Goal: Obtain resource: Obtain resource

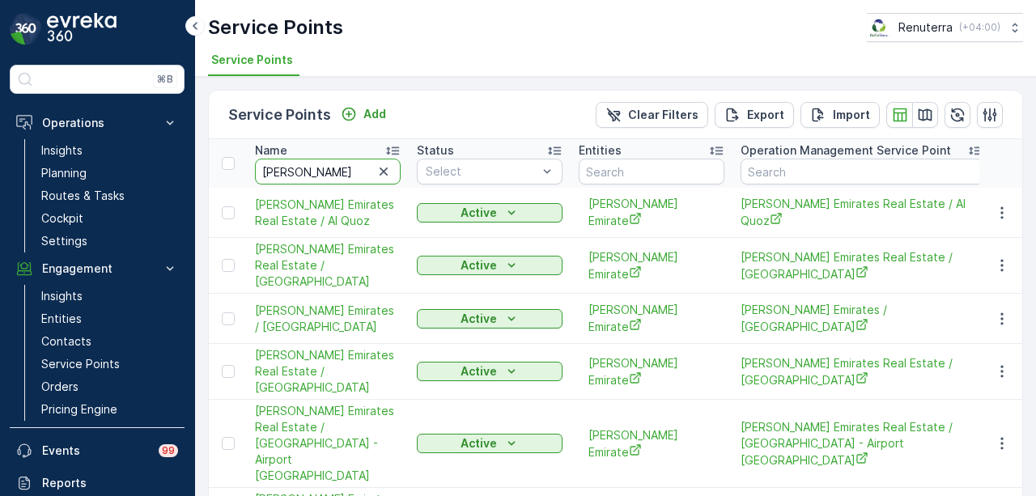
click at [344, 164] on input "beena" at bounding box center [328, 172] width 146 height 26
type input "b"
type input "al khatib"
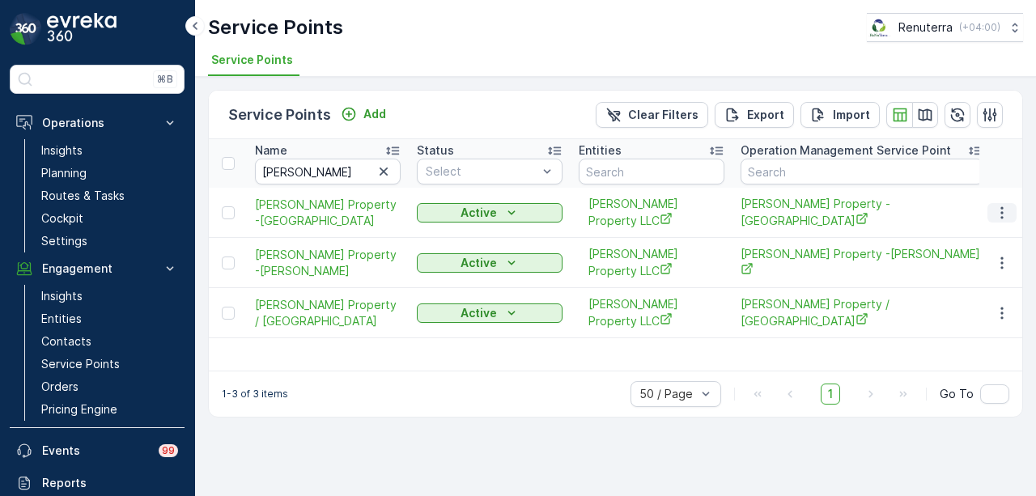
click at [992, 216] on button "button" at bounding box center [1002, 212] width 29 height 19
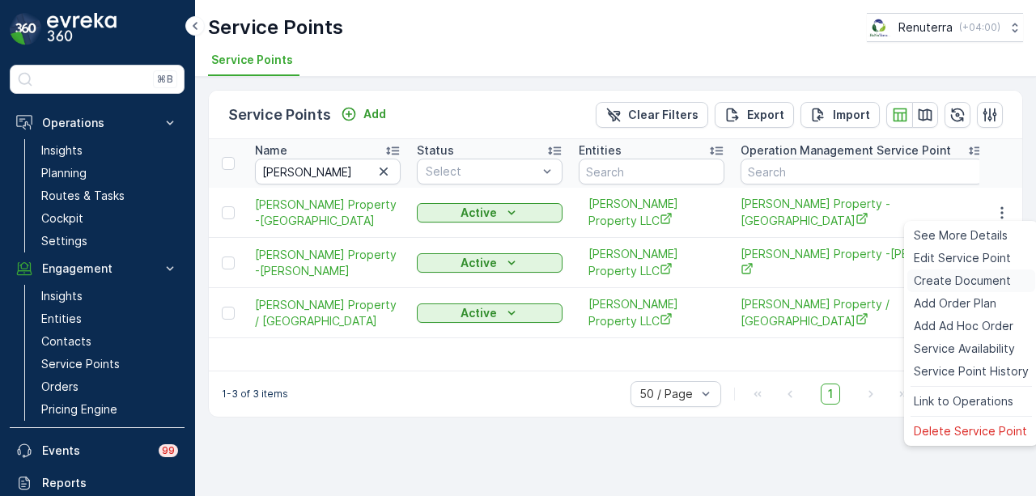
click at [983, 274] on span "Create Document" at bounding box center [962, 281] width 97 height 16
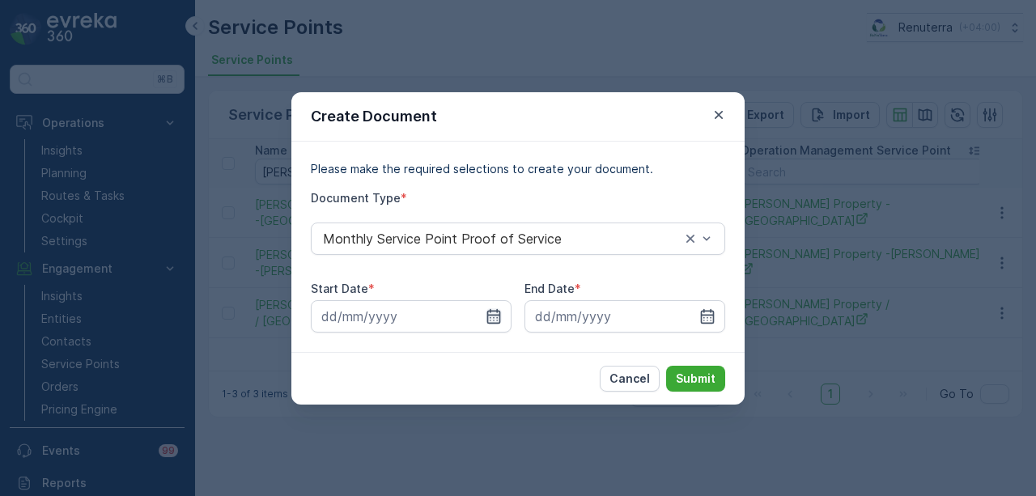
click at [491, 313] on icon "button" at bounding box center [494, 316] width 16 height 16
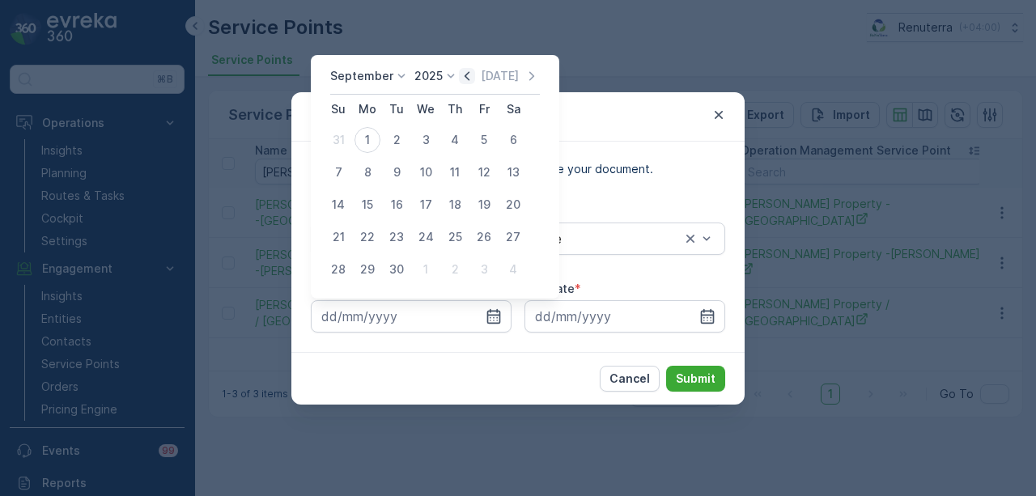
click at [466, 75] on icon "button" at bounding box center [467, 76] width 16 height 16
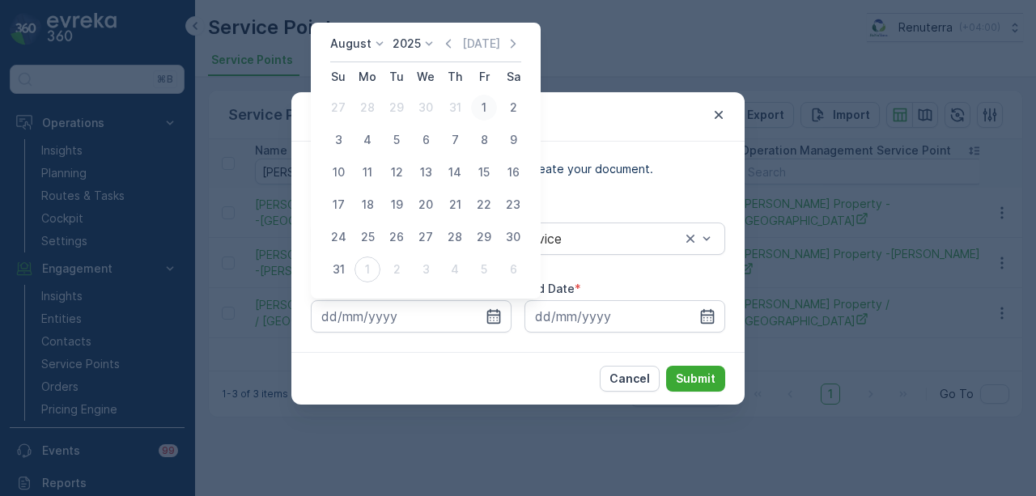
click at [478, 106] on div "1" at bounding box center [484, 108] width 26 height 26
type input "01.08.2025"
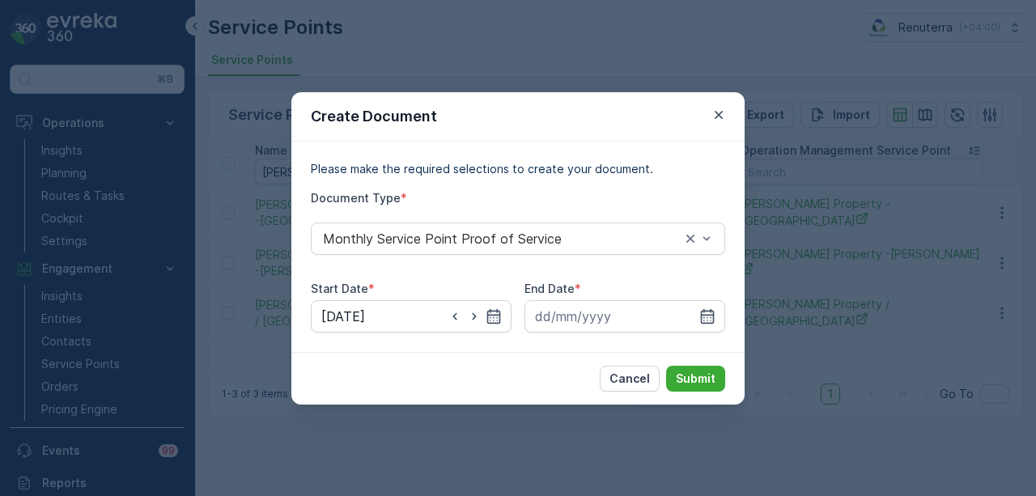
drag, startPoint x: 708, startPoint y: 308, endPoint x: 707, endPoint y: 138, distance: 170.8
click at [708, 300] on div at bounding box center [625, 316] width 201 height 32
click at [706, 305] on input at bounding box center [625, 316] width 201 height 32
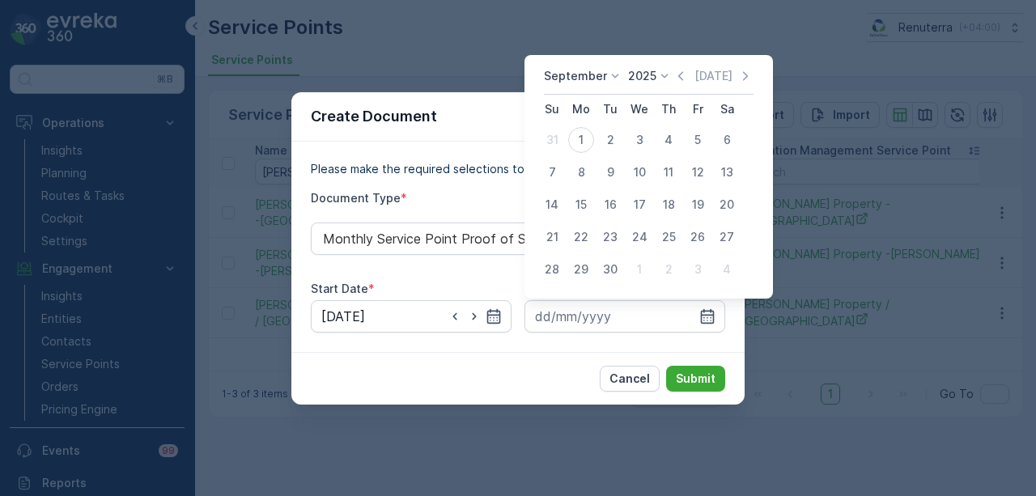
drag, startPoint x: 681, startPoint y: 72, endPoint x: 681, endPoint y: 91, distance: 18.6
click at [681, 74] on icon "button" at bounding box center [681, 76] width 16 height 16
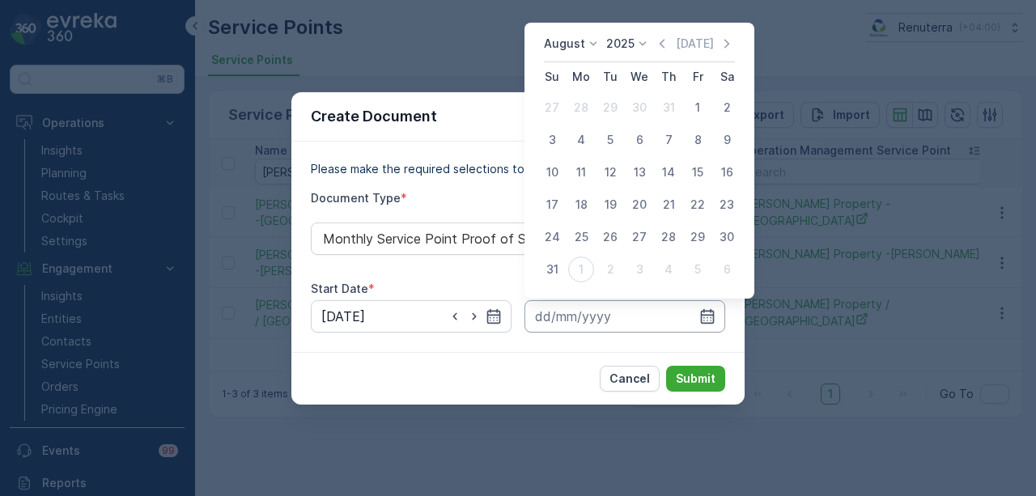
drag, startPoint x: 559, startPoint y: 267, endPoint x: 588, endPoint y: 313, distance: 54.6
click at [559, 272] on div "31" at bounding box center [552, 270] width 26 height 26
type input "31.08.2025"
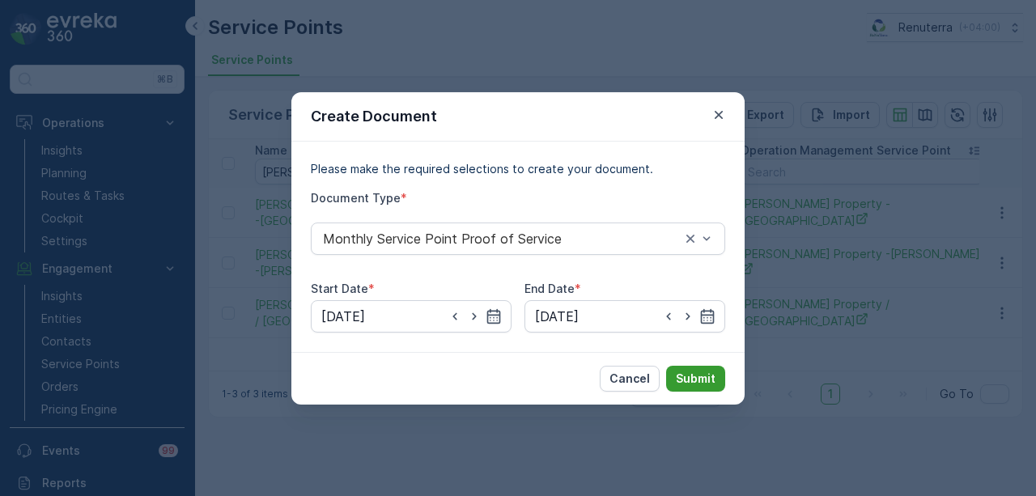
click at [691, 376] on p "Submit" at bounding box center [696, 379] width 40 height 16
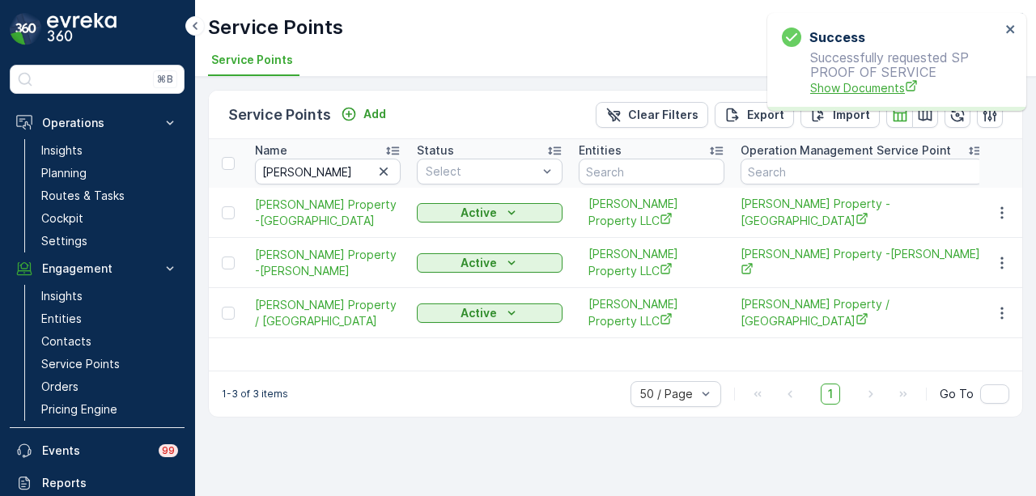
click at [861, 91] on span "Show Documents" at bounding box center [905, 87] width 190 height 17
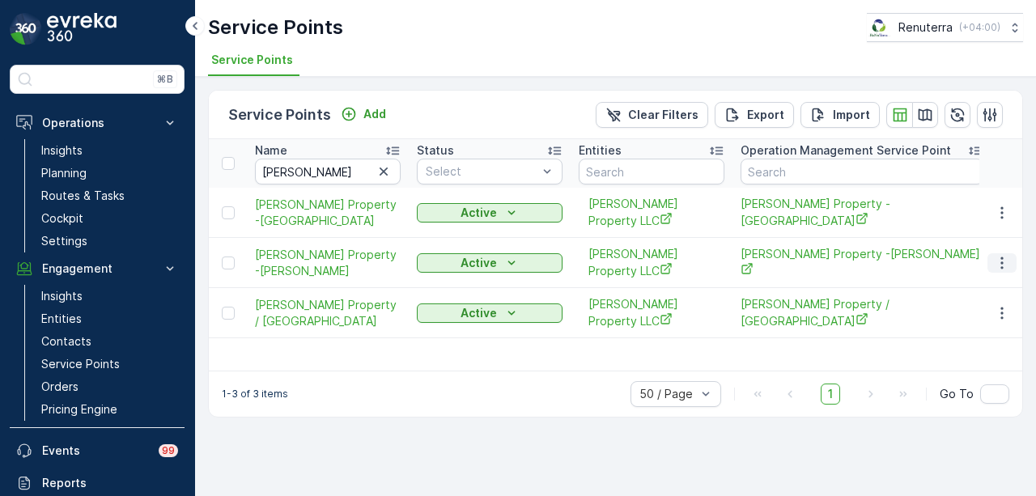
click at [1002, 262] on icon "button" at bounding box center [1002, 263] width 2 height 12
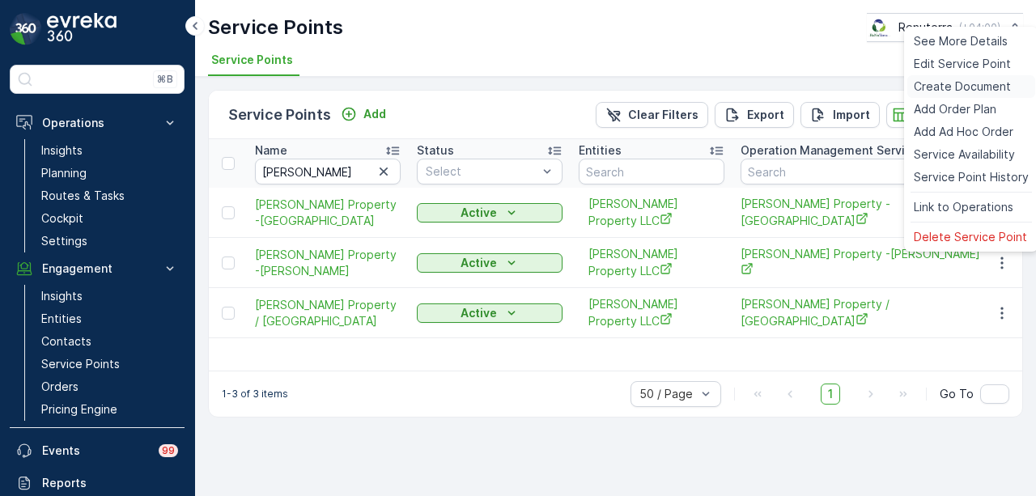
click at [976, 93] on span "Create Document" at bounding box center [962, 87] width 97 height 16
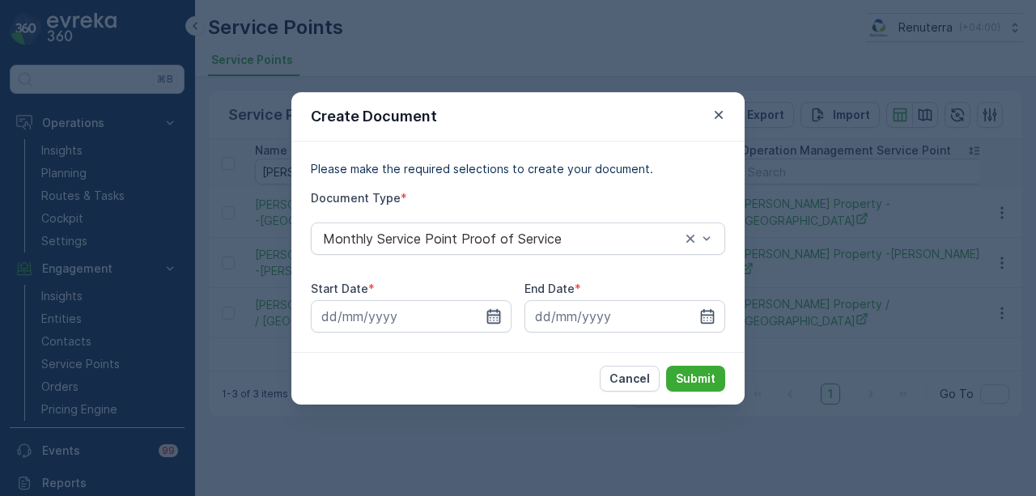
click at [500, 316] on icon "button" at bounding box center [494, 315] width 14 height 15
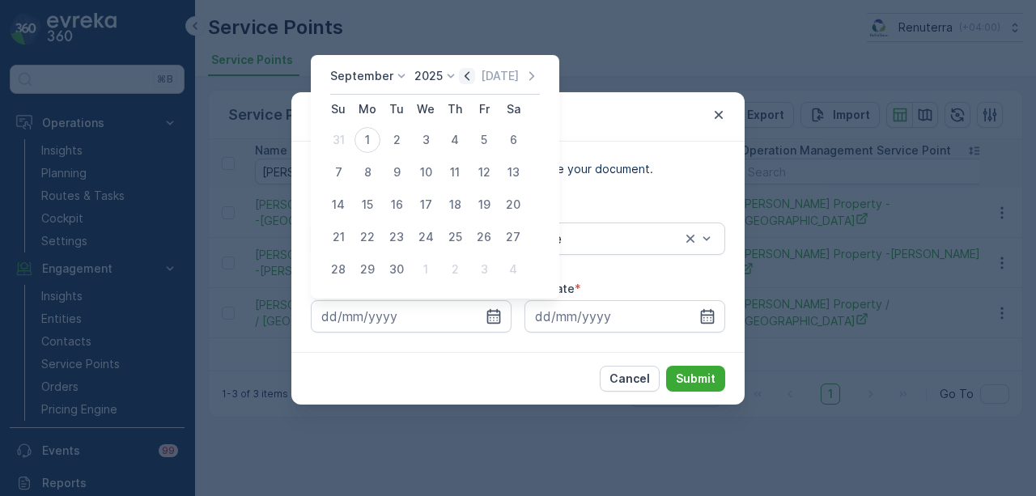
click at [466, 75] on icon "button" at bounding box center [467, 76] width 16 height 16
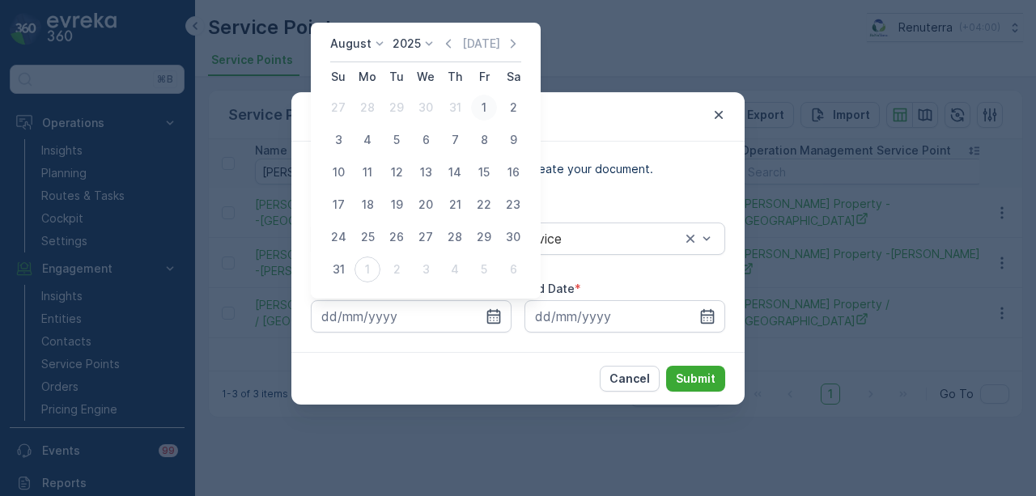
click at [473, 101] on div "1" at bounding box center [484, 108] width 26 height 26
type input "01.08.2025"
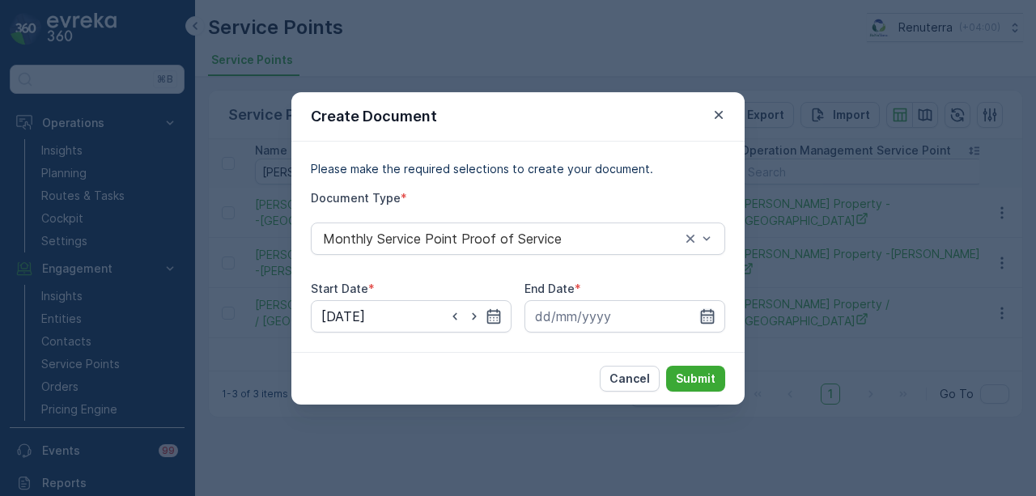
click at [714, 313] on icon "button" at bounding box center [708, 316] width 16 height 16
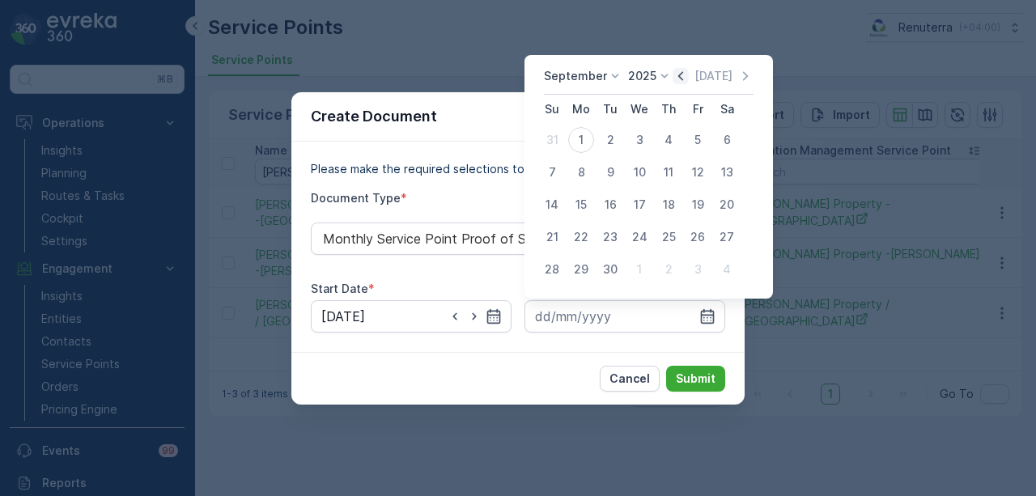
click at [675, 75] on icon "button" at bounding box center [681, 76] width 16 height 16
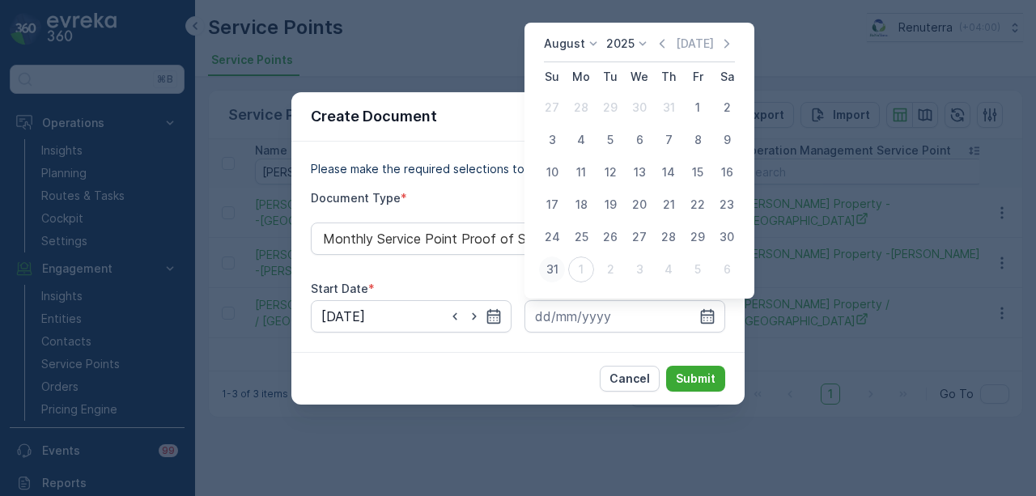
click at [560, 276] on div "31" at bounding box center [552, 270] width 26 height 26
type input "31.08.2025"
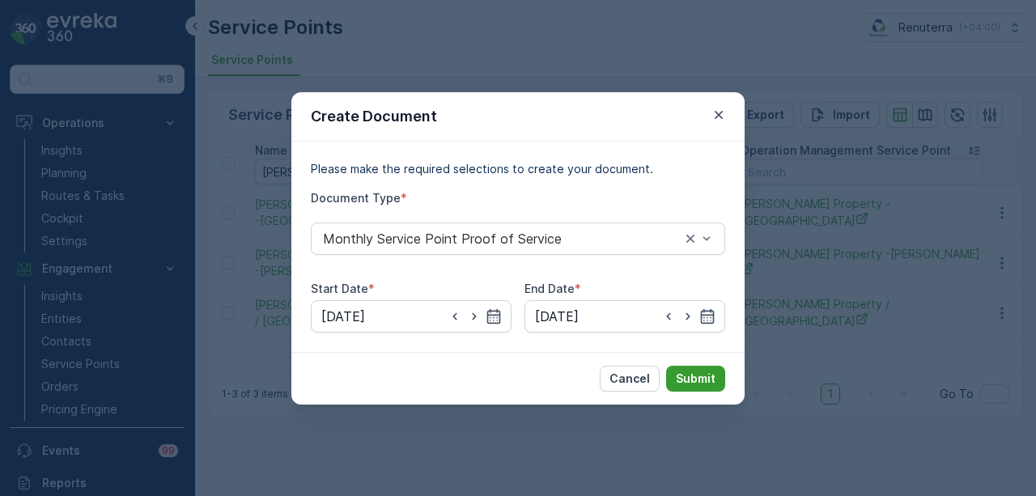
click at [695, 380] on p "Submit" at bounding box center [696, 379] width 40 height 16
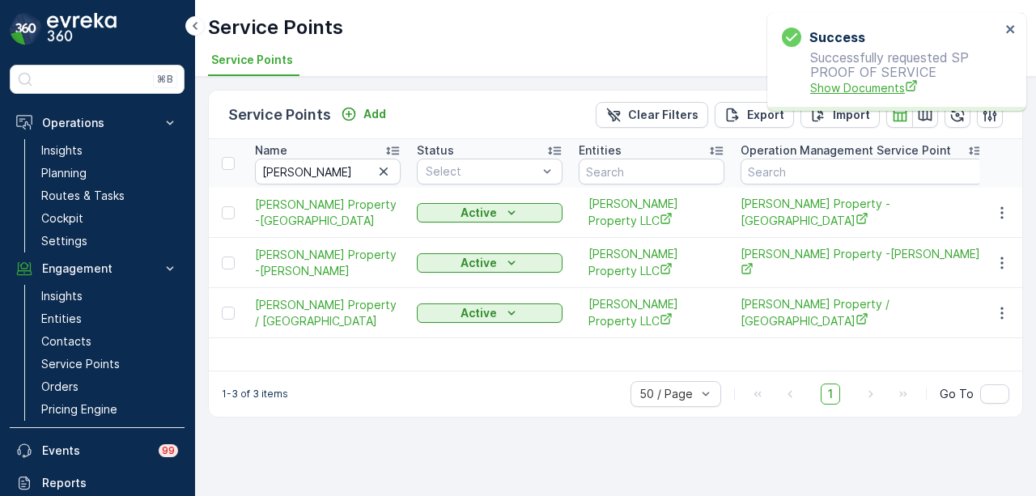
click at [859, 90] on span "Show Documents" at bounding box center [905, 87] width 190 height 17
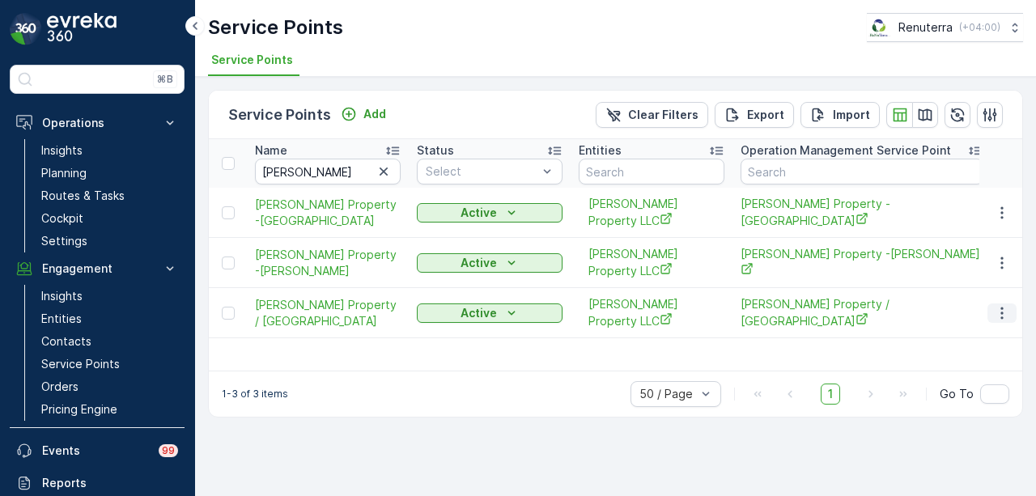
click at [999, 311] on icon "button" at bounding box center [1002, 313] width 16 height 16
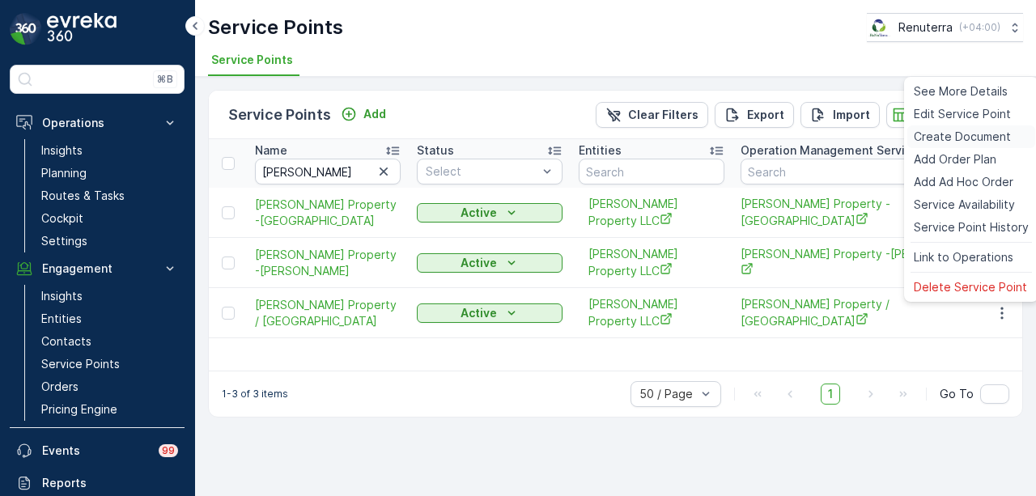
click at [968, 140] on span "Create Document" at bounding box center [962, 137] width 97 height 16
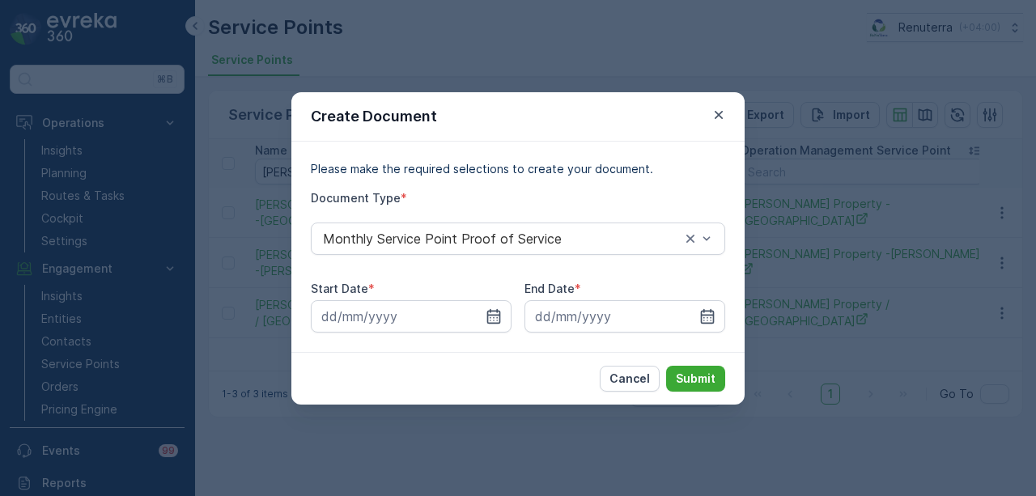
drag, startPoint x: 517, startPoint y: 312, endPoint x: 497, endPoint y: 272, distance: 44.2
click at [517, 311] on div "Start Date * End Date *" at bounding box center [518, 307] width 415 height 52
click at [479, 308] on input at bounding box center [411, 316] width 201 height 32
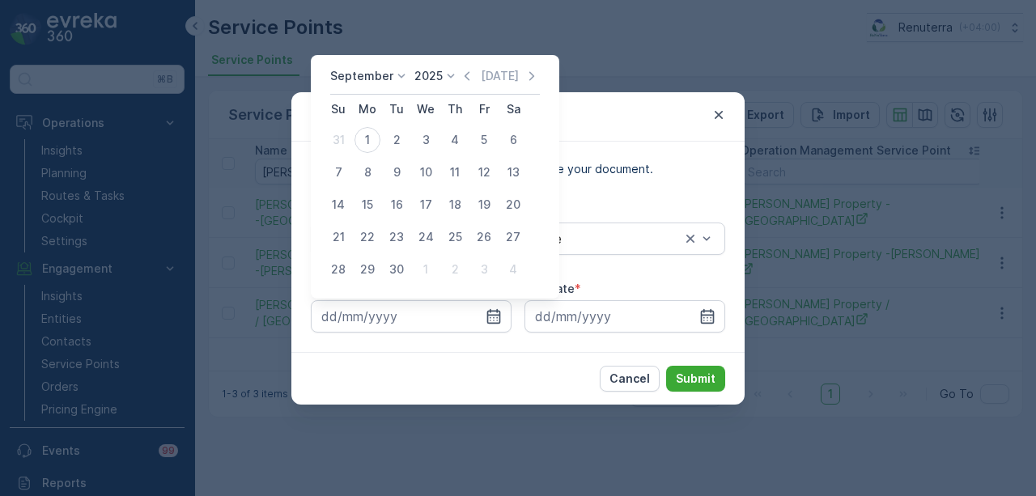
drag, startPoint x: 460, startPoint y: 70, endPoint x: 461, endPoint y: 83, distance: 12.2
click at [461, 71] on icon "button" at bounding box center [467, 76] width 16 height 16
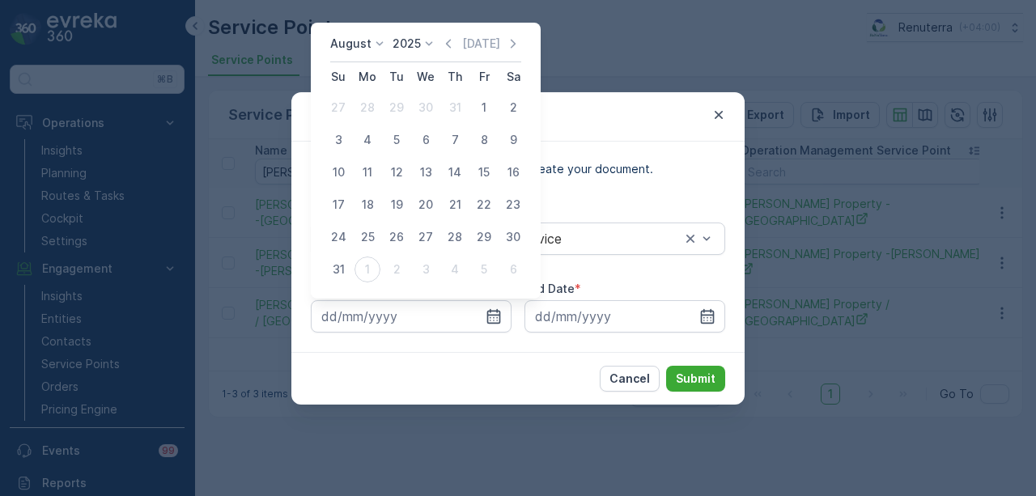
click at [483, 104] on div "1" at bounding box center [484, 108] width 26 height 26
type input "01.08.2025"
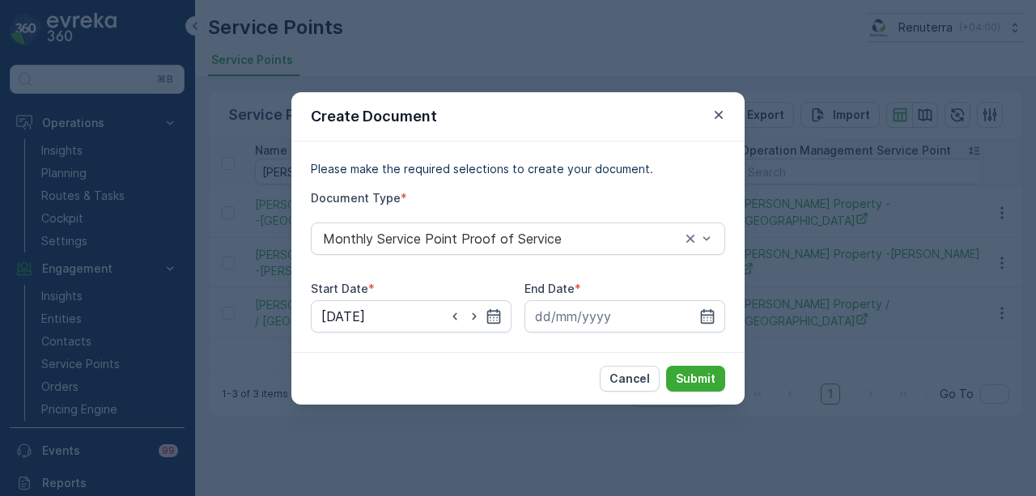
drag, startPoint x: 704, startPoint y: 313, endPoint x: 730, endPoint y: 121, distance: 194.4
click at [708, 306] on div at bounding box center [625, 316] width 201 height 32
click at [699, 308] on input at bounding box center [625, 316] width 201 height 32
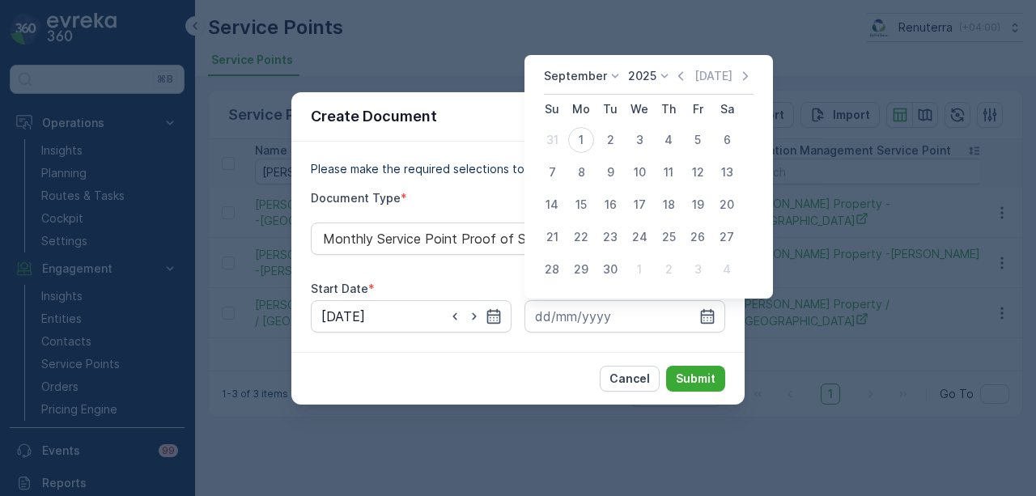
click at [678, 87] on div "September 2025 Today" at bounding box center [649, 81] width 210 height 27
click at [677, 80] on icon "button" at bounding box center [681, 76] width 16 height 16
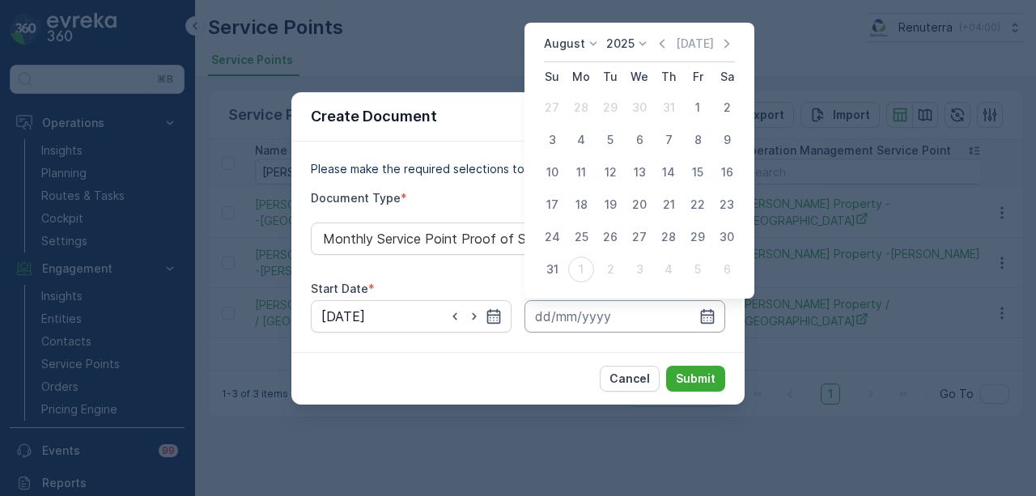
drag, startPoint x: 560, startPoint y: 268, endPoint x: 647, endPoint y: 330, distance: 106.3
click at [563, 270] on div "31" at bounding box center [552, 270] width 26 height 26
type input "31.08.2025"
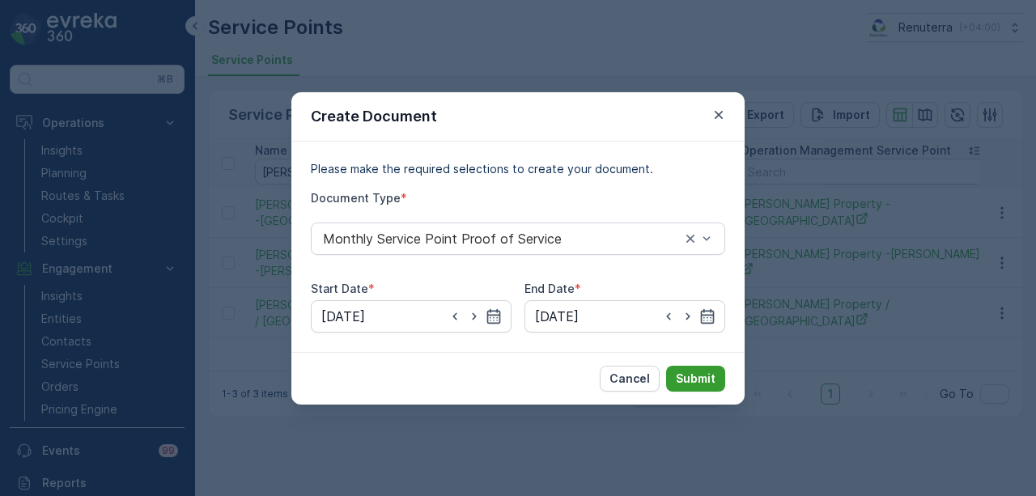
click at [698, 383] on p "Submit" at bounding box center [696, 379] width 40 height 16
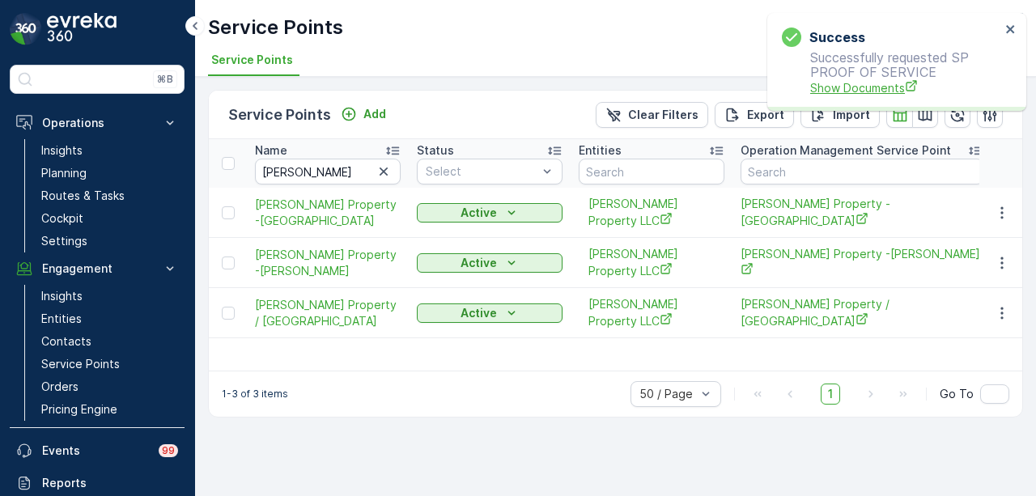
click at [864, 82] on span "Show Documents" at bounding box center [905, 87] width 190 height 17
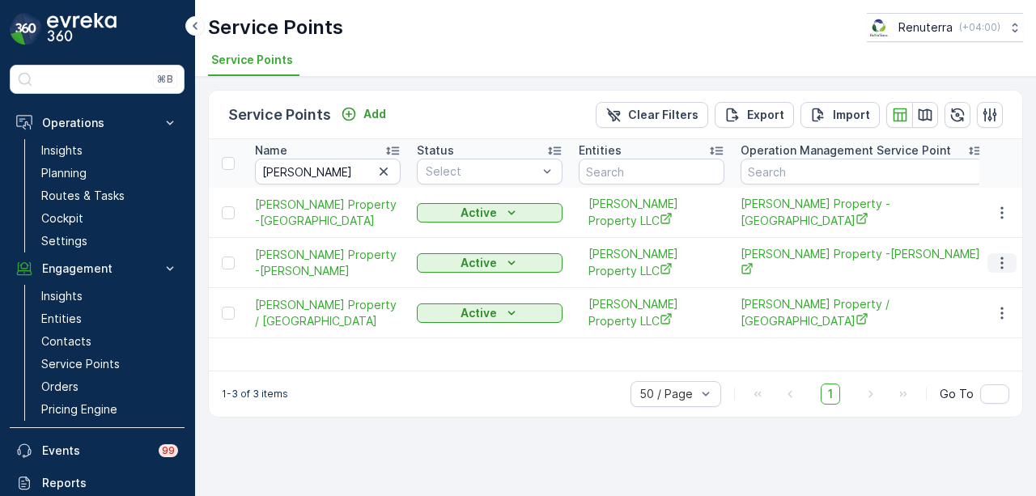
click at [1007, 266] on icon "button" at bounding box center [1002, 263] width 16 height 16
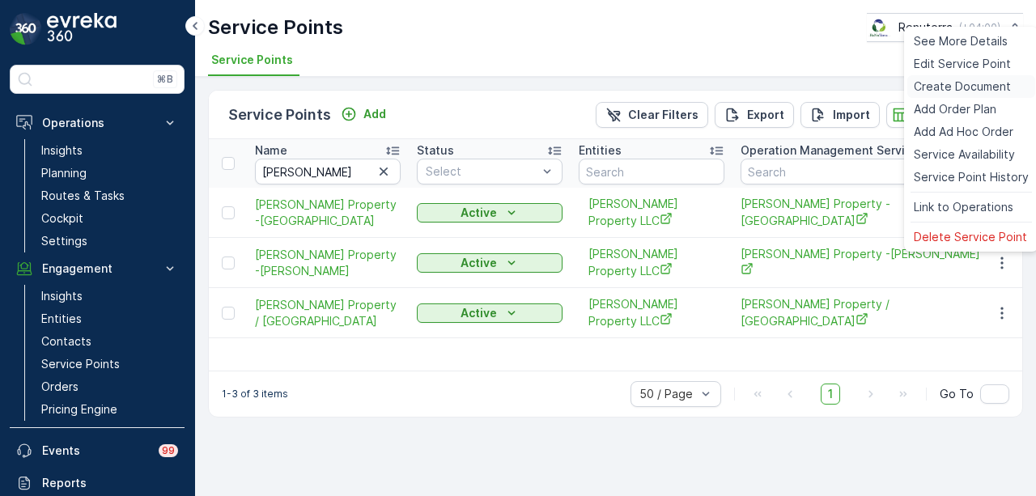
click at [983, 84] on span "Create Document" at bounding box center [962, 87] width 97 height 16
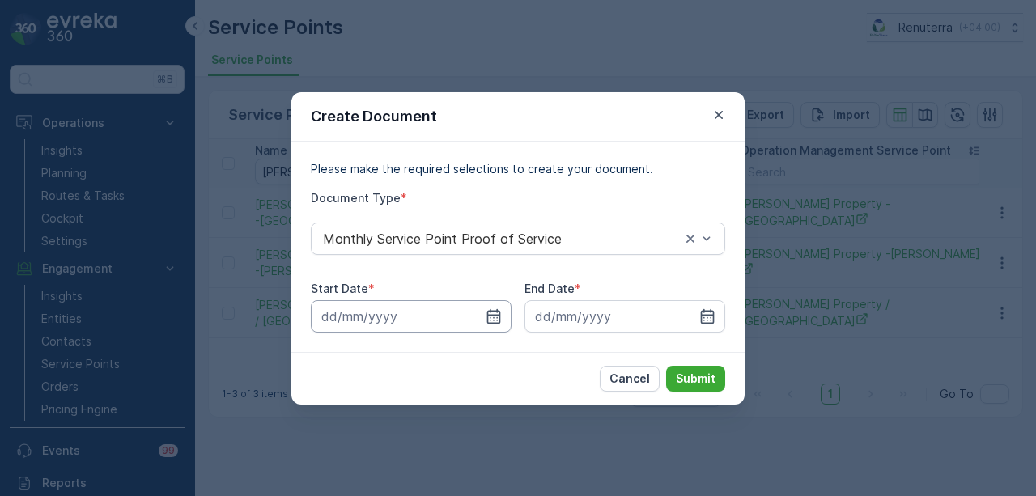
click at [482, 321] on input at bounding box center [411, 316] width 201 height 32
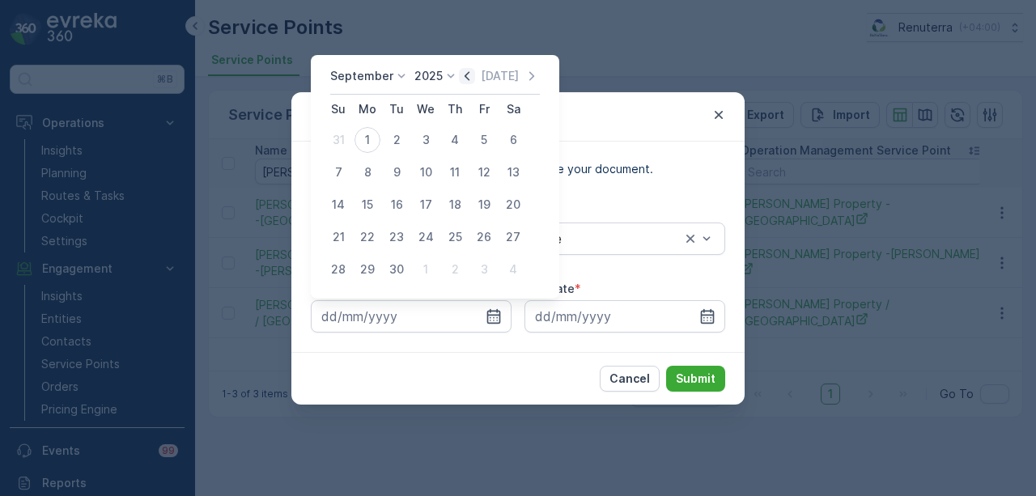
click at [460, 71] on icon "button" at bounding box center [467, 76] width 16 height 16
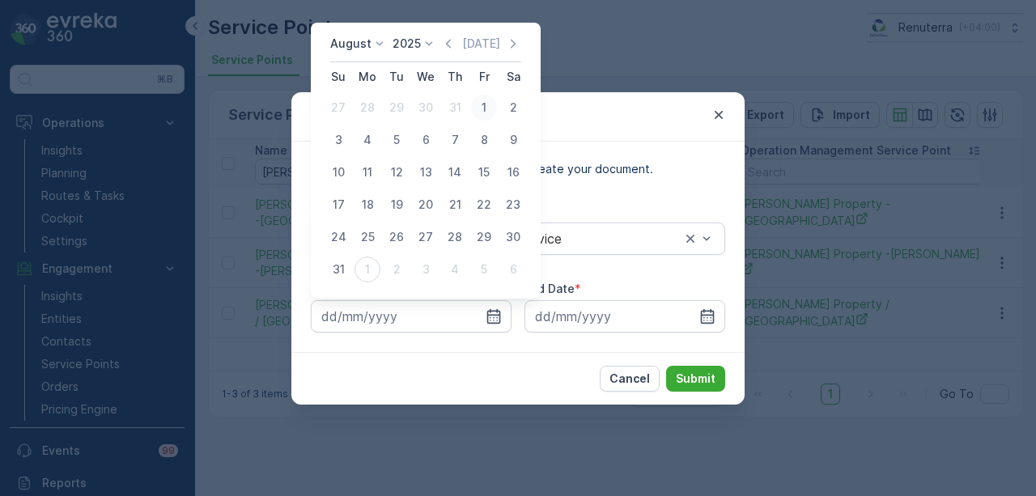
click at [479, 100] on div "1" at bounding box center [484, 108] width 26 height 26
type input "01.08.2025"
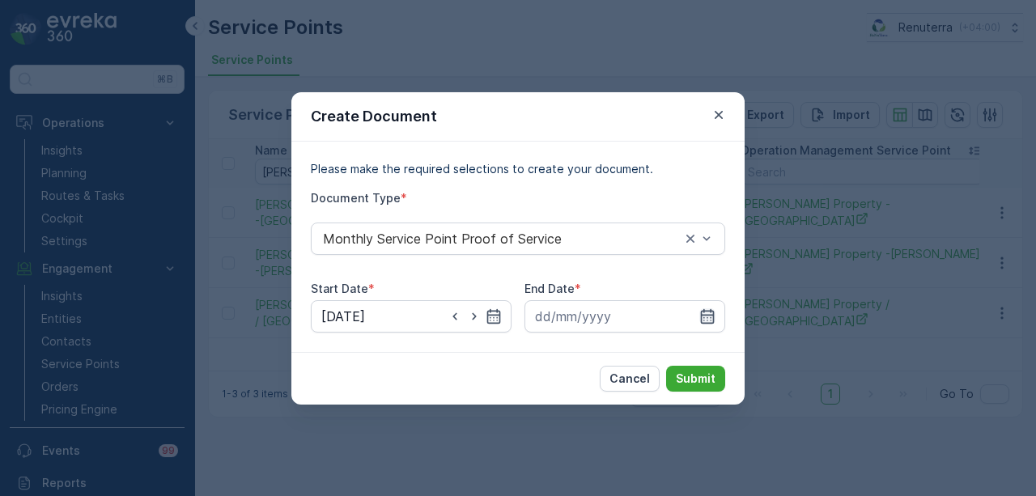
click at [700, 313] on icon "button" at bounding box center [708, 316] width 16 height 16
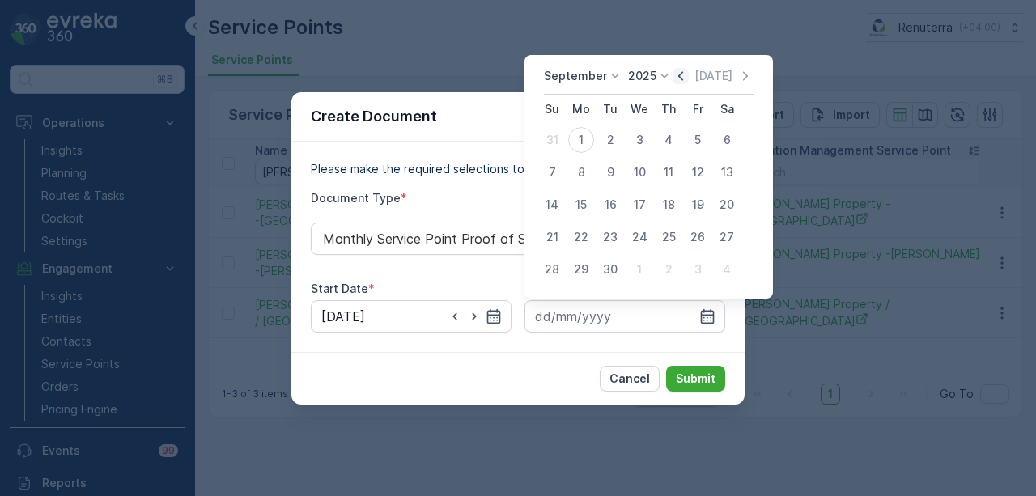
click at [680, 75] on icon "button" at bounding box center [681, 76] width 16 height 16
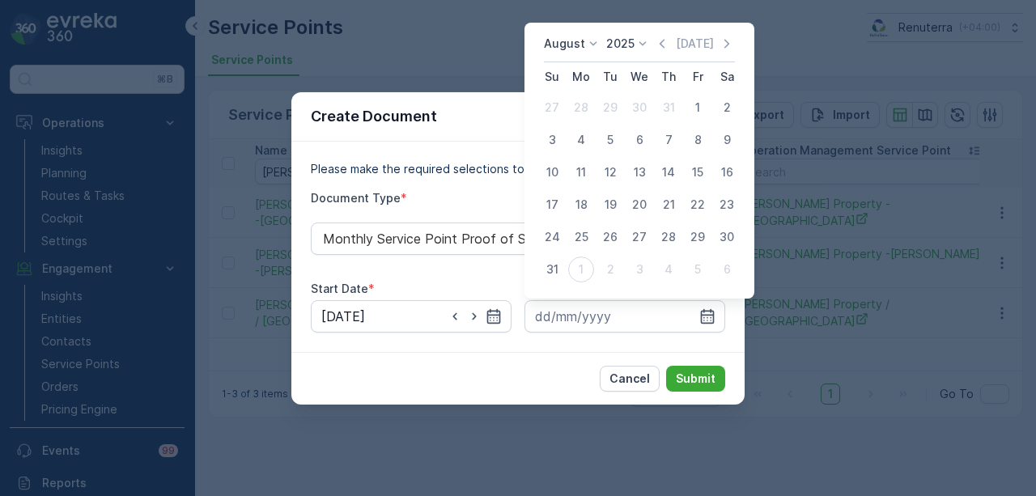
drag, startPoint x: 551, startPoint y: 274, endPoint x: 721, endPoint y: 392, distance: 207.1
click at [555, 275] on div "31" at bounding box center [552, 270] width 26 height 26
type input "31.08.2025"
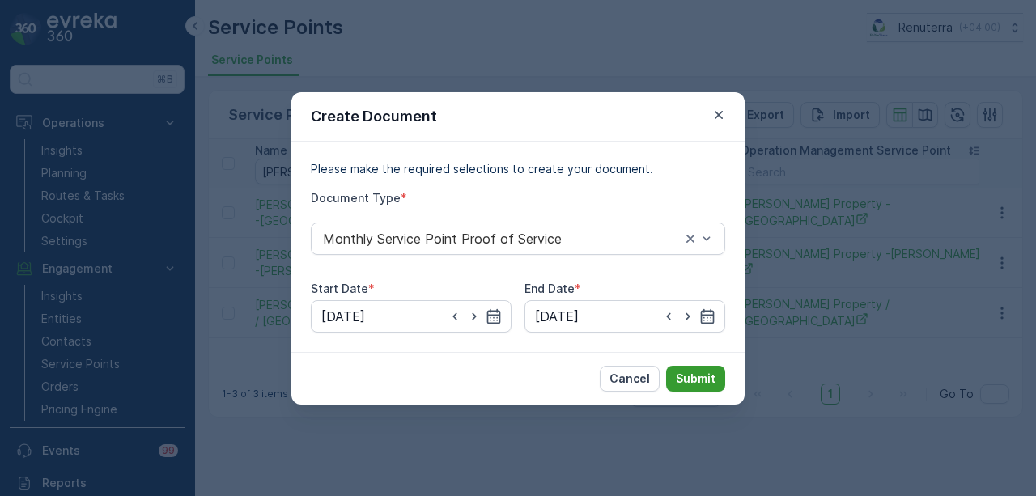
click at [711, 375] on p "Submit" at bounding box center [696, 379] width 40 height 16
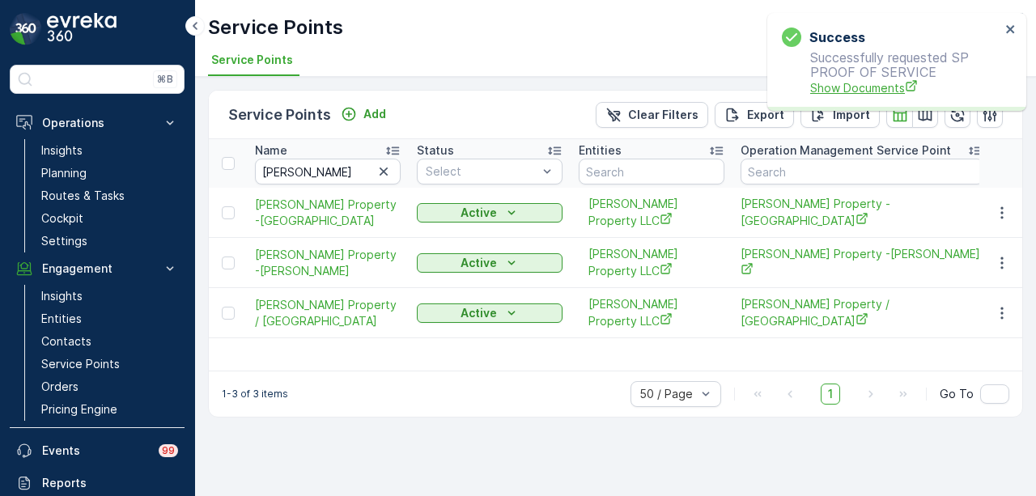
click at [852, 82] on span "Show Documents" at bounding box center [905, 87] width 190 height 17
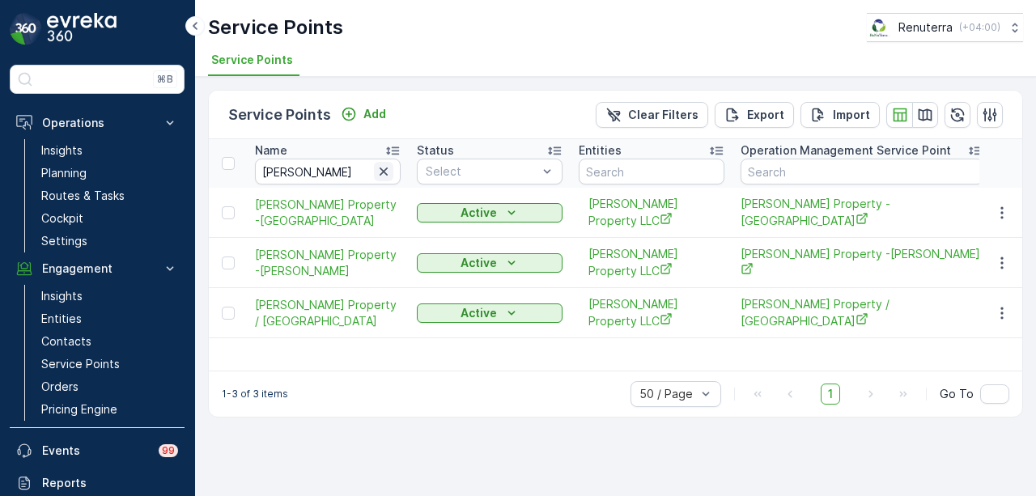
click at [380, 174] on icon "button" at bounding box center [384, 172] width 16 height 16
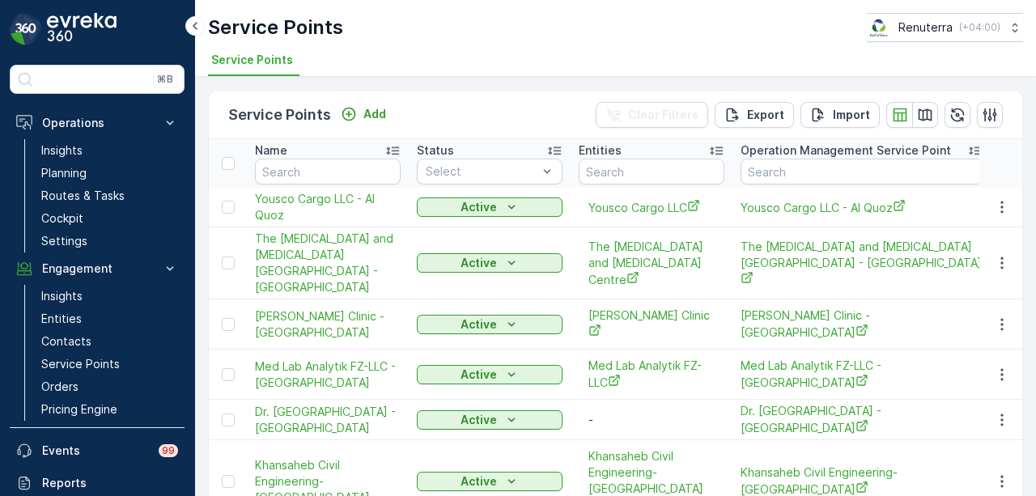
click at [347, 173] on input "text" at bounding box center [328, 172] width 146 height 26
type input "kjh"
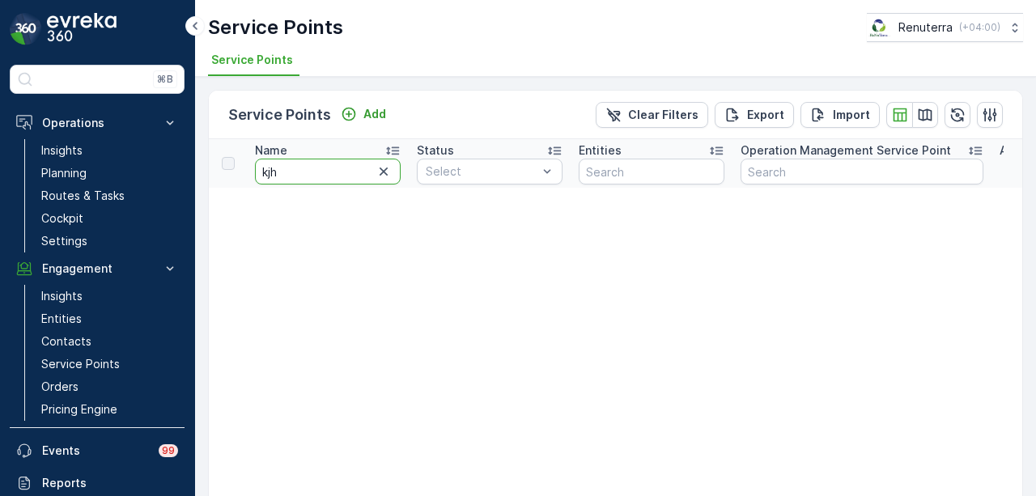
click at [347, 173] on input "kjh" at bounding box center [328, 172] width 146 height 26
type input "khal"
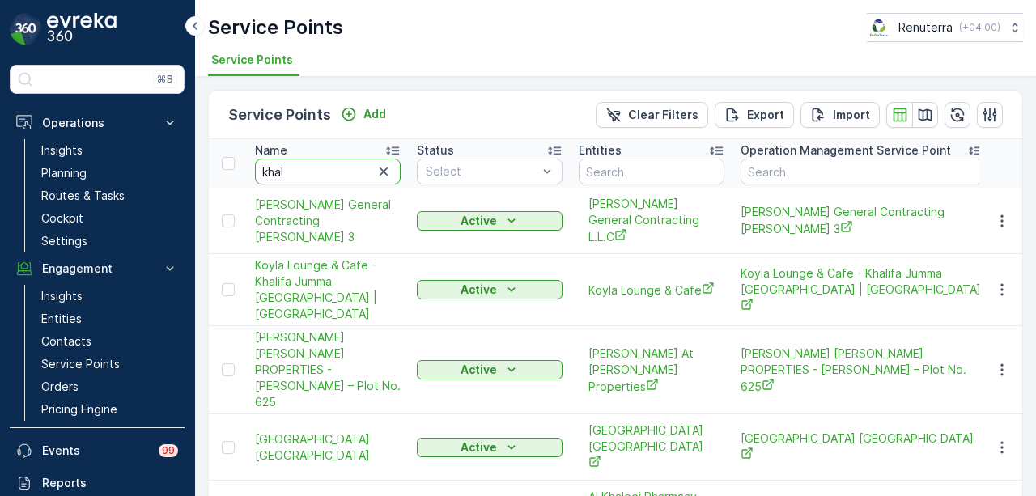
click at [330, 170] on input "khal" at bounding box center [328, 172] width 146 height 26
type input "khallil"
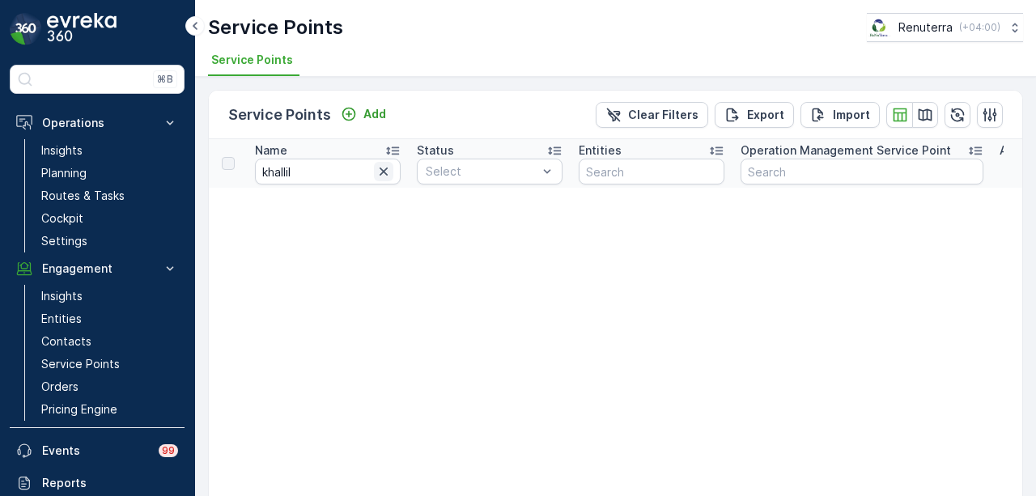
click at [388, 171] on icon "button" at bounding box center [384, 172] width 16 height 16
click at [667, 172] on input "text" at bounding box center [652, 172] width 146 height 26
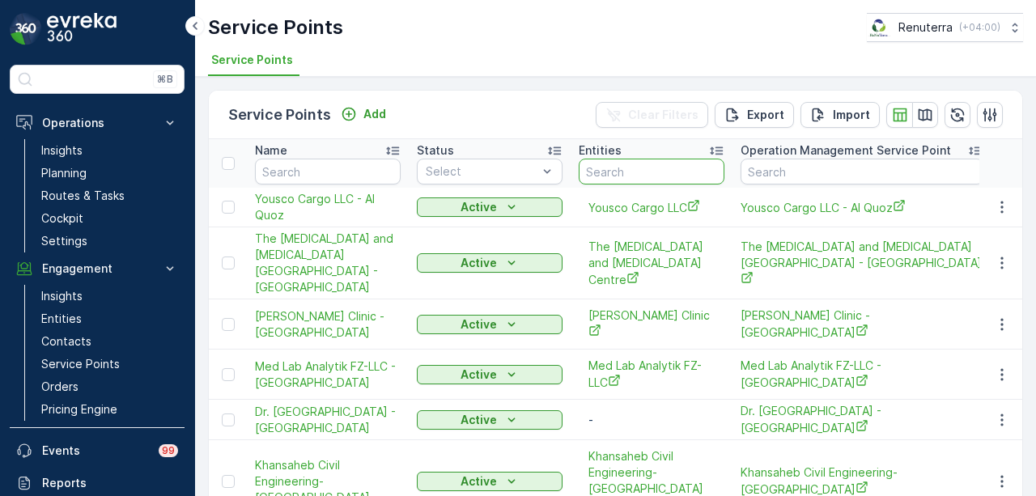
click at [667, 172] on input "text" at bounding box center [652, 172] width 146 height 26
type input "kha"
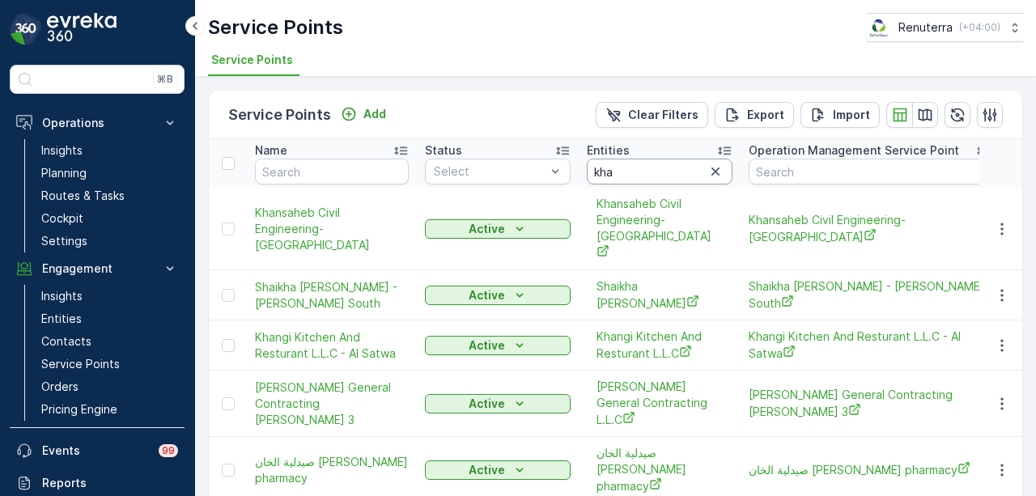
click at [667, 172] on input "kha" at bounding box center [660, 172] width 146 height 26
type input "khali"
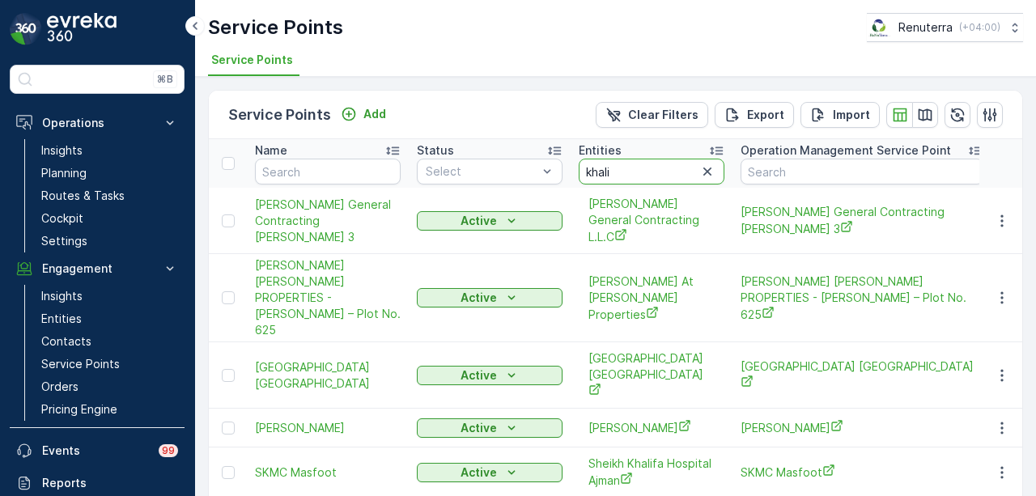
click at [643, 168] on input "khali" at bounding box center [652, 172] width 146 height 26
type input "khalil"
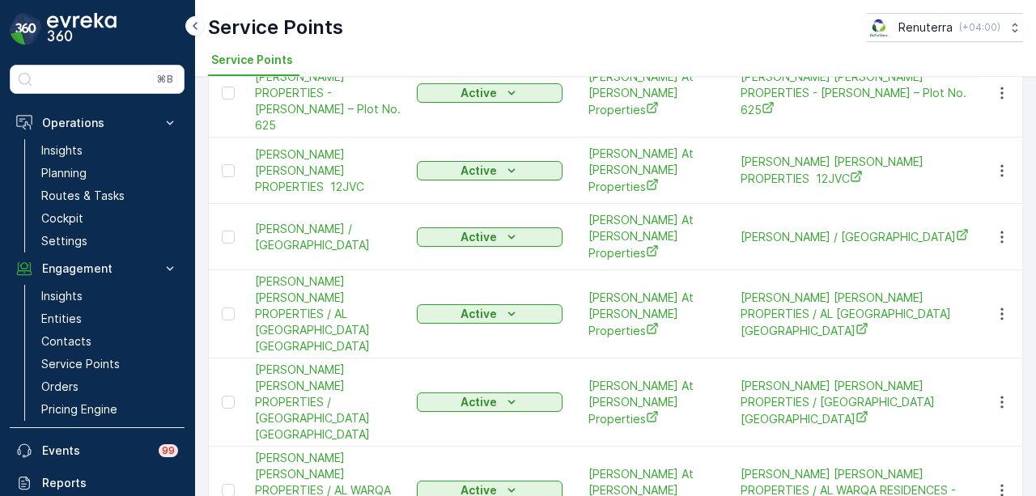
scroll to position [162, 0]
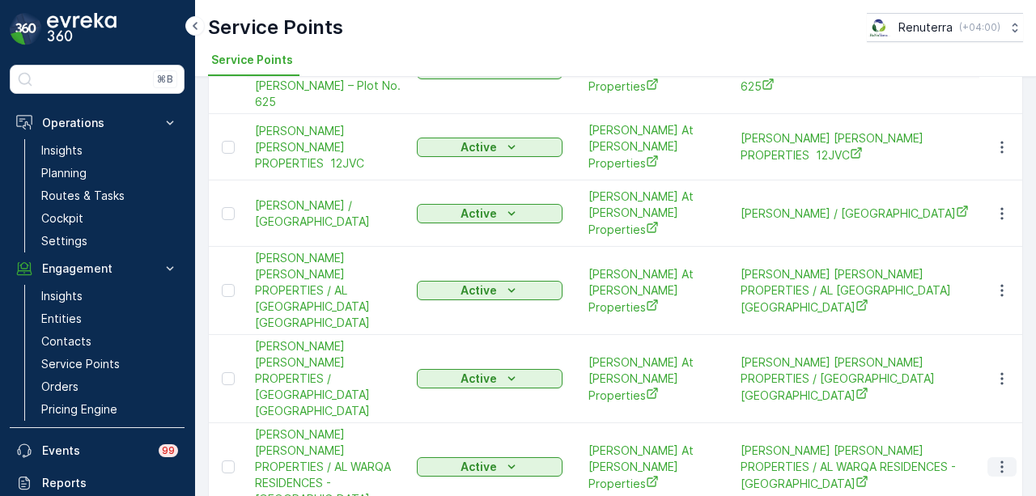
click at [1002, 459] on icon "button" at bounding box center [1002, 467] width 16 height 16
click at [96, 354] on link "Service Points" at bounding box center [110, 364] width 150 height 23
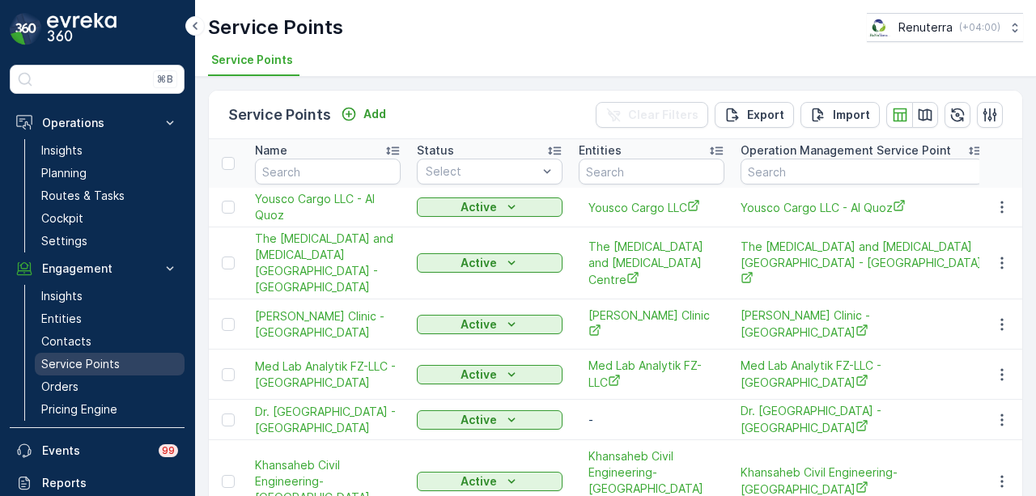
click at [105, 364] on p "Service Points" at bounding box center [80, 364] width 79 height 16
click at [788, 176] on input "text" at bounding box center [862, 172] width 243 height 26
click at [670, 176] on input "text" at bounding box center [652, 172] width 146 height 26
type input "khalil"
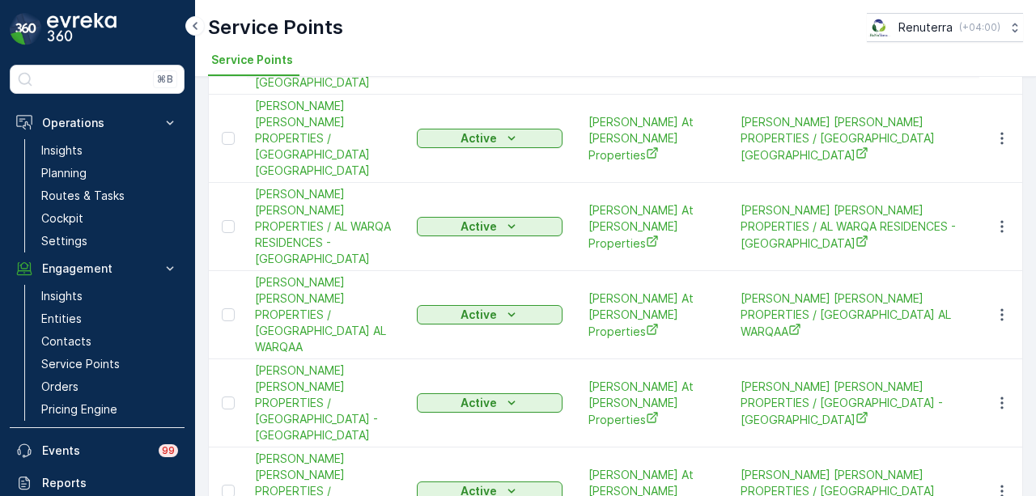
scroll to position [405, 0]
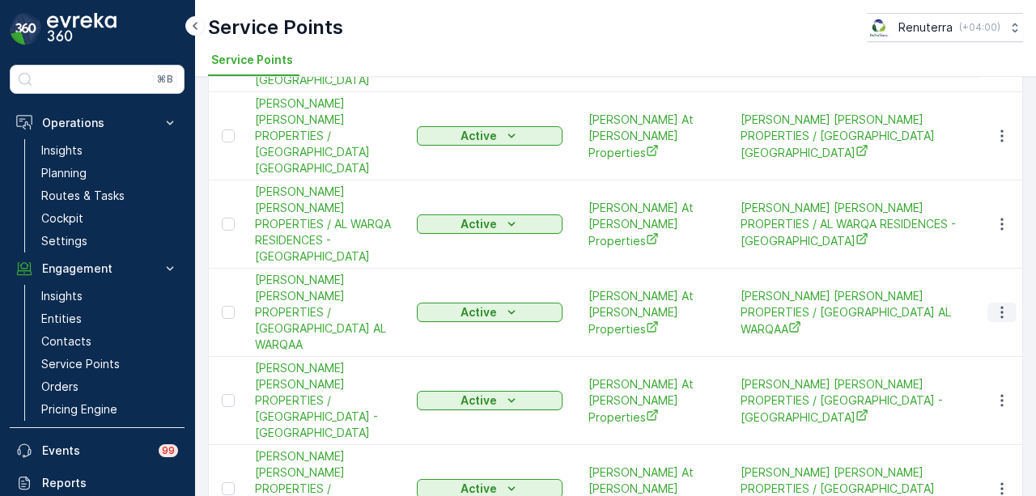
click at [994, 304] on icon "button" at bounding box center [1002, 312] width 16 height 16
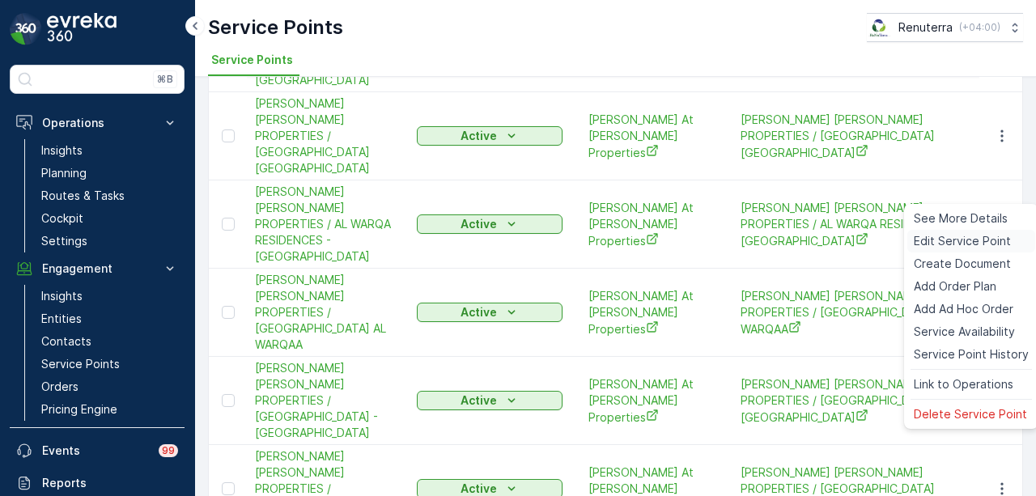
click at [963, 244] on span "Edit Service Point" at bounding box center [962, 241] width 97 height 16
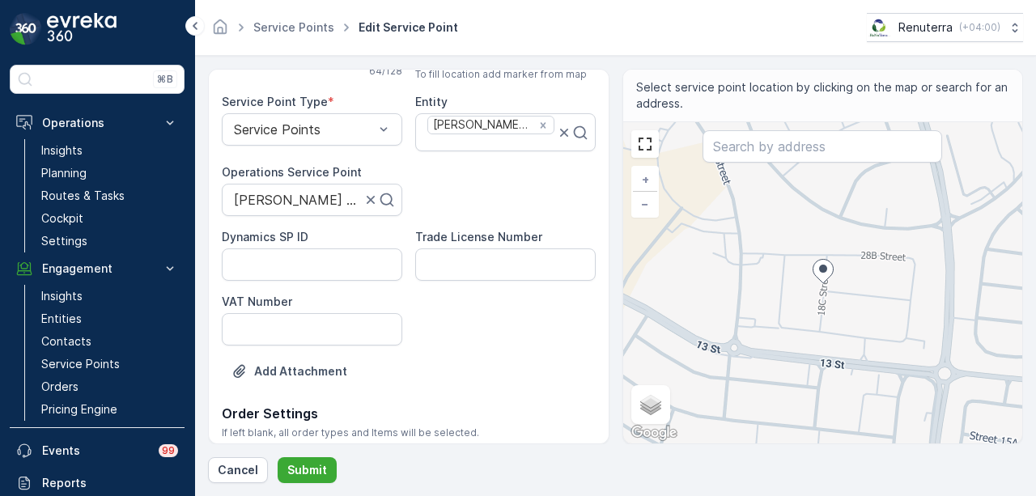
scroll to position [122, 0]
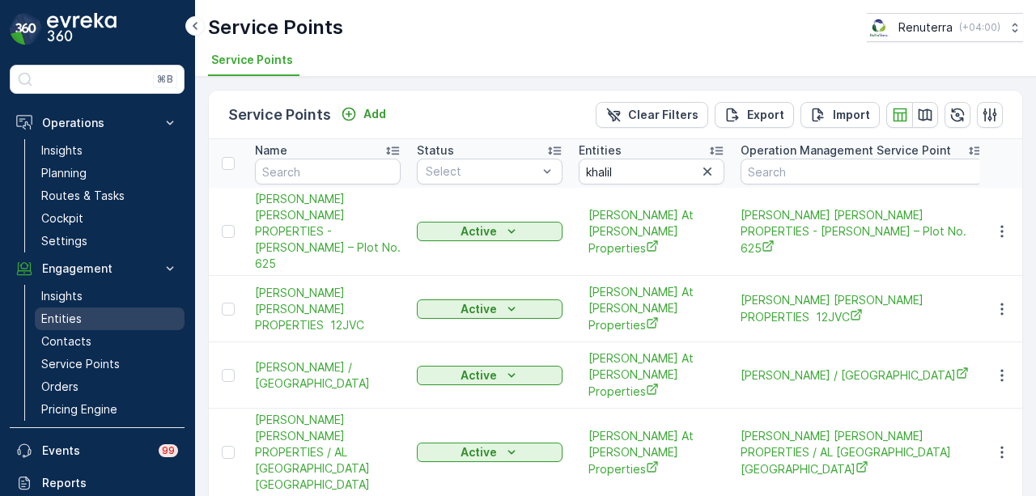
click at [70, 325] on p "Entities" at bounding box center [61, 319] width 40 height 16
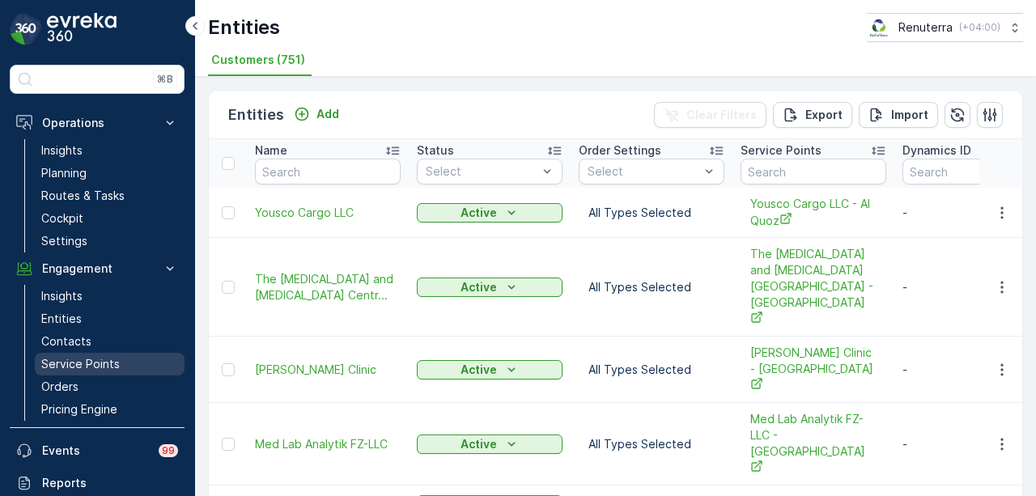
click at [83, 353] on link "Service Points" at bounding box center [110, 364] width 150 height 23
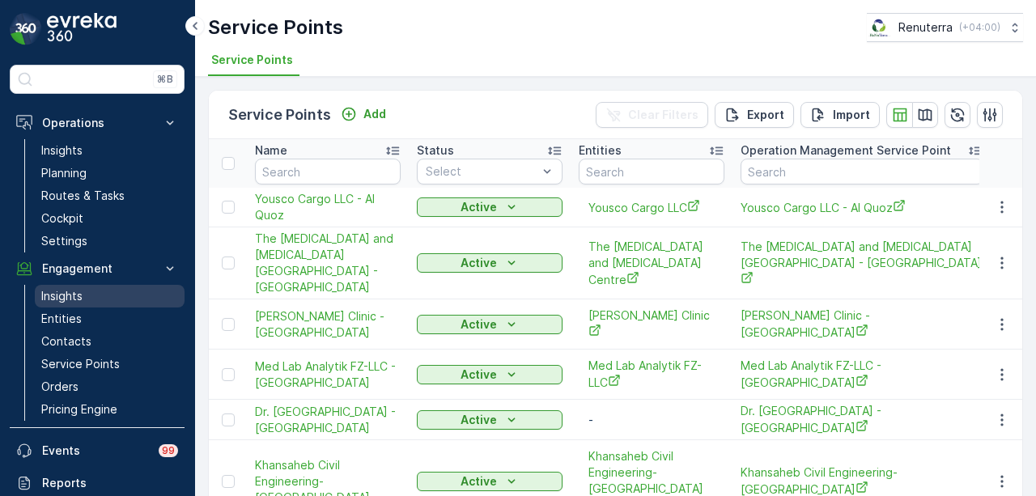
click at [113, 301] on link "Insights" at bounding box center [110, 296] width 150 height 23
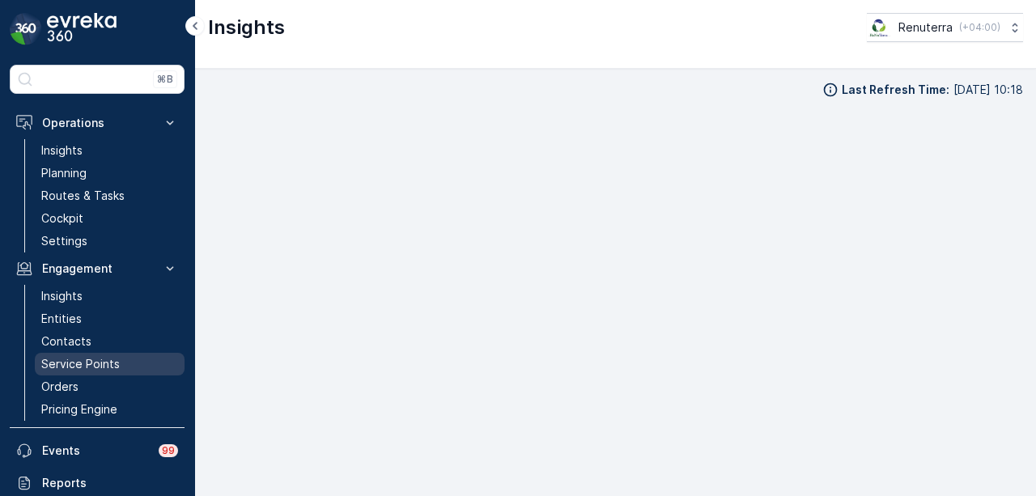
click at [107, 363] on p "Service Points" at bounding box center [80, 364] width 79 height 16
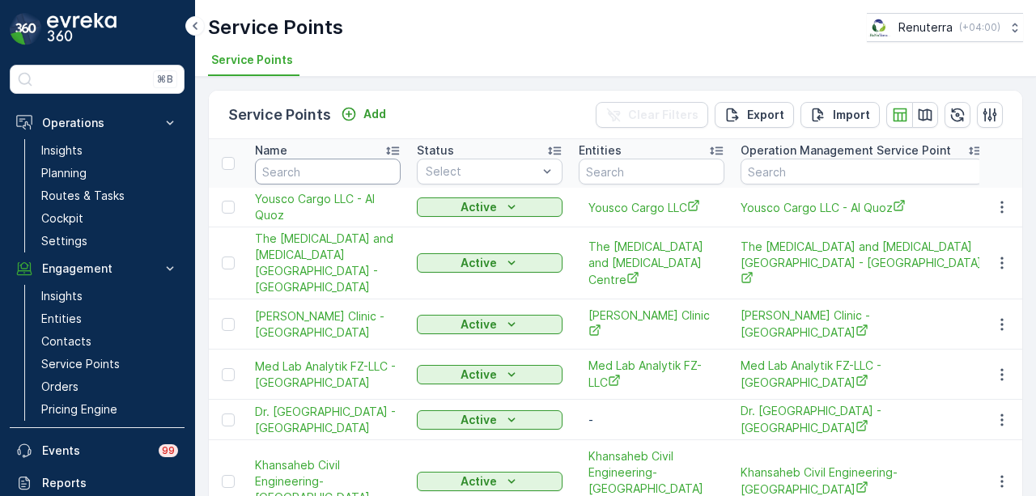
click at [313, 176] on input "text" at bounding box center [328, 172] width 146 height 26
type input "khalil"
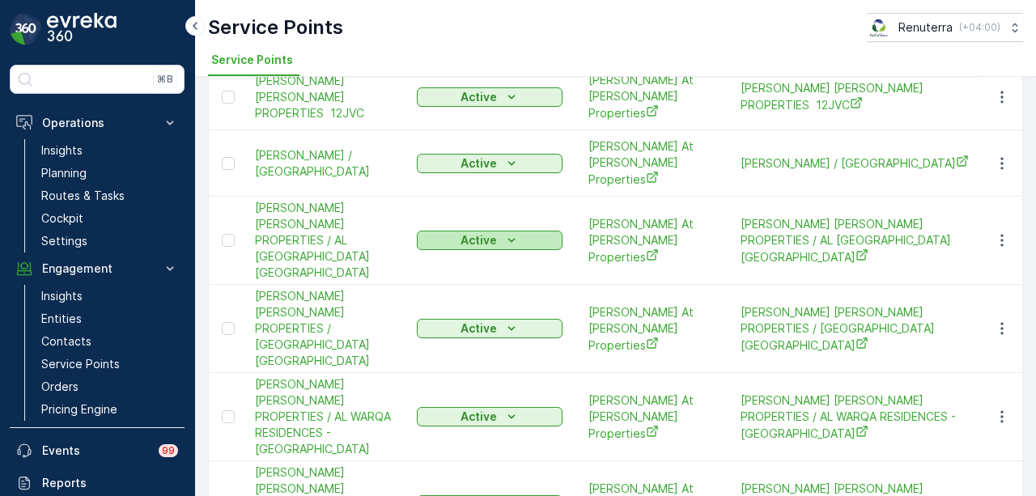
scroll to position [162, 0]
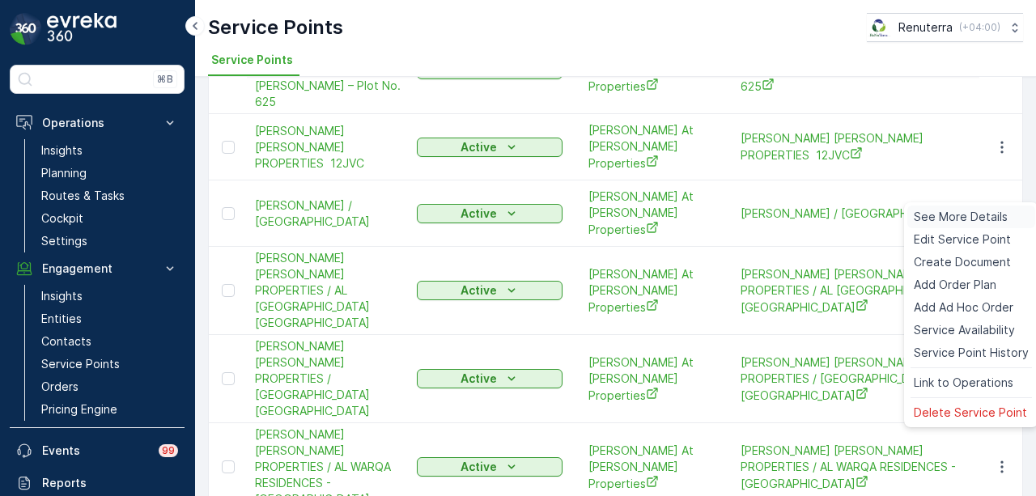
click at [934, 218] on span "See More Details" at bounding box center [961, 217] width 94 height 16
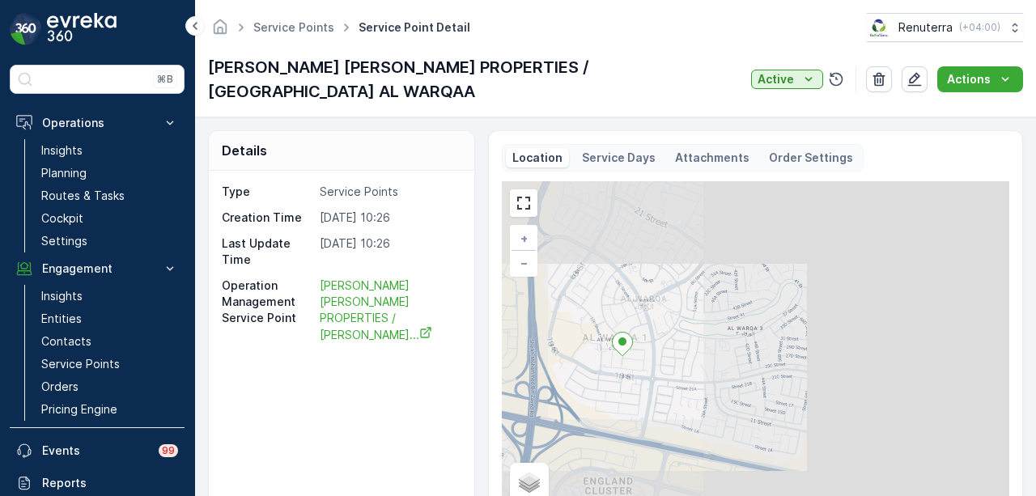
click at [399, 409] on div "Type Service Points Creation Time 19.09.2024 10:26 Last Update Time 19.09.2024 …" at bounding box center [342, 353] width 266 height 364
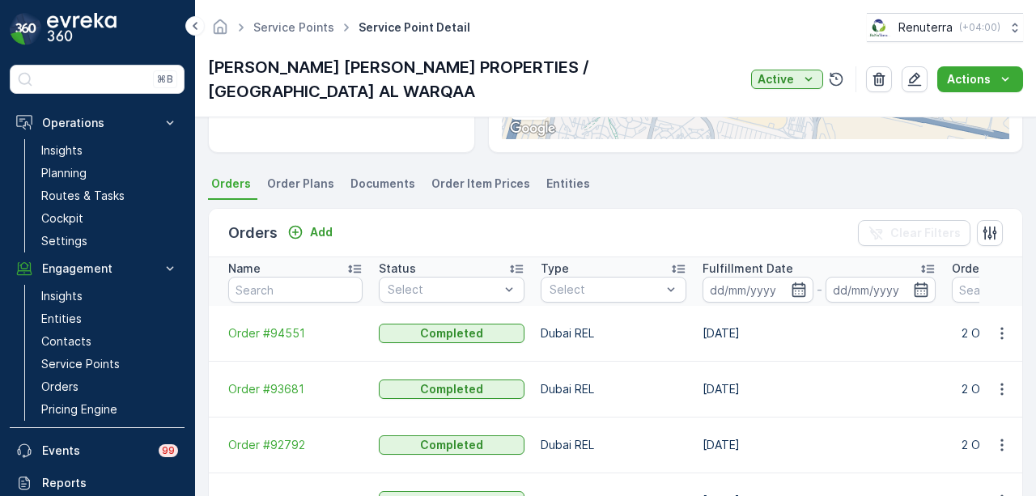
scroll to position [324, 0]
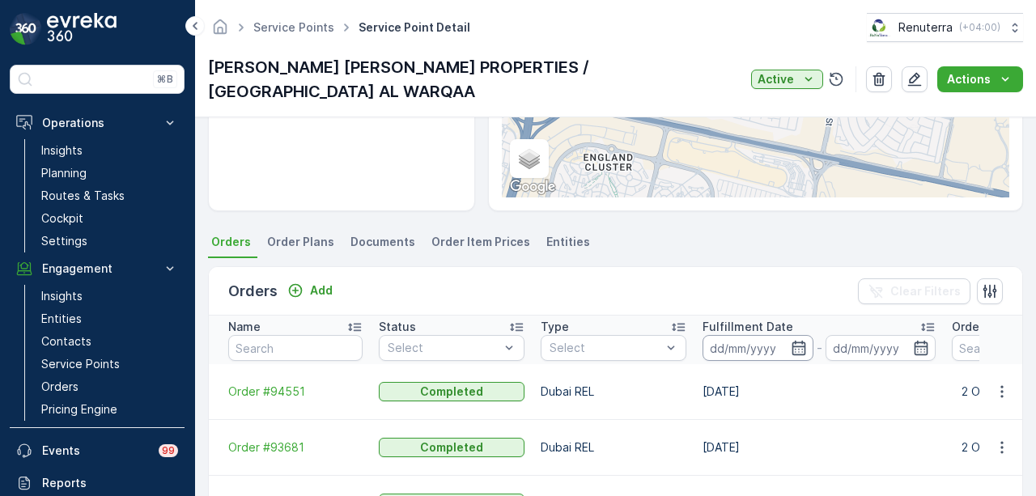
click at [789, 357] on input at bounding box center [758, 348] width 111 height 26
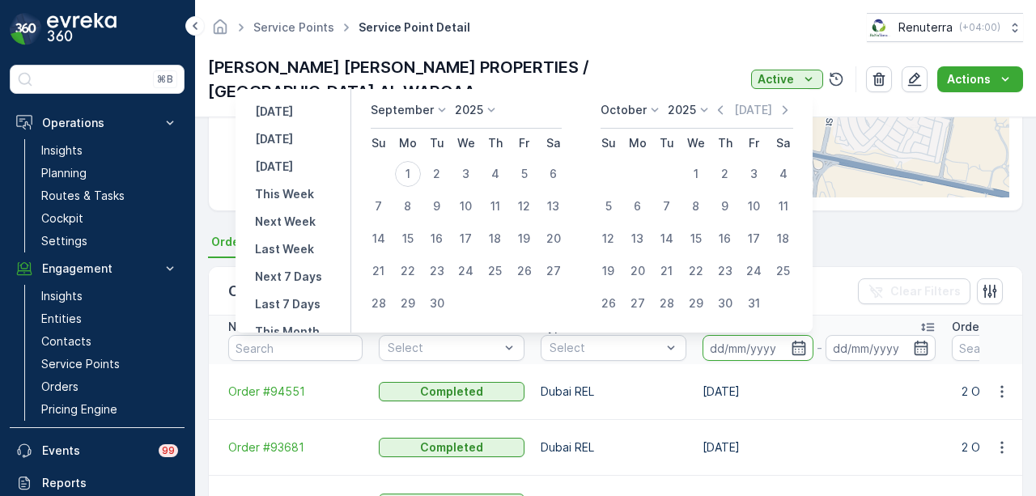
click at [440, 115] on icon at bounding box center [442, 110] width 16 height 16
click at [416, 216] on span "August" at bounding box center [400, 210] width 38 height 16
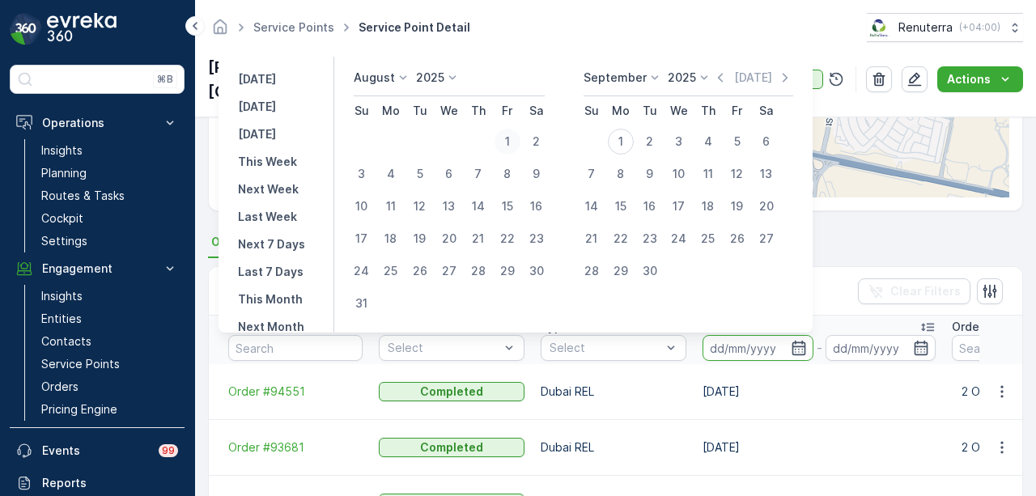
click at [508, 145] on div "1" at bounding box center [508, 142] width 26 height 26
type input "01.08.2025"
click at [375, 305] on div "31" at bounding box center [362, 304] width 26 height 26
type input "31.08.2025"
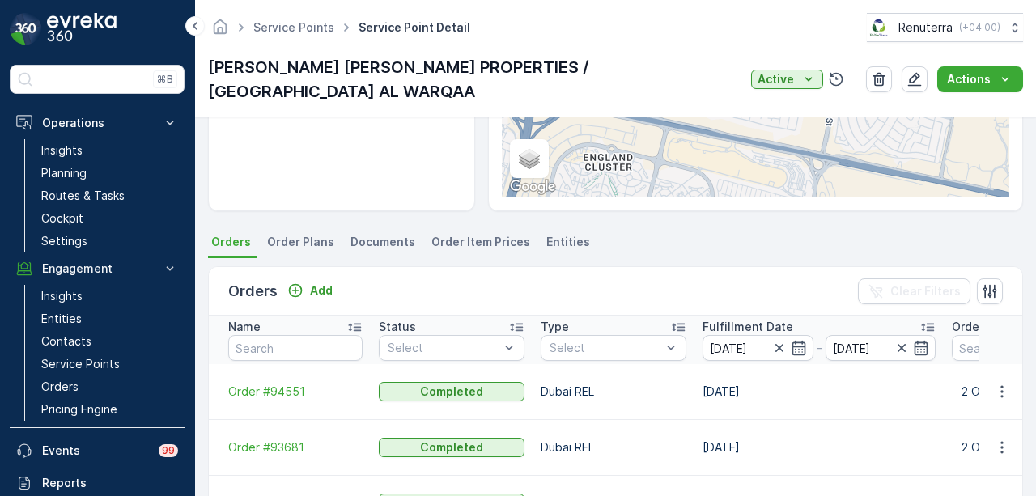
click at [375, 305] on div "Orders Add Clear Filters" at bounding box center [616, 291] width 814 height 49
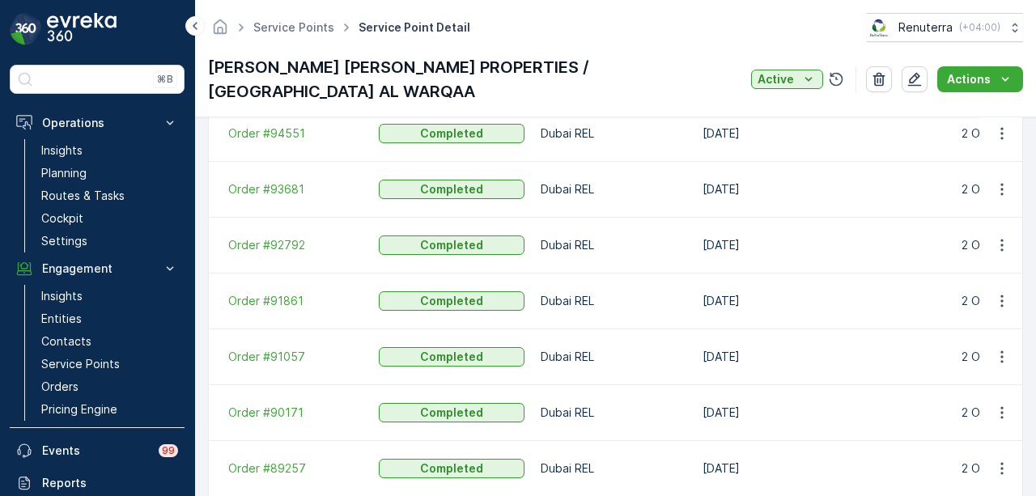
scroll to position [558, 0]
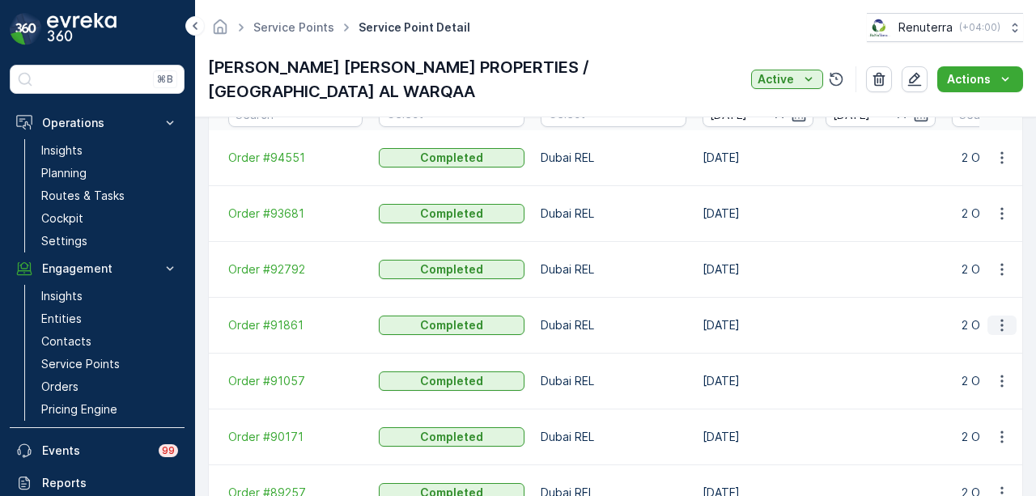
click at [1001, 317] on icon "button" at bounding box center [1002, 325] width 16 height 16
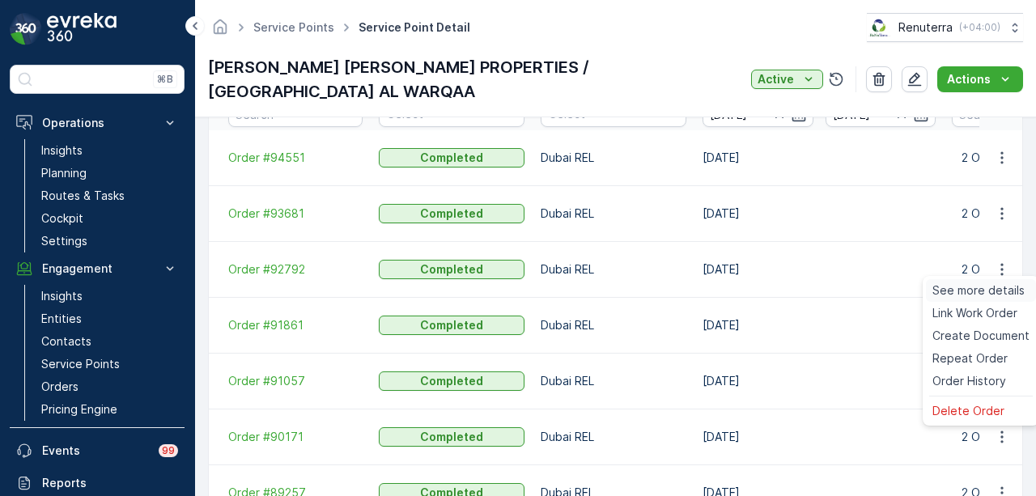
click at [959, 293] on span "See more details" at bounding box center [979, 291] width 92 height 16
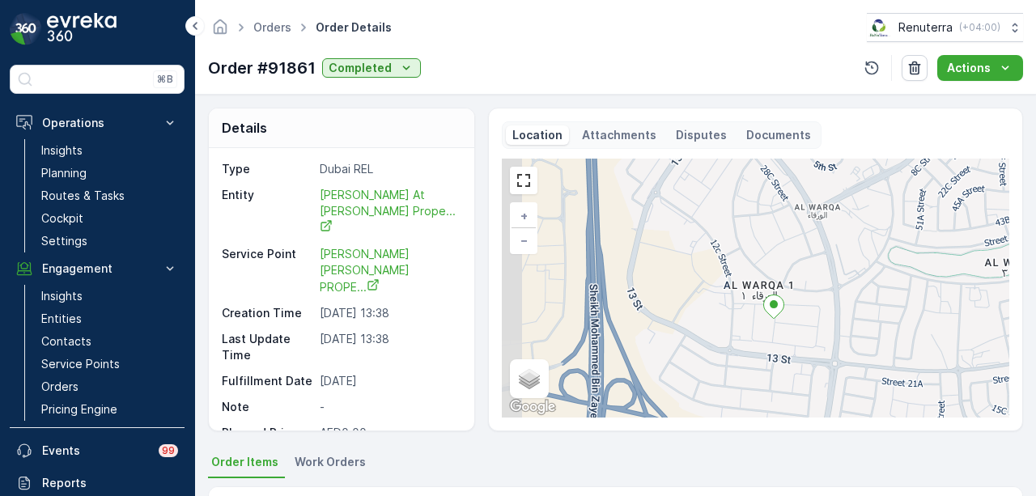
scroll to position [32, 0]
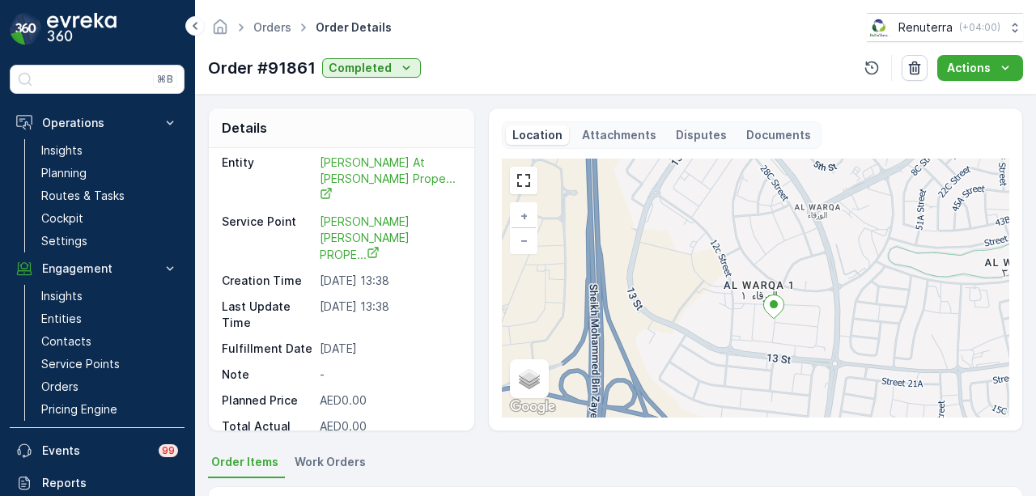
drag, startPoint x: 399, startPoint y: 473, endPoint x: 409, endPoint y: 449, distance: 25.4
click at [400, 467] on ul "Order Items Work Orders" at bounding box center [615, 465] width 815 height 28
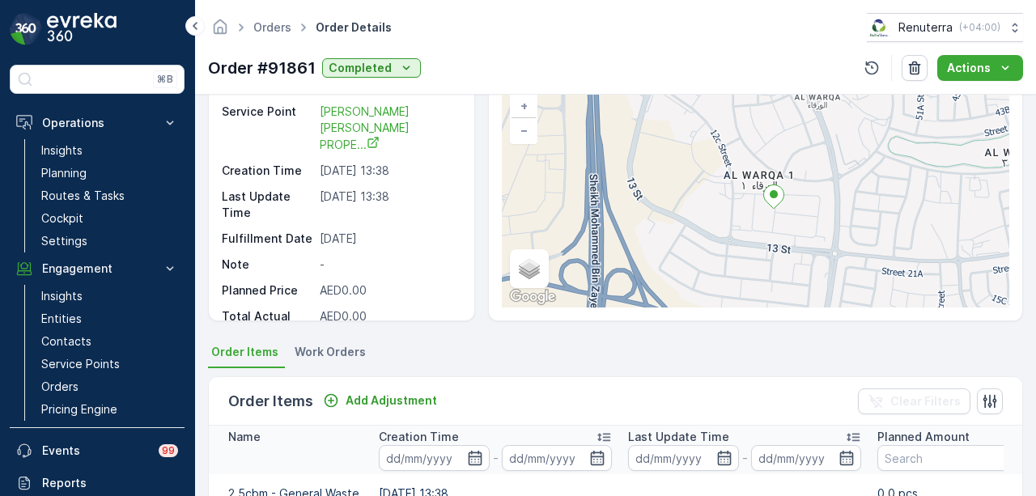
scroll to position [324, 0]
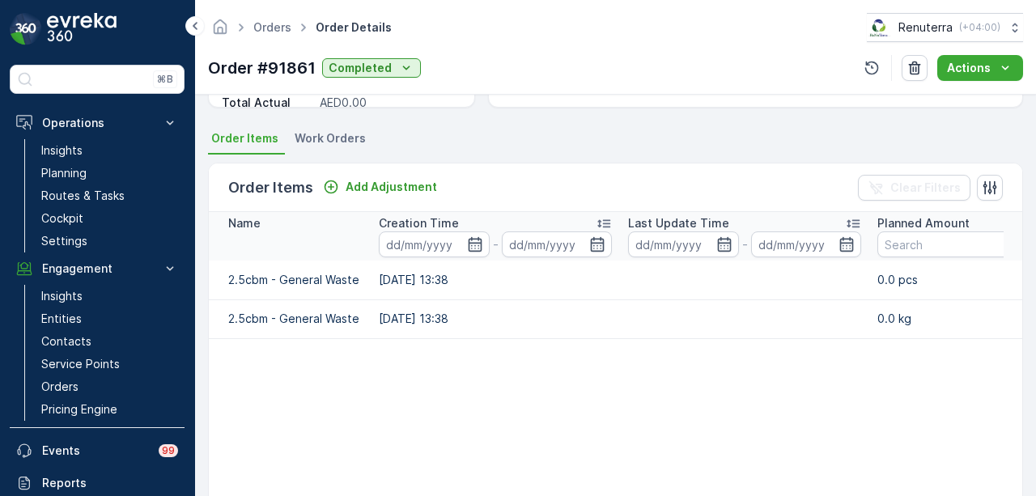
click at [185, 30] on div "⌘B Operations Insights Planning Routes & Tasks Cockpit Settings Engagement Insi…" at bounding box center [97, 248] width 195 height 496
click at [191, 28] on icon at bounding box center [195, 25] width 18 height 19
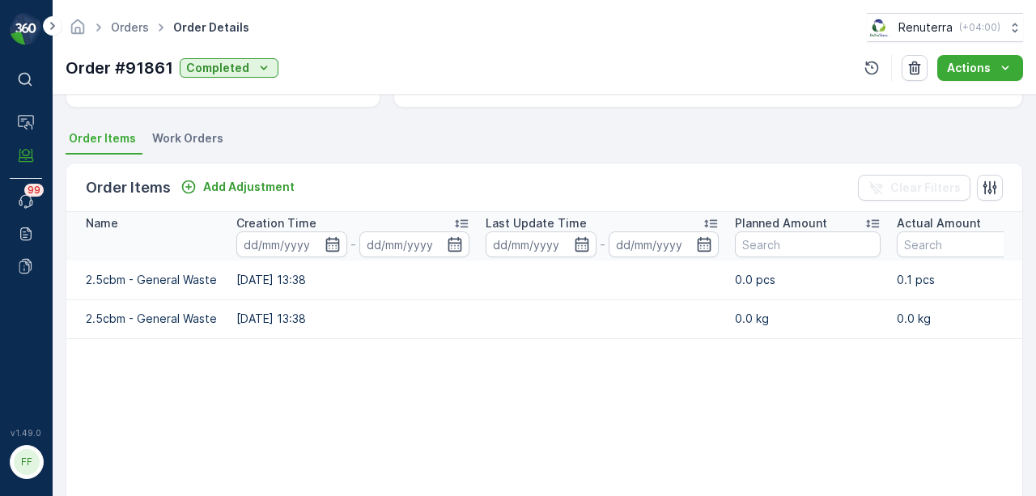
scroll to position [0, 0]
click at [53, 29] on icon at bounding box center [53, 25] width 18 height 19
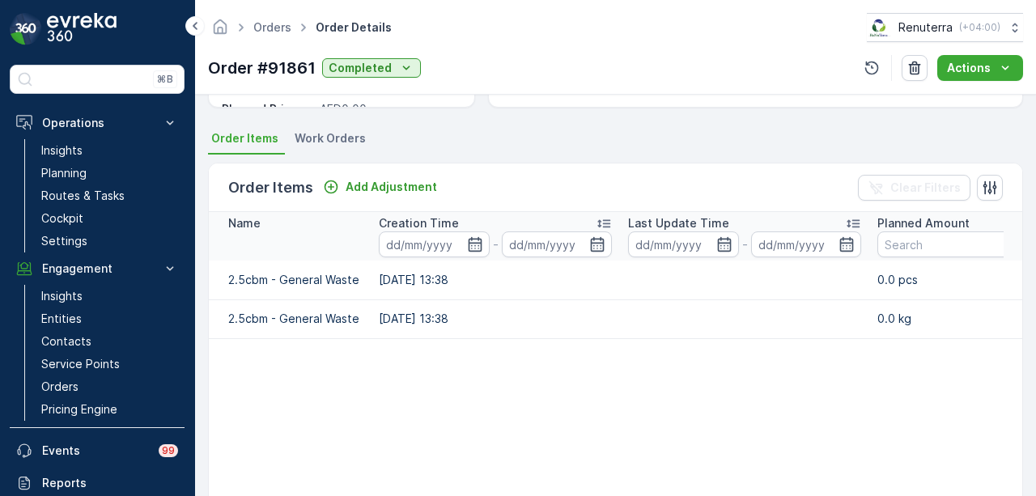
scroll to position [32, 0]
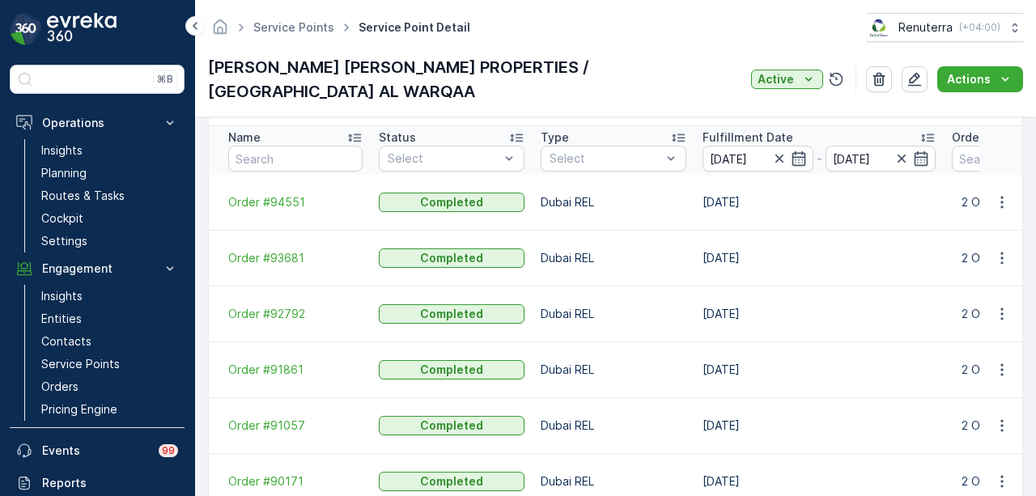
scroll to position [477, 0]
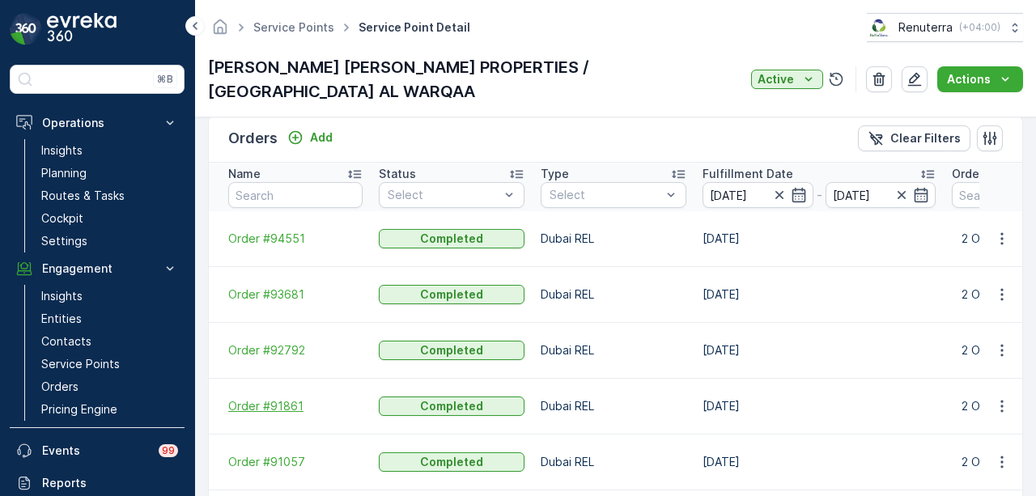
click at [243, 398] on span "Order #91861" at bounding box center [295, 406] width 134 height 16
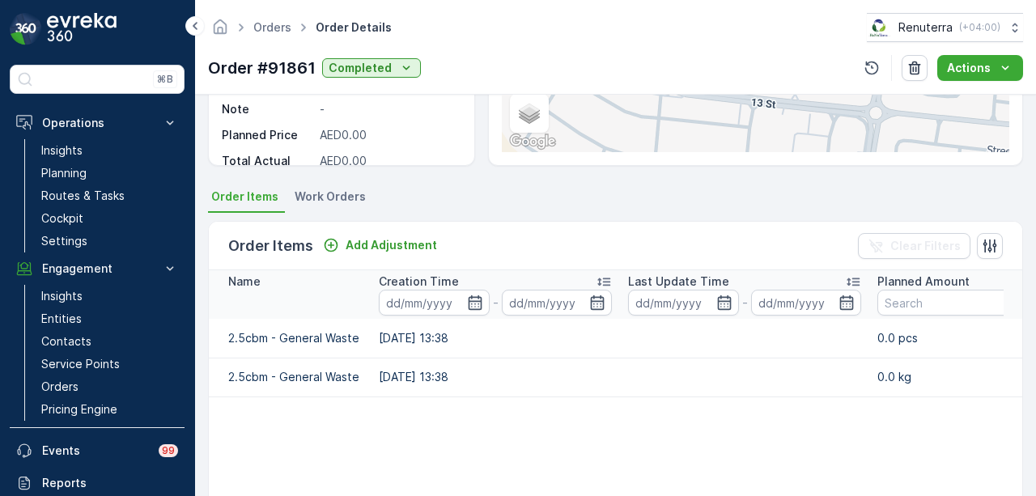
scroll to position [243, 0]
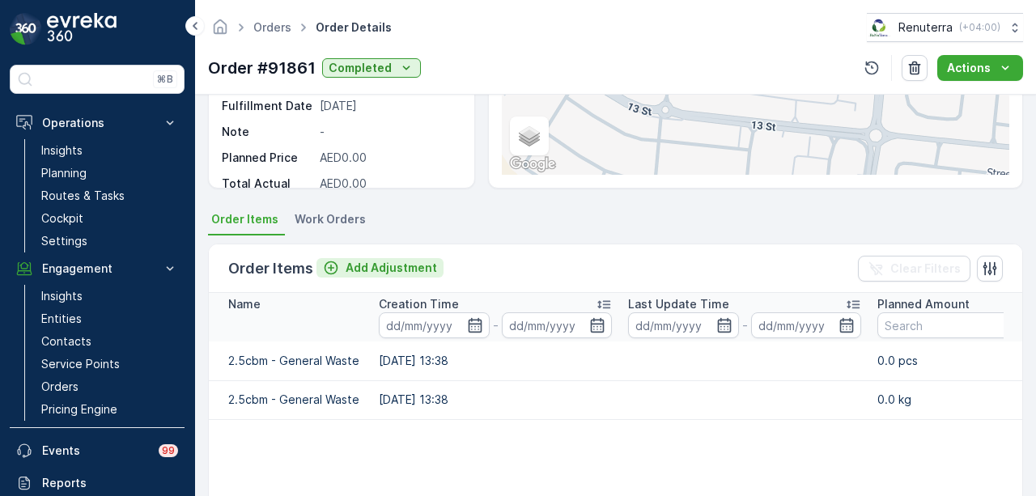
click at [364, 264] on p "Add Adjustment" at bounding box center [391, 268] width 91 height 16
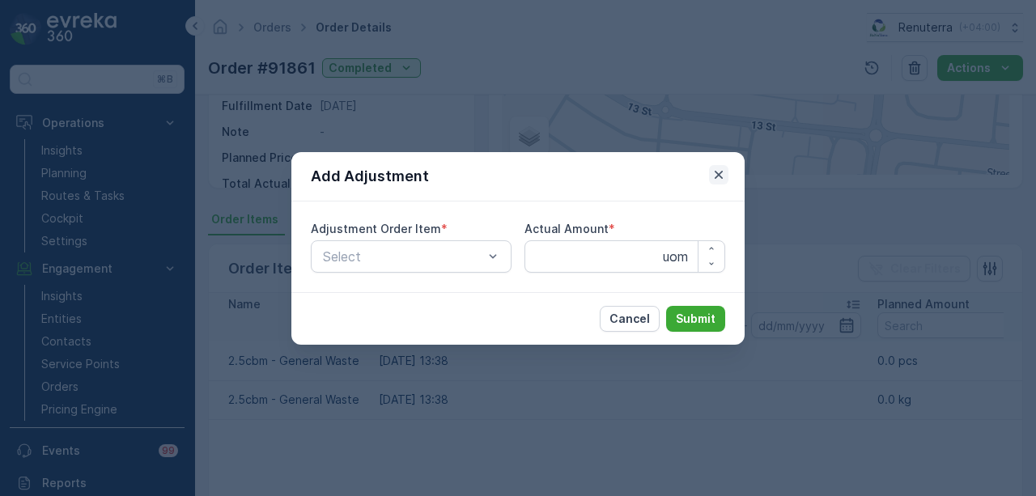
click at [714, 181] on icon "button" at bounding box center [719, 175] width 16 height 16
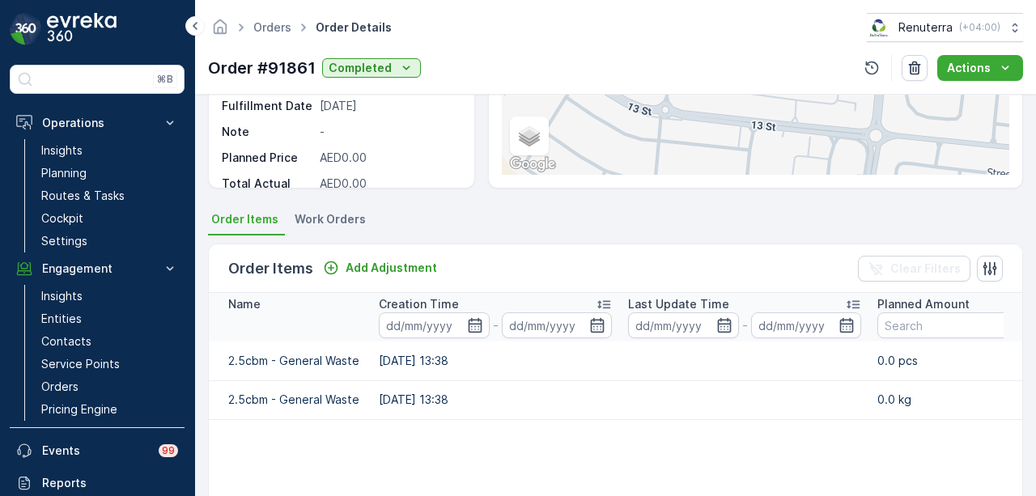
drag, startPoint x: 278, startPoint y: 266, endPoint x: 296, endPoint y: 249, distance: 24.6
click at [279, 266] on p "Order Items" at bounding box center [270, 268] width 85 height 23
click at [309, 228] on li "Work Orders" at bounding box center [331, 222] width 81 height 28
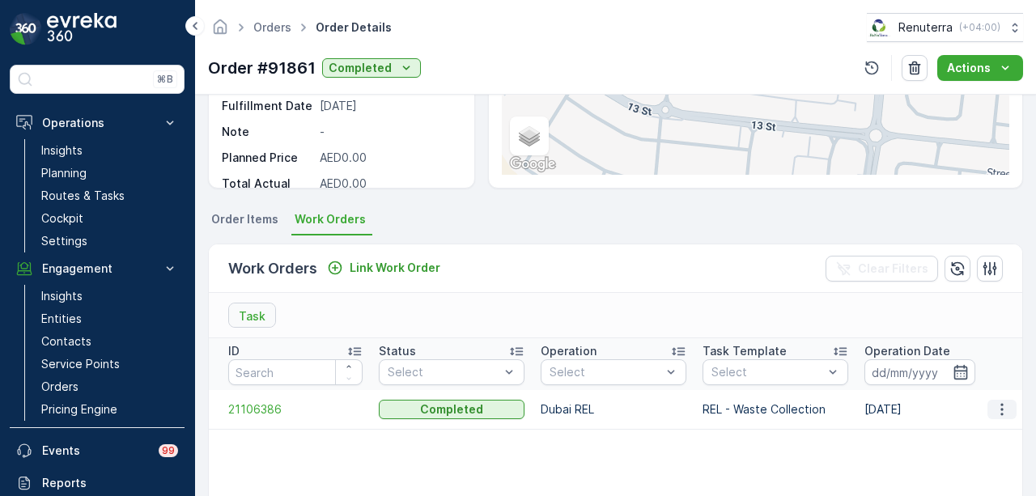
click at [997, 402] on icon "button" at bounding box center [1002, 410] width 16 height 16
click at [1001, 407] on icon "button" at bounding box center [1002, 410] width 16 height 16
click at [78, 153] on p "Insights" at bounding box center [61, 150] width 41 height 16
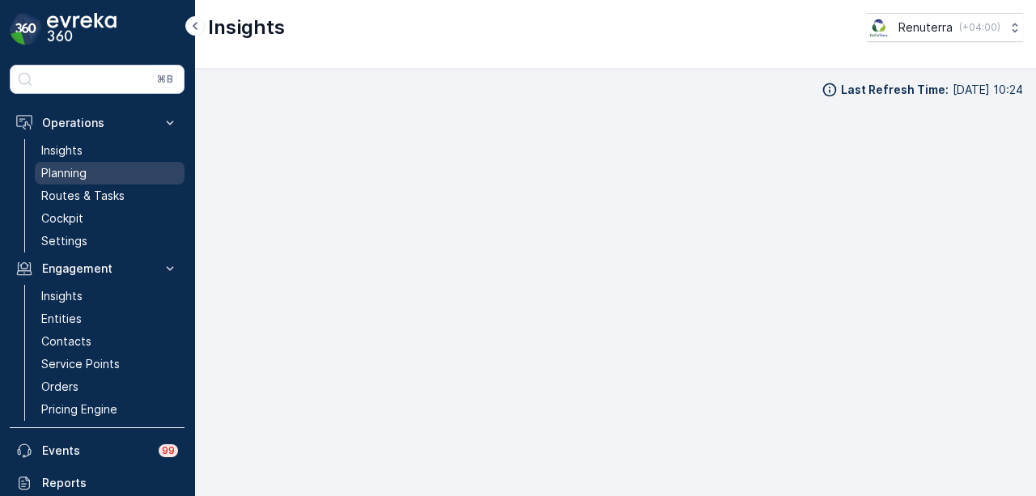
click at [47, 177] on p "Planning" at bounding box center [63, 173] width 45 height 16
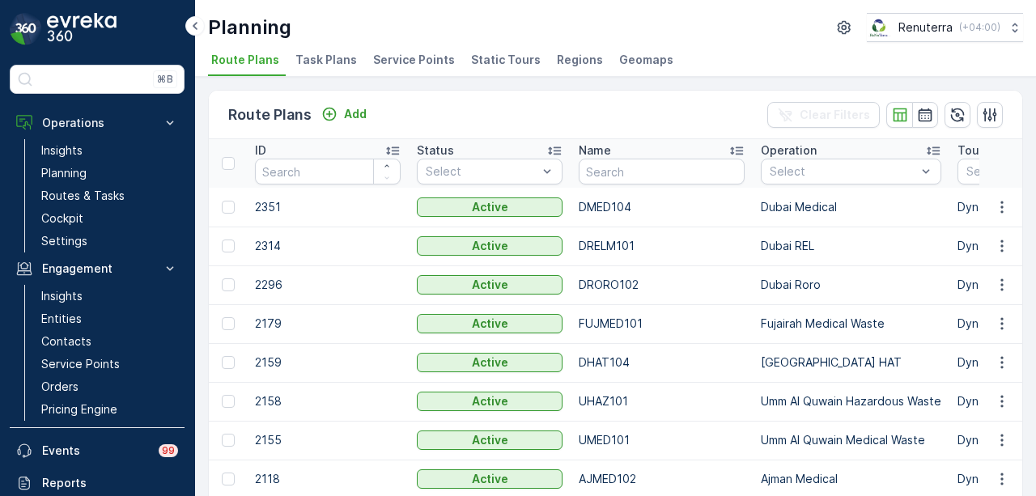
click at [418, 61] on span "Service Points" at bounding box center [414, 60] width 82 height 16
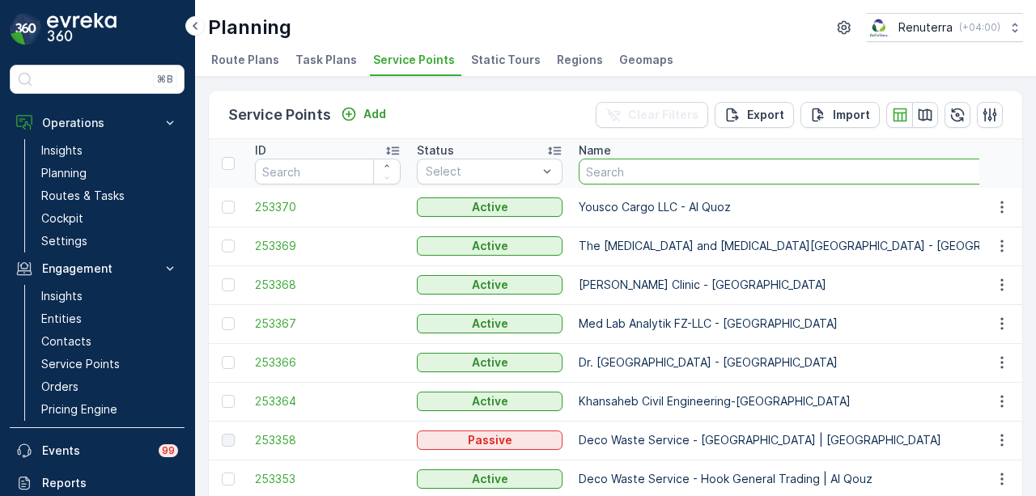
click at [705, 164] on input "text" at bounding box center [815, 172] width 473 height 26
type input "ibra"
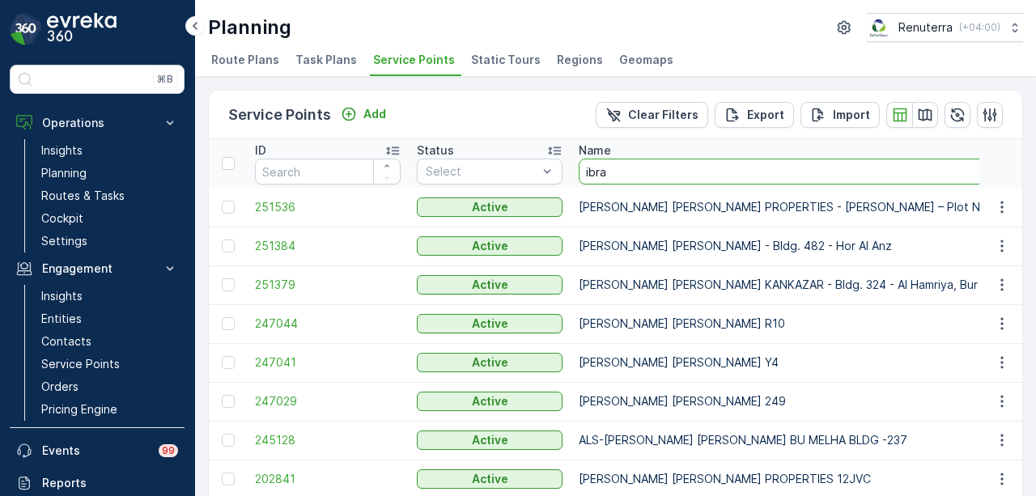
click at [692, 169] on input "ibra" at bounding box center [837, 172] width 517 height 26
click at [656, 166] on input "ibra" at bounding box center [837, 172] width 517 height 26
type input "i"
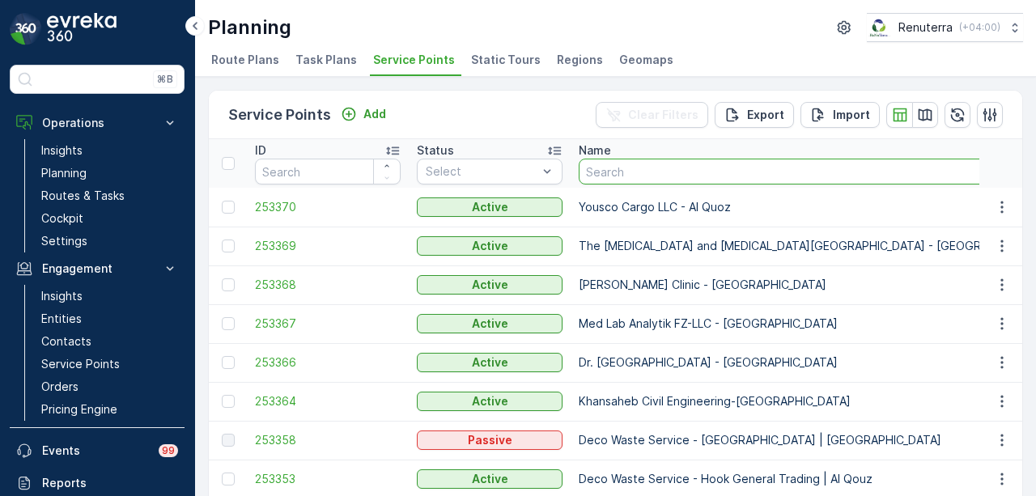
click at [656, 166] on input "text" at bounding box center [815, 172] width 473 height 26
type input "khalil"
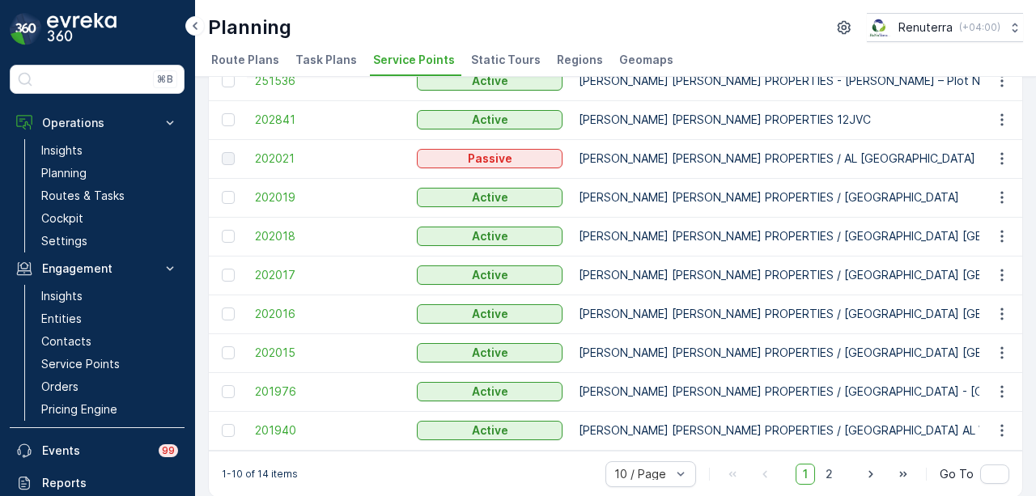
scroll to position [147, 0]
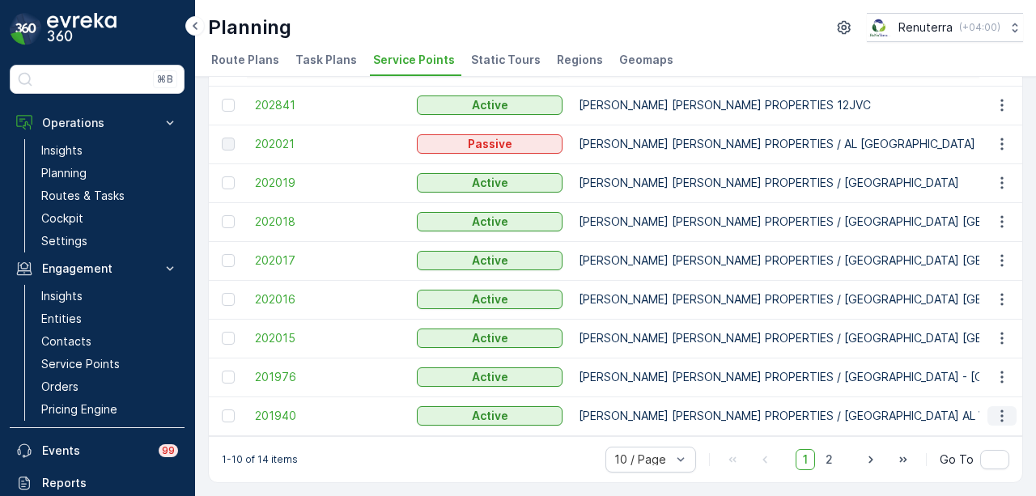
click at [989, 410] on button "button" at bounding box center [1002, 415] width 29 height 19
click at [280, 410] on span "201940" at bounding box center [328, 416] width 146 height 16
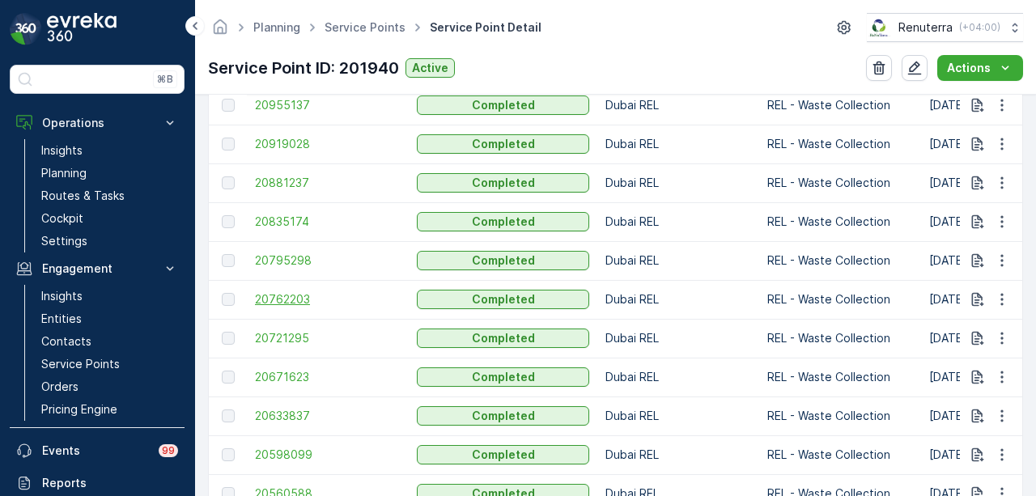
scroll to position [567, 0]
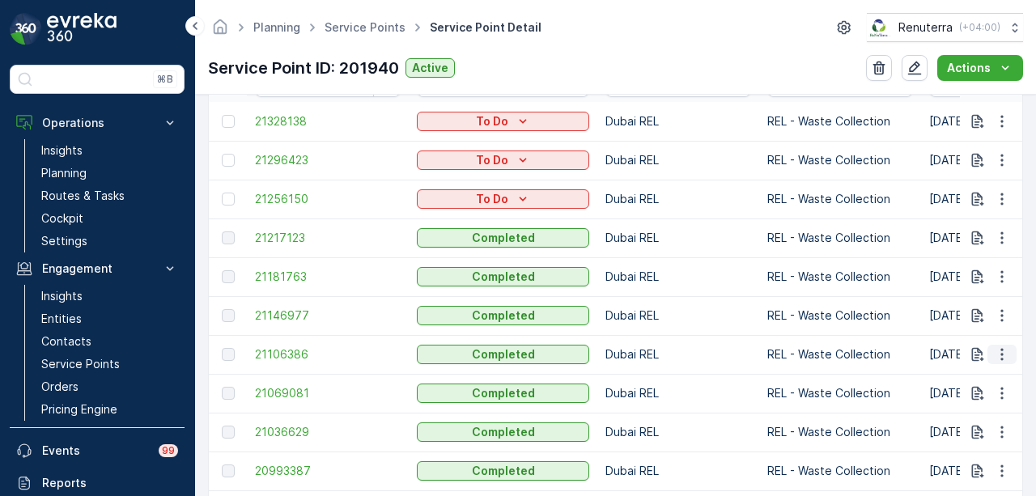
click at [1002, 359] on icon "button" at bounding box center [1002, 355] width 16 height 16
click at [970, 370] on span "See More Details" at bounding box center [983, 377] width 94 height 16
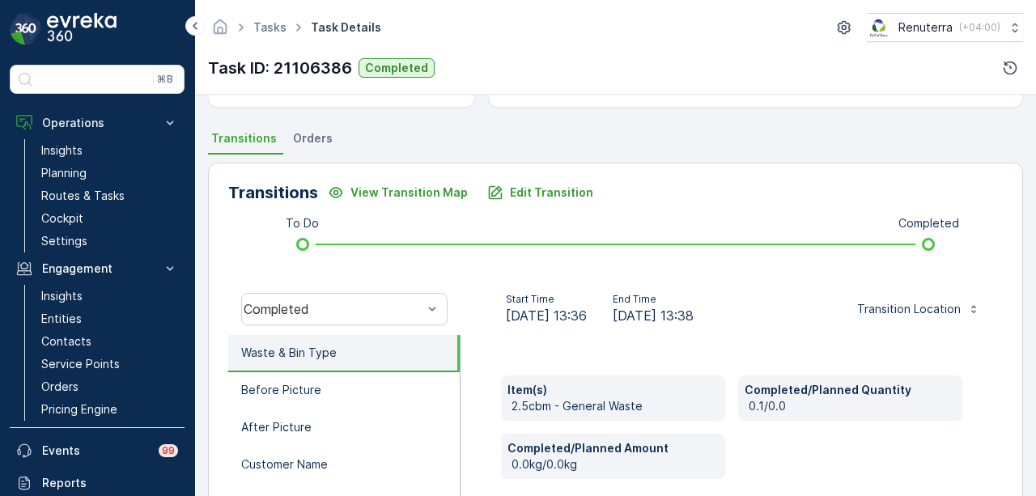
scroll to position [243, 0]
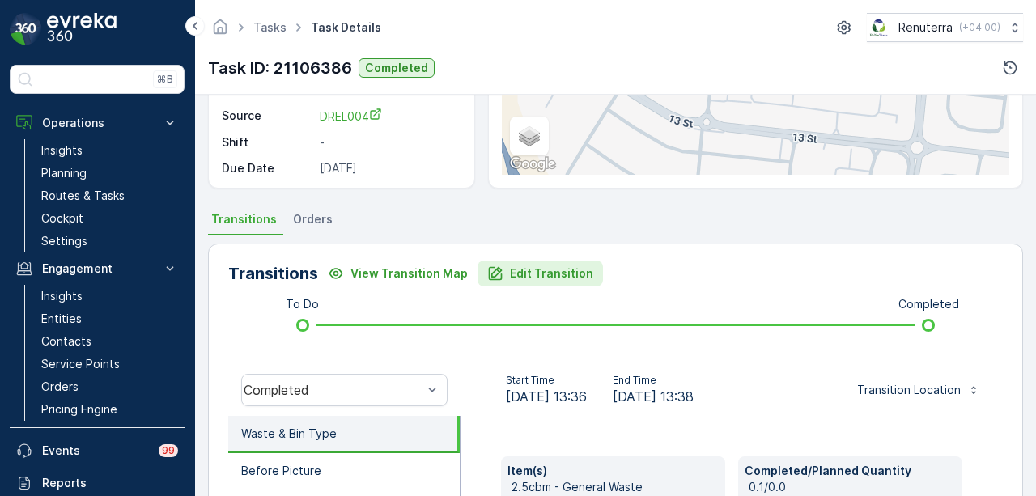
click at [529, 279] on p "Edit Transition" at bounding box center [551, 274] width 83 height 16
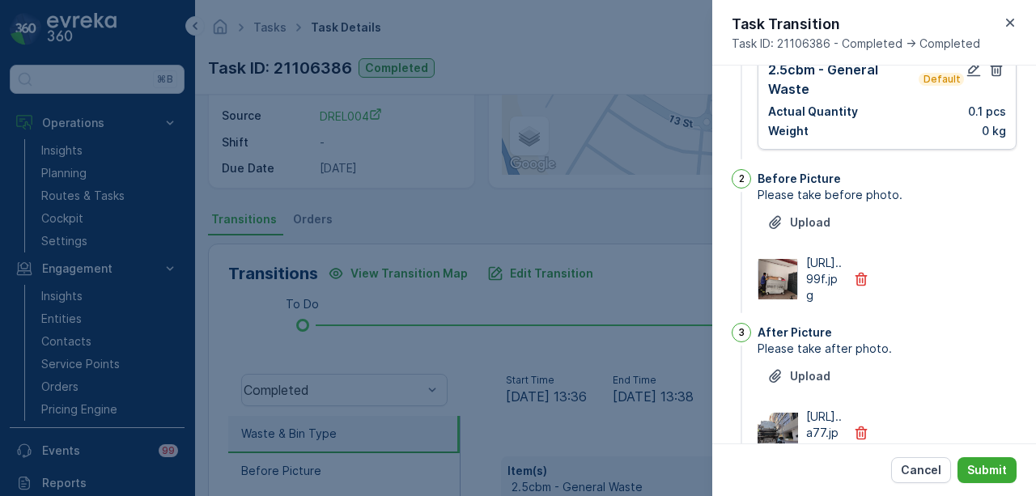
scroll to position [0, 0]
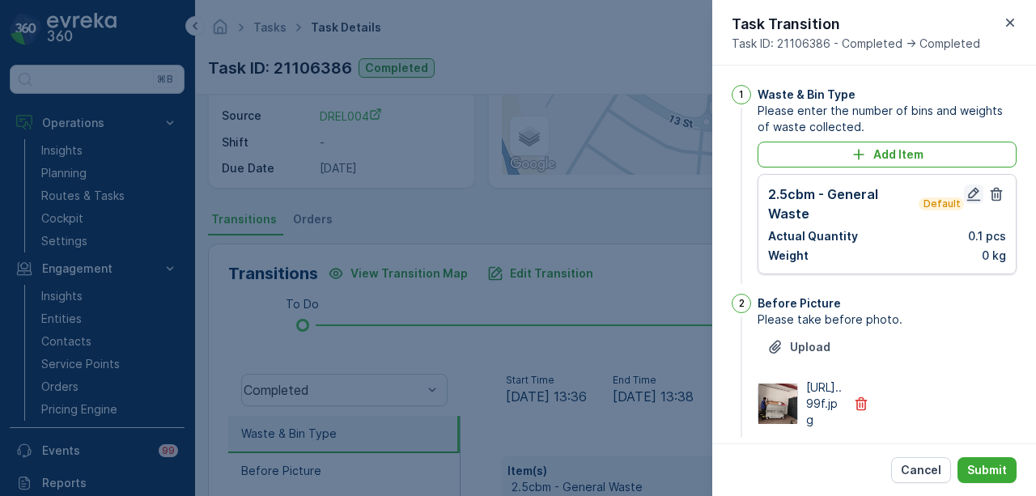
click at [969, 194] on icon "button" at bounding box center [974, 194] width 16 height 16
type Name "topu"
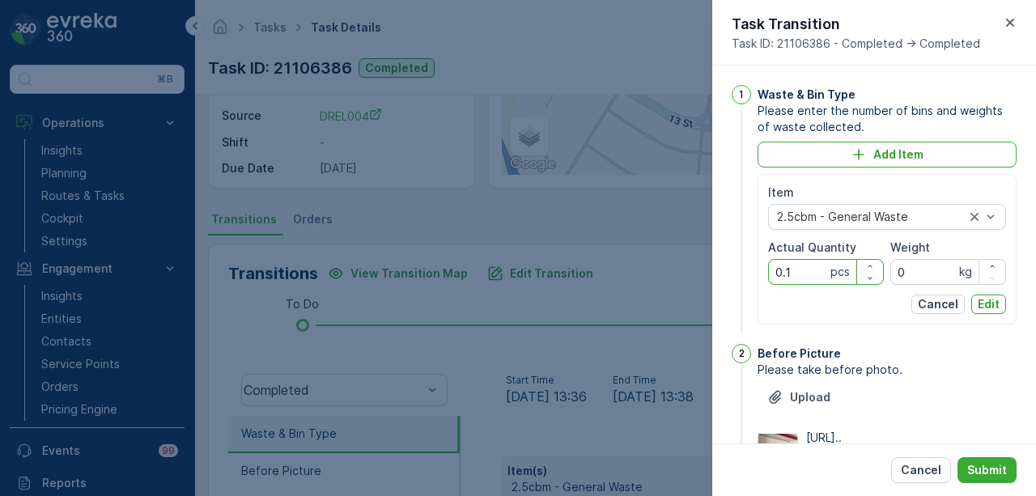
click at [813, 270] on Quantity "0.1" at bounding box center [826, 272] width 116 height 26
type Quantity "0"
type Quantity "1"
click at [993, 478] on p "Submit" at bounding box center [988, 470] width 40 height 16
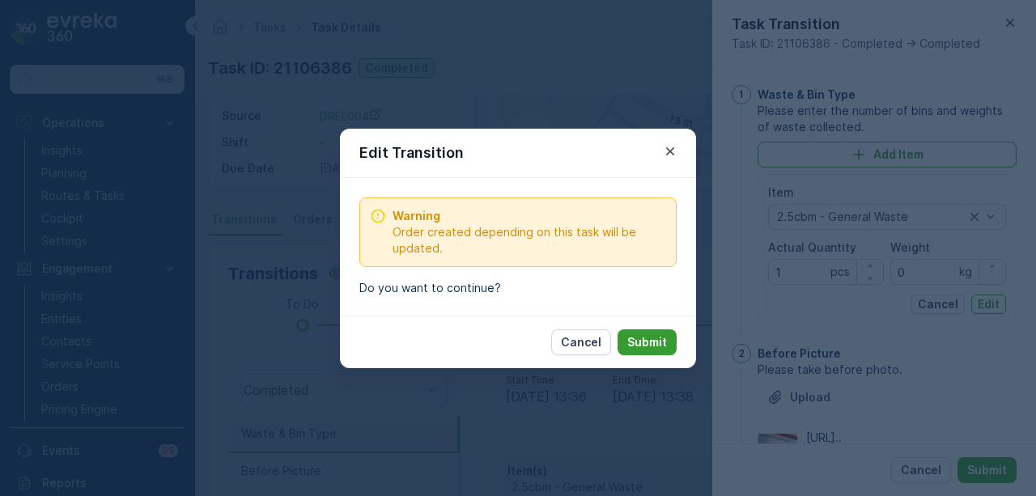
click at [666, 341] on p "Submit" at bounding box center [647, 342] width 40 height 16
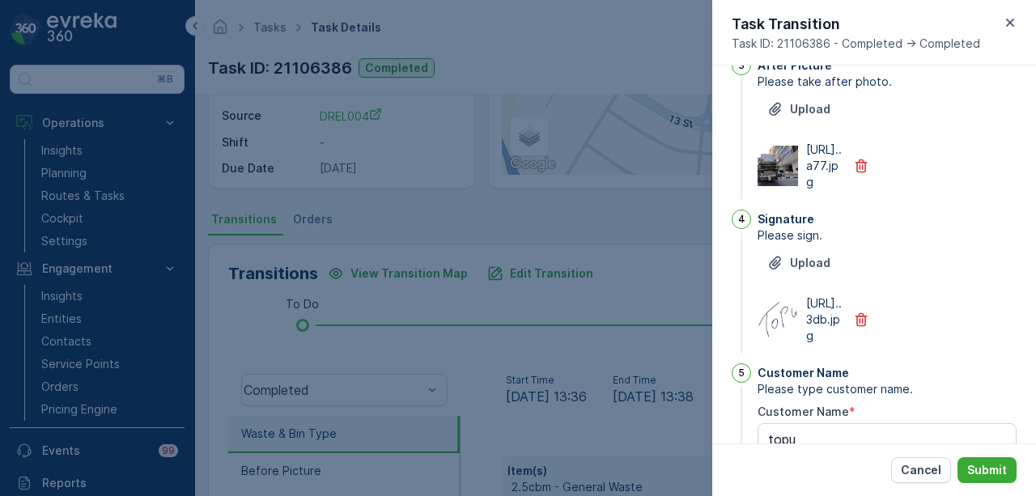
scroll to position [648, 0]
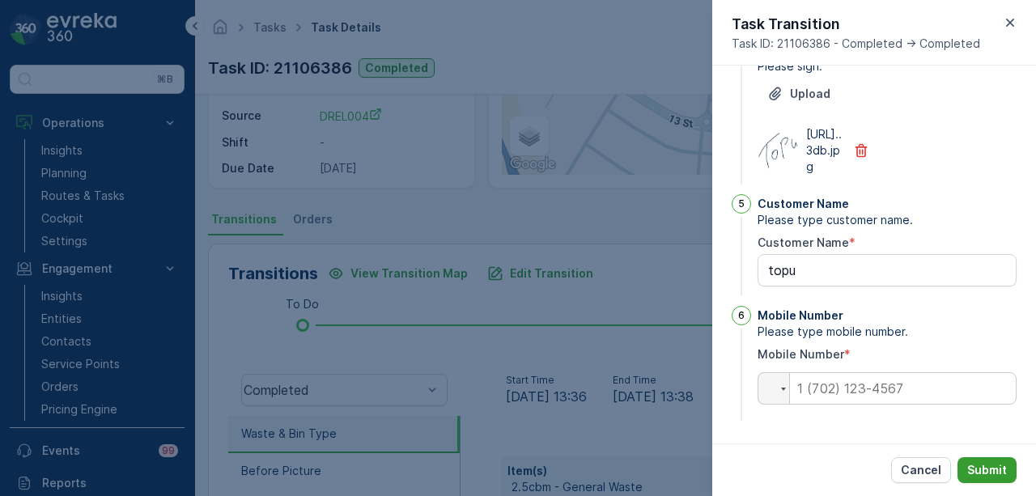
click at [993, 482] on button "Submit" at bounding box center [987, 470] width 59 height 26
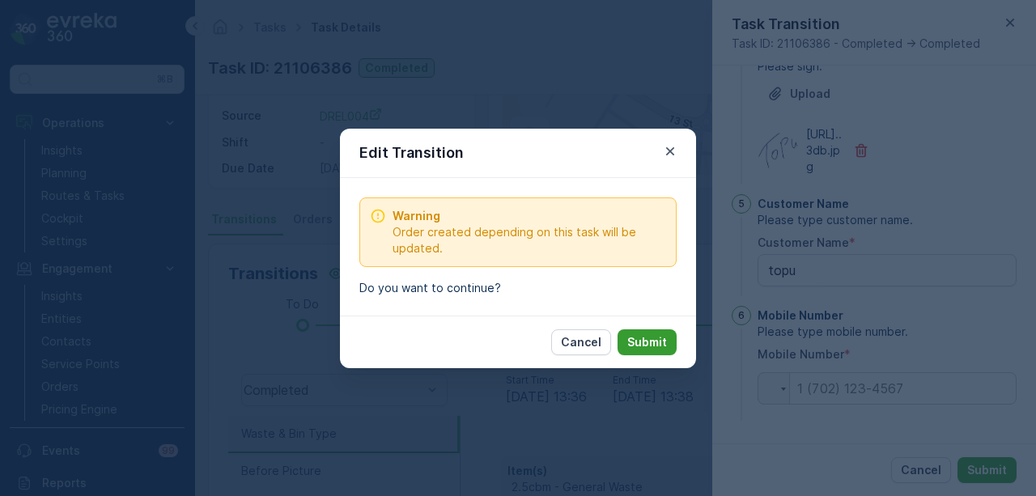
click at [652, 347] on p "Submit" at bounding box center [647, 342] width 40 height 16
type Name "topu"
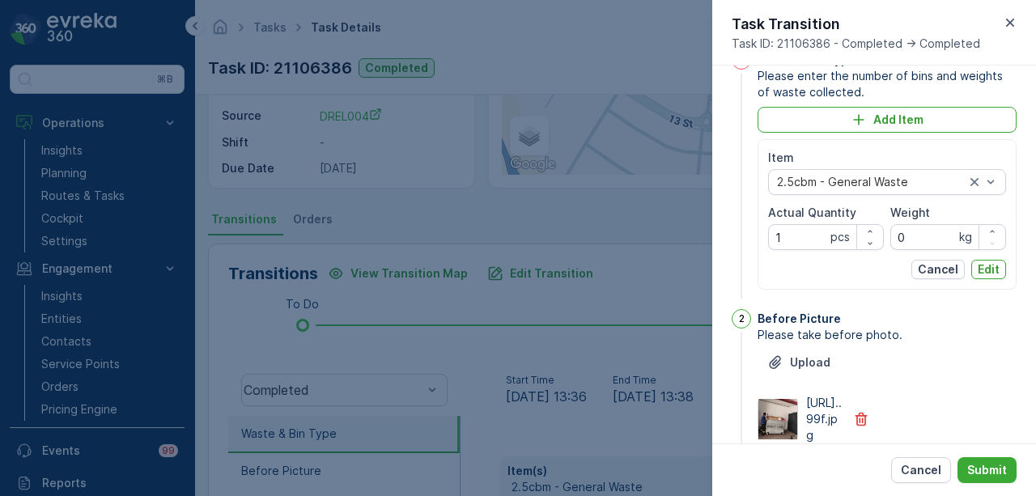
scroll to position [0, 0]
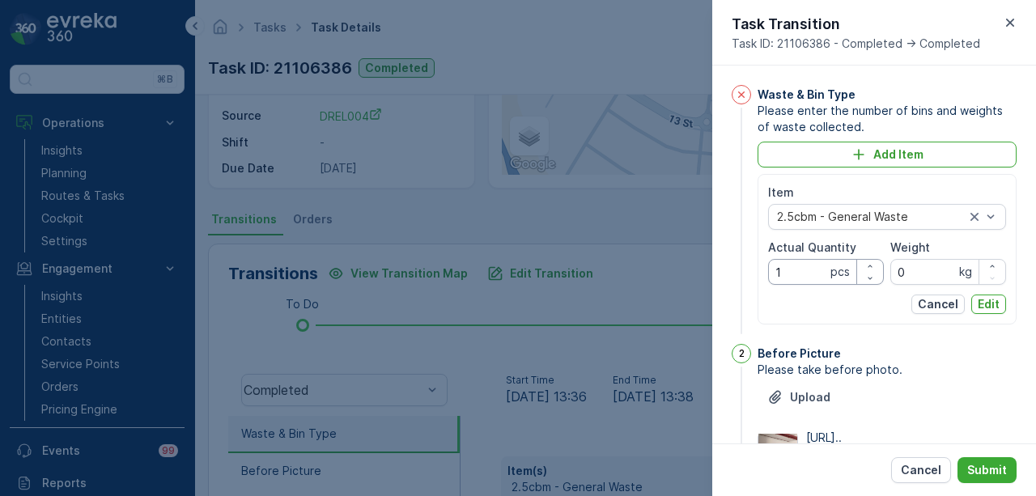
click at [790, 267] on Quantity "1" at bounding box center [826, 272] width 116 height 26
type Quantity "1"
click at [978, 461] on button "Submit" at bounding box center [987, 470] width 59 height 26
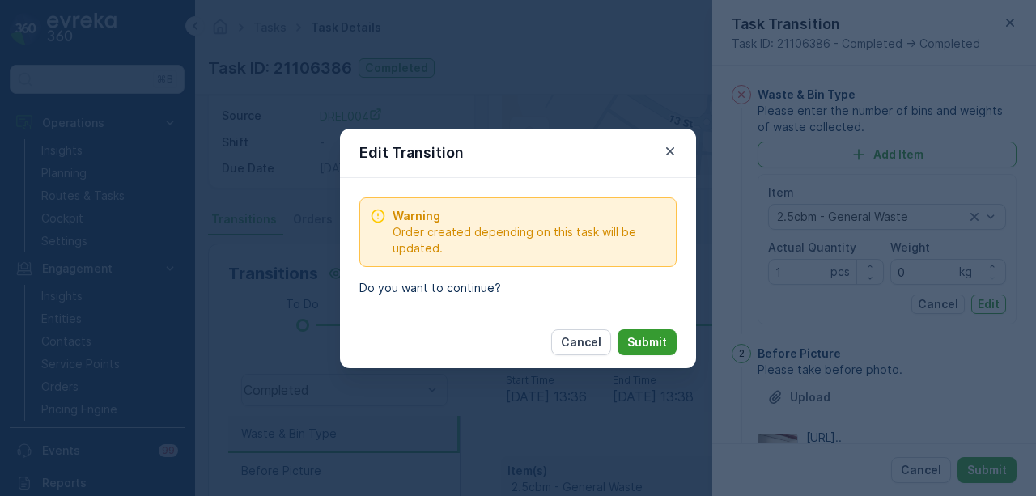
click at [638, 346] on p "Submit" at bounding box center [647, 342] width 40 height 16
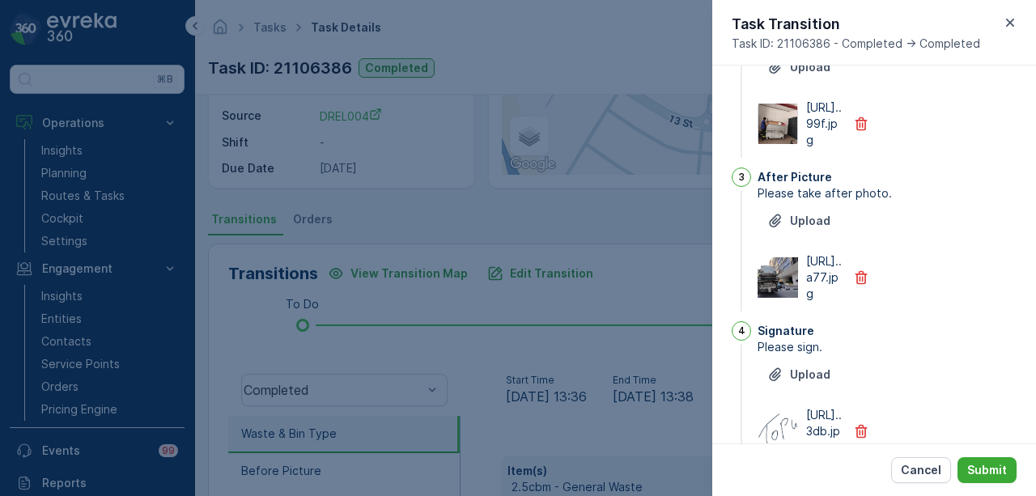
scroll to position [706, 0]
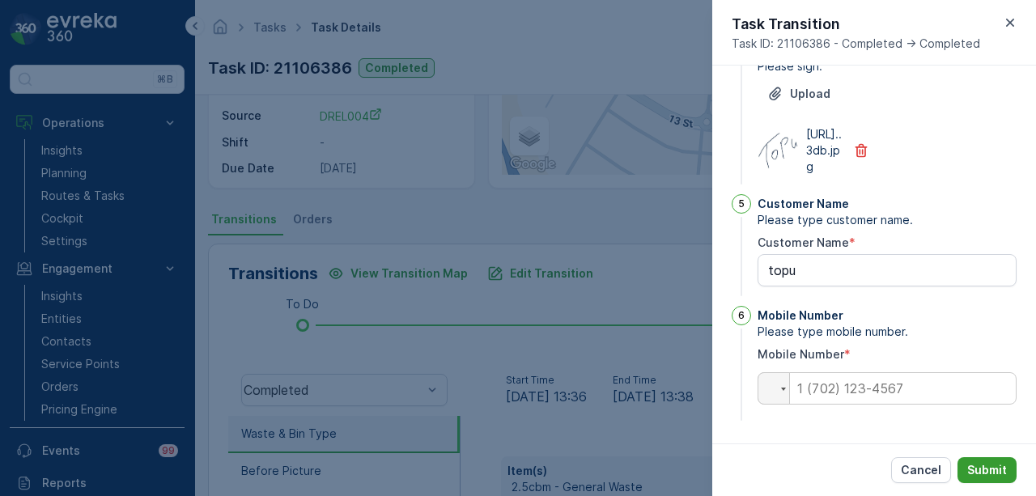
click at [996, 466] on p "Submit" at bounding box center [988, 470] width 40 height 16
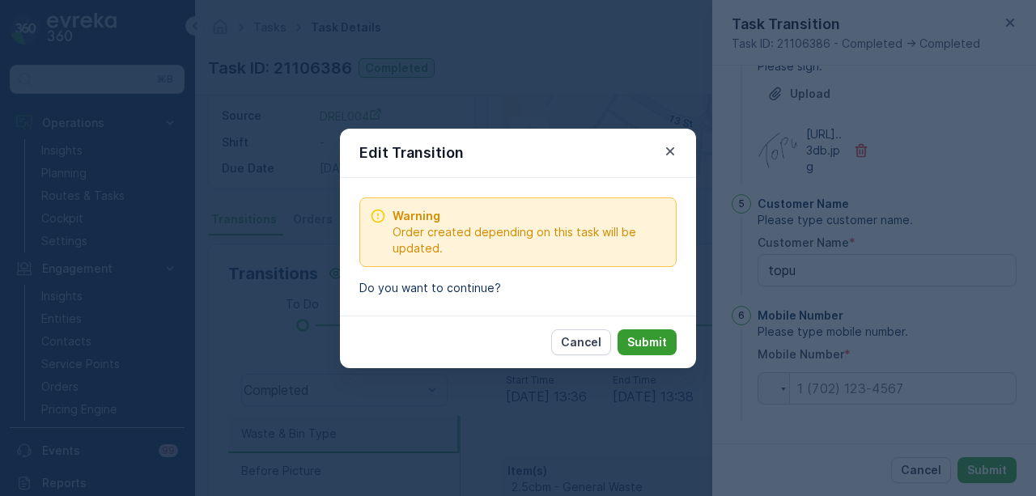
click at [648, 342] on p "Submit" at bounding box center [647, 342] width 40 height 16
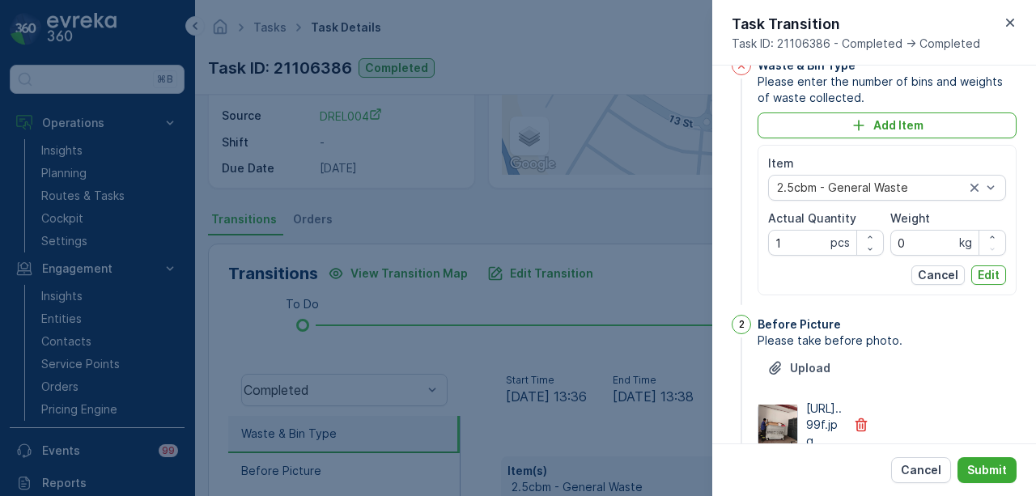
scroll to position [0, 0]
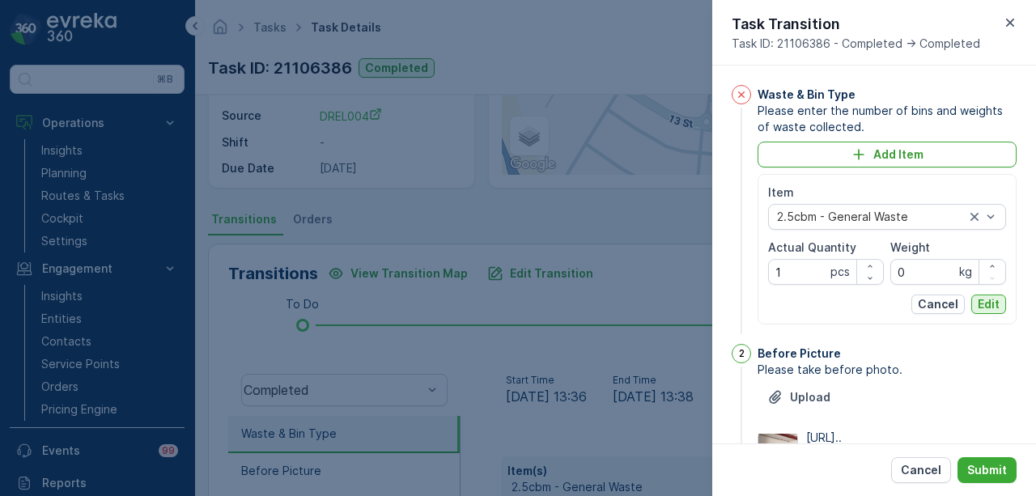
click at [992, 302] on p "Edit" at bounding box center [989, 304] width 22 height 16
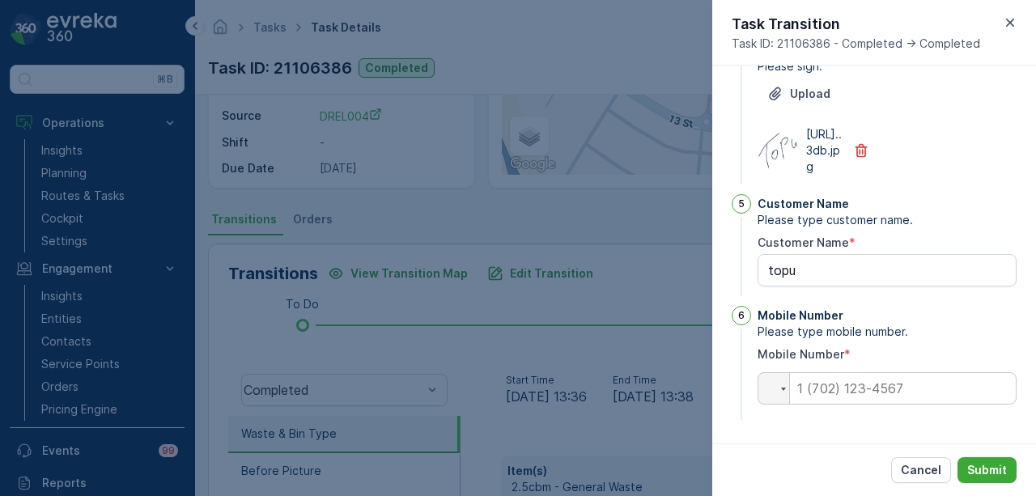
scroll to position [656, 0]
click at [976, 463] on p "Submit" at bounding box center [988, 470] width 40 height 16
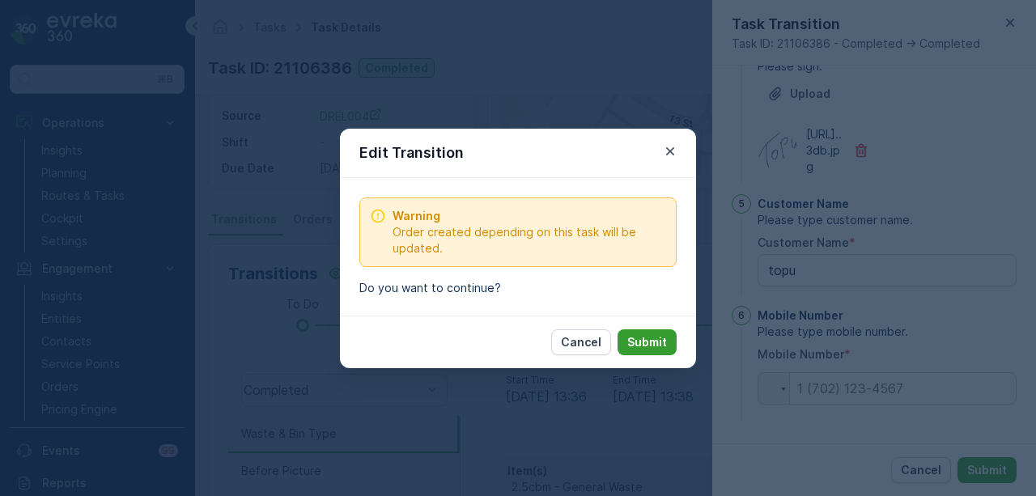
click at [670, 331] on button "Submit" at bounding box center [647, 343] width 59 height 26
type Name "topu"
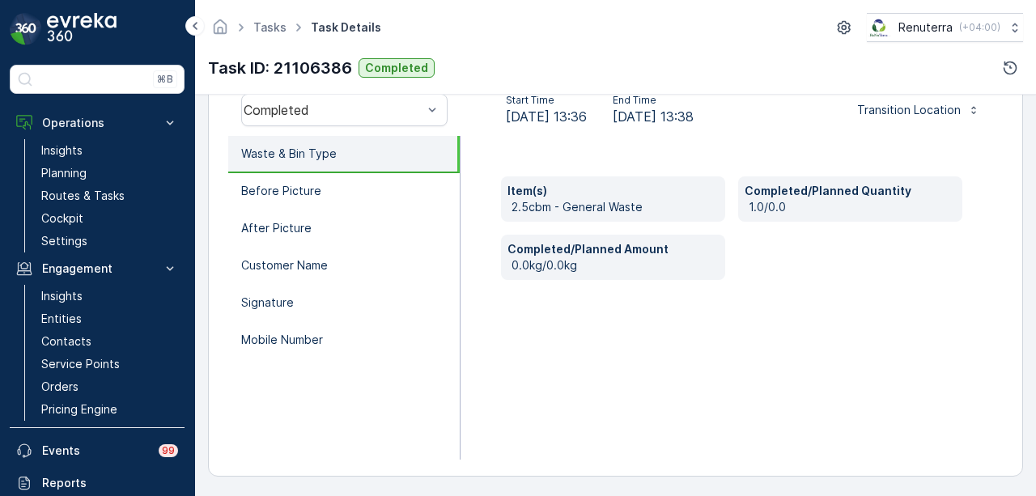
scroll to position [361, 0]
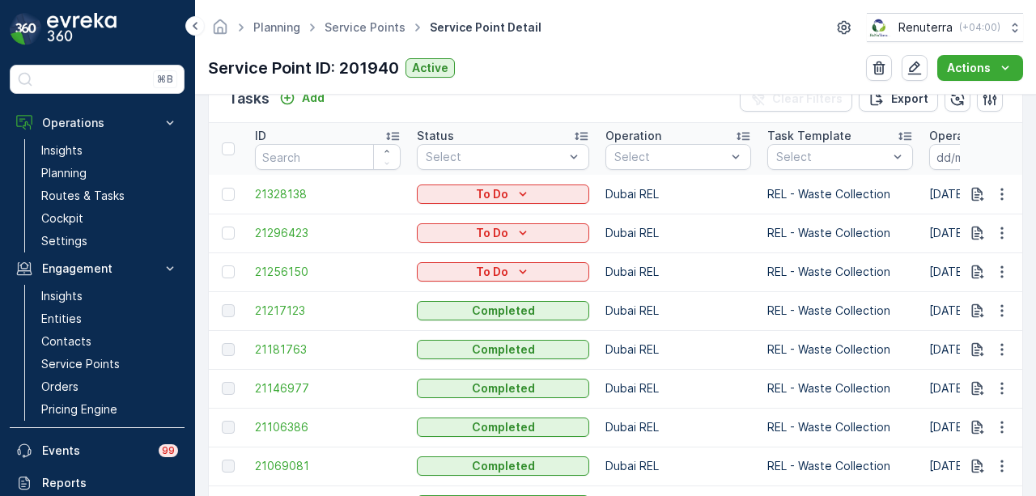
scroll to position [486, 0]
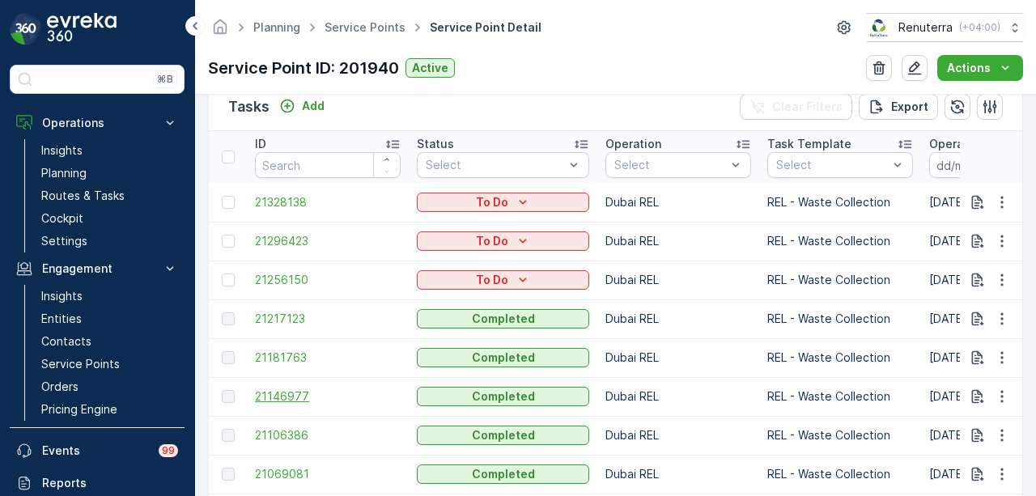
click at [266, 393] on span "21146977" at bounding box center [328, 397] width 146 height 16
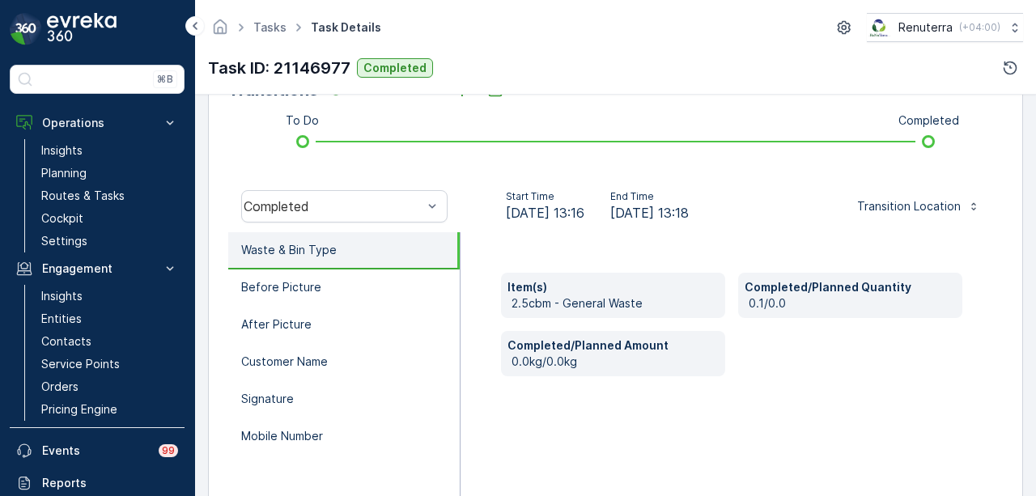
scroll to position [324, 0]
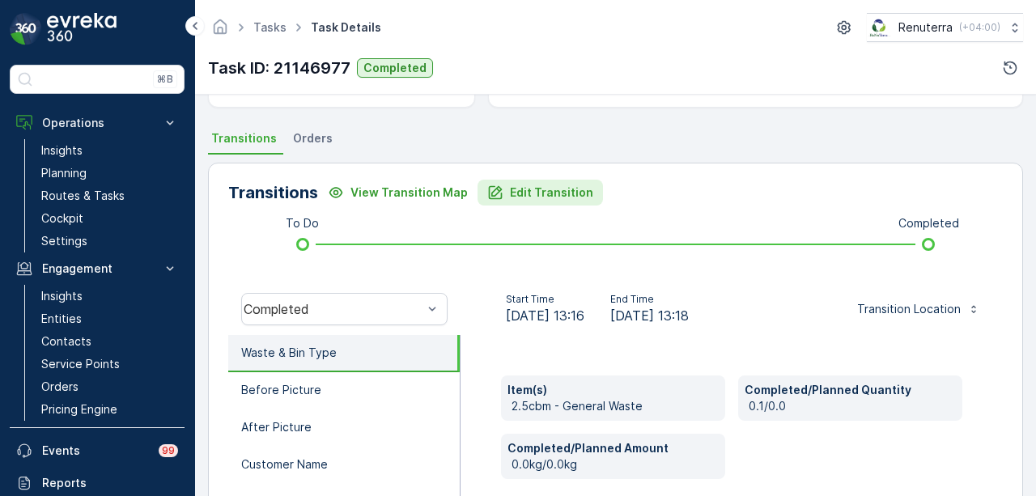
click at [547, 189] on p "Edit Transition" at bounding box center [551, 193] width 83 height 16
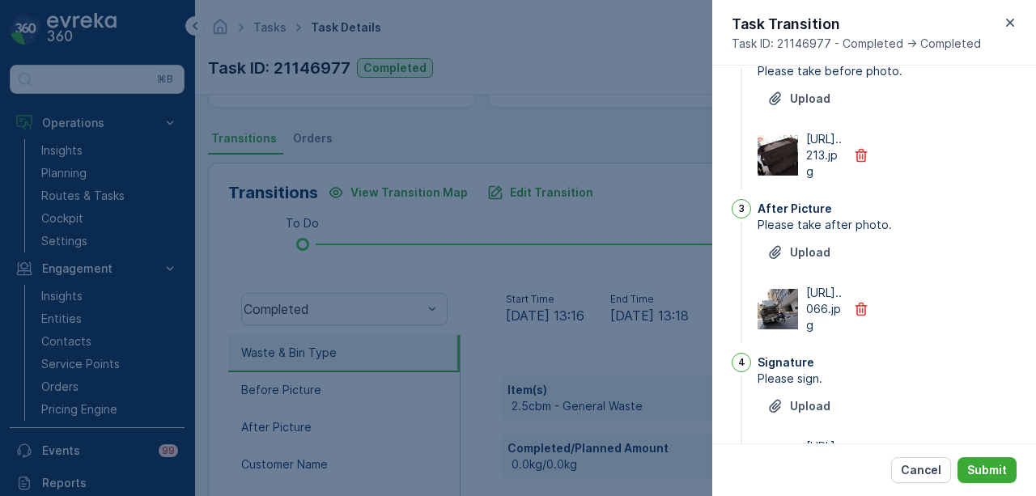
scroll to position [0, 0]
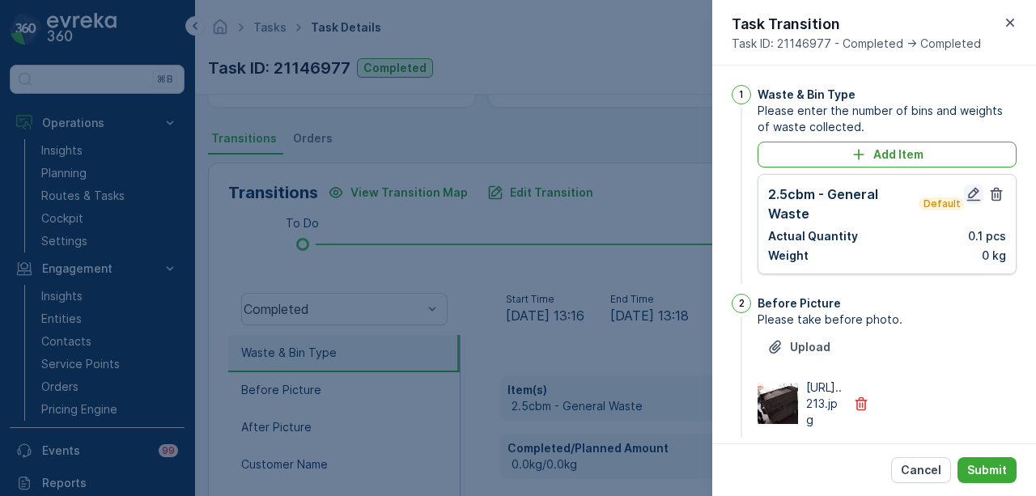
click at [969, 197] on icon "button" at bounding box center [975, 195] width 14 height 14
type Name "topu"
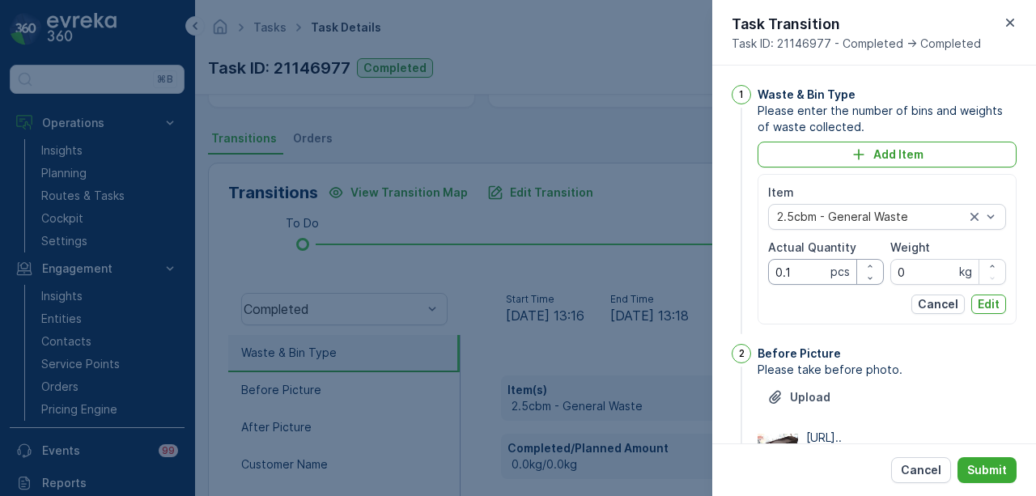
click at [797, 268] on Quantity "0.1" at bounding box center [826, 272] width 116 height 26
type Quantity "0"
type Quantity "1"
click at [980, 308] on p "Edit" at bounding box center [989, 304] width 22 height 16
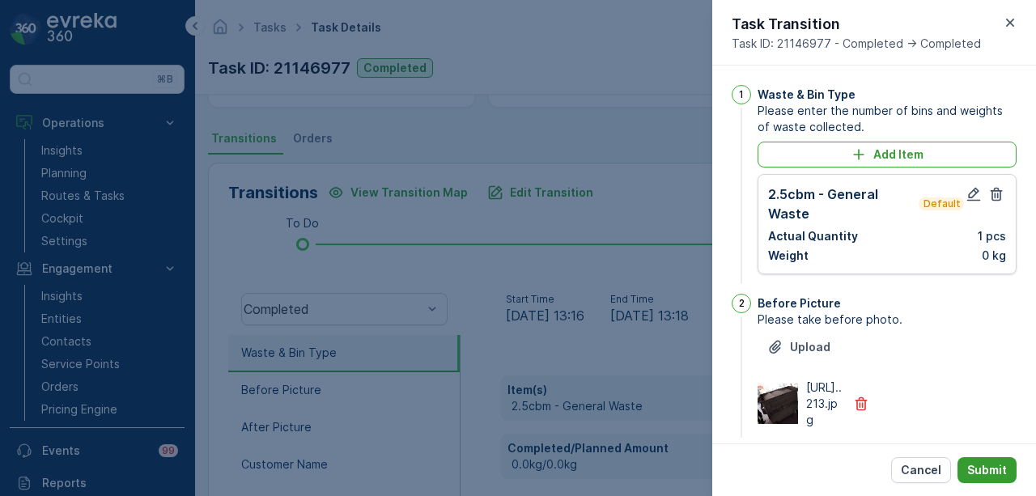
click at [999, 462] on p "Submit" at bounding box center [988, 470] width 40 height 16
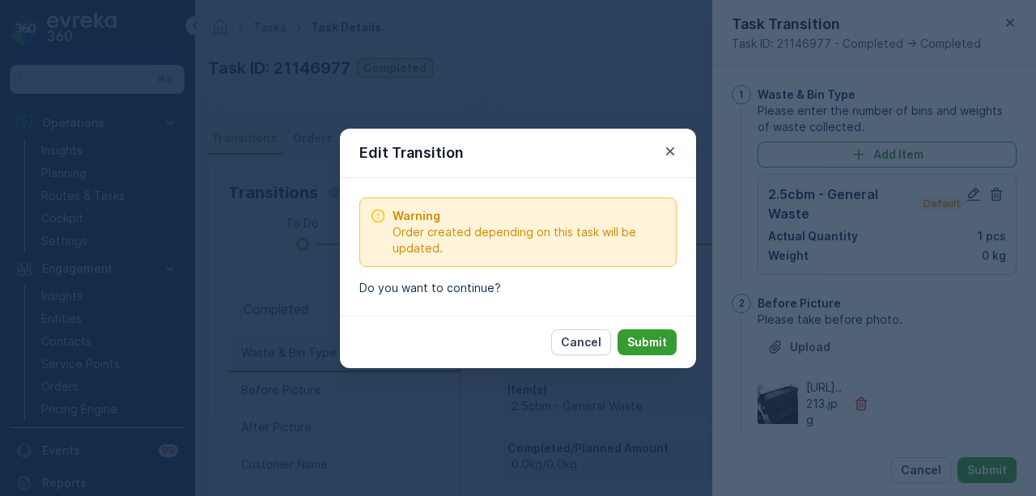
click at [644, 336] on p "Submit" at bounding box center [647, 342] width 40 height 16
type Name "topu"
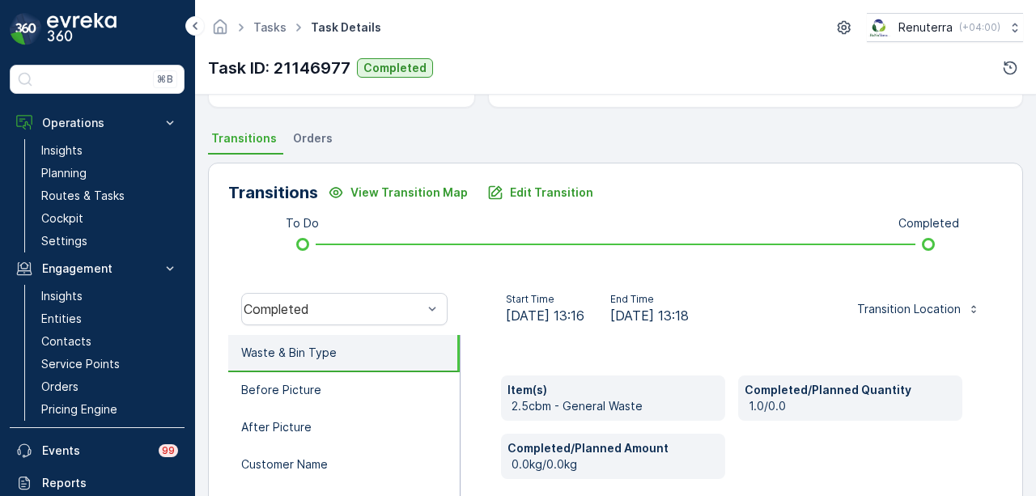
scroll to position [405, 0]
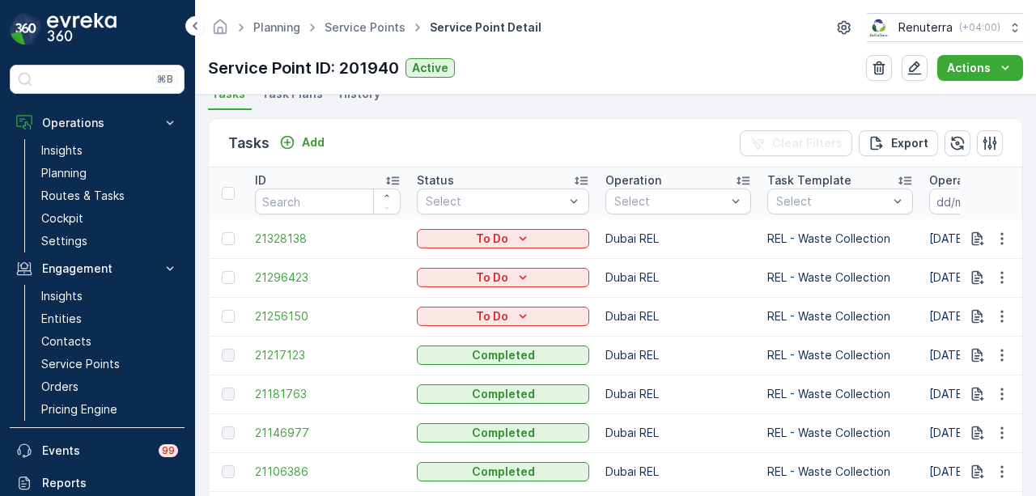
scroll to position [486, 0]
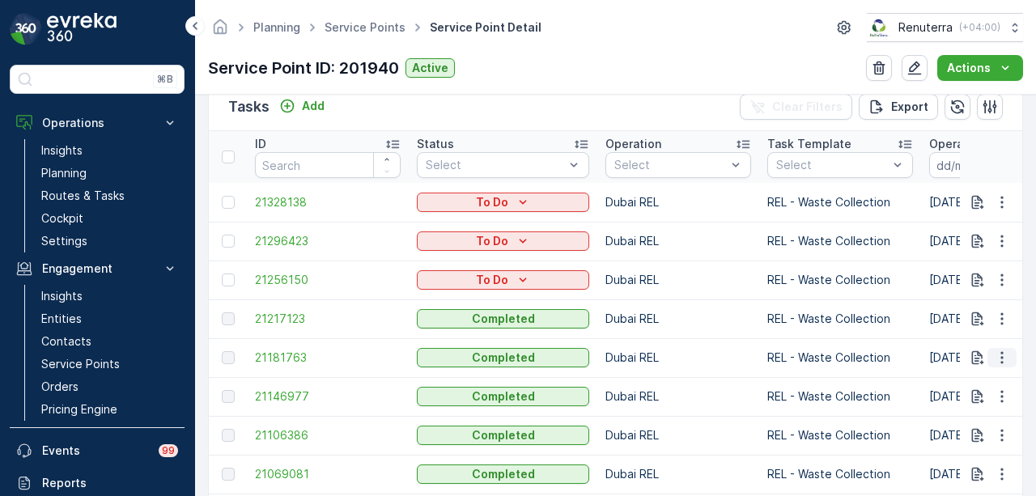
click at [1010, 359] on button "button" at bounding box center [1002, 357] width 29 height 19
click at [993, 386] on span "See More Details" at bounding box center [983, 380] width 94 height 16
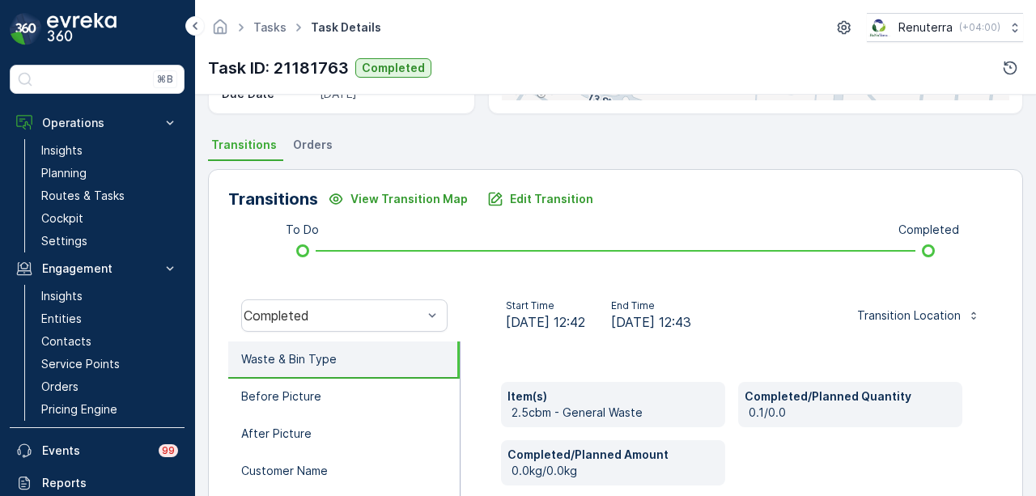
scroll to position [243, 0]
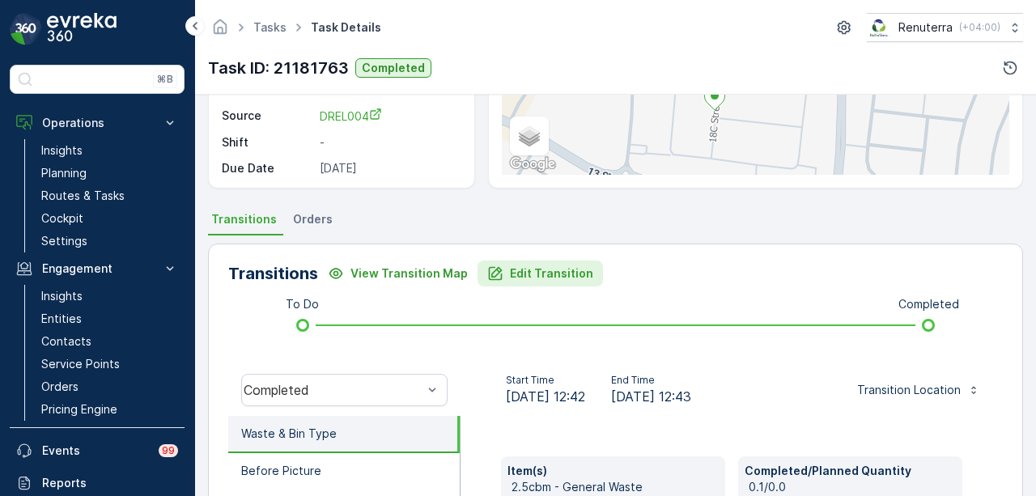
click at [534, 271] on p "Edit Transition" at bounding box center [551, 274] width 83 height 16
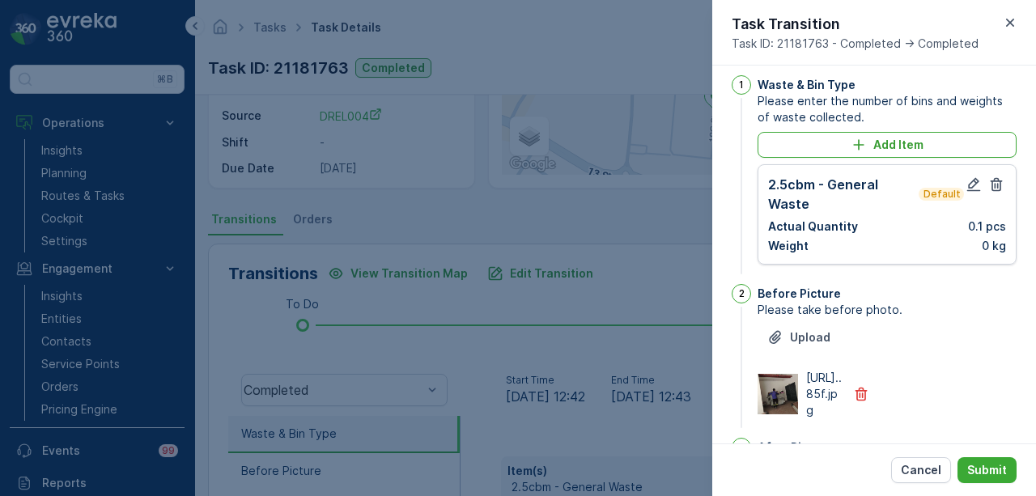
scroll to position [0, 0]
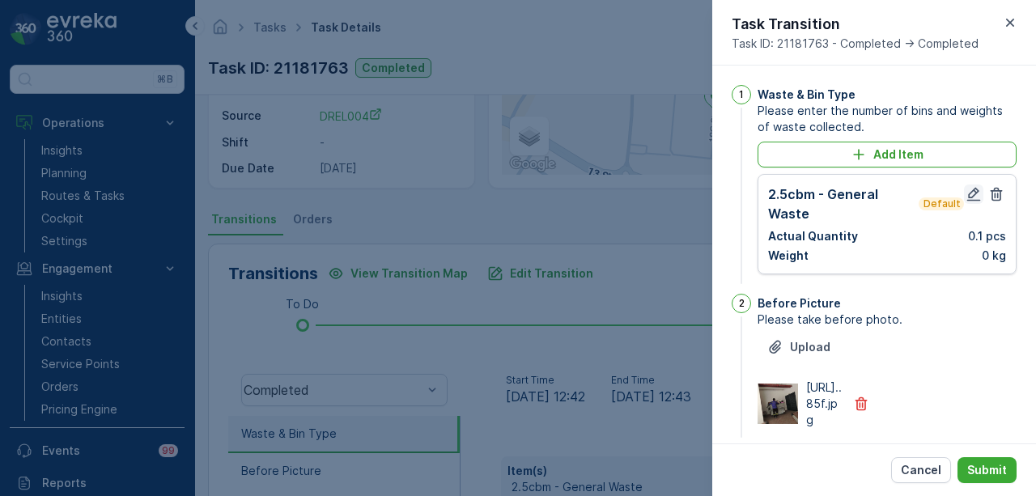
click at [967, 195] on icon "button" at bounding box center [974, 194] width 16 height 16
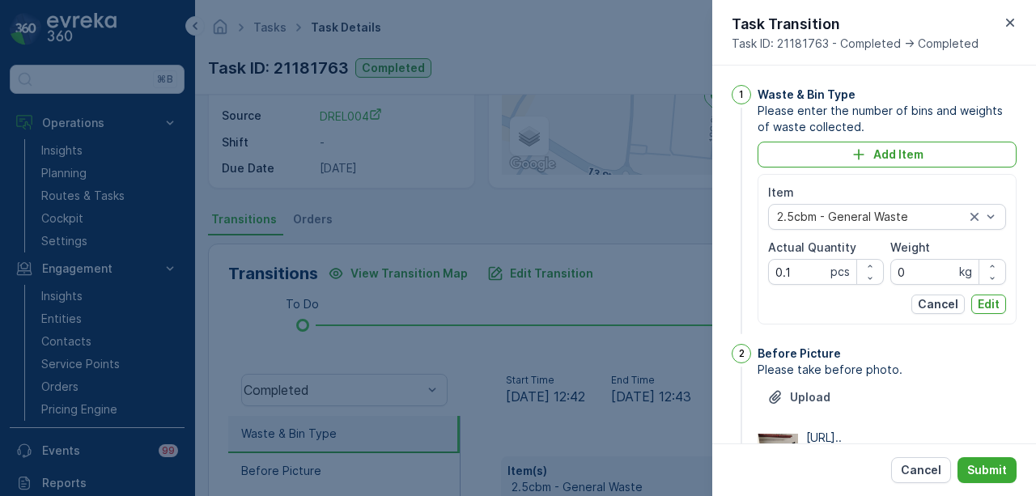
type Name "topu"
click at [807, 274] on Quantity "0.1" at bounding box center [826, 272] width 116 height 26
type Quantity "0"
type Quantity "1"
click at [996, 304] on p "Edit" at bounding box center [989, 304] width 22 height 16
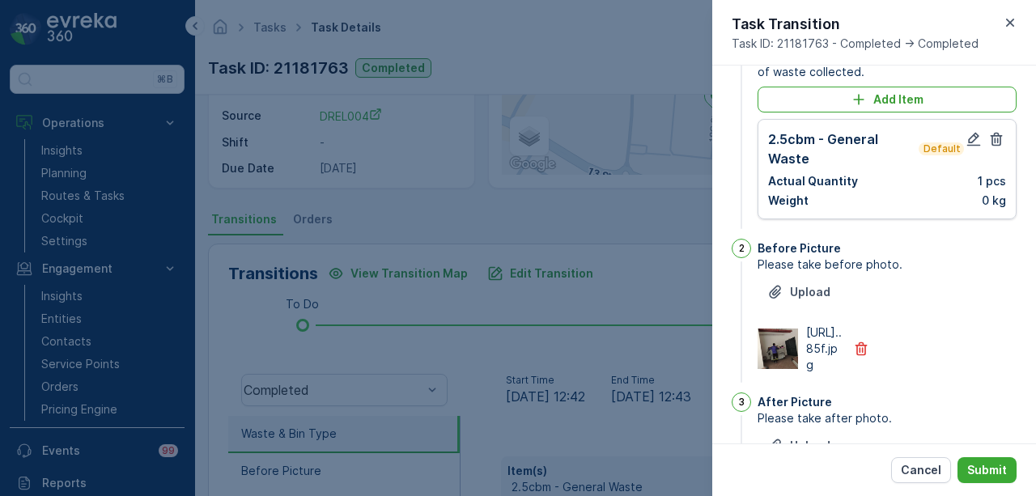
scroll to position [81, 0]
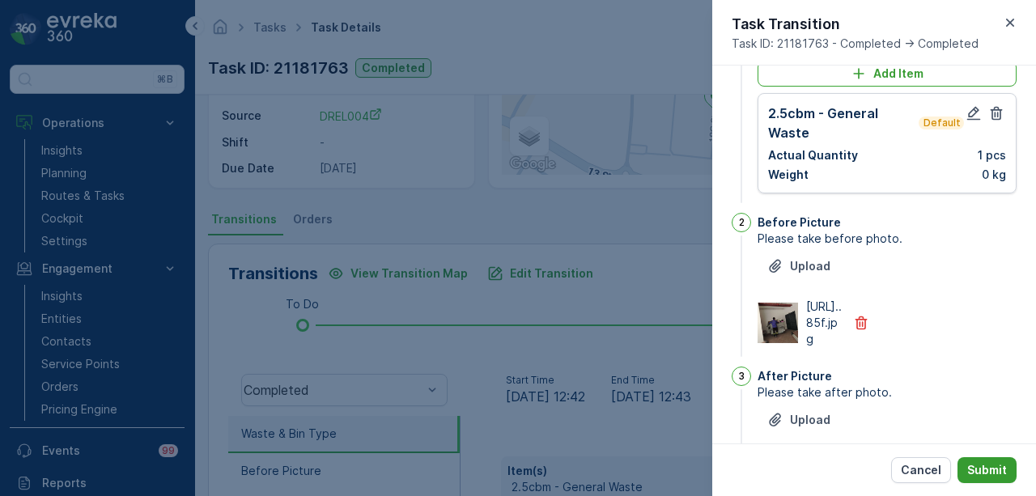
click at [987, 469] on p "Submit" at bounding box center [988, 470] width 40 height 16
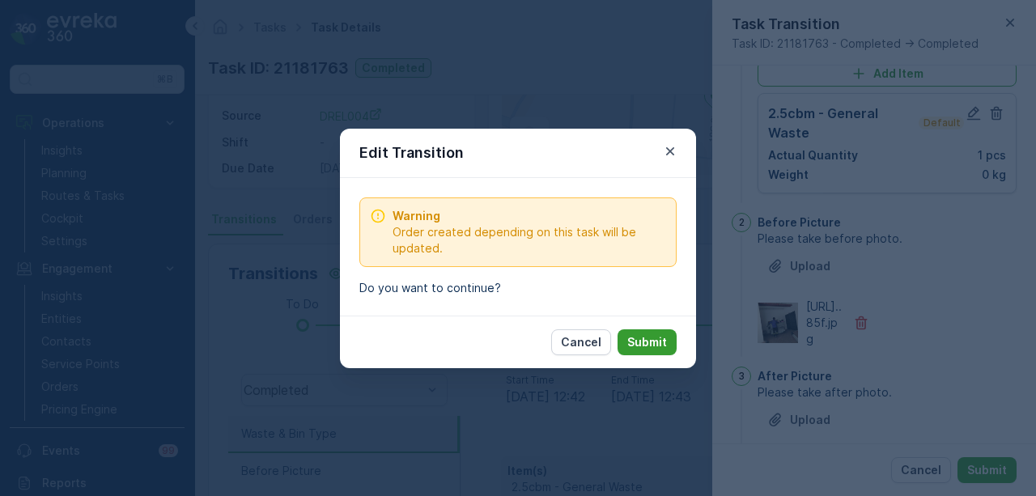
click at [664, 349] on p "Submit" at bounding box center [647, 342] width 40 height 16
type Name "topu"
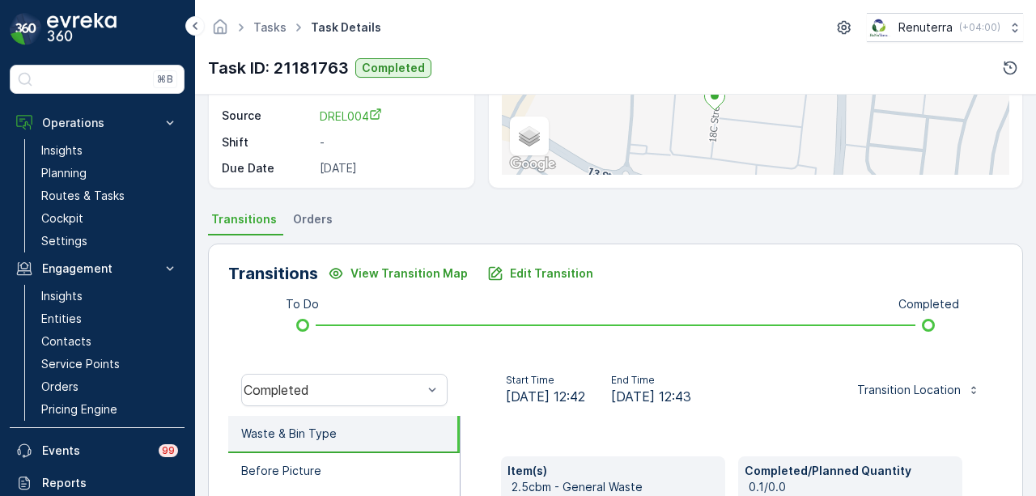
scroll to position [405, 0]
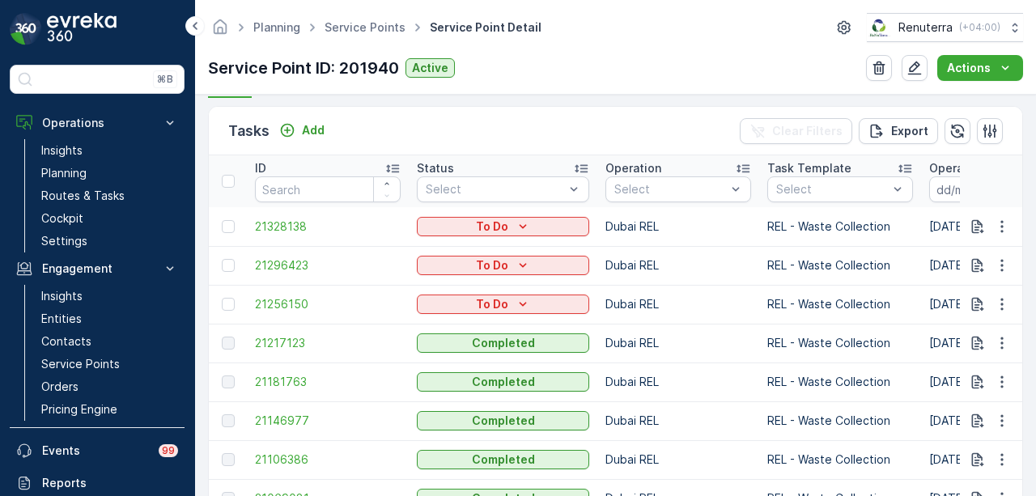
scroll to position [486, 0]
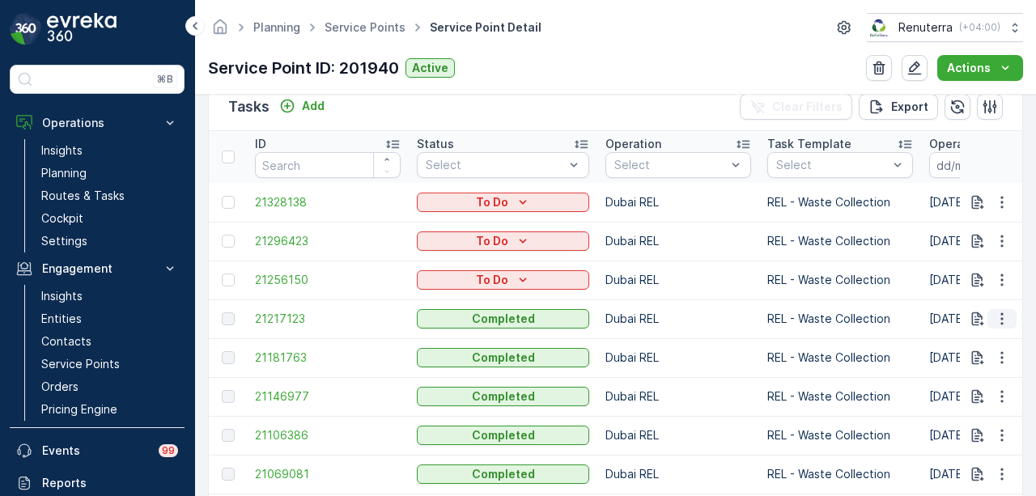
click at [1005, 315] on icon "button" at bounding box center [1002, 319] width 16 height 16
click at [989, 341] on span "See More Details" at bounding box center [983, 342] width 94 height 16
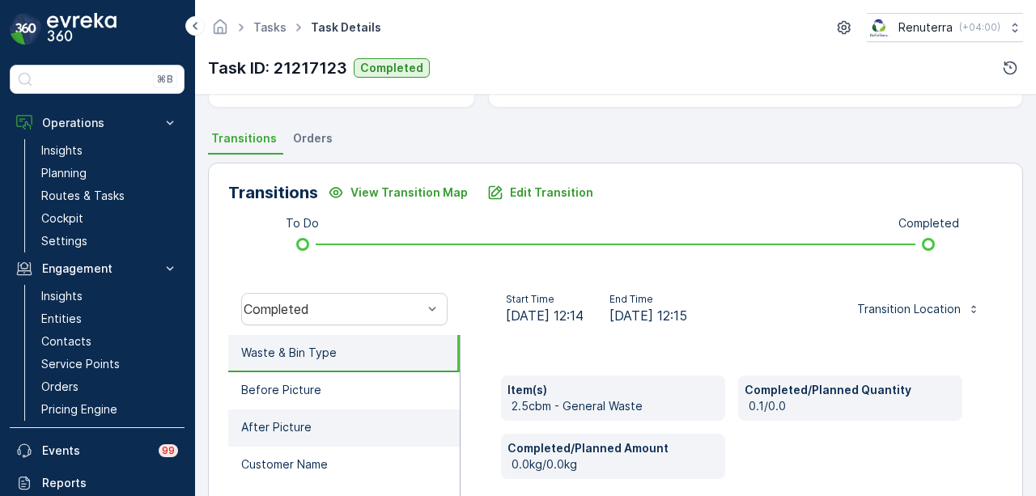
scroll to position [324, 0]
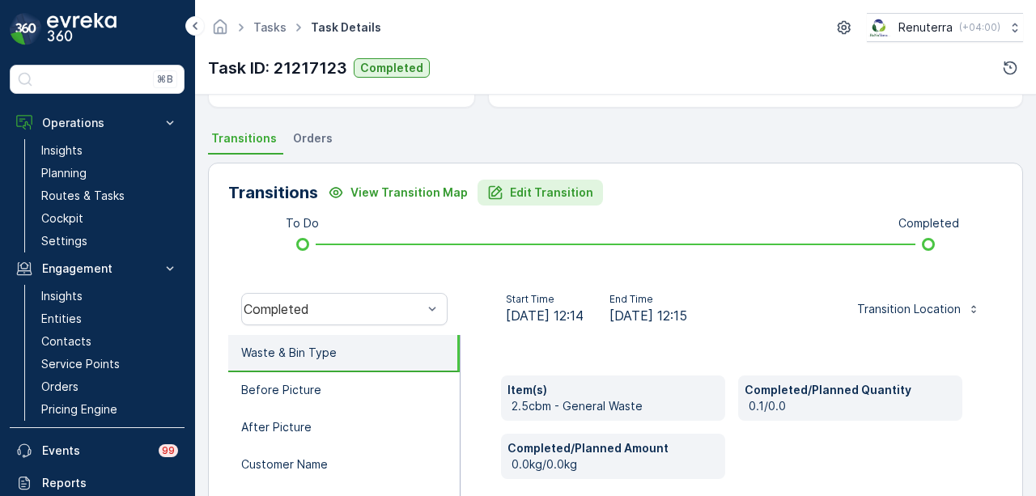
click at [559, 189] on p "Edit Transition" at bounding box center [551, 193] width 83 height 16
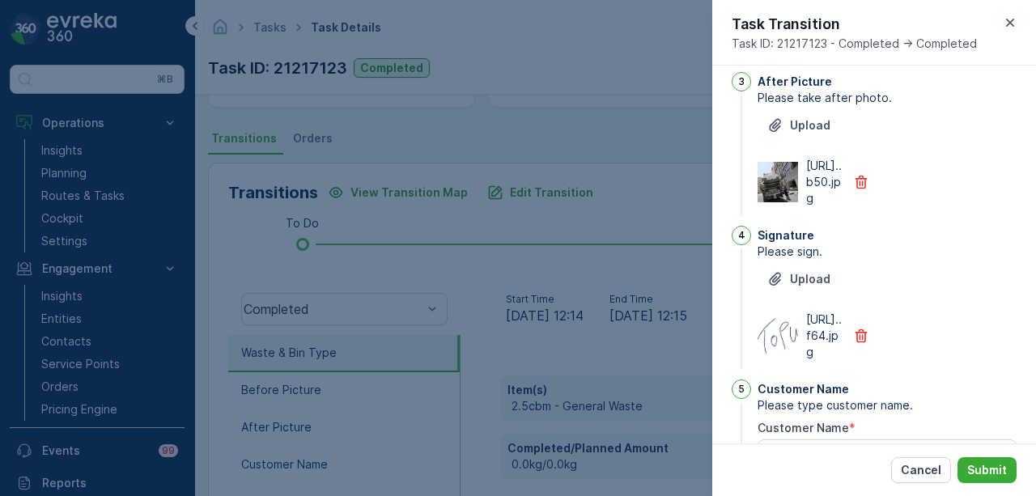
scroll to position [0, 0]
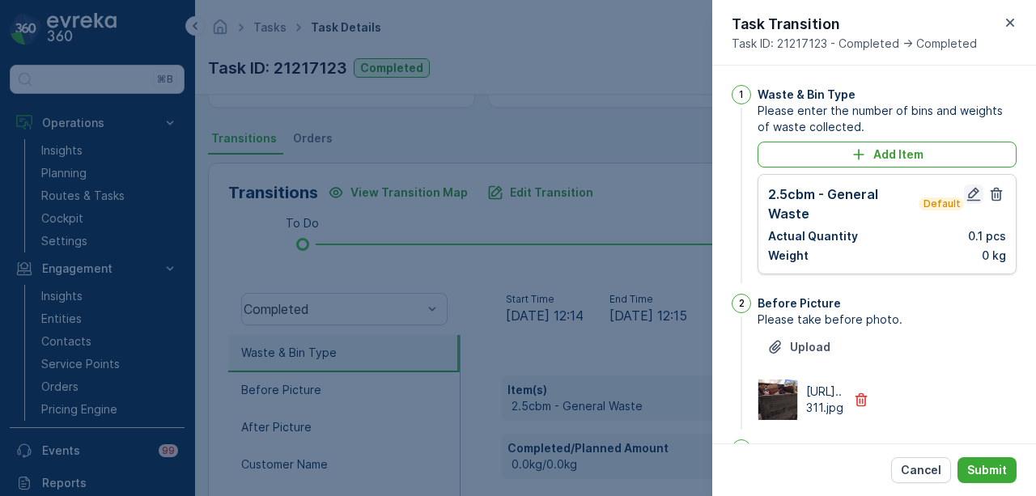
click at [972, 198] on icon "button" at bounding box center [975, 195] width 14 height 14
type Name "topu"
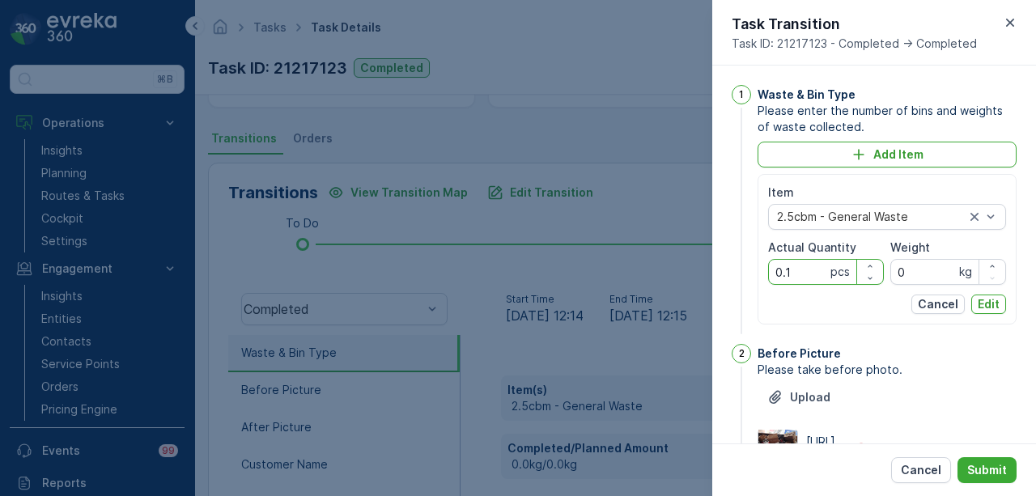
click at [809, 268] on Quantity "0.1" at bounding box center [826, 272] width 116 height 26
type Quantity "0"
type Quantity "1"
click at [980, 300] on p "Edit" at bounding box center [989, 304] width 22 height 16
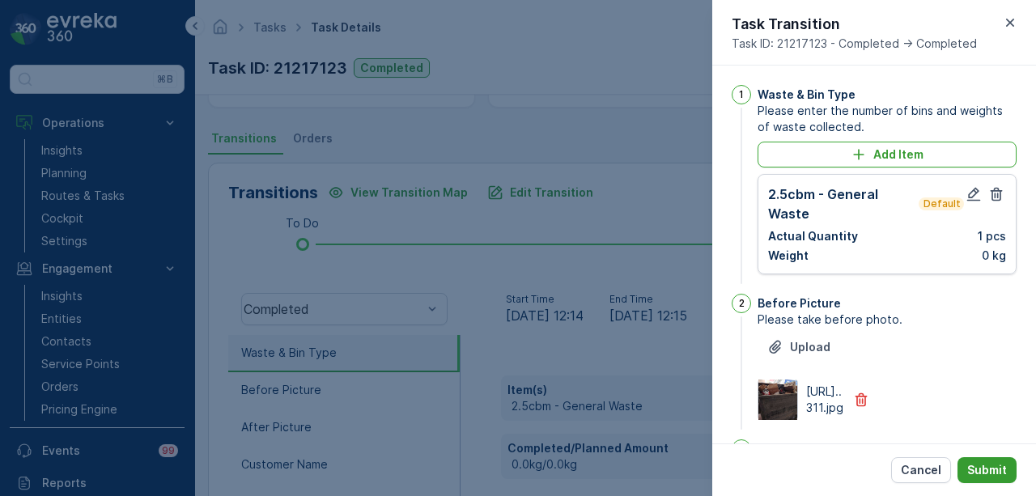
click at [999, 473] on p "Submit" at bounding box center [988, 470] width 40 height 16
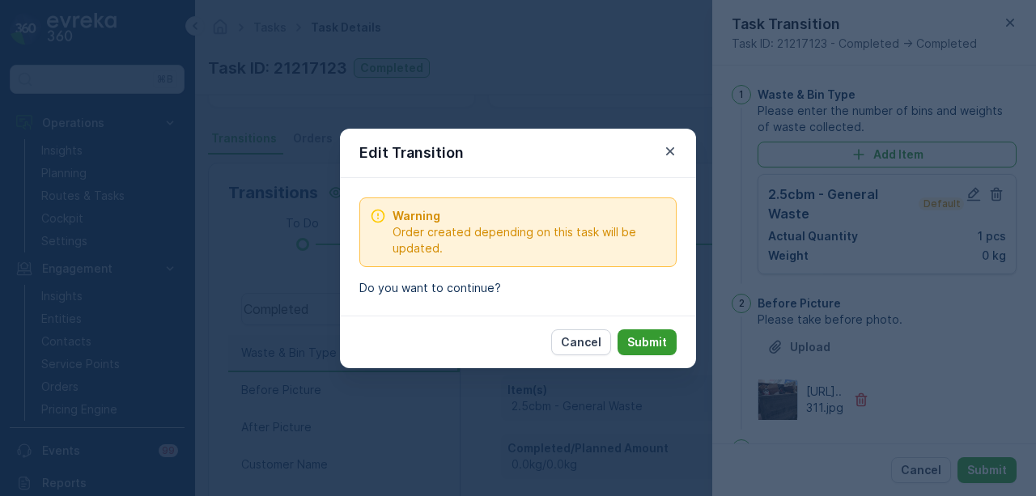
click at [665, 347] on p "Submit" at bounding box center [647, 342] width 40 height 16
type Name "topu"
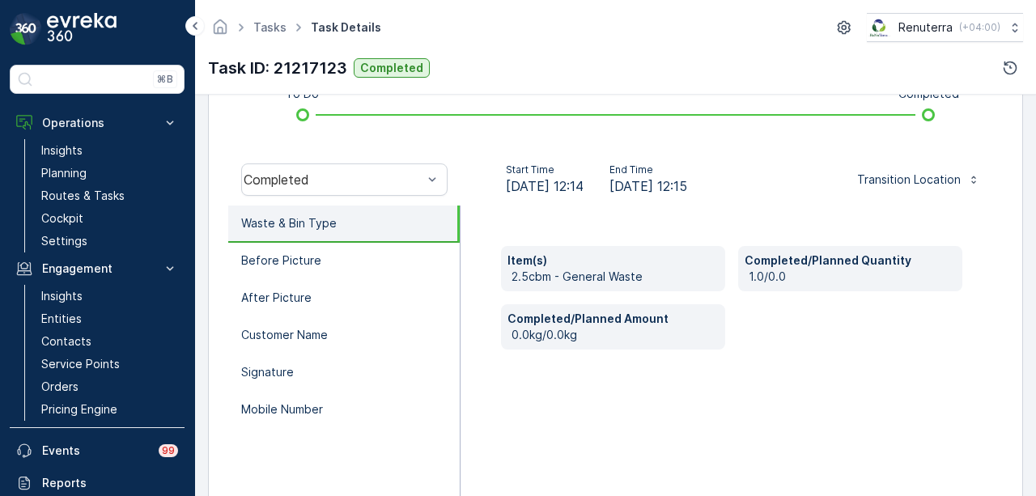
scroll to position [523, 0]
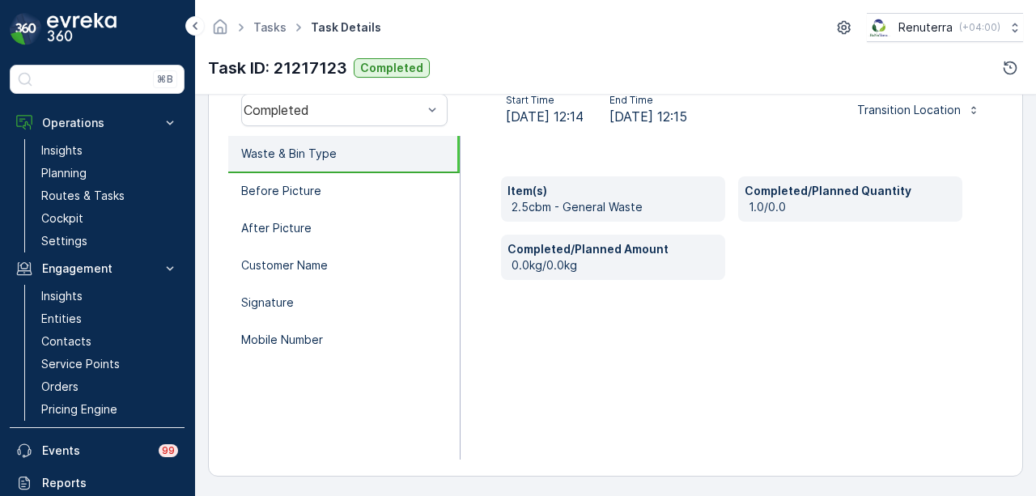
click at [810, 352] on div "Item(s) 2.5cbm - General Waste Completed/Planned Quantity 1.0/0.0 Completed/Pla…" at bounding box center [732, 298] width 542 height 324
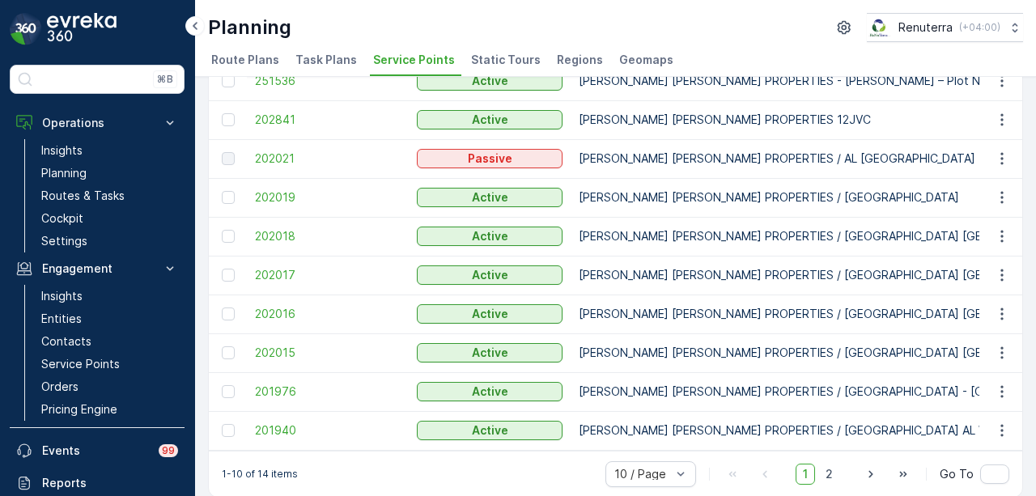
scroll to position [147, 0]
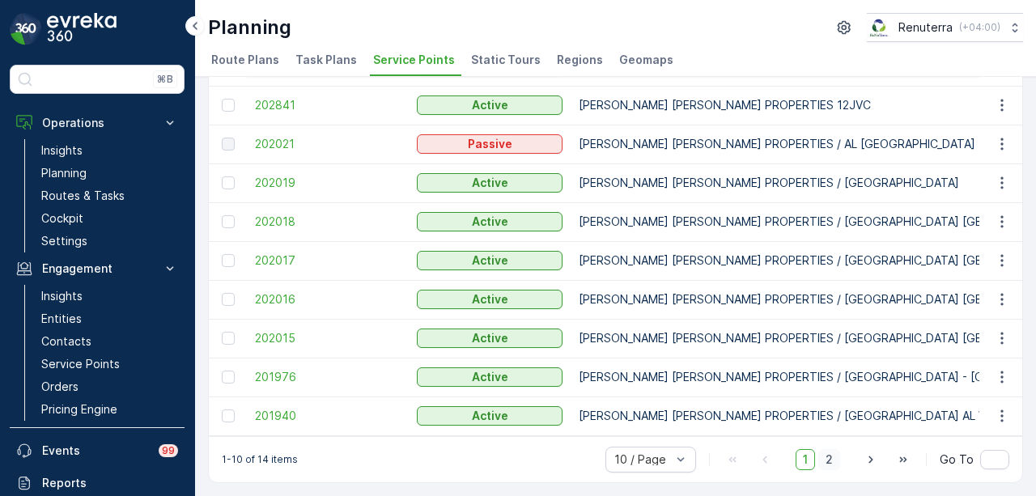
click at [835, 467] on span "2" at bounding box center [830, 459] width 22 height 21
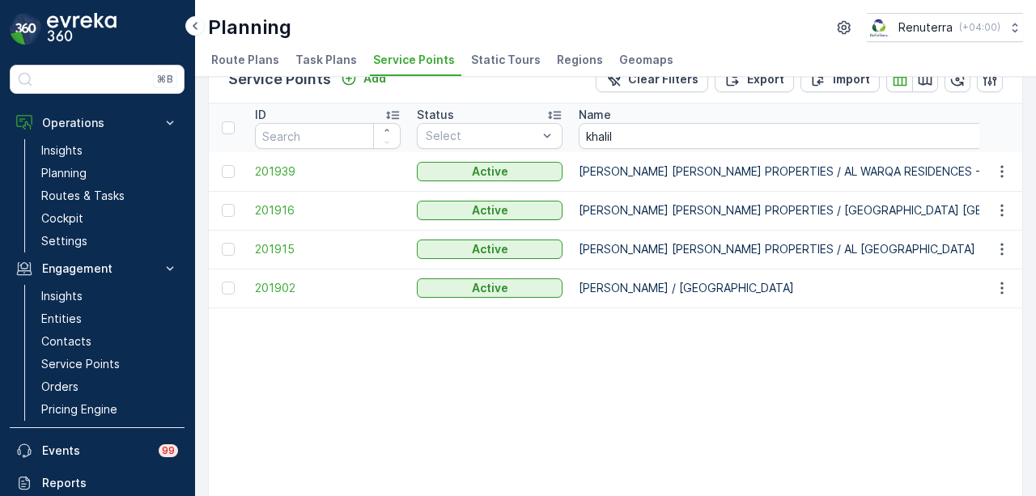
scroll to position [15, 0]
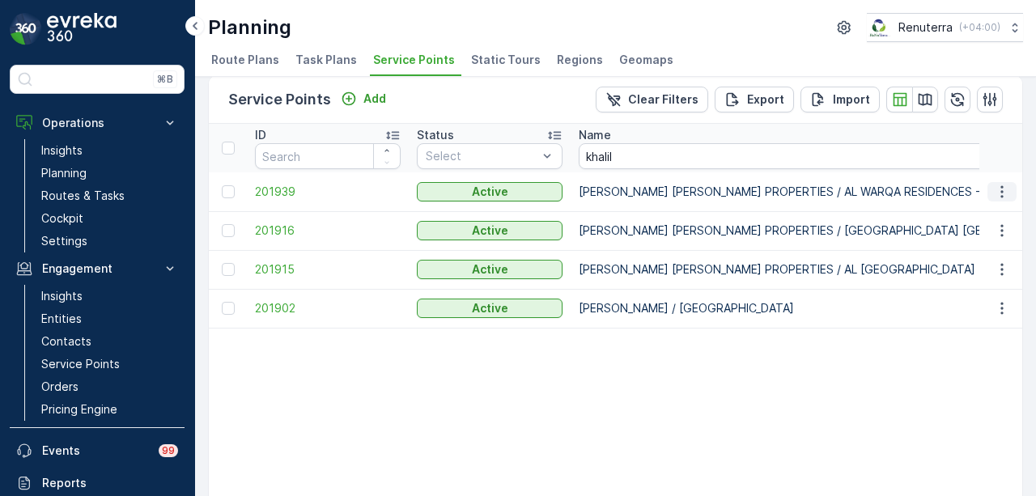
click at [1006, 184] on icon "button" at bounding box center [1002, 192] width 16 height 16
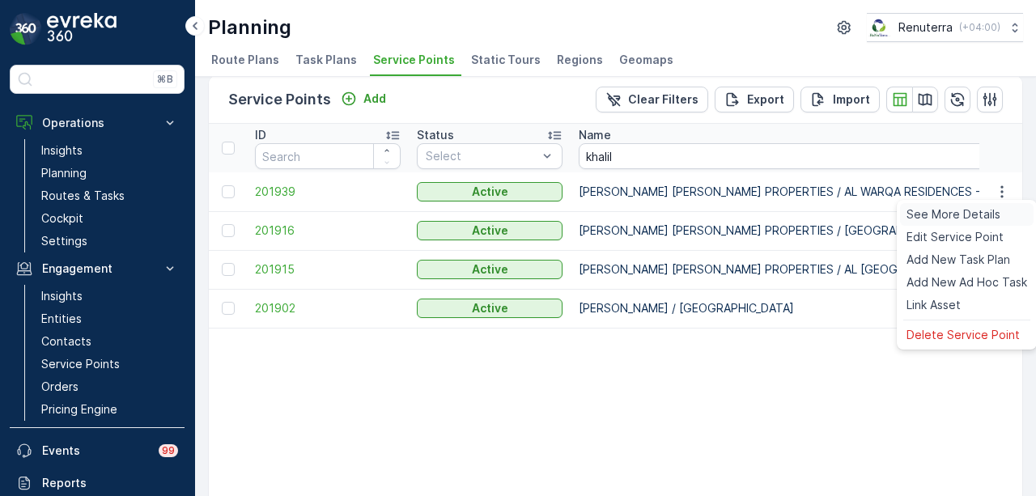
click at [986, 215] on span "See More Details" at bounding box center [954, 214] width 94 height 16
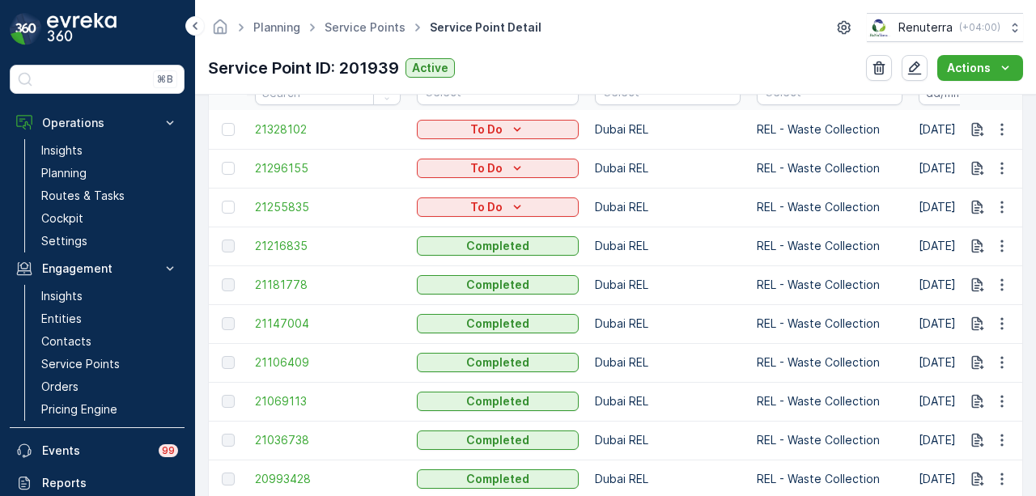
scroll to position [567, 0]
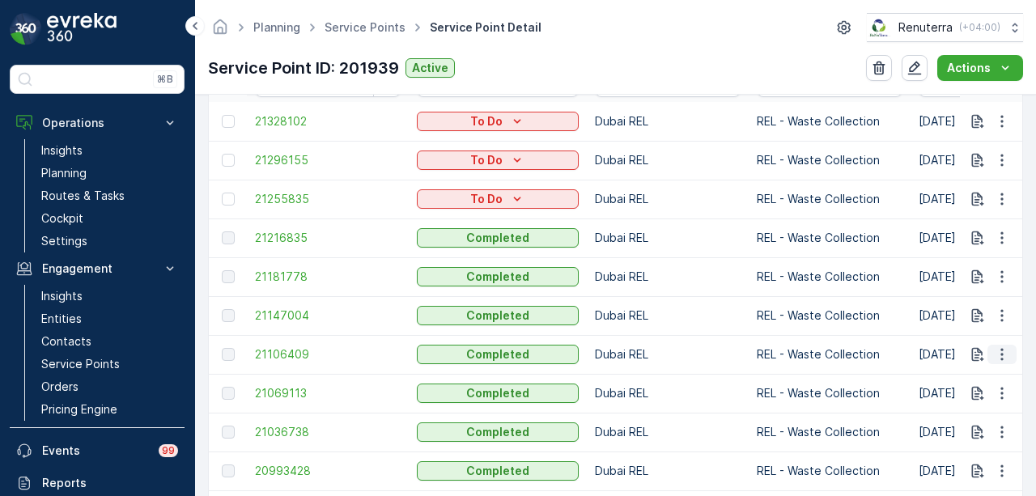
click at [1001, 347] on icon "button" at bounding box center [1002, 355] width 16 height 16
click at [952, 368] on div "See More Details" at bounding box center [982, 377] width 107 height 23
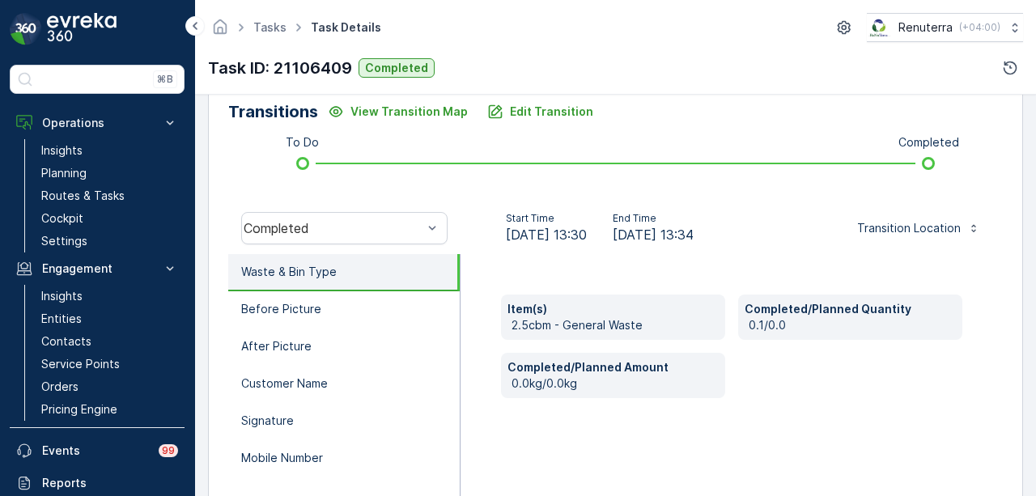
scroll to position [324, 0]
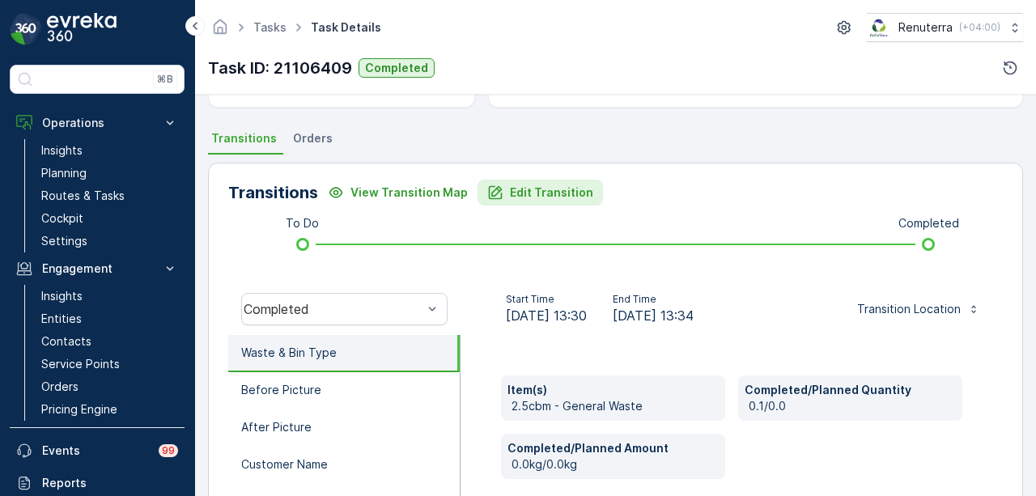
click at [552, 191] on p "Edit Transition" at bounding box center [551, 193] width 83 height 16
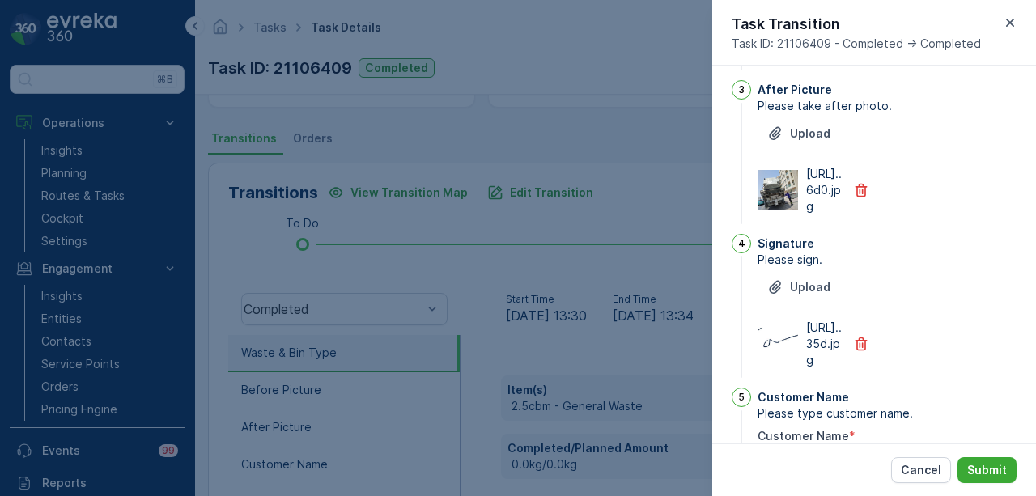
scroll to position [0, 0]
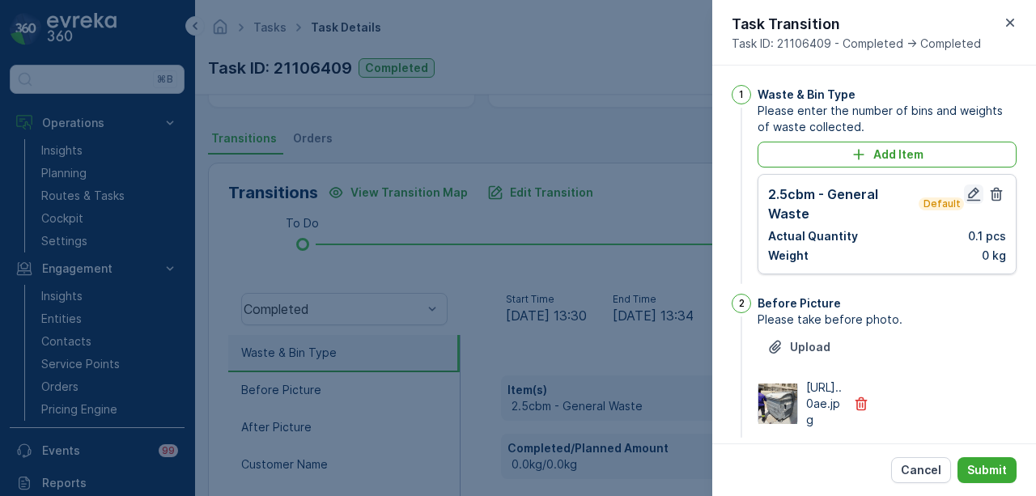
click at [968, 188] on icon "button" at bounding box center [974, 194] width 16 height 16
type Name "Farooq"
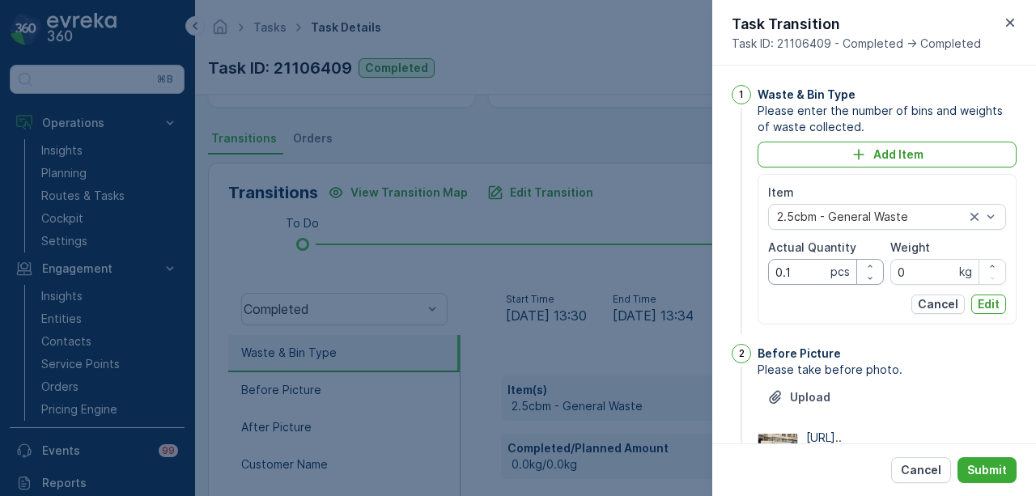
click at [811, 270] on Quantity "0.1" at bounding box center [826, 272] width 116 height 26
type Quantity "0"
type Quantity "1"
click at [829, 304] on div "Cancel Edit" at bounding box center [887, 304] width 238 height 19
click at [992, 305] on p "Edit" at bounding box center [989, 304] width 22 height 16
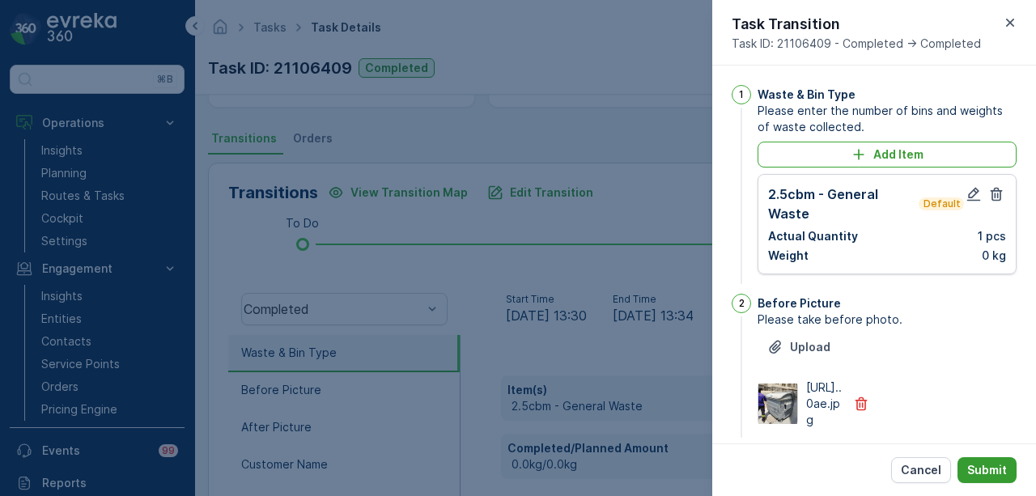
click at [965, 471] on button "Submit" at bounding box center [987, 470] width 59 height 26
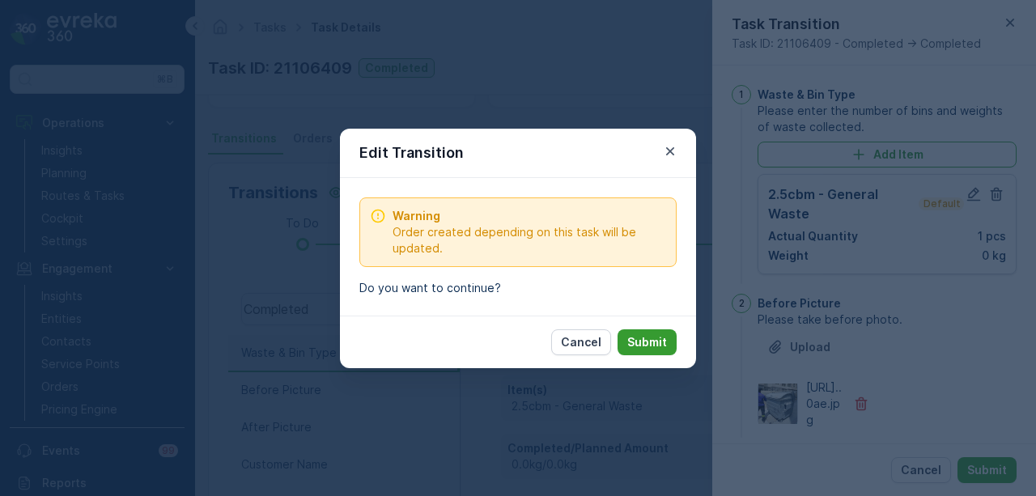
click at [633, 351] on button "Submit" at bounding box center [647, 343] width 59 height 26
type Name "Farooq"
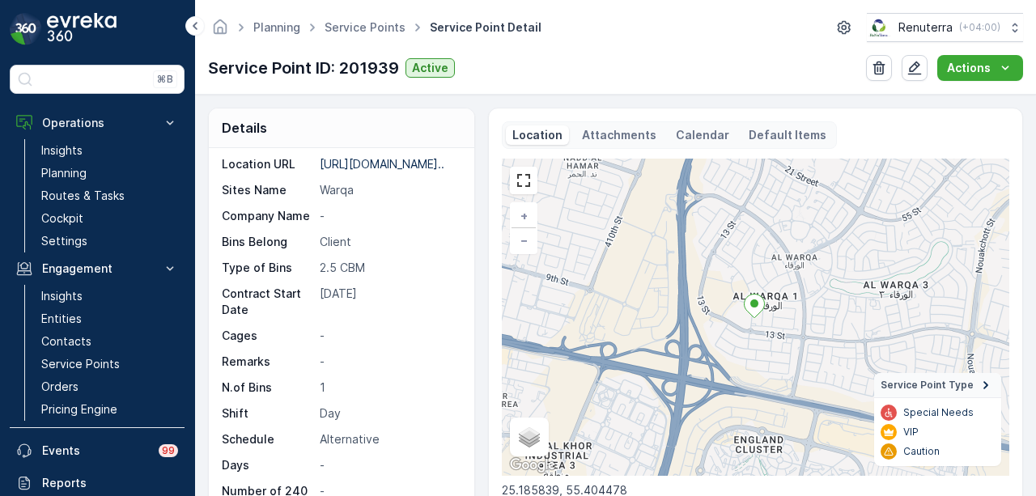
scroll to position [567, 0]
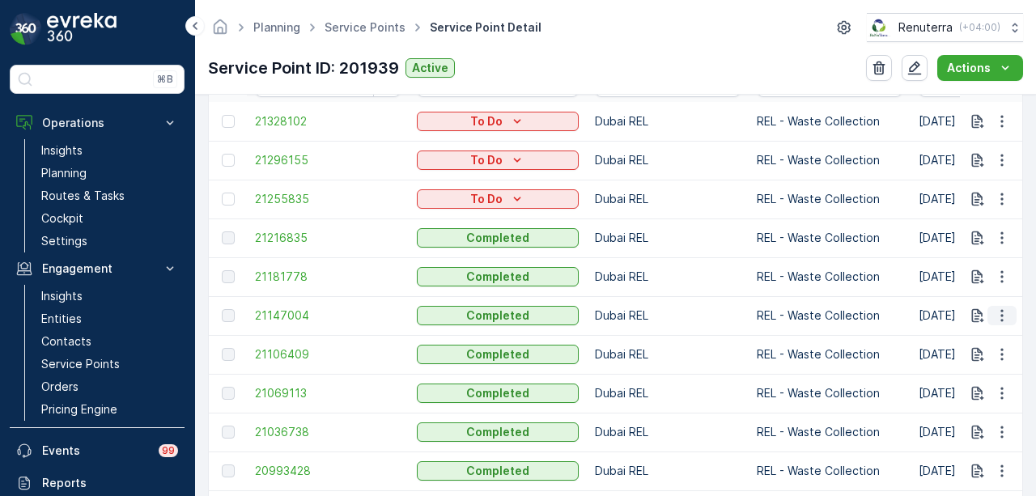
click at [1002, 318] on icon "button" at bounding box center [1002, 316] width 16 height 16
click at [993, 341] on span "See More Details" at bounding box center [983, 338] width 94 height 16
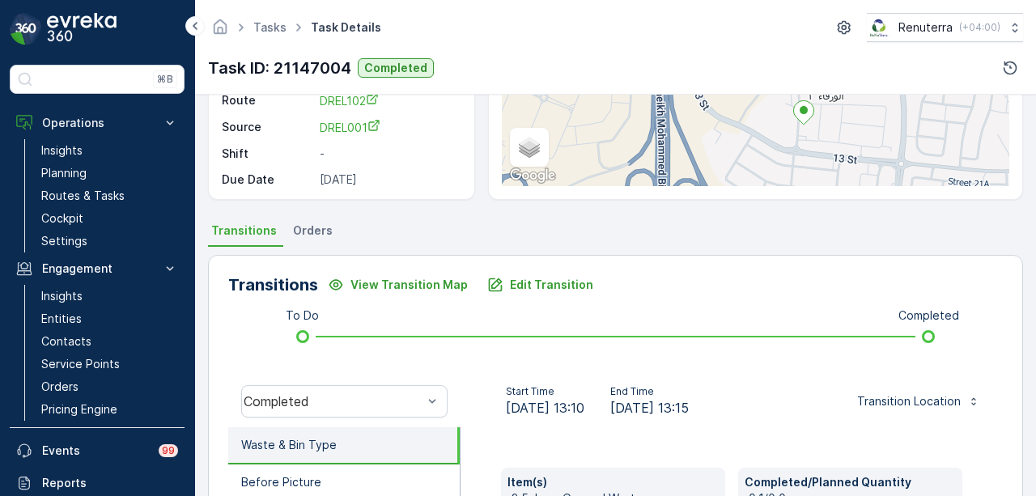
scroll to position [324, 0]
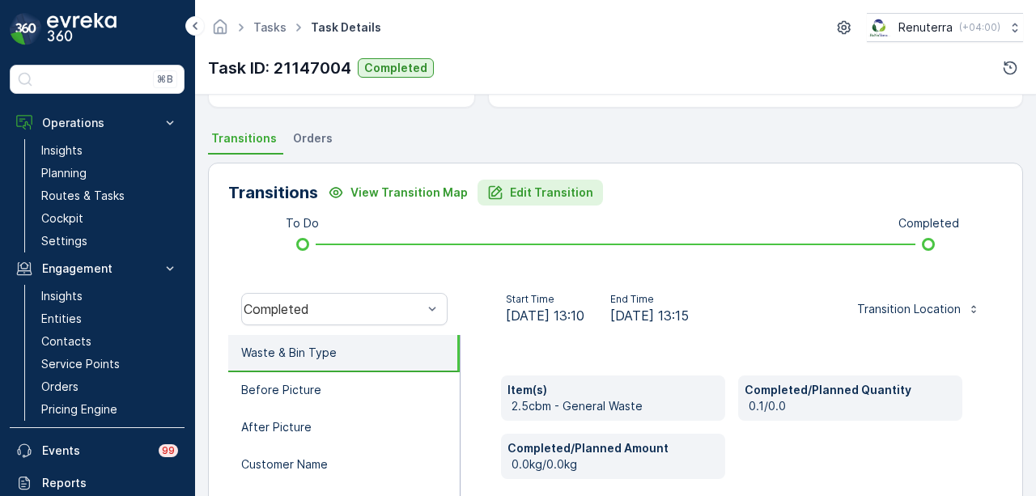
click at [544, 192] on p "Edit Transition" at bounding box center [551, 193] width 83 height 16
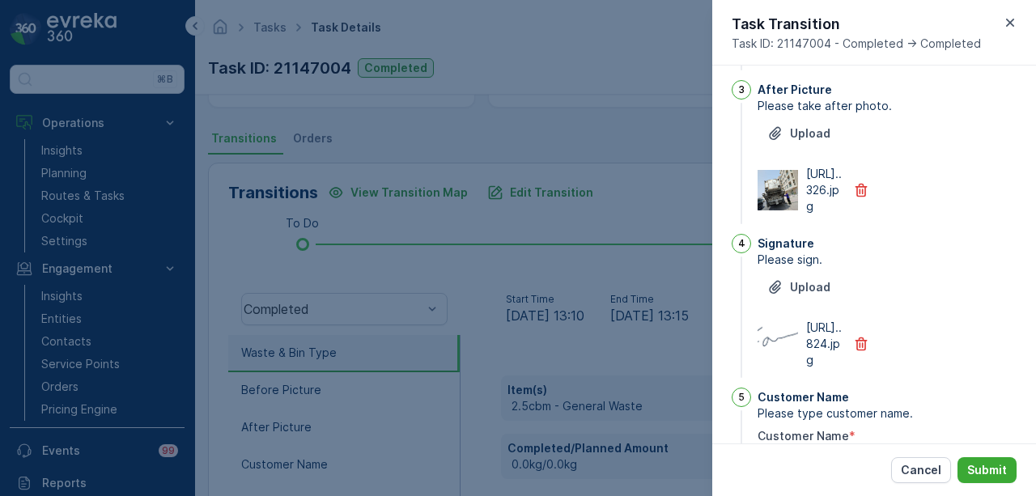
scroll to position [0, 0]
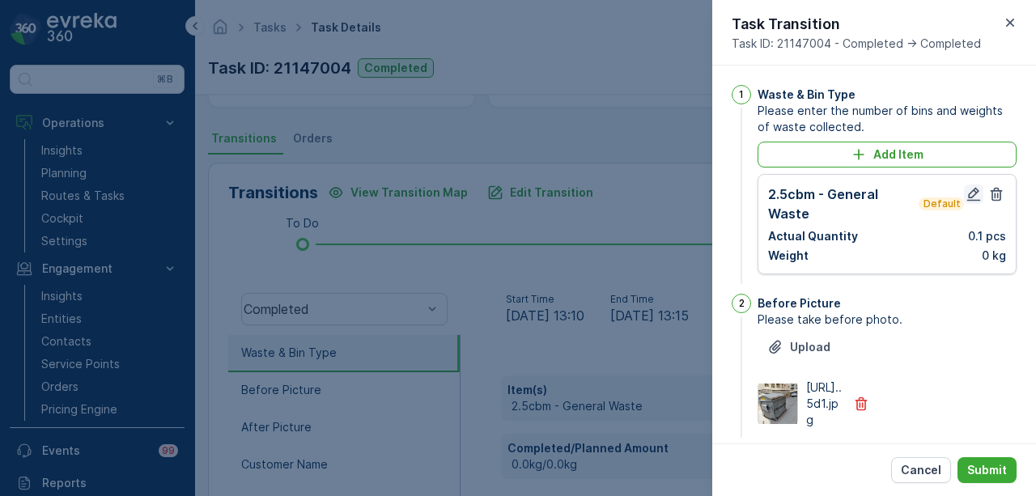
click at [971, 193] on icon "button" at bounding box center [974, 194] width 16 height 16
type Name "Farooq"
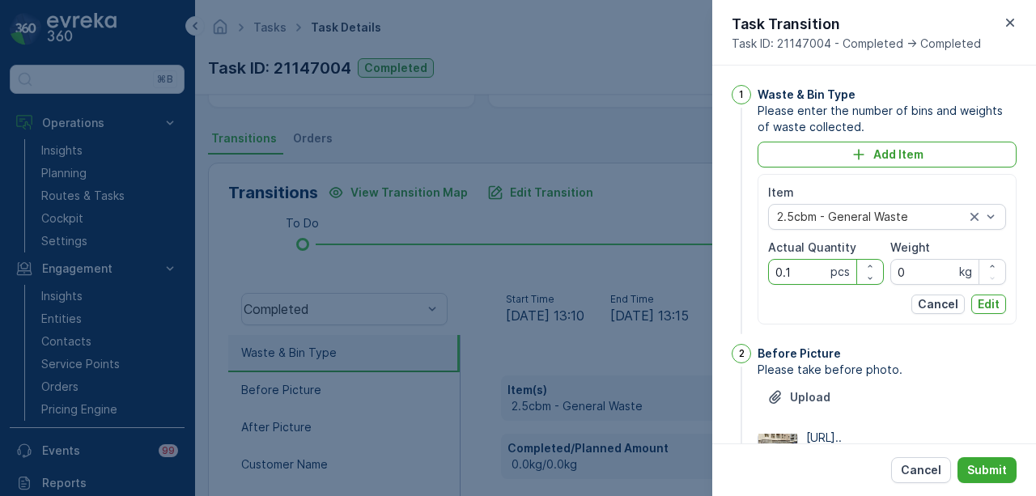
click at [802, 271] on Quantity "0.1" at bounding box center [826, 272] width 116 height 26
type Quantity "0"
type Quantity "1"
click at [980, 304] on p "Edit" at bounding box center [989, 304] width 22 height 16
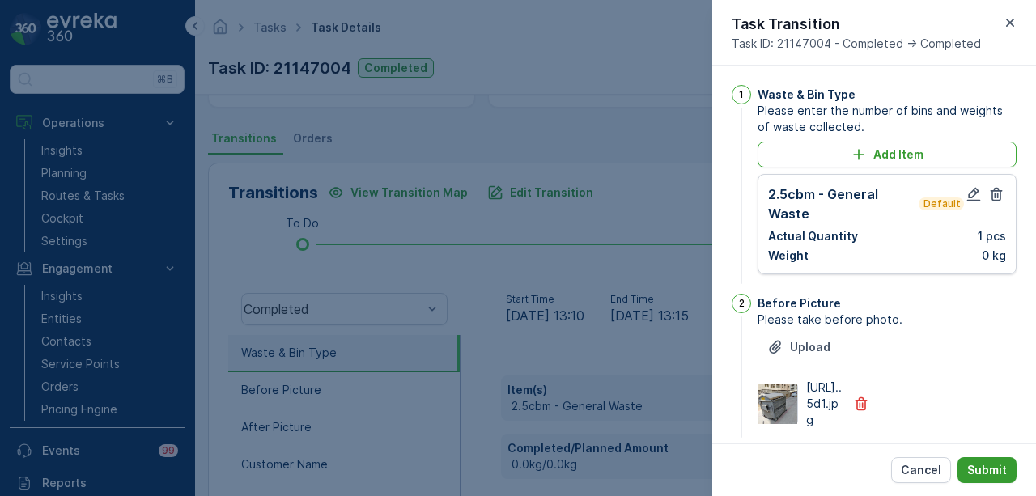
click at [999, 470] on p "Submit" at bounding box center [988, 470] width 40 height 16
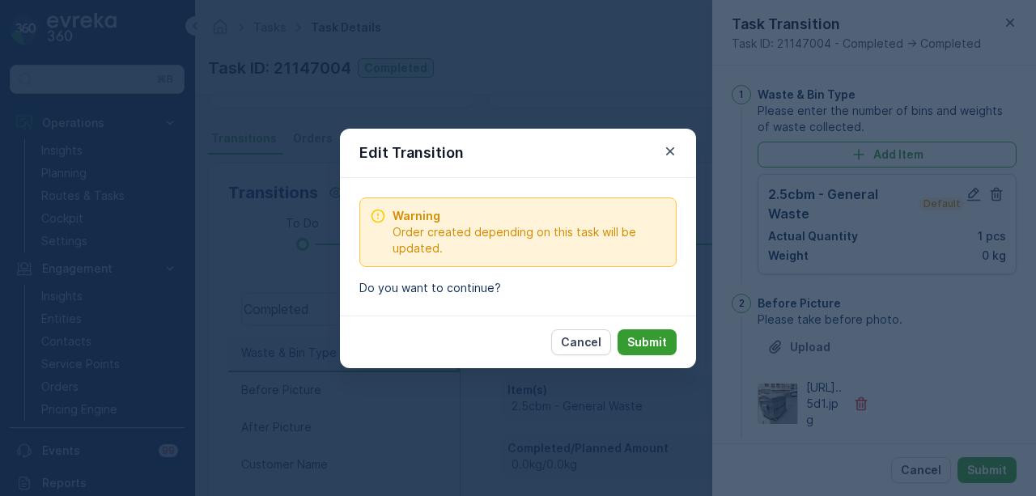
click at [654, 344] on p "Submit" at bounding box center [647, 342] width 40 height 16
type Name "Farooq"
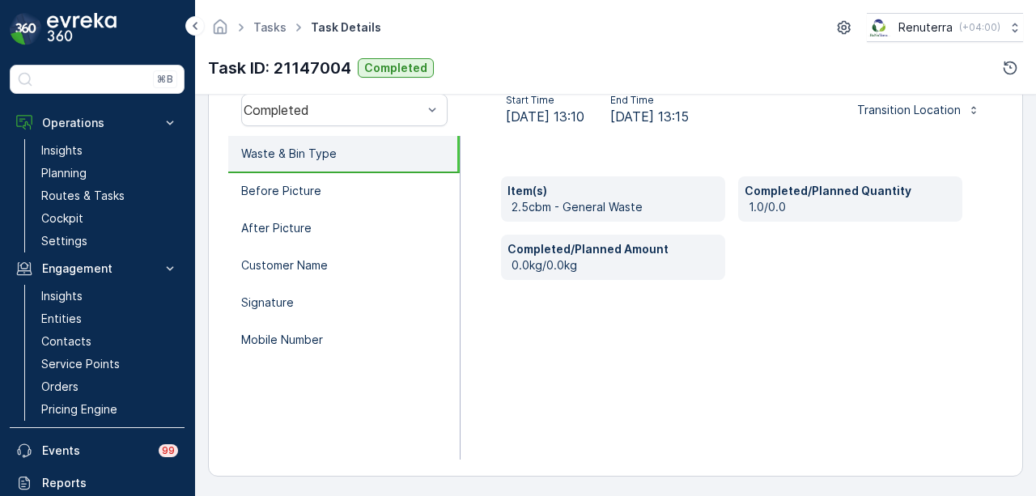
scroll to position [361, 0]
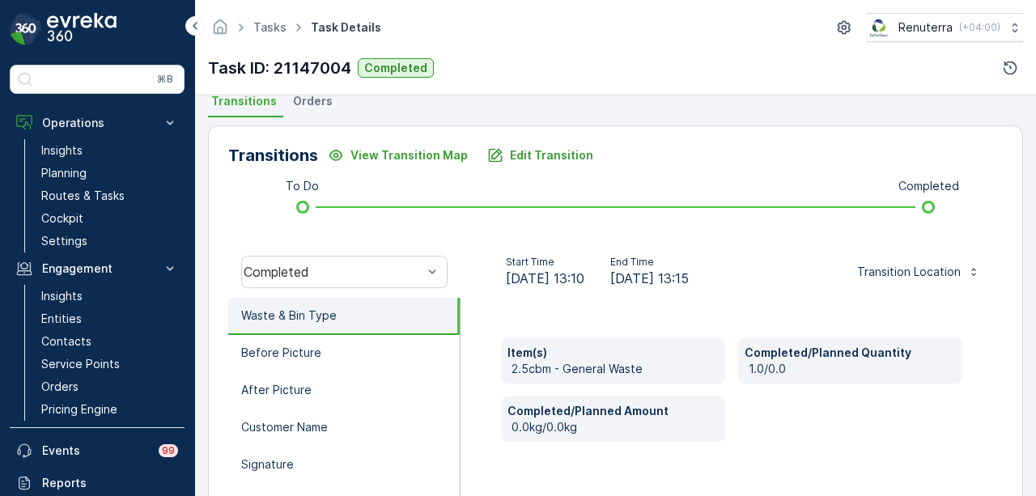
click at [832, 402] on div "Item(s) 2.5cbm - General Waste Completed/Planned Quantity 1.0/0.0 Completed/Pla…" at bounding box center [731, 390] width 461 height 104
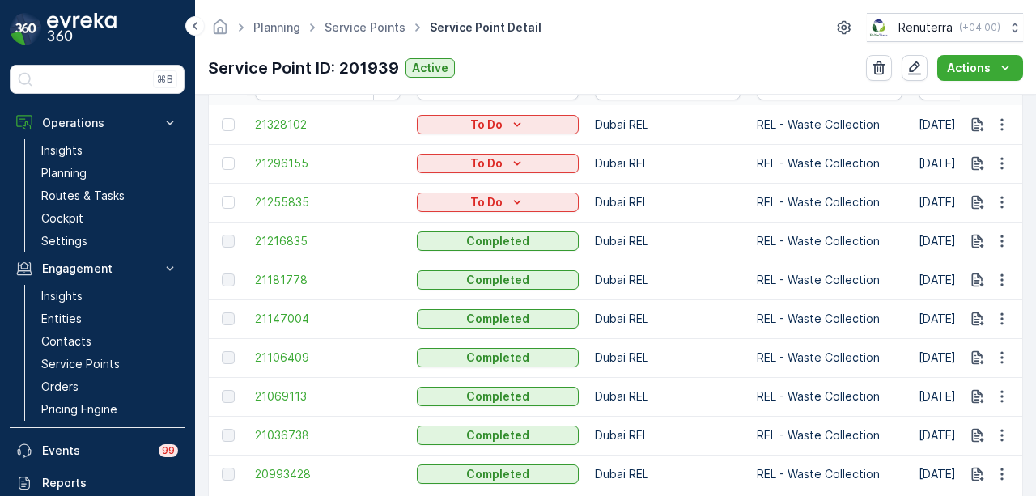
scroll to position [567, 0]
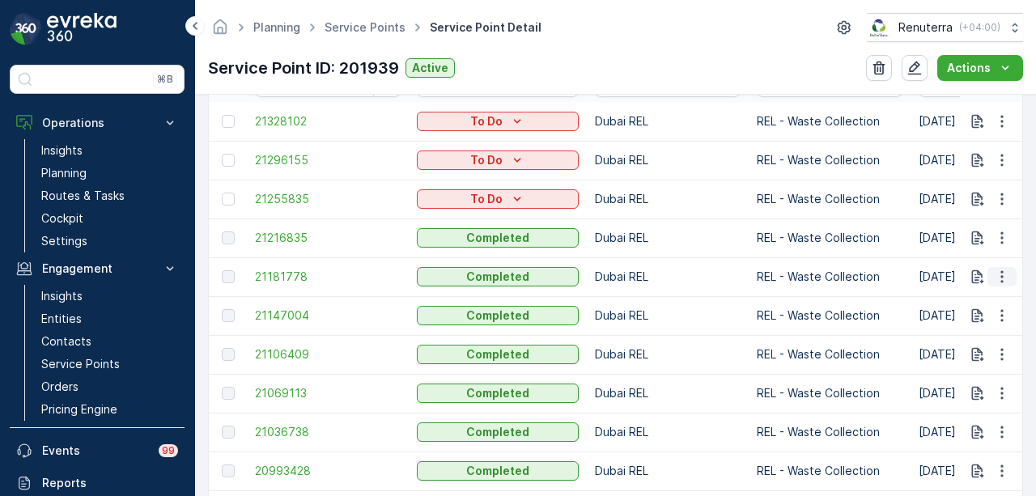
click at [996, 274] on icon "button" at bounding box center [1002, 277] width 16 height 16
click at [977, 293] on span "See More Details" at bounding box center [983, 299] width 94 height 16
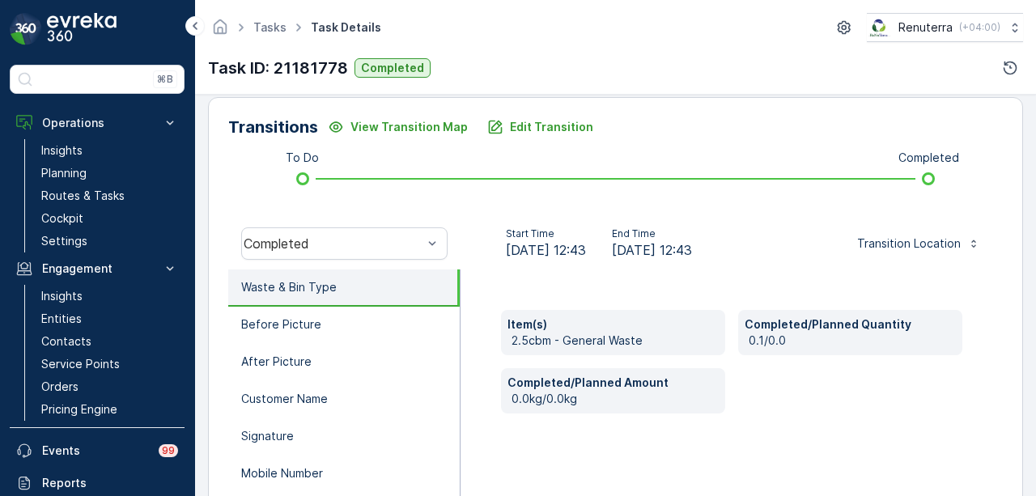
scroll to position [324, 0]
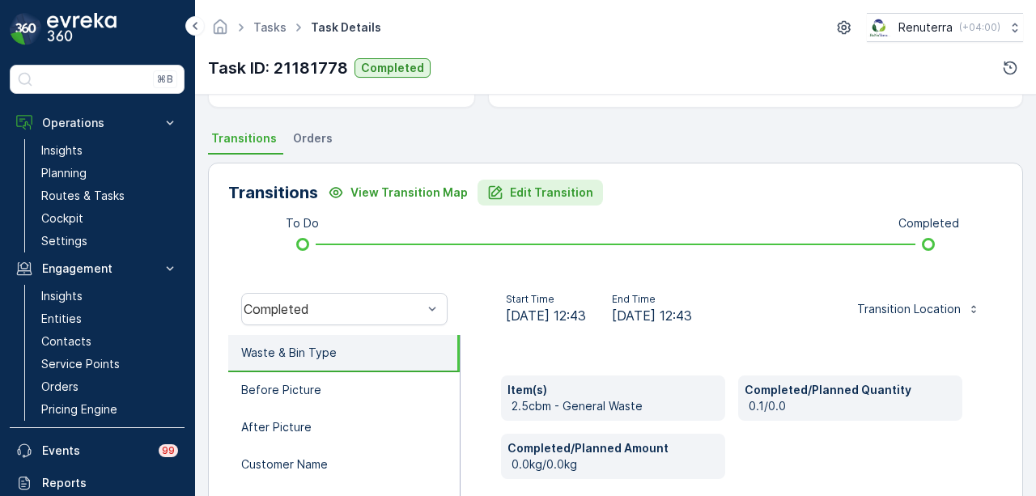
click at [542, 198] on p "Edit Transition" at bounding box center [551, 193] width 83 height 16
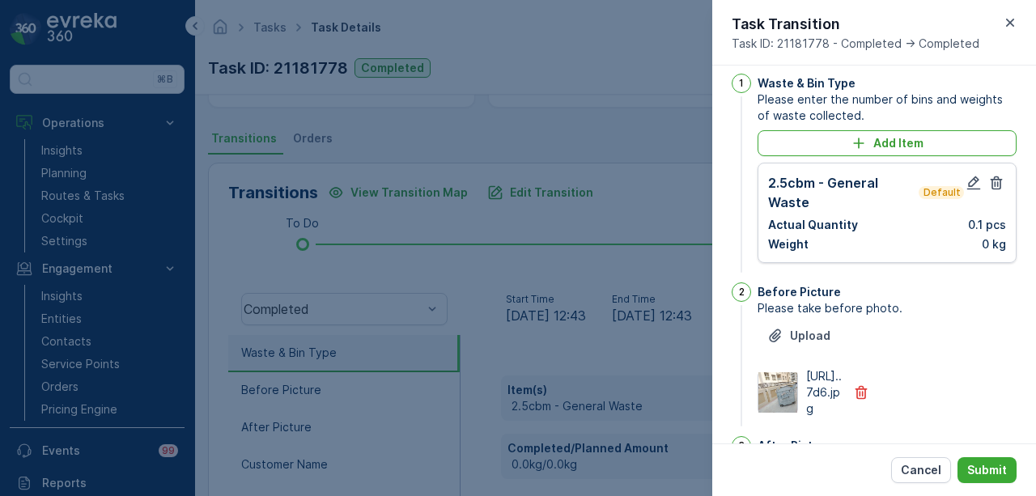
scroll to position [0, 0]
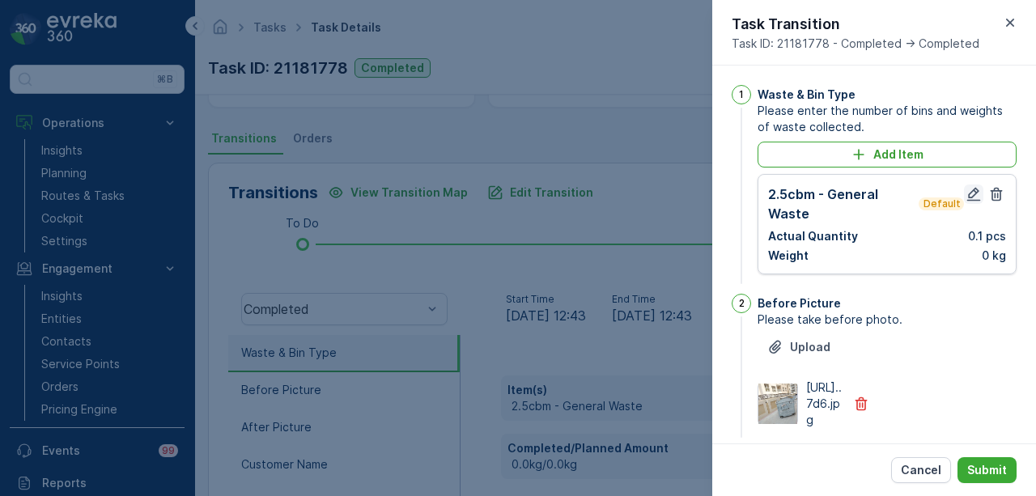
click at [968, 197] on icon "button" at bounding box center [975, 195] width 14 height 14
type Name "Farooq"
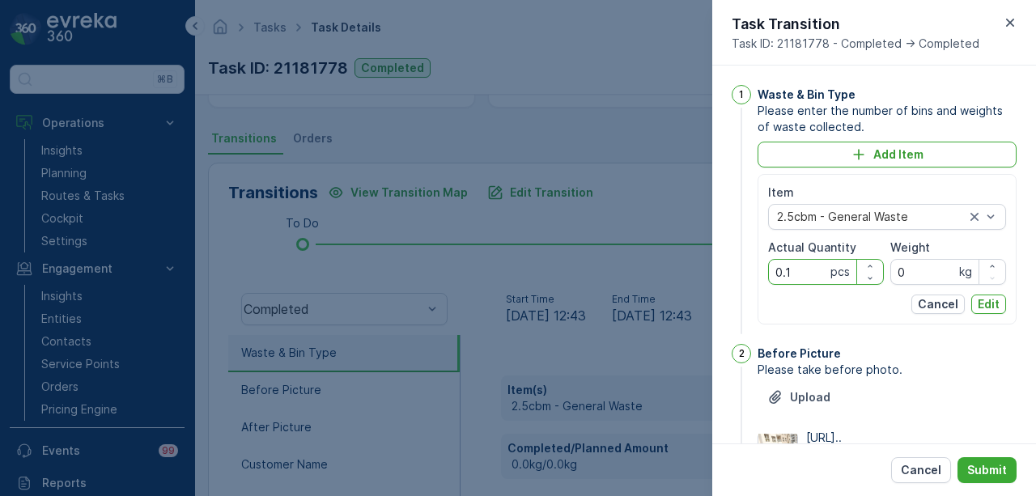
click at [805, 273] on Quantity "0.1" at bounding box center [826, 272] width 116 height 26
type Quantity "0"
type Quantity "1"
click at [988, 300] on p "Edit" at bounding box center [989, 304] width 22 height 16
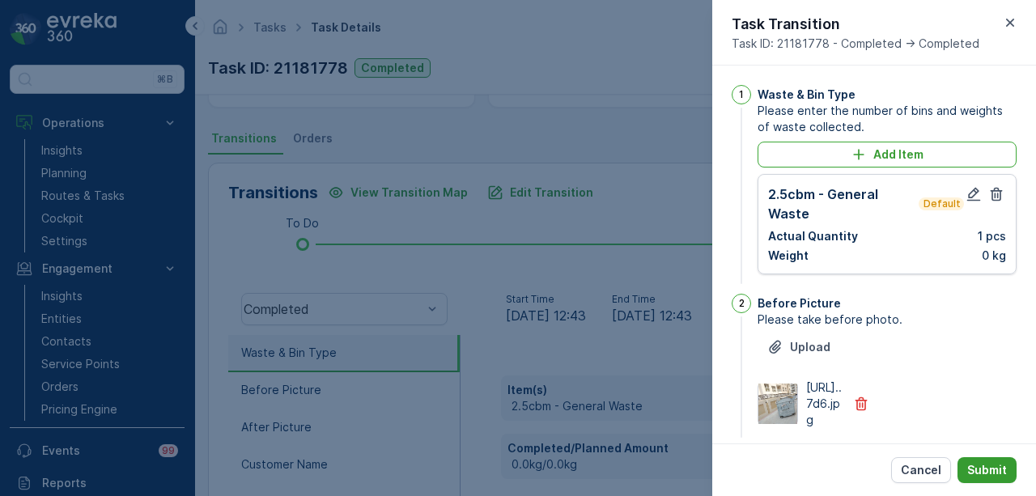
click at [999, 459] on button "Submit" at bounding box center [987, 470] width 59 height 26
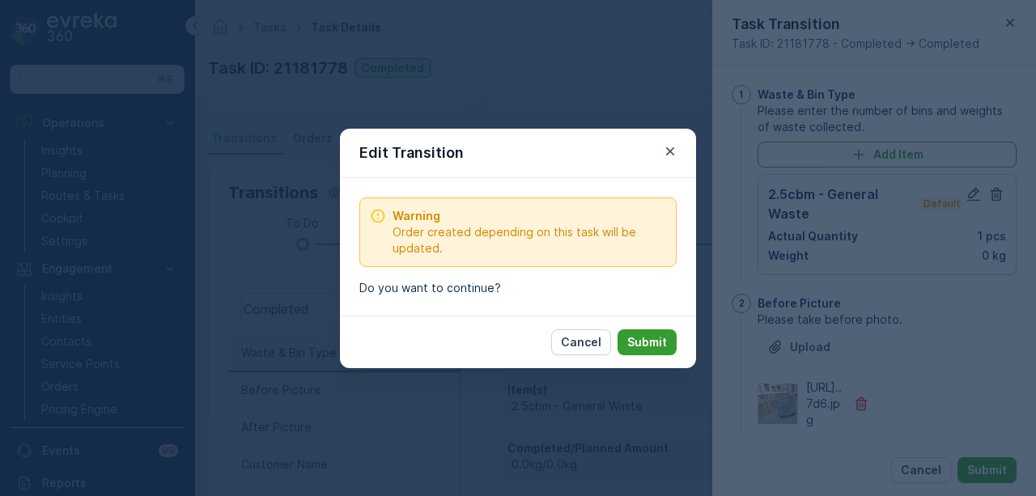
click at [659, 347] on p "Submit" at bounding box center [647, 342] width 40 height 16
type Name "Farooq"
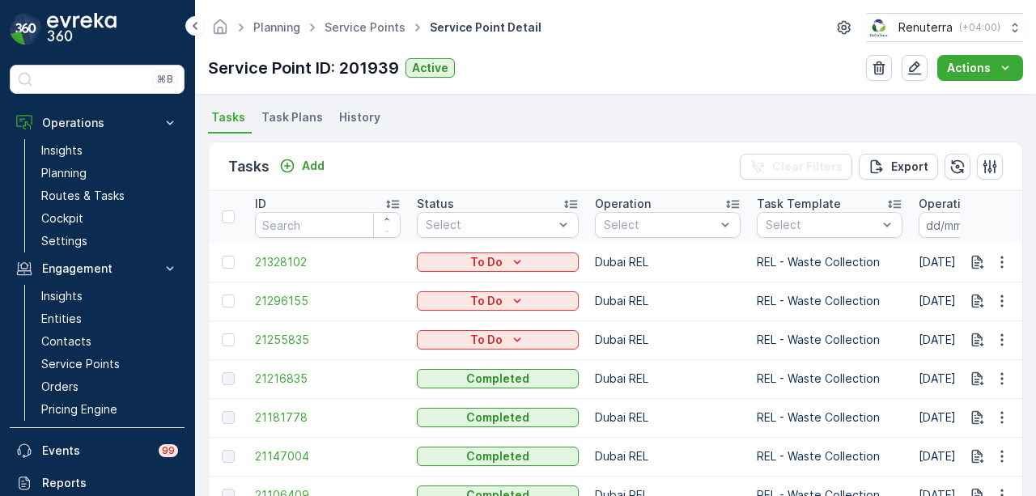
scroll to position [486, 0]
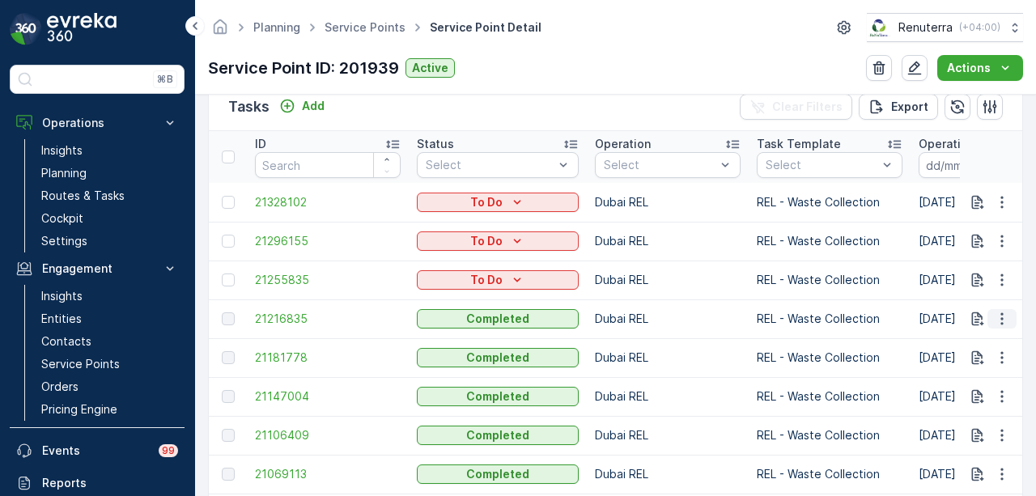
click at [1006, 317] on icon "button" at bounding box center [1002, 319] width 16 height 16
click at [990, 334] on span "See More Details" at bounding box center [983, 342] width 94 height 16
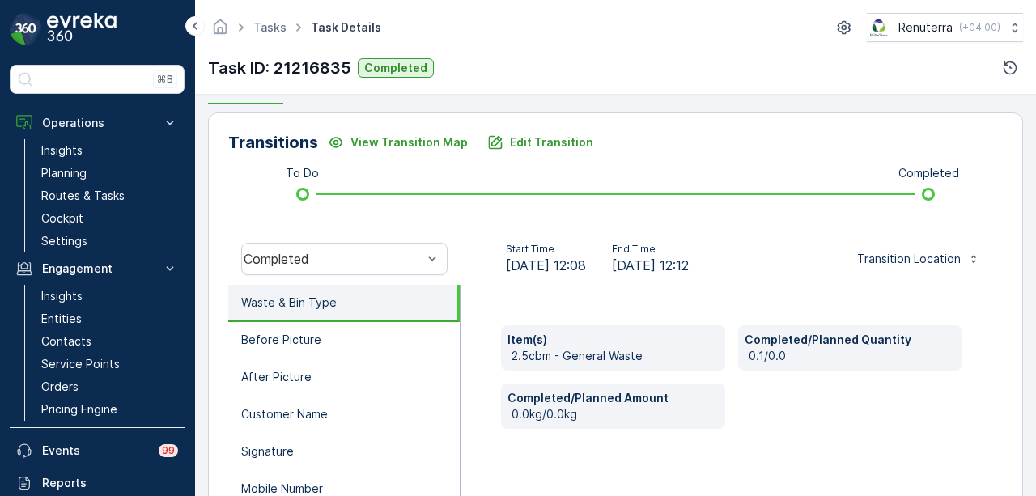
scroll to position [361, 0]
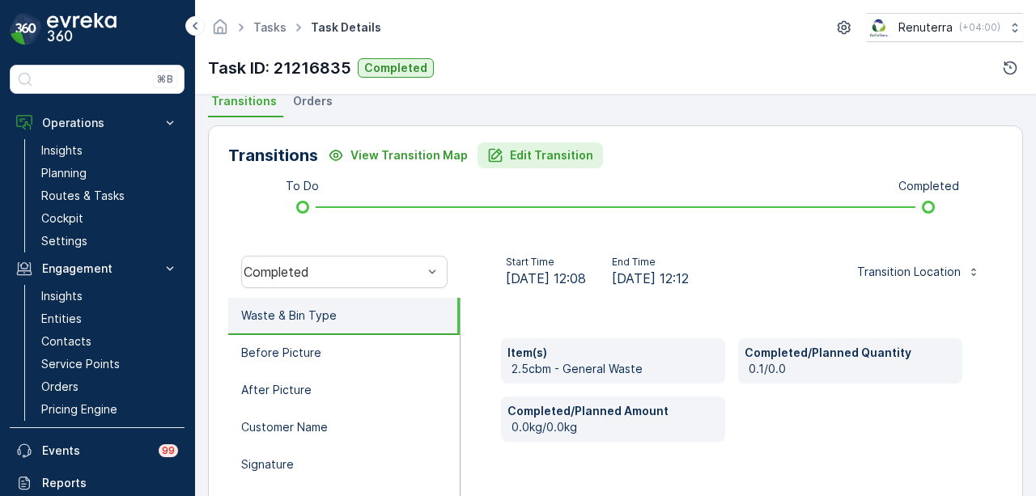
click at [549, 155] on p "Edit Transition" at bounding box center [551, 155] width 83 height 16
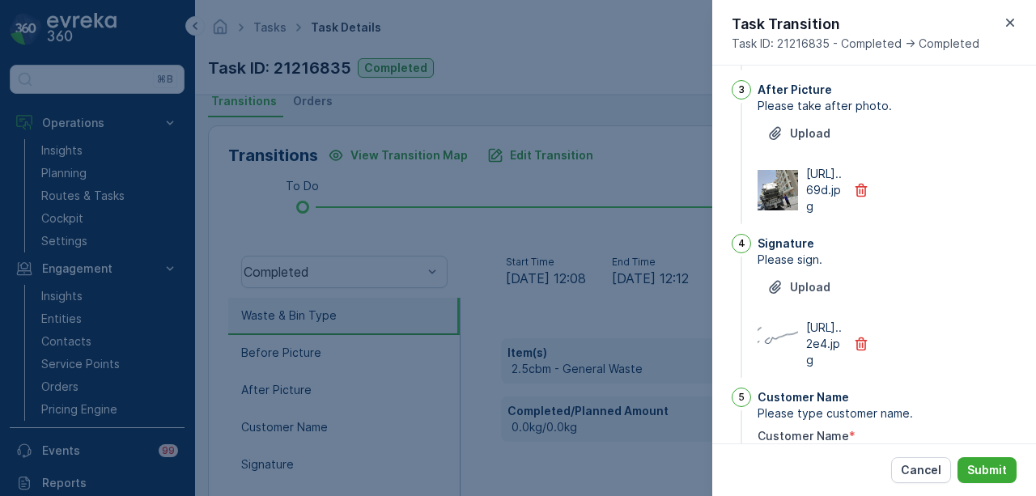
scroll to position [0, 0]
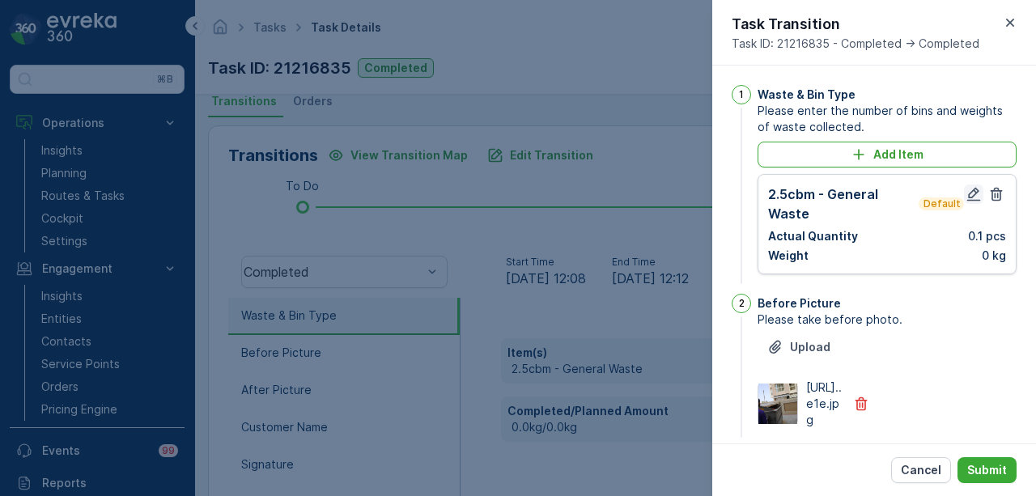
click at [968, 197] on icon "button" at bounding box center [975, 195] width 14 height 14
type Name "Farooq"
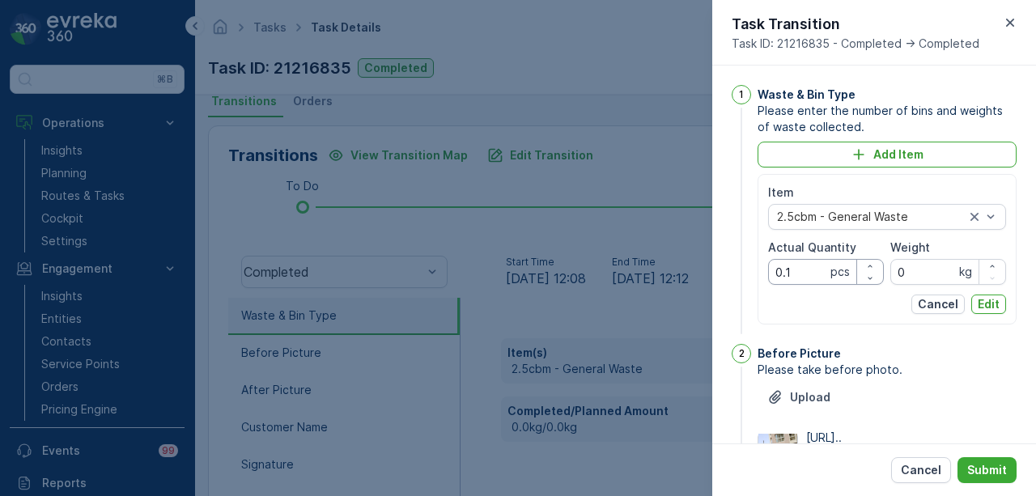
click at [814, 270] on Quantity "0.1" at bounding box center [826, 272] width 116 height 26
type Quantity "0"
type Quantity "1"
click at [996, 301] on p "Edit" at bounding box center [989, 304] width 22 height 16
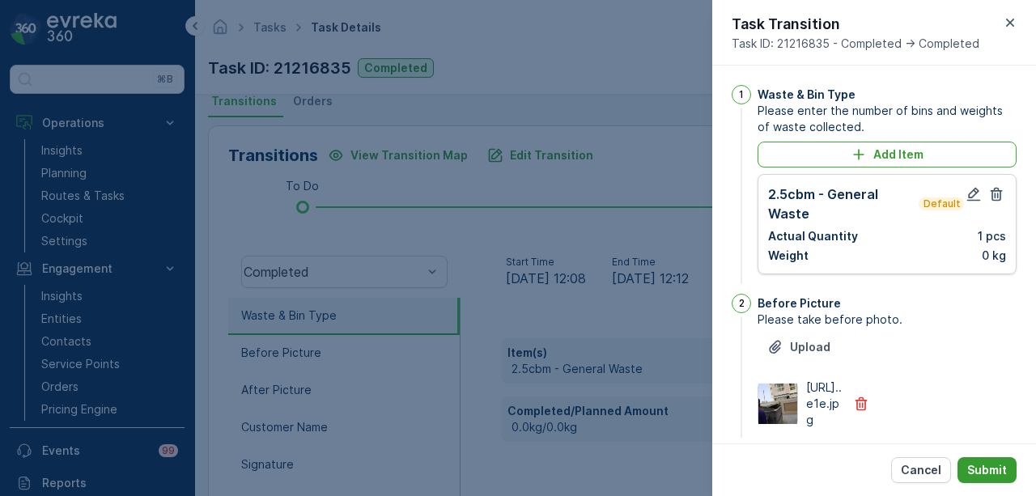
click at [976, 468] on p "Submit" at bounding box center [988, 470] width 40 height 16
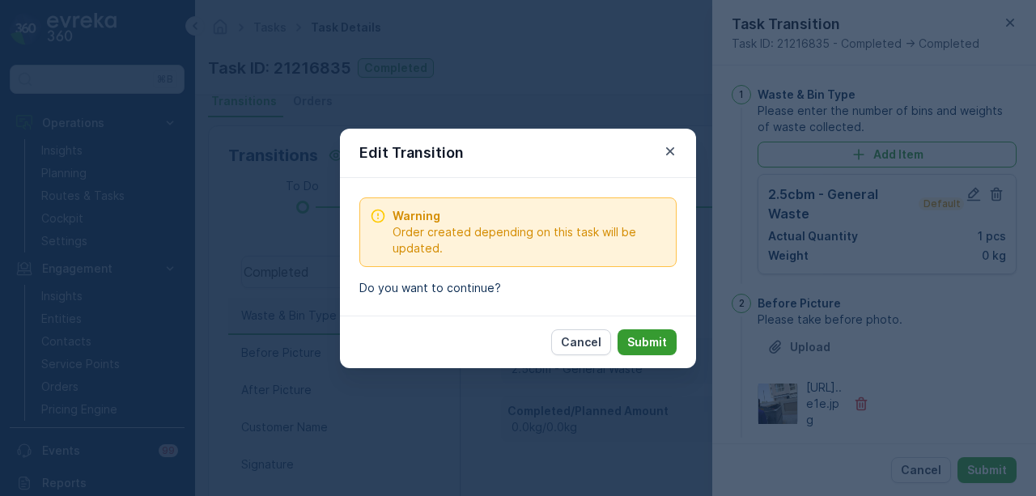
click at [644, 347] on p "Submit" at bounding box center [647, 342] width 40 height 16
type Name "Farooq"
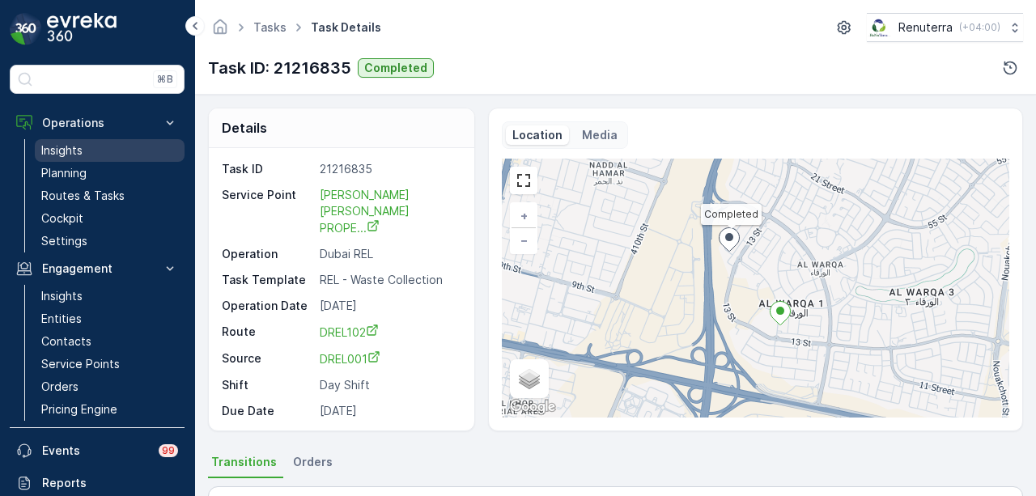
click at [97, 155] on link "Insights" at bounding box center [110, 150] width 150 height 23
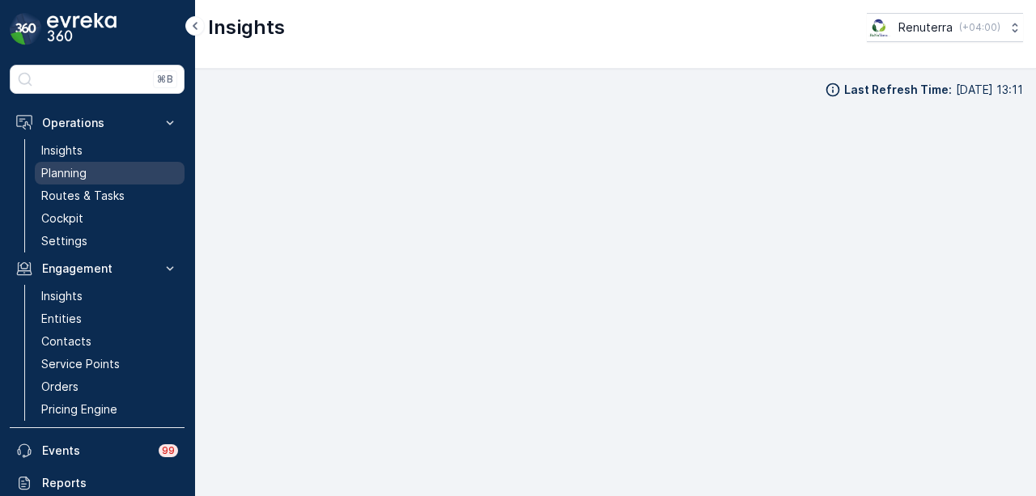
click at [107, 172] on link "Planning" at bounding box center [110, 173] width 150 height 23
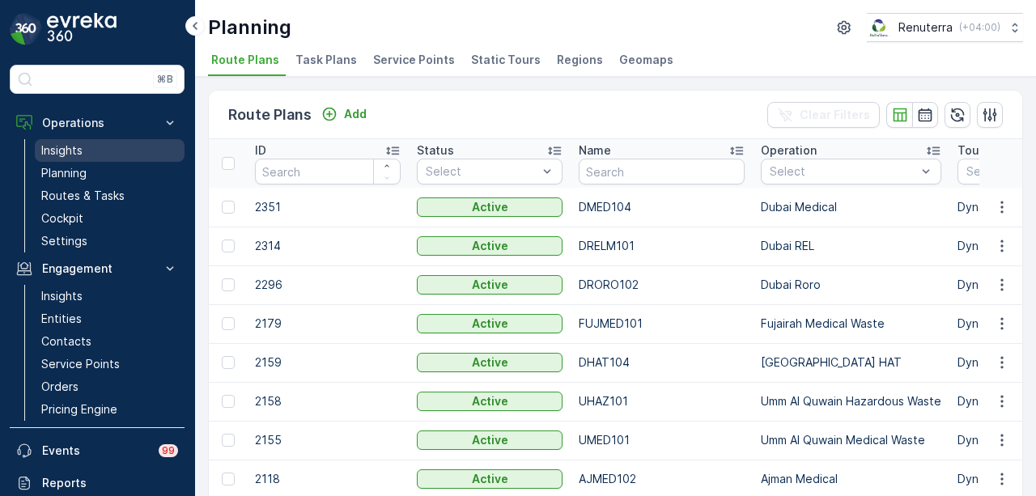
click at [101, 150] on link "Insights" at bounding box center [110, 150] width 150 height 23
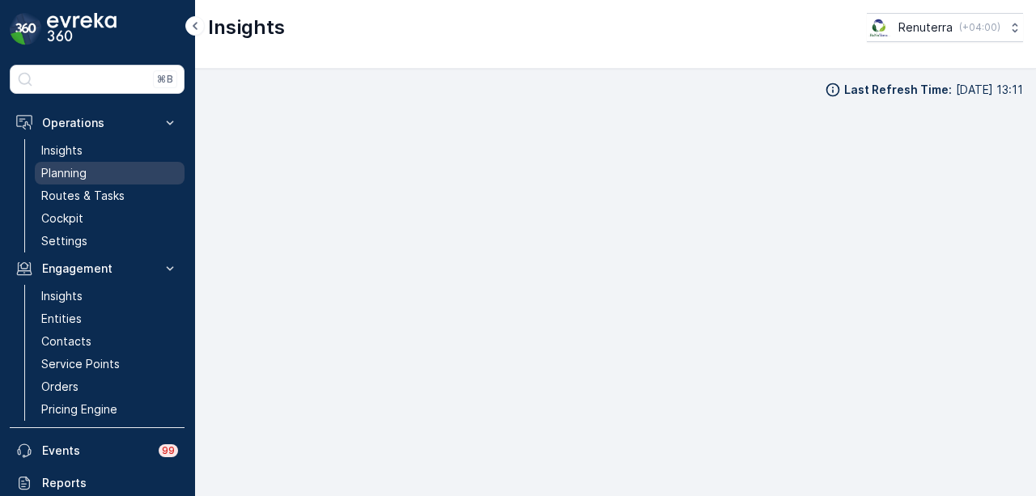
click at [99, 168] on link "Planning" at bounding box center [110, 173] width 150 height 23
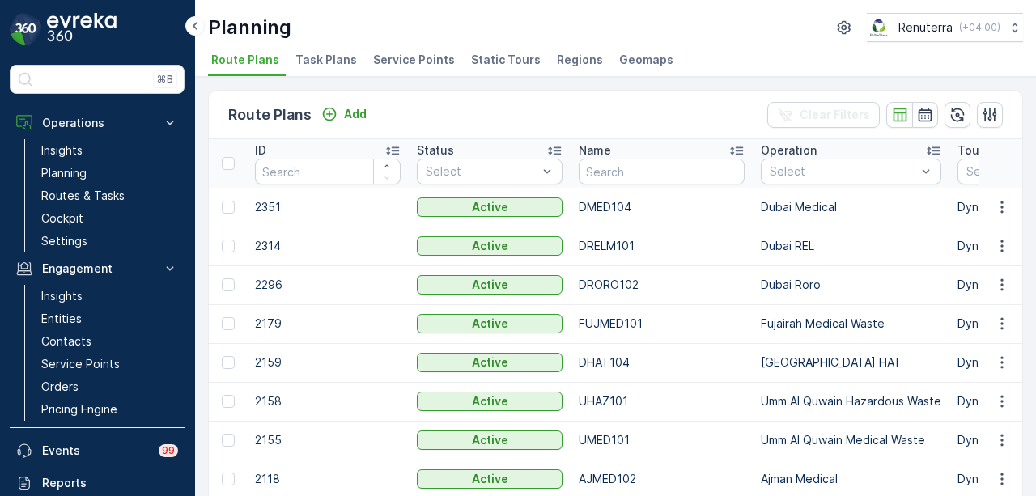
click at [402, 74] on li "Service Points" at bounding box center [415, 63] width 91 height 28
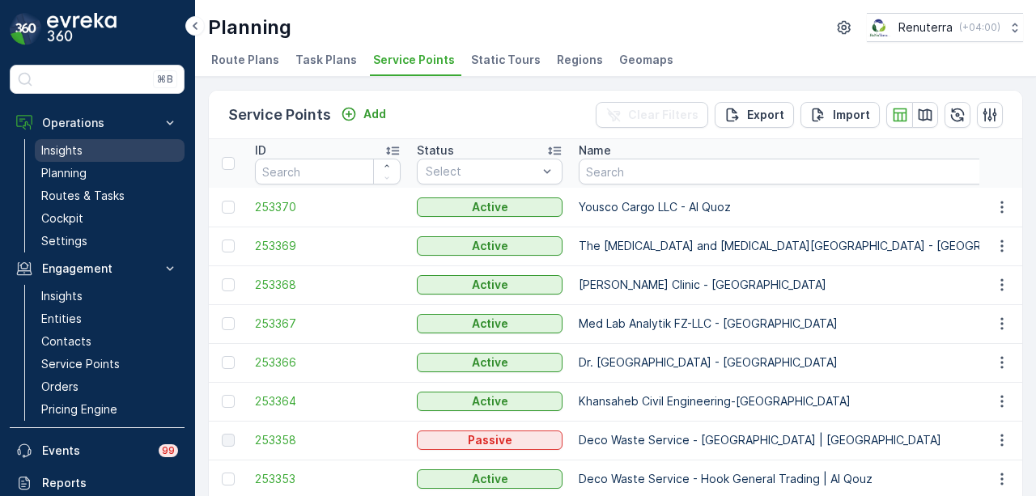
click at [121, 139] on link "Insights" at bounding box center [110, 150] width 150 height 23
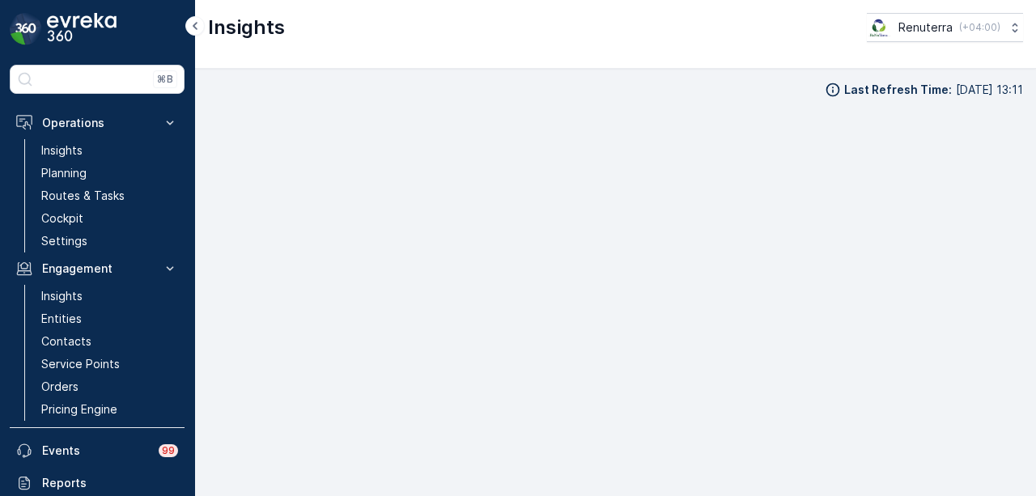
scroll to position [11, 0]
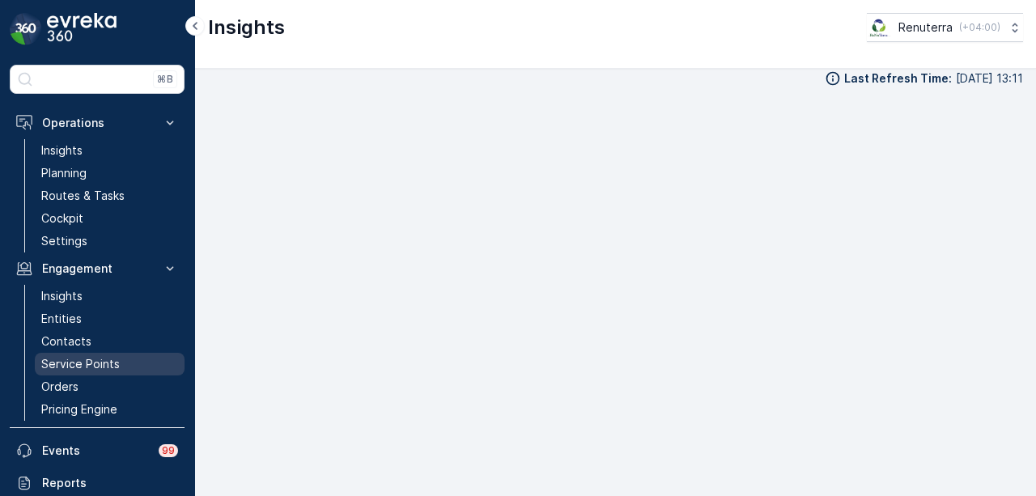
click at [87, 353] on link "Service Points" at bounding box center [110, 364] width 150 height 23
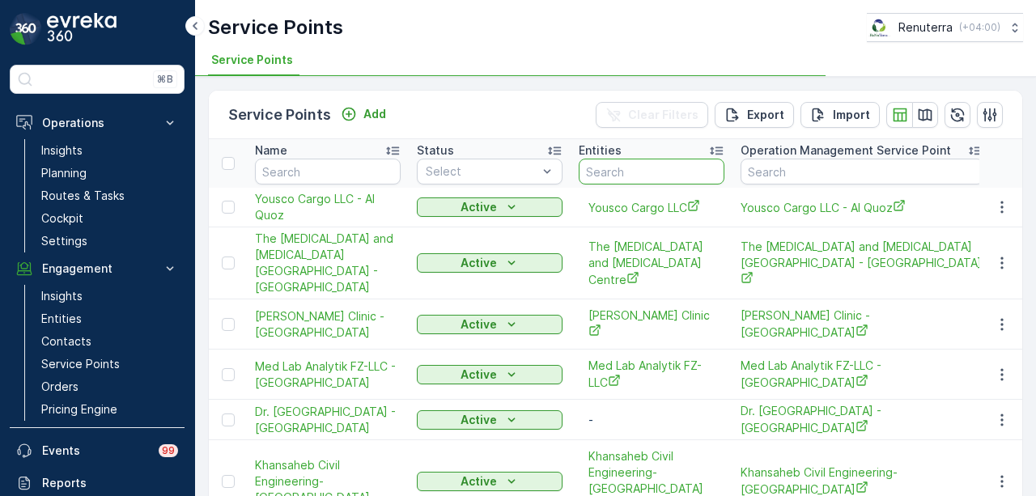
click at [675, 168] on input "text" at bounding box center [652, 172] width 146 height 26
type input "kha"
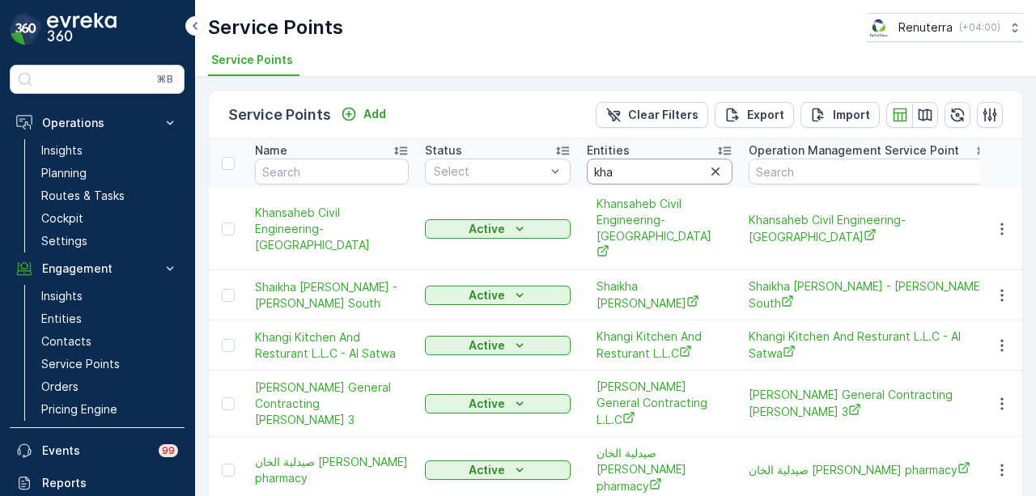
click at [666, 164] on input "kha" at bounding box center [660, 172] width 146 height 26
type input "khalil"
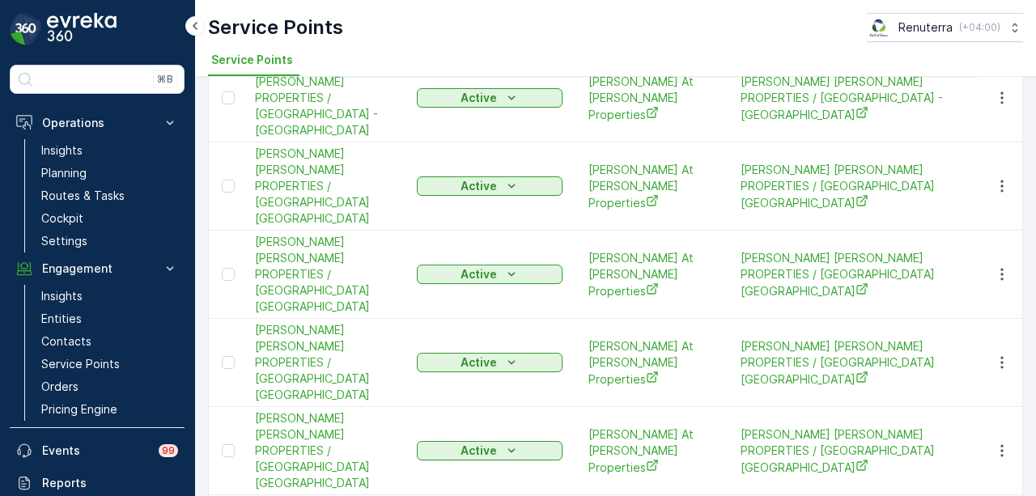
scroll to position [708, 0]
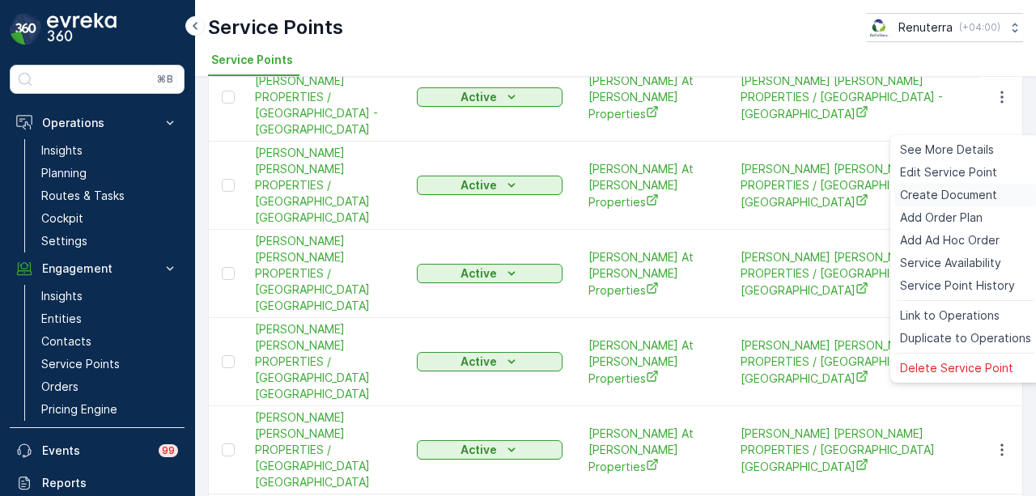
click at [935, 187] on span "Create Document" at bounding box center [948, 195] width 97 height 16
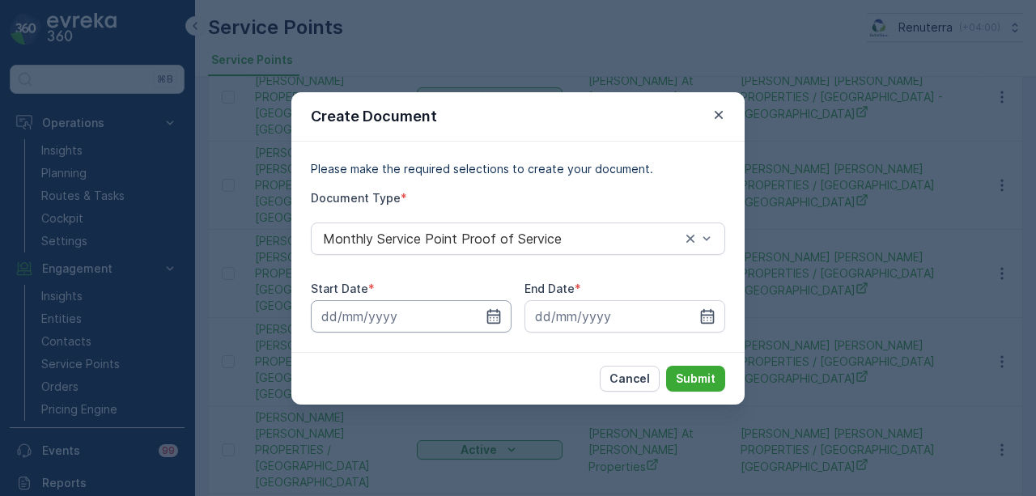
click at [489, 326] on input at bounding box center [411, 316] width 201 height 32
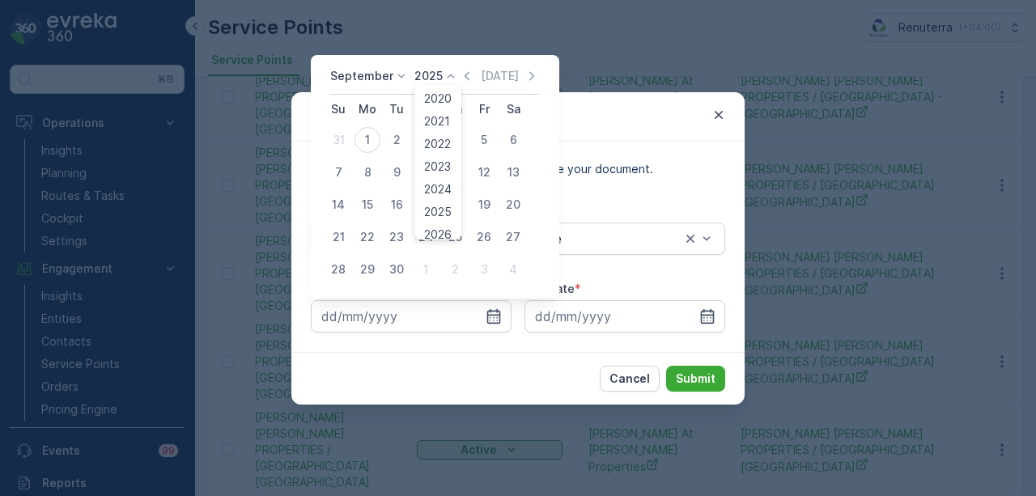
click at [454, 81] on icon at bounding box center [451, 76] width 16 height 16
click at [466, 79] on icon "button" at bounding box center [467, 76] width 16 height 16
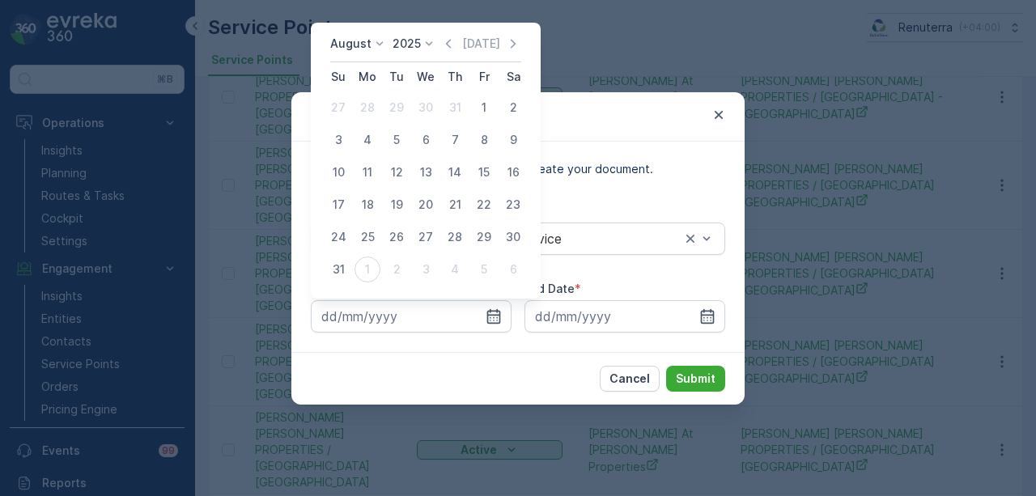
drag, startPoint x: 475, startPoint y: 106, endPoint x: 493, endPoint y: 138, distance: 37.0
click at [478, 108] on div "1" at bounding box center [484, 108] width 26 height 26
type input "01.08.2025"
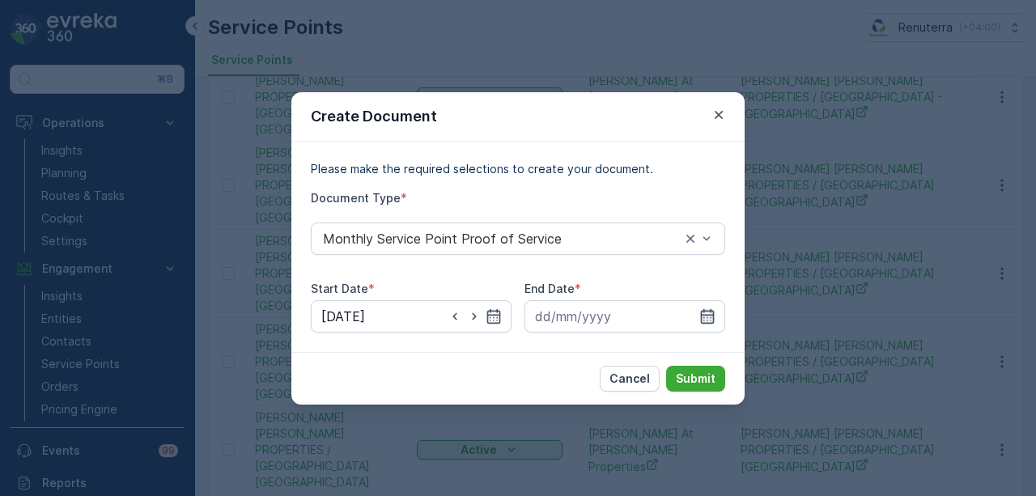
click at [704, 308] on icon "button" at bounding box center [708, 316] width 16 height 16
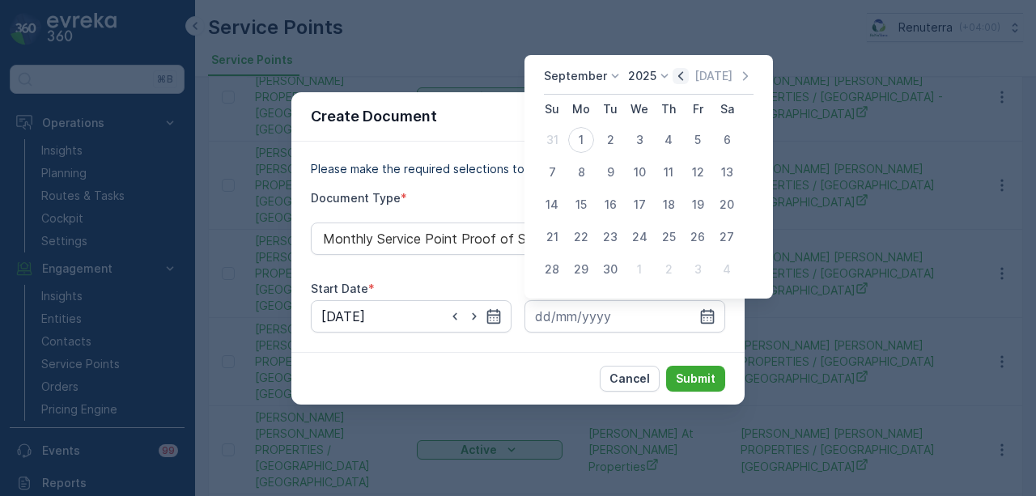
click at [683, 74] on icon "button" at bounding box center [681, 76] width 16 height 16
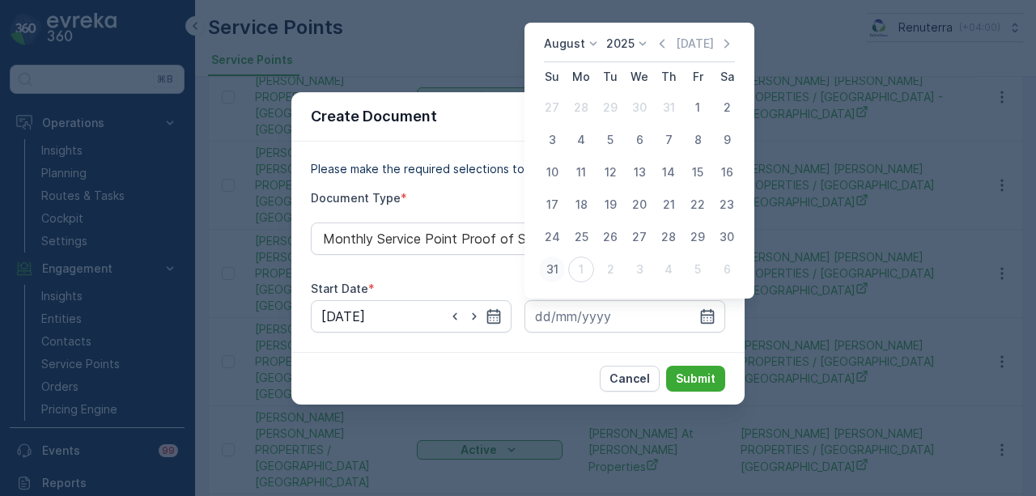
click at [554, 273] on div "31" at bounding box center [552, 270] width 26 height 26
type input "31.08.2025"
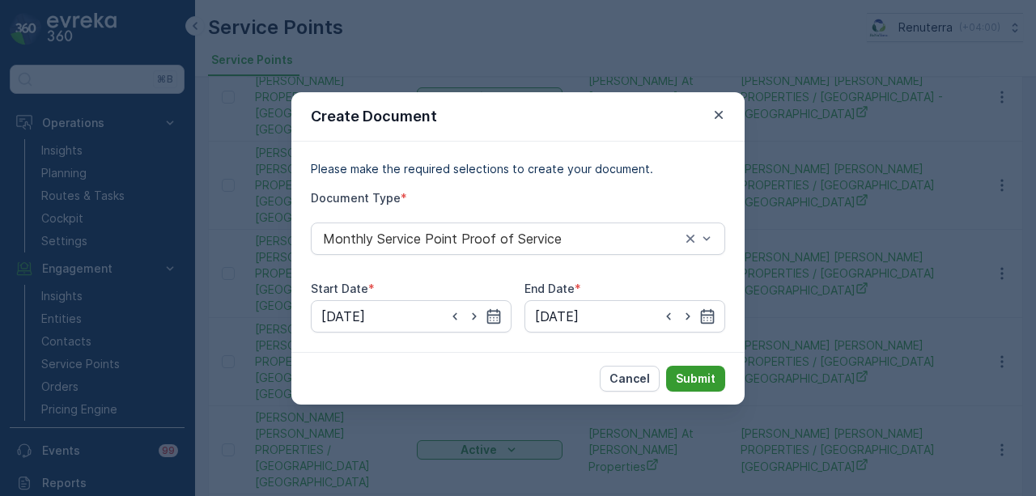
click at [687, 380] on p "Submit" at bounding box center [696, 379] width 40 height 16
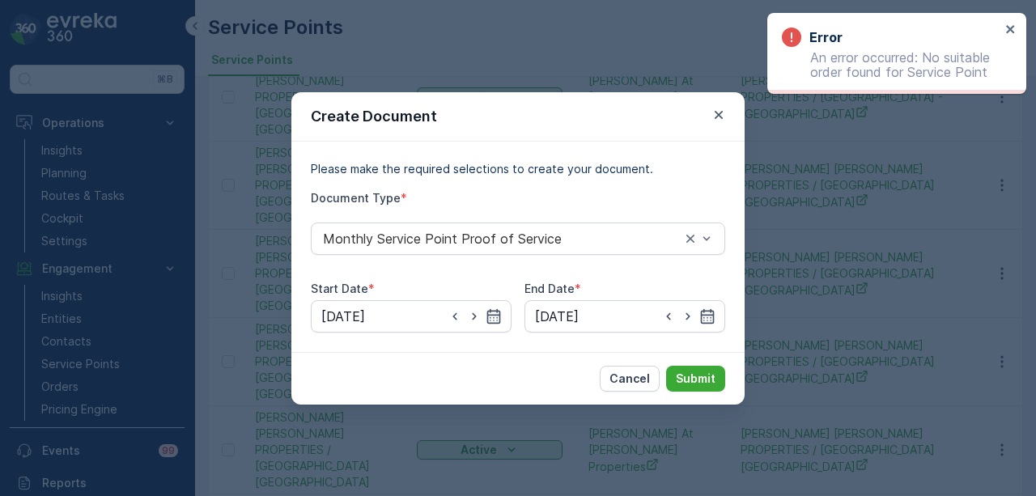
click at [862, 389] on div "Create Document Please make the required selections to create your document. Do…" at bounding box center [518, 248] width 1036 height 496
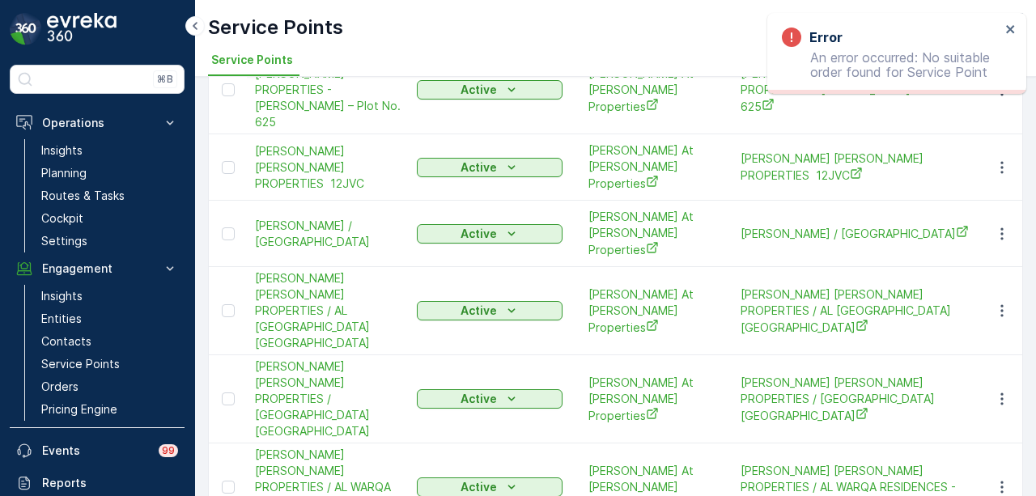
scroll to position [0, 0]
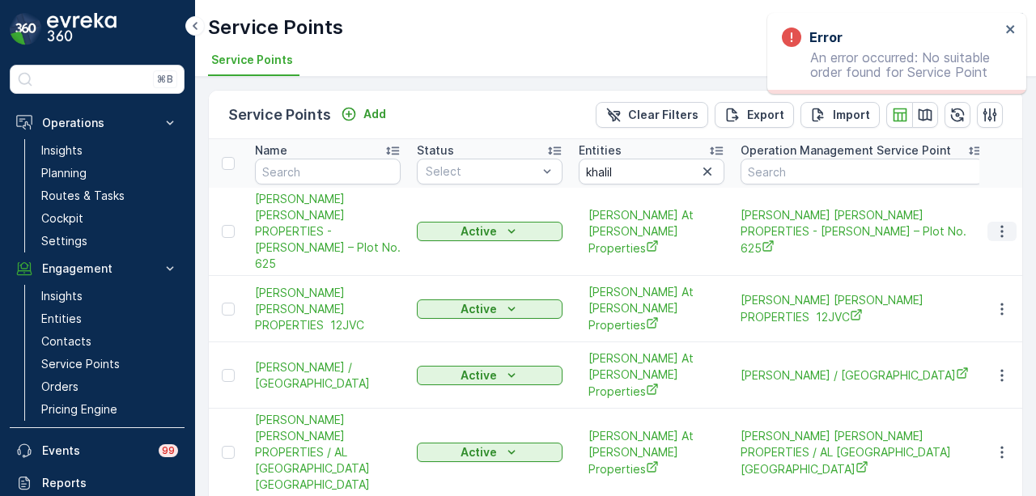
click at [997, 223] on icon "button" at bounding box center [1002, 231] width 16 height 16
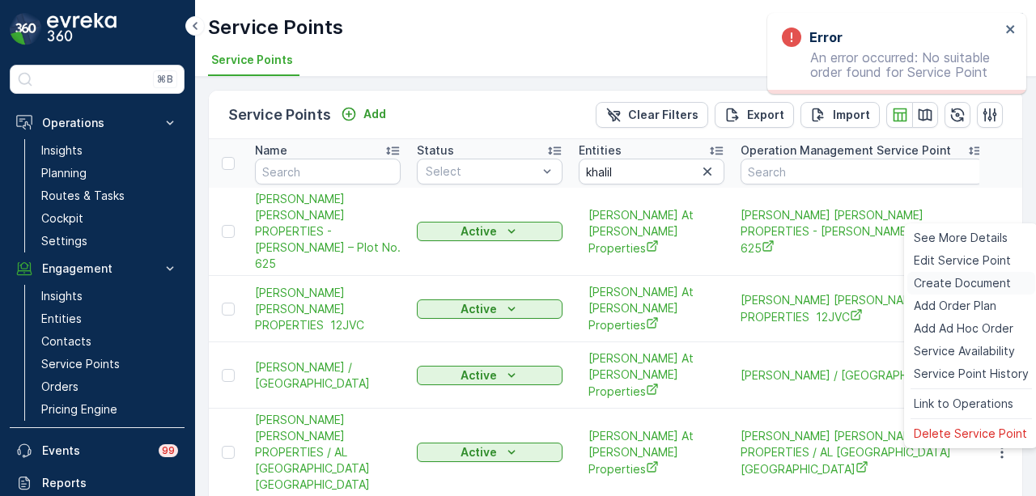
click at [992, 284] on span "Create Document" at bounding box center [962, 283] width 97 height 16
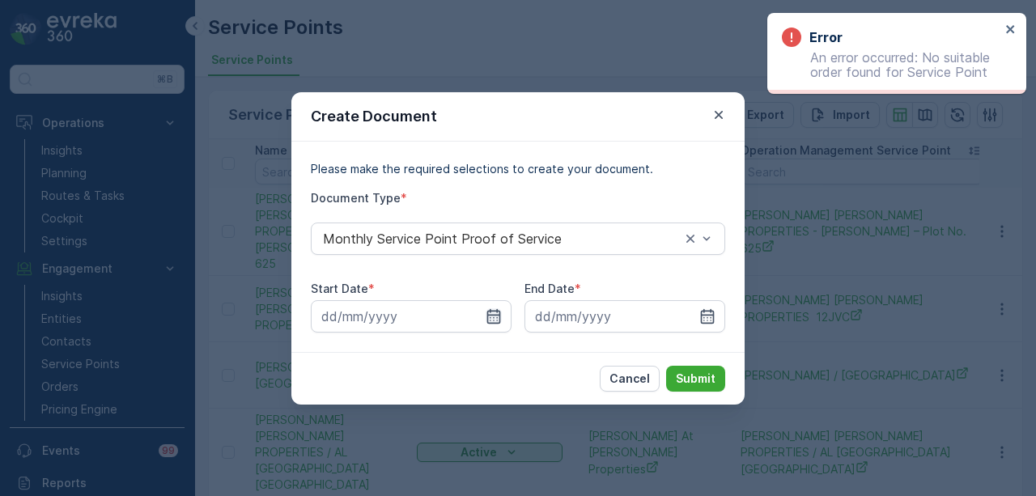
click at [492, 323] on icon "button" at bounding box center [494, 315] width 14 height 15
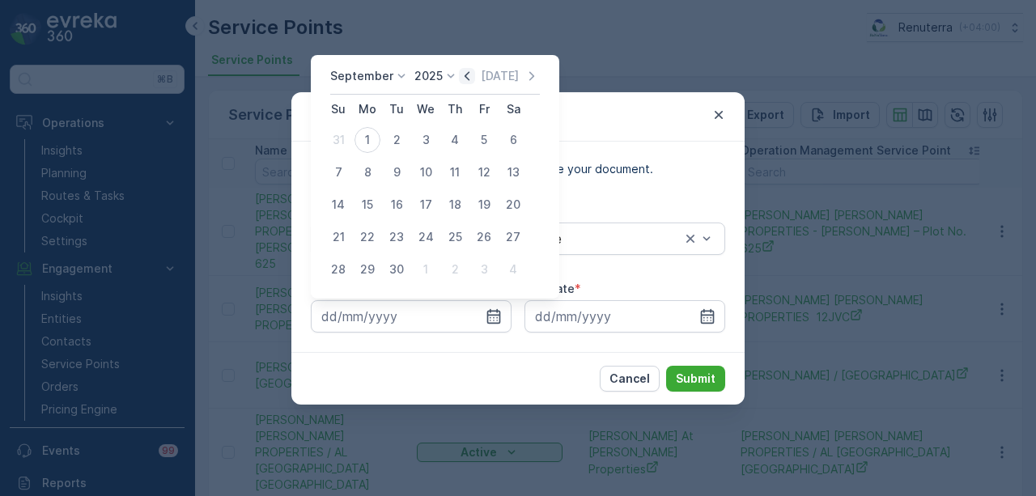
click at [466, 82] on icon "button" at bounding box center [467, 76] width 16 height 16
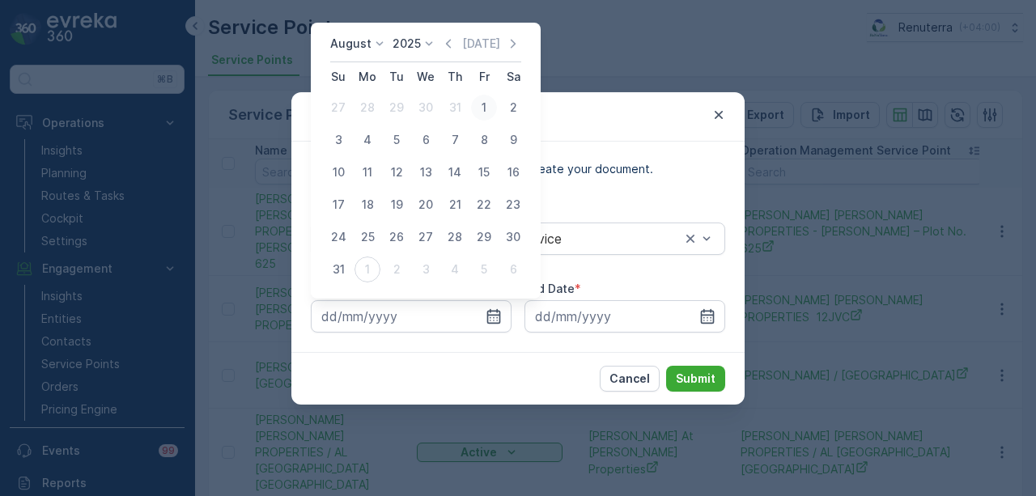
click at [491, 107] on div "1" at bounding box center [484, 108] width 26 height 26
type input "01.08.2025"
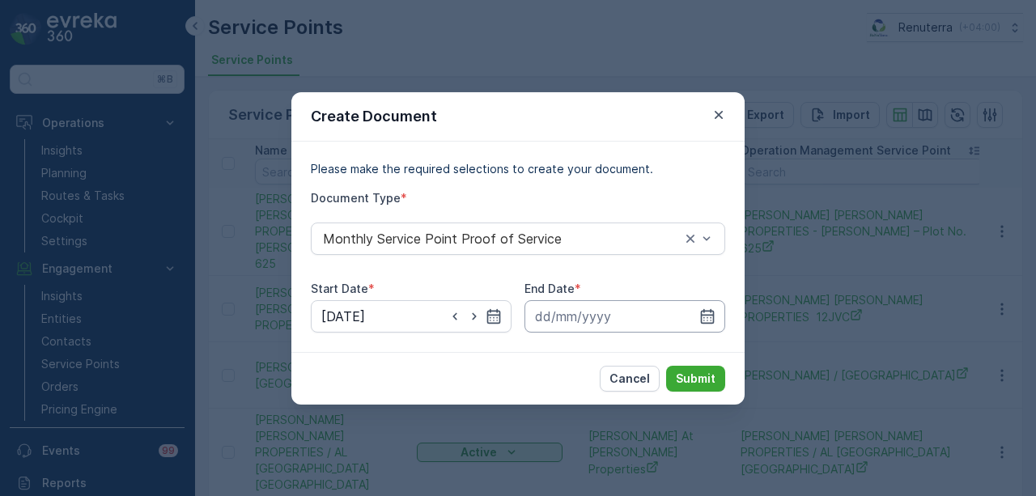
click at [691, 318] on input at bounding box center [625, 316] width 201 height 32
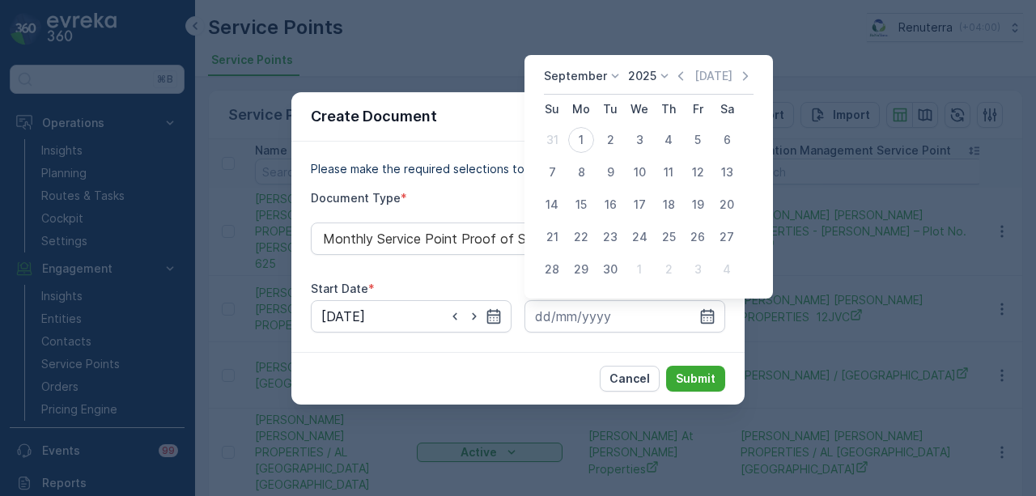
click at [689, 72] on div "Today" at bounding box center [713, 76] width 81 height 16
click at [682, 79] on icon "button" at bounding box center [681, 76] width 16 height 16
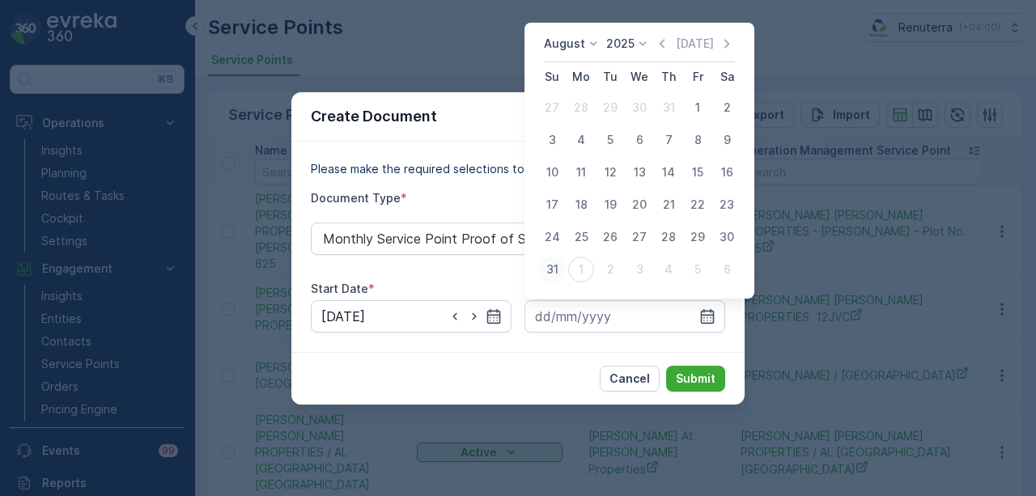
click at [555, 256] on button "31" at bounding box center [552, 269] width 29 height 29
type input "31.08.2025"
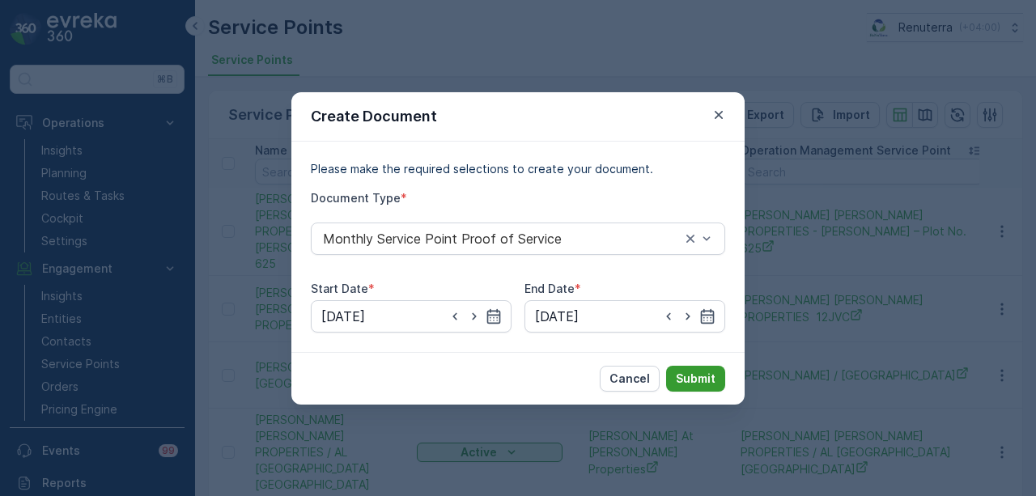
click at [708, 381] on p "Submit" at bounding box center [696, 379] width 40 height 16
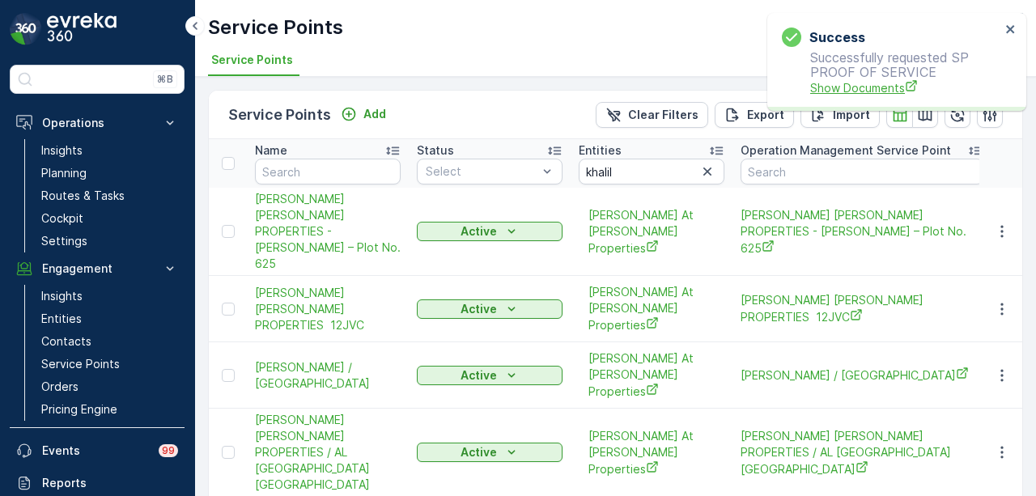
click at [825, 89] on span "Show Documents" at bounding box center [905, 87] width 190 height 17
click at [1003, 301] on icon "button" at bounding box center [1002, 309] width 16 height 16
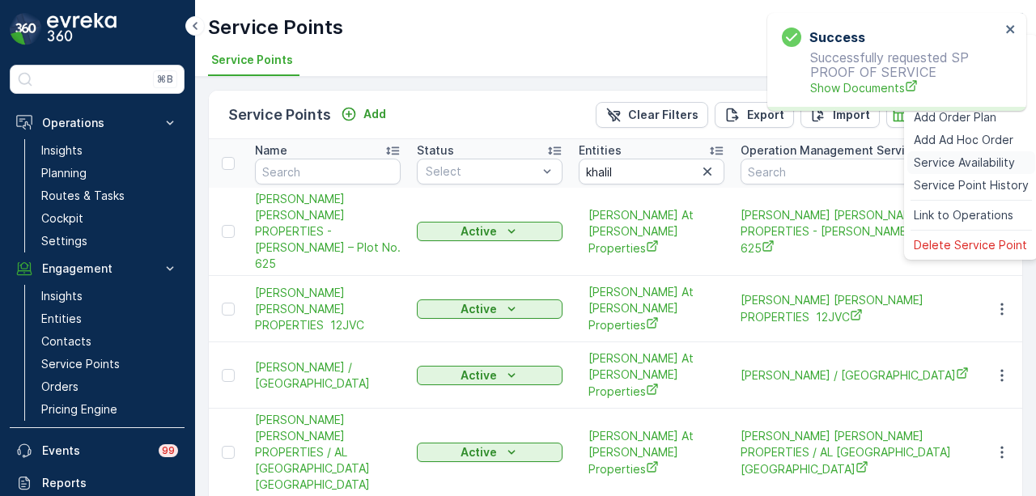
click at [957, 161] on span "Service Availability" at bounding box center [964, 163] width 101 height 16
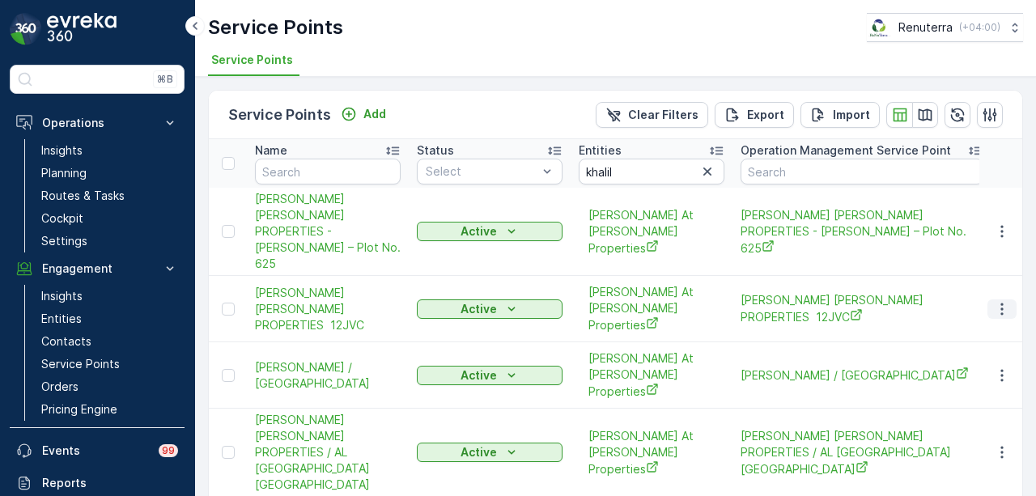
click at [1006, 301] on icon "button" at bounding box center [1002, 309] width 16 height 16
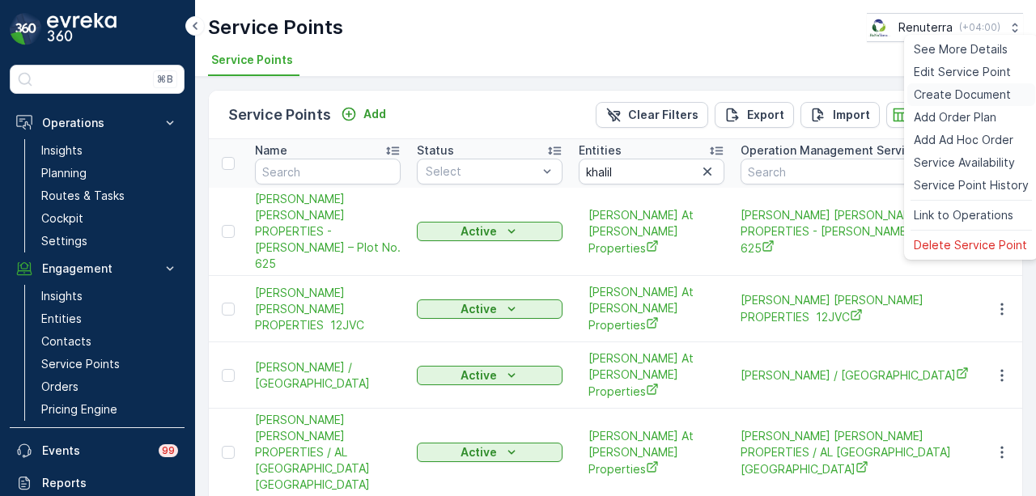
click at [975, 97] on span "Create Document" at bounding box center [962, 95] width 97 height 16
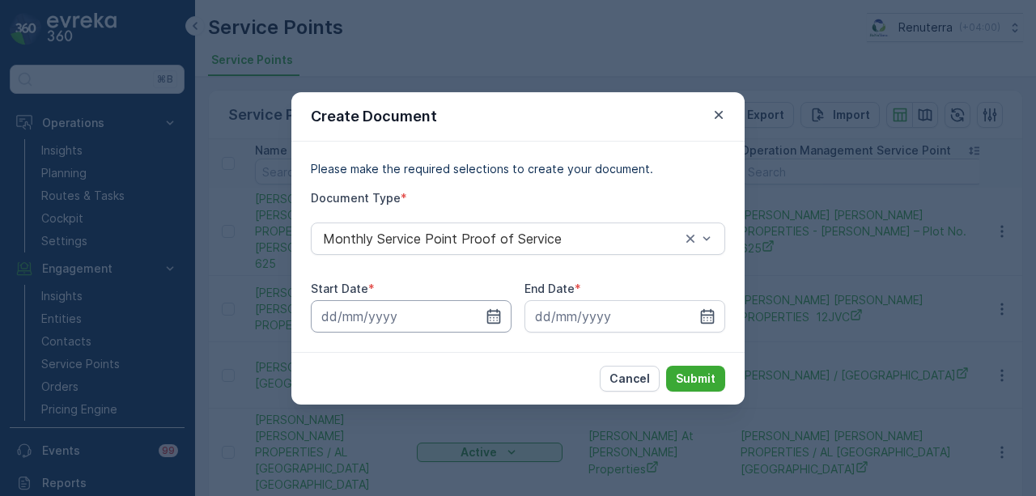
click at [502, 311] on input at bounding box center [411, 316] width 201 height 32
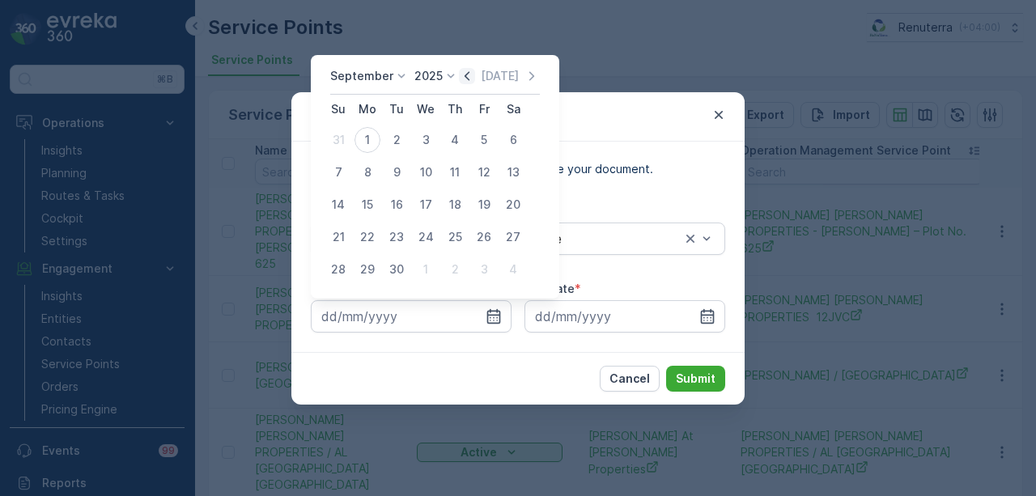
click at [465, 74] on icon "button" at bounding box center [467, 75] width 5 height 9
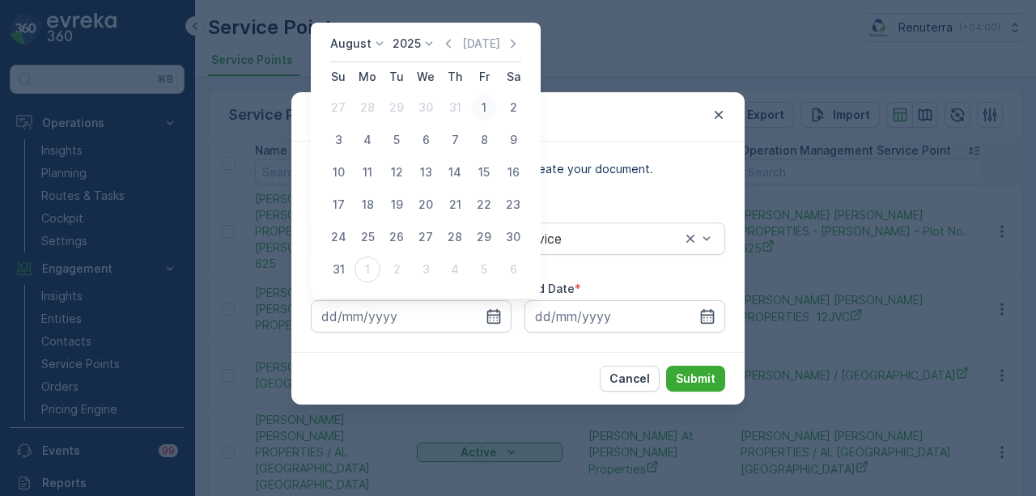
click at [474, 109] on div "1" at bounding box center [484, 108] width 26 height 26
type input "01.08.2025"
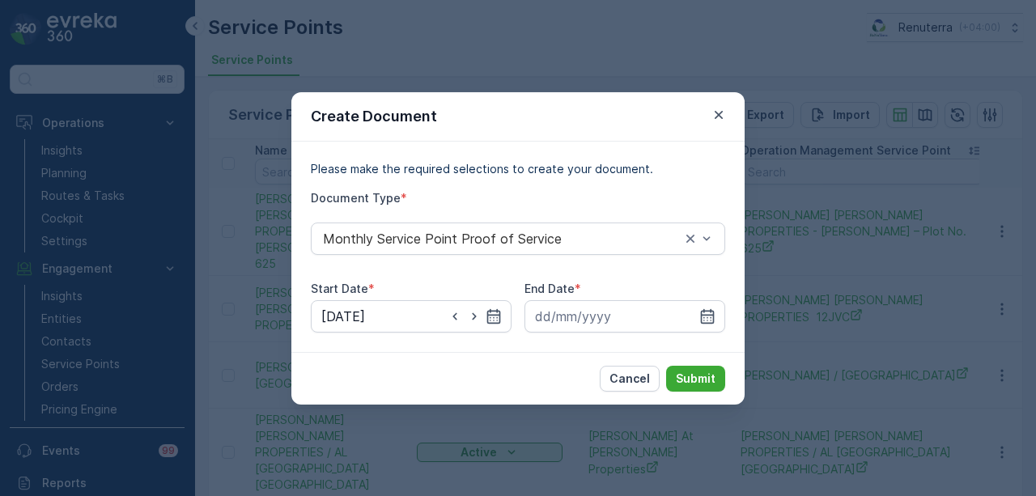
drag, startPoint x: 704, startPoint y: 312, endPoint x: 656, endPoint y: 151, distance: 167.3
click at [698, 292] on div "End Date *" at bounding box center [625, 307] width 201 height 52
drag, startPoint x: 704, startPoint y: 314, endPoint x: 693, endPoint y: 158, distance: 156.6
click at [704, 304] on div at bounding box center [625, 316] width 201 height 32
click at [706, 311] on icon "button" at bounding box center [708, 315] width 14 height 15
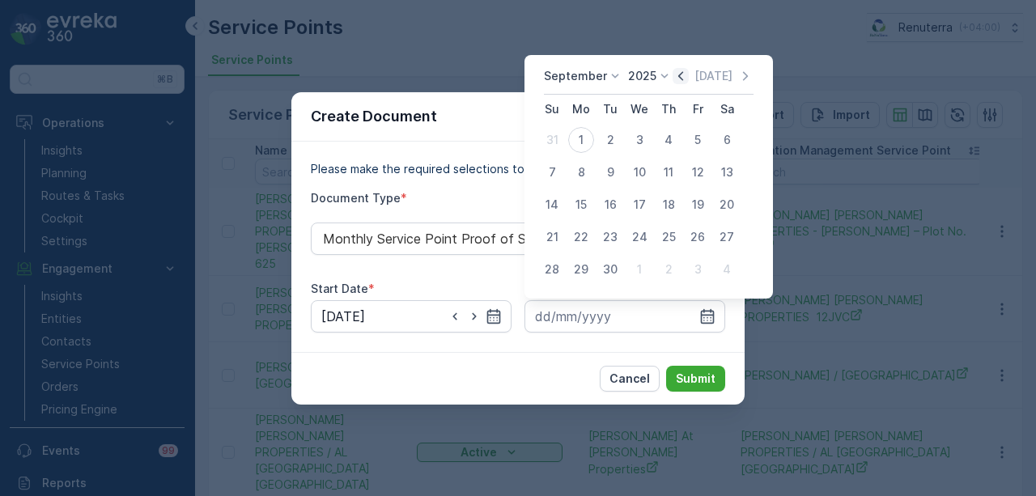
click at [675, 78] on icon "button" at bounding box center [681, 76] width 16 height 16
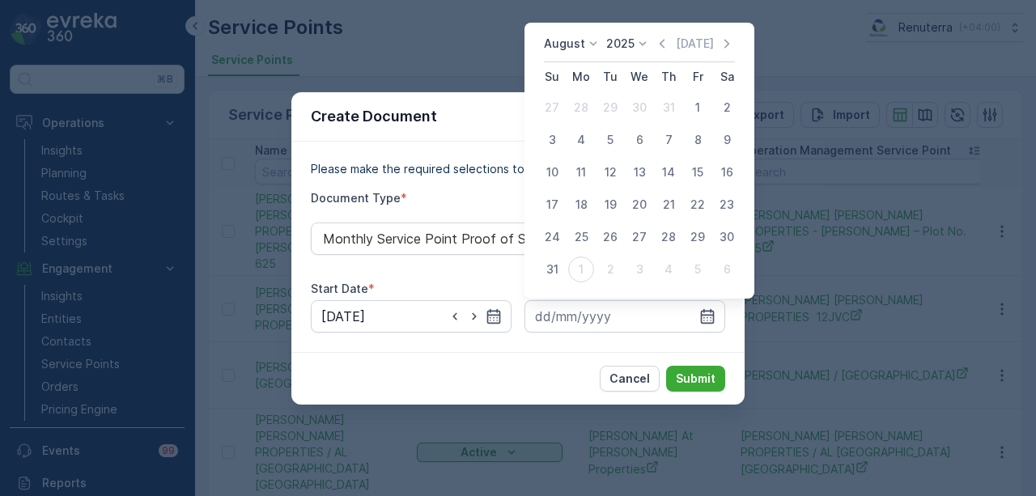
drag, startPoint x: 552, startPoint y: 266, endPoint x: 580, endPoint y: 292, distance: 37.8
click at [552, 270] on div "31" at bounding box center [552, 270] width 26 height 26
type input "31.08.2025"
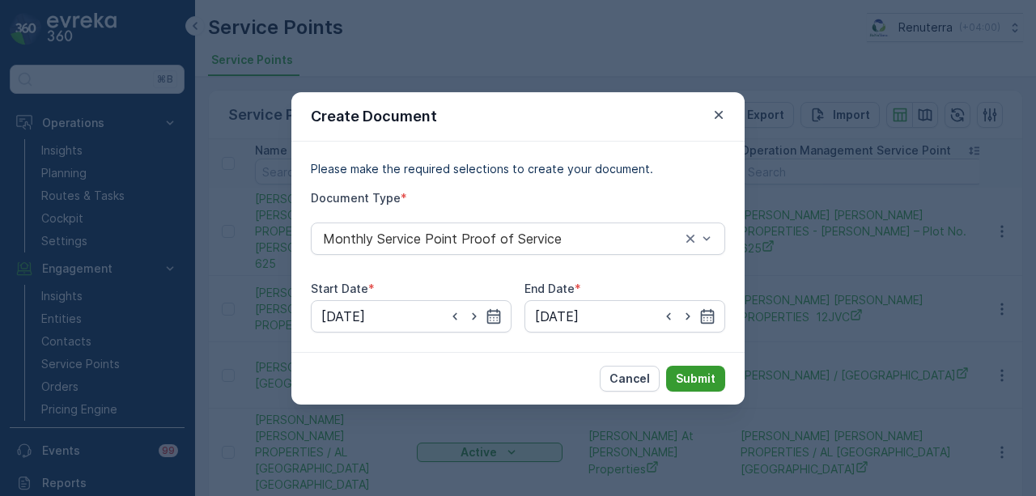
click at [694, 373] on p "Submit" at bounding box center [696, 379] width 40 height 16
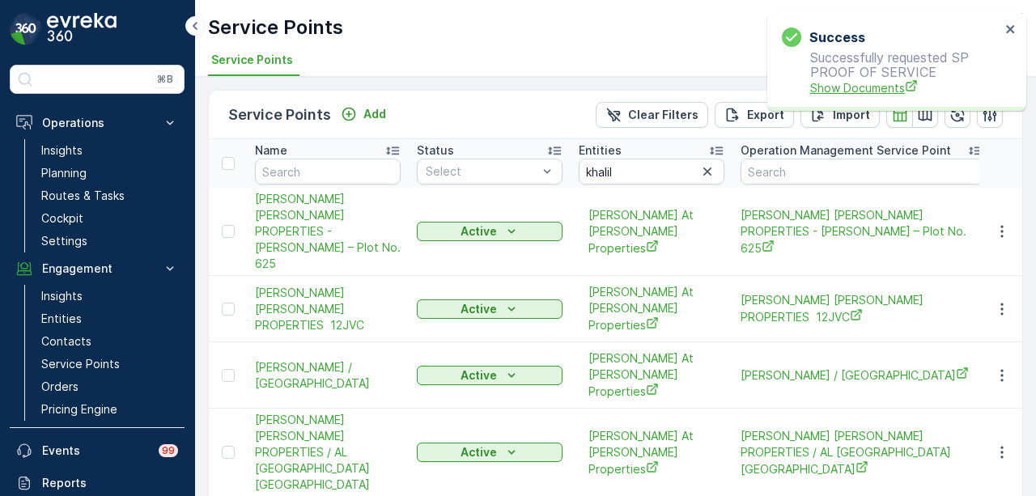
click at [879, 87] on span "Show Documents" at bounding box center [905, 87] width 190 height 17
click at [999, 368] on icon "button" at bounding box center [1002, 376] width 16 height 16
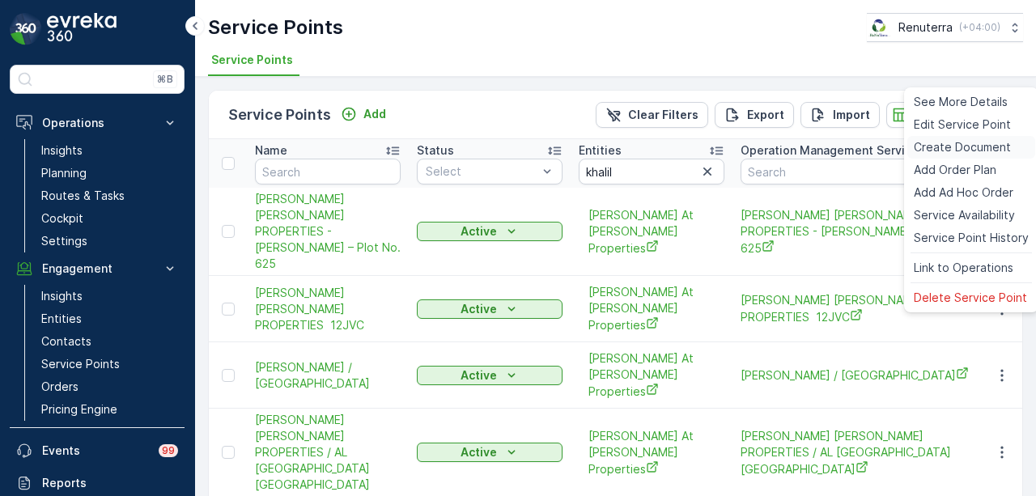
click at [963, 147] on span "Create Document" at bounding box center [962, 147] width 97 height 16
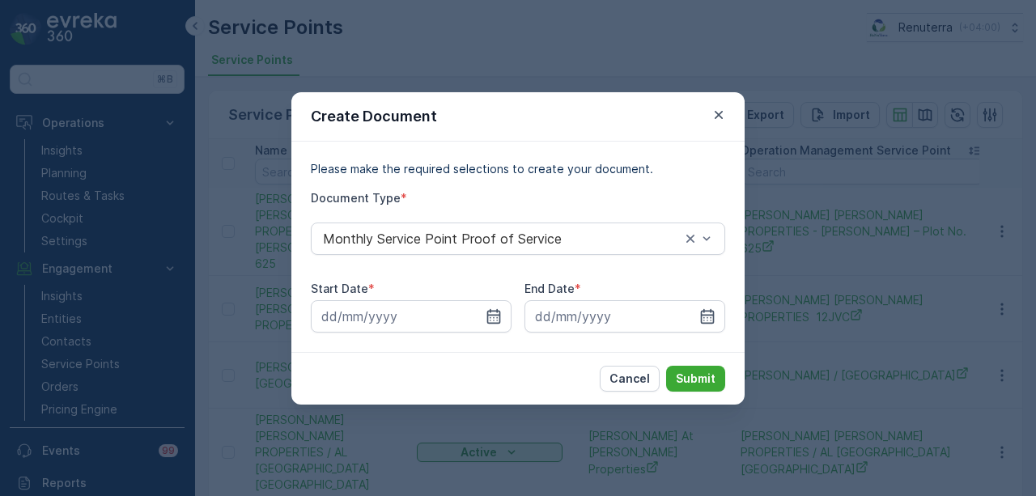
drag, startPoint x: 492, startPoint y: 325, endPoint x: 486, endPoint y: 211, distance: 114.3
click at [492, 318] on div at bounding box center [411, 316] width 201 height 32
drag, startPoint x: 501, startPoint y: 314, endPoint x: 519, endPoint y: 135, distance: 179.8
click at [501, 300] on div at bounding box center [411, 316] width 201 height 32
drag, startPoint x: 489, startPoint y: 316, endPoint x: 486, endPoint y: 302, distance: 14.1
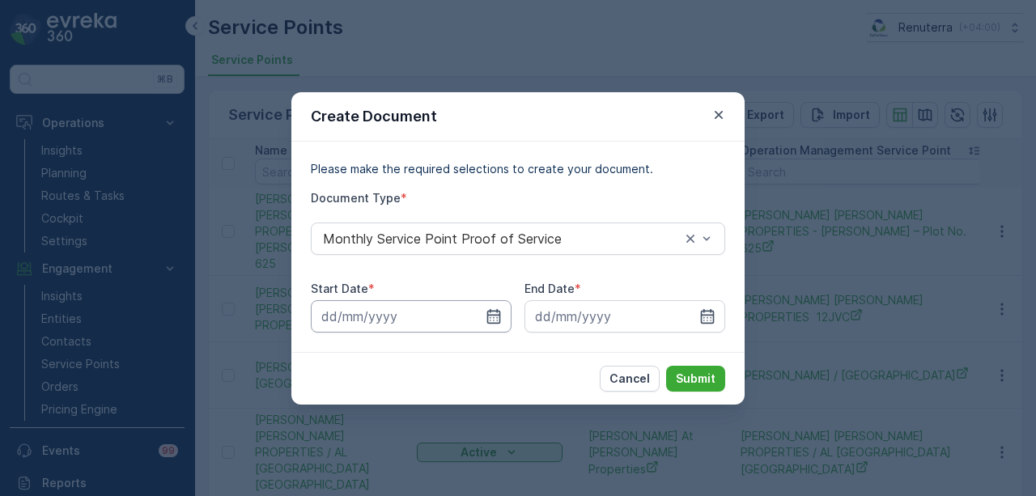
click at [489, 315] on icon "button" at bounding box center [494, 316] width 16 height 16
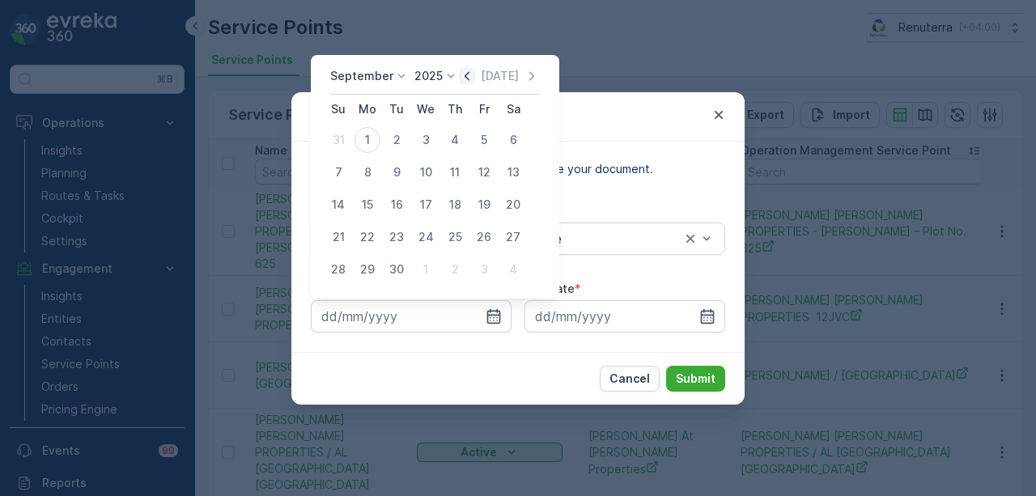
click at [470, 74] on icon "button" at bounding box center [467, 76] width 16 height 16
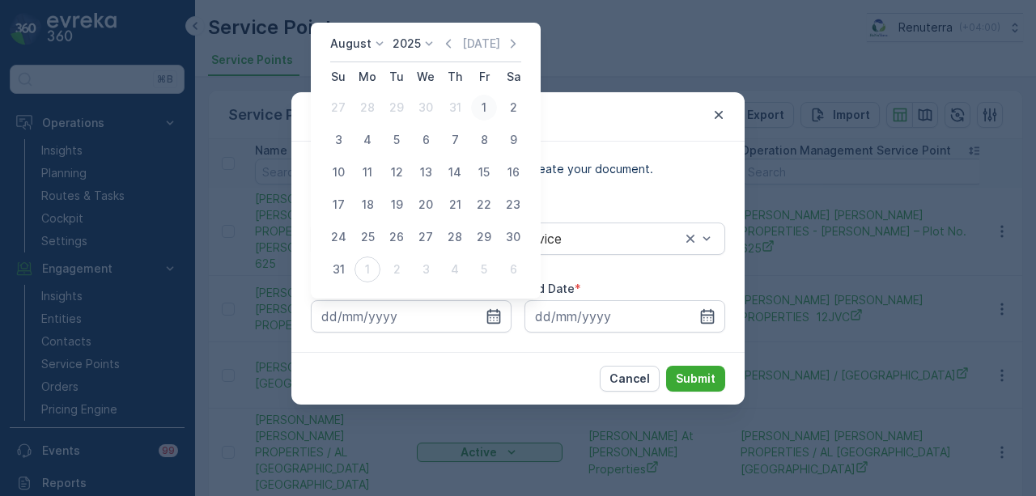
drag, startPoint x: 479, startPoint y: 95, endPoint x: 614, endPoint y: 266, distance: 218.0
click at [480, 95] on div "1" at bounding box center [484, 108] width 26 height 26
type input "01.08.2025"
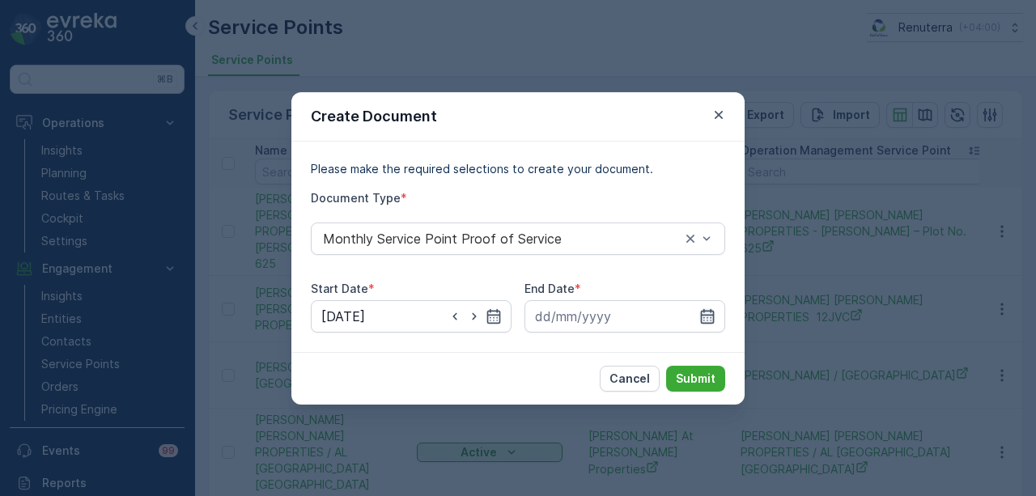
click at [702, 316] on icon "button" at bounding box center [708, 315] width 14 height 15
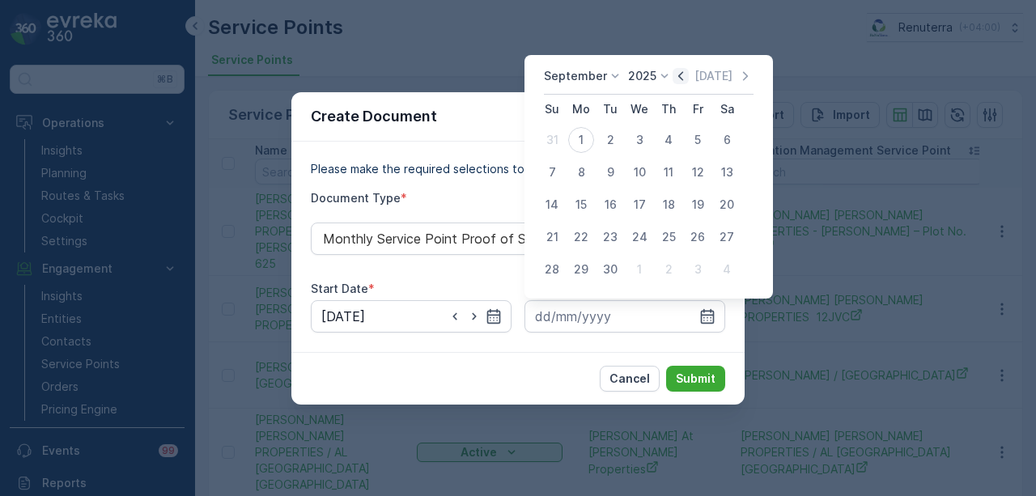
click at [678, 84] on icon "button" at bounding box center [681, 76] width 16 height 16
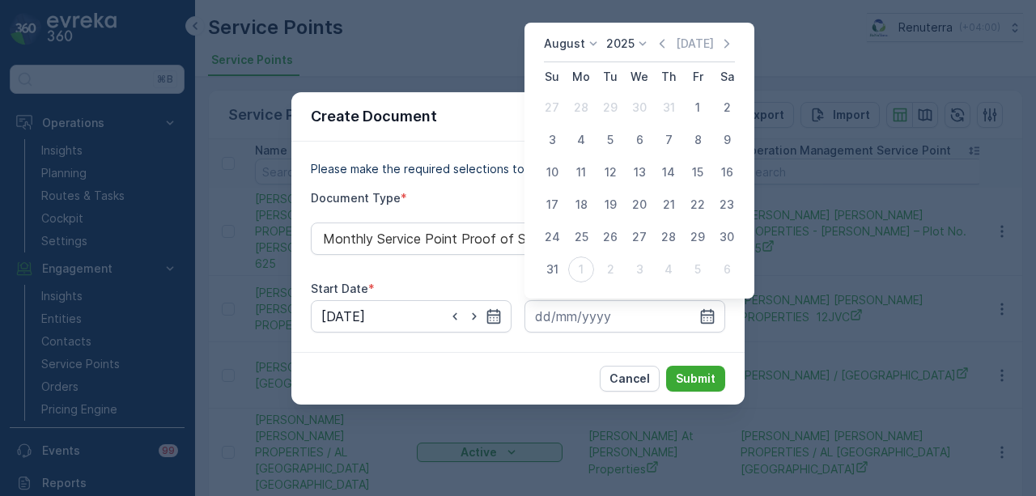
click at [551, 270] on div "31" at bounding box center [552, 270] width 26 height 26
type input "31.08.2025"
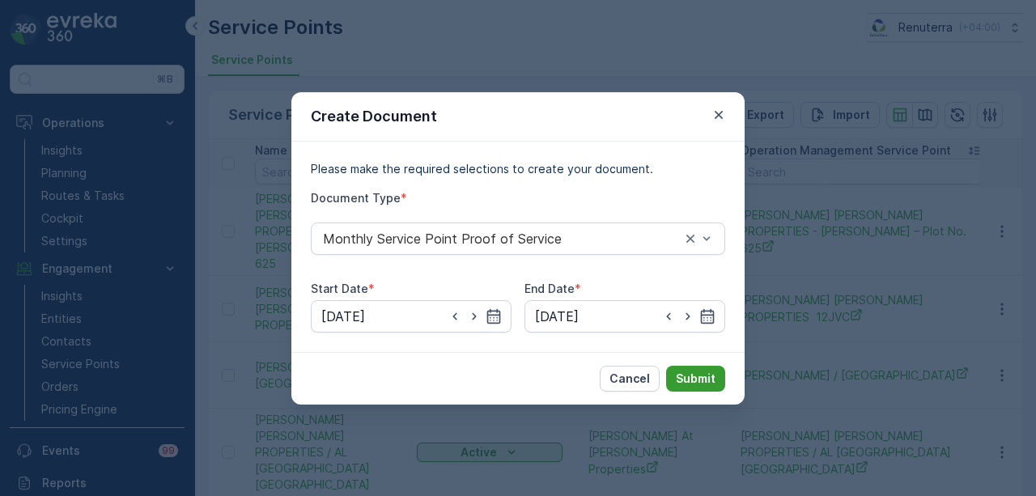
click at [688, 380] on p "Submit" at bounding box center [696, 379] width 40 height 16
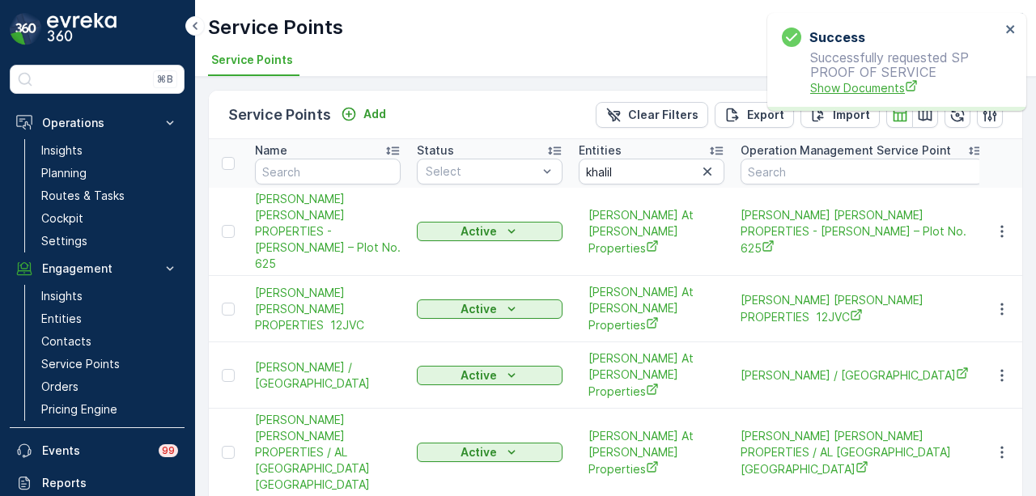
click at [878, 86] on span "Show Documents" at bounding box center [905, 87] width 190 height 17
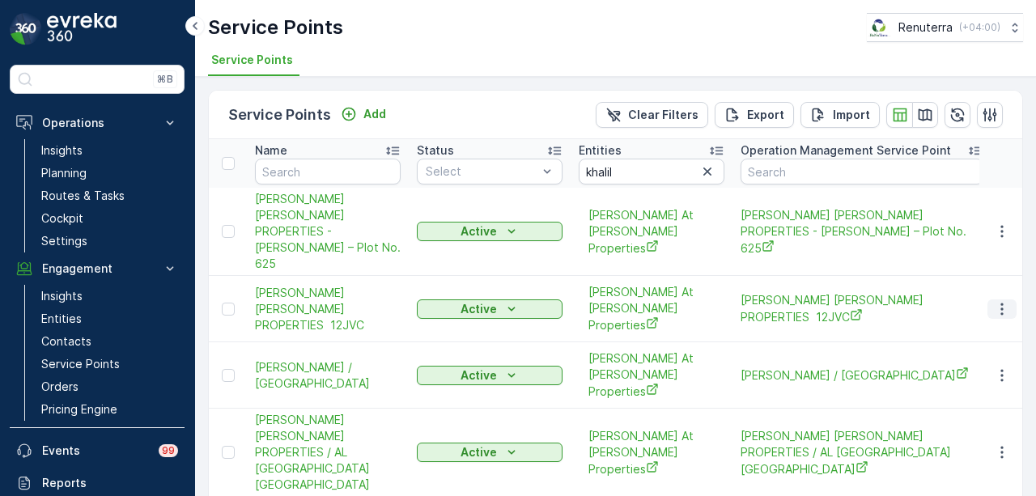
click at [1006, 301] on icon "button" at bounding box center [1002, 309] width 16 height 16
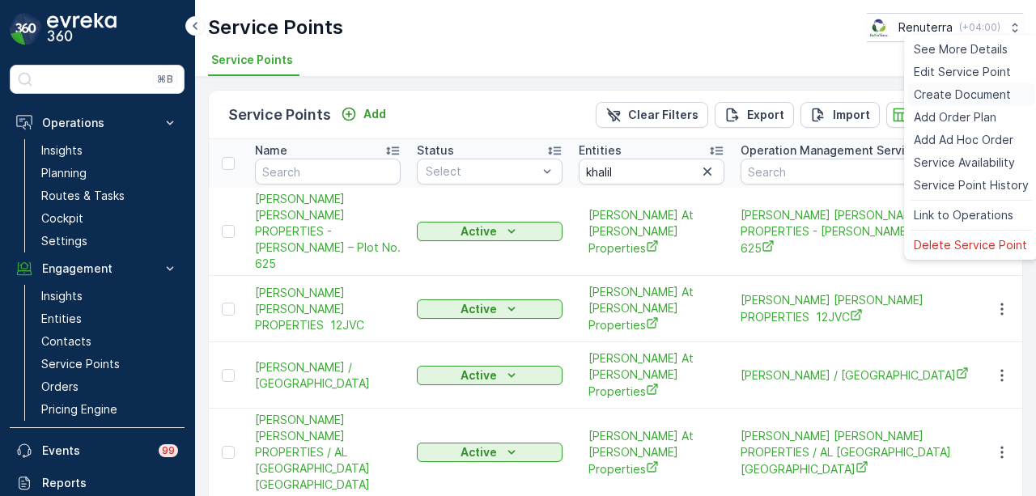
click at [968, 102] on span "Create Document" at bounding box center [962, 95] width 97 height 16
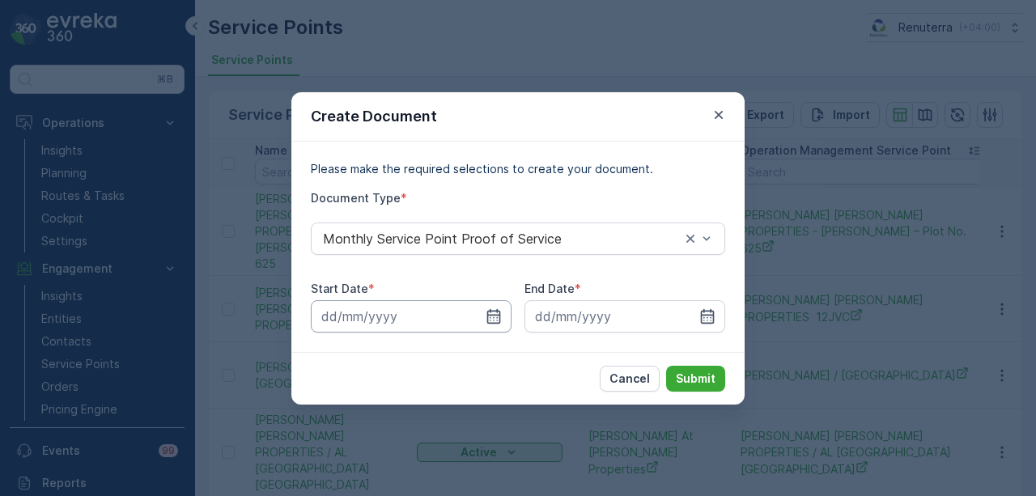
click at [508, 312] on input at bounding box center [411, 316] width 201 height 32
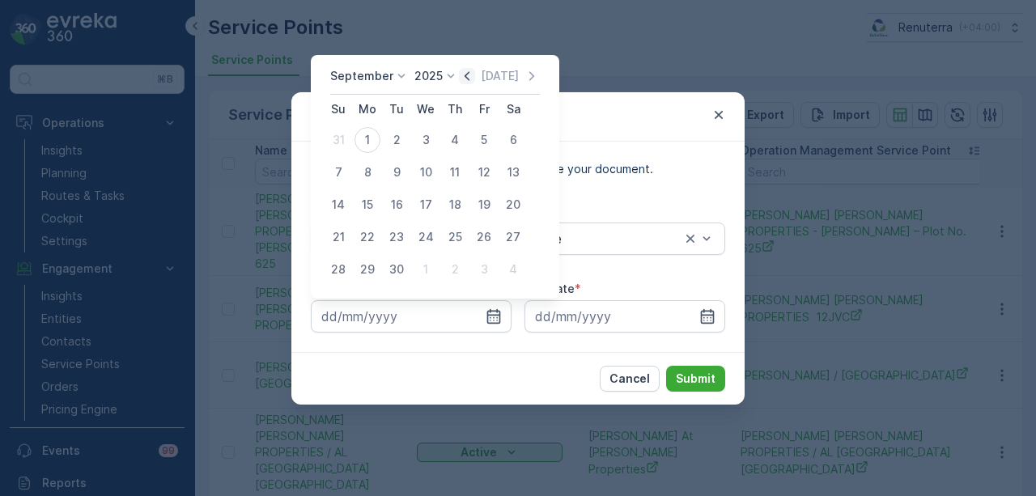
click at [470, 77] on icon "button" at bounding box center [467, 76] width 16 height 16
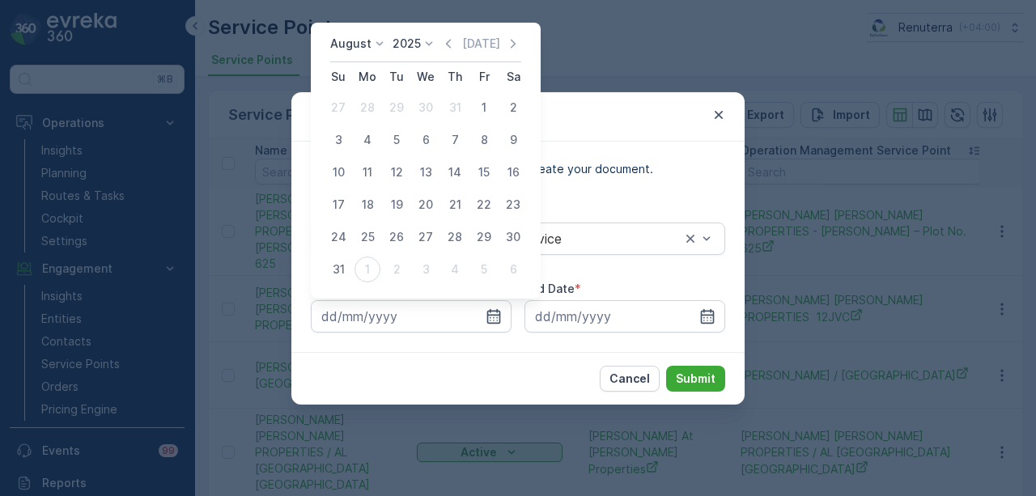
drag, startPoint x: 483, startPoint y: 111, endPoint x: 484, endPoint y: 123, distance: 12.2
click at [483, 113] on div "1" at bounding box center [484, 108] width 26 height 26
type input "01.08.2025"
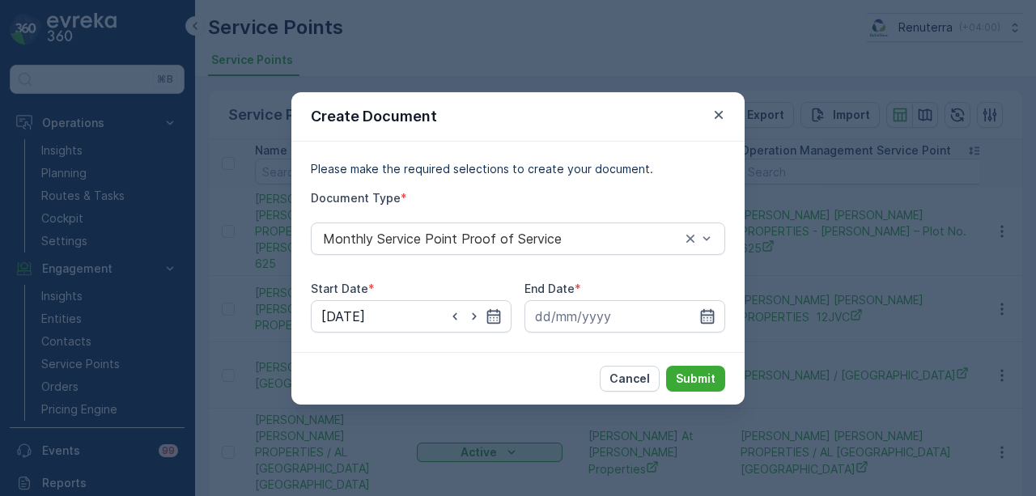
click at [703, 312] on icon "button" at bounding box center [708, 316] width 16 height 16
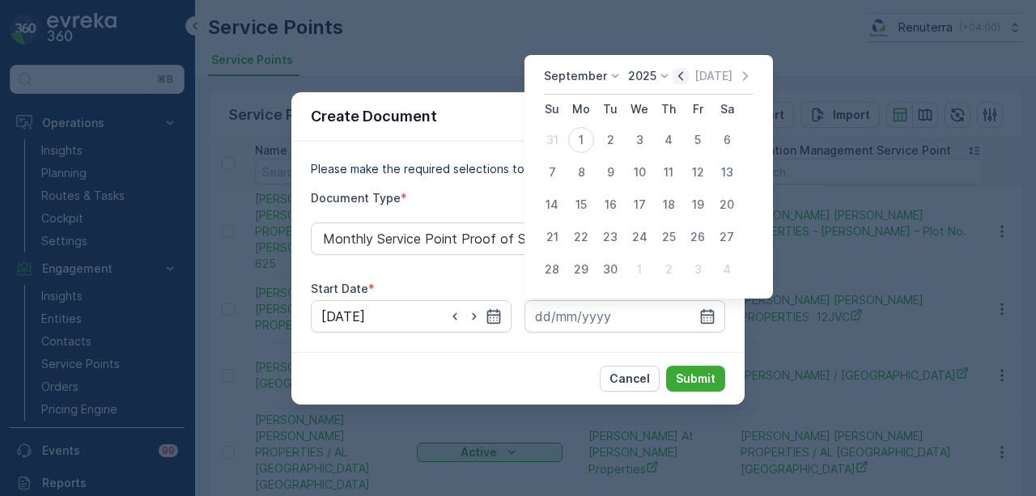
click at [678, 76] on icon "button" at bounding box center [680, 75] width 5 height 9
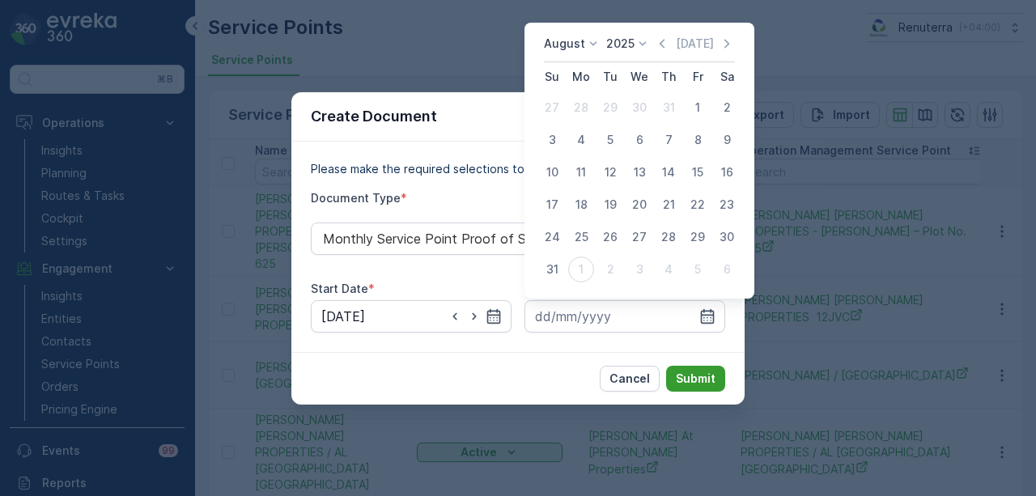
drag, startPoint x: 553, startPoint y: 260, endPoint x: 696, endPoint y: 381, distance: 187.8
click at [553, 261] on div "31" at bounding box center [552, 270] width 26 height 26
type input "31.08.2025"
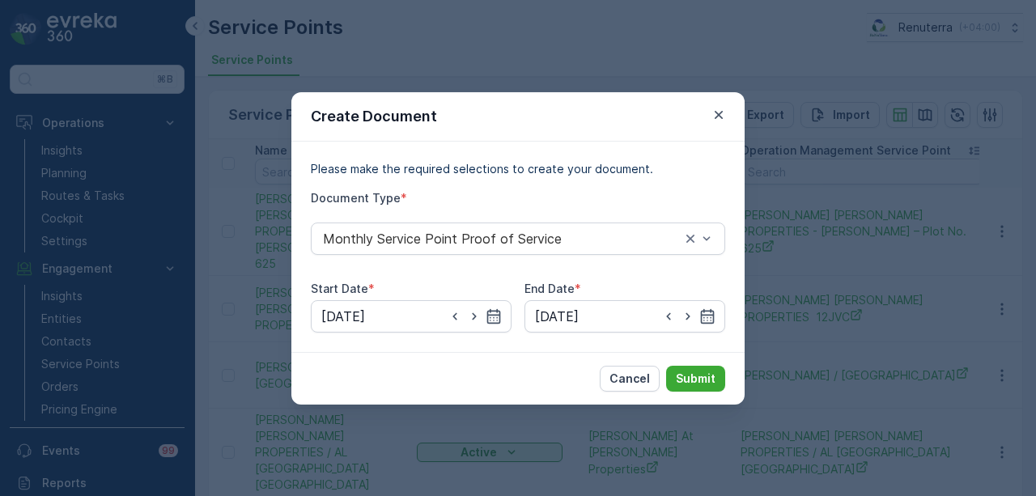
click at [722, 394] on div "Cancel Submit" at bounding box center [517, 378] width 453 height 53
click at [712, 381] on p "Submit" at bounding box center [696, 379] width 40 height 16
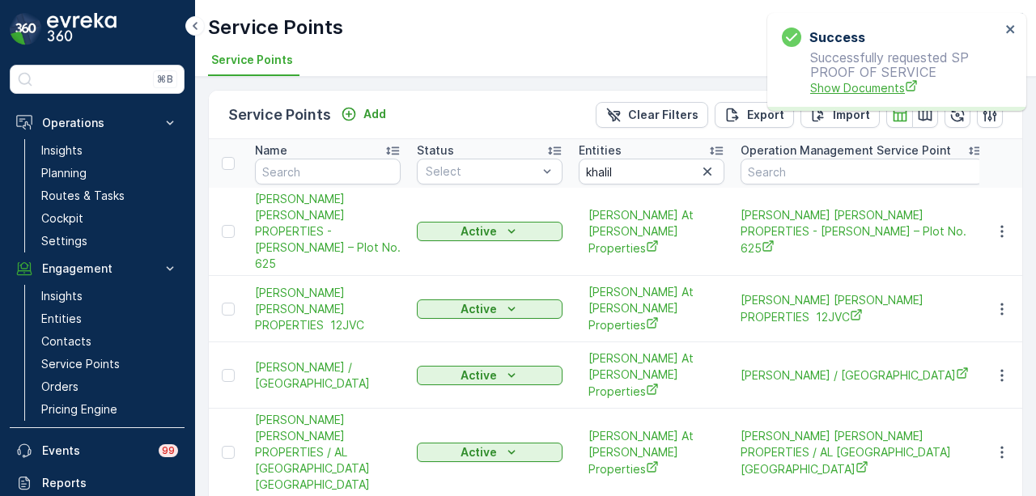
click at [834, 83] on span "Show Documents" at bounding box center [905, 87] width 190 height 17
click at [1004, 444] on icon "button" at bounding box center [1002, 452] width 16 height 16
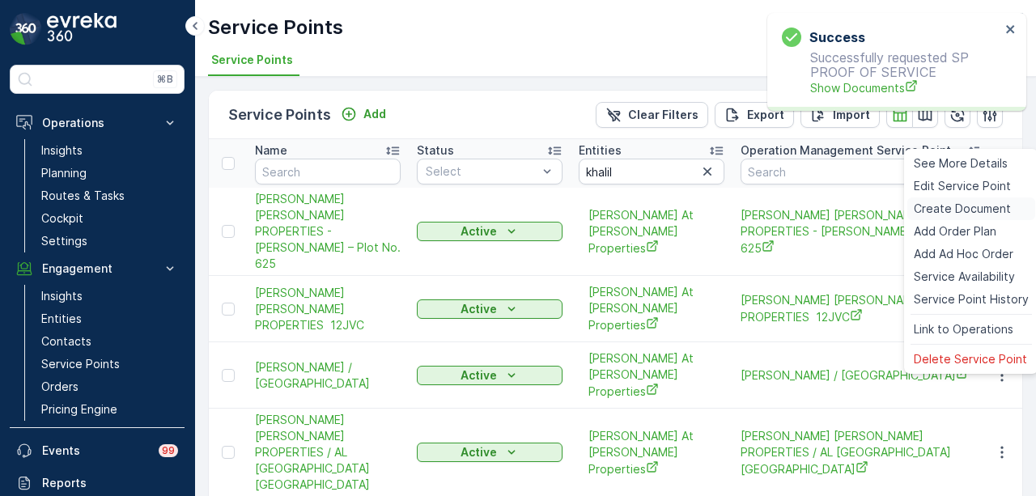
click at [948, 202] on span "Create Document" at bounding box center [962, 209] width 97 height 16
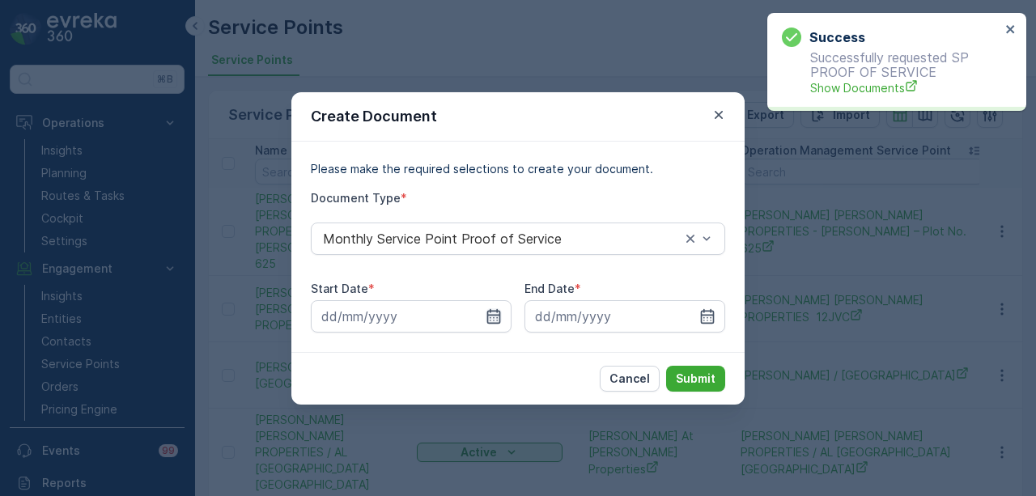
click at [498, 318] on icon "button" at bounding box center [494, 316] width 16 height 16
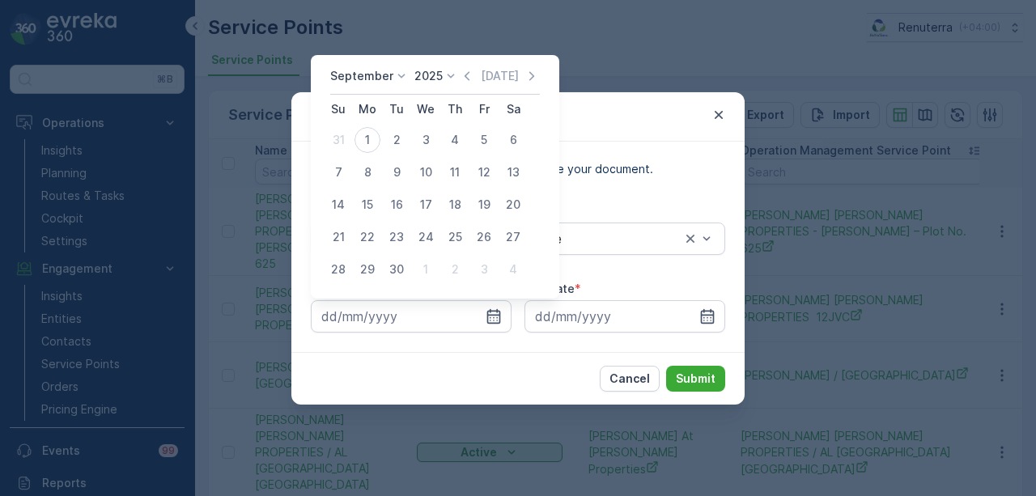
click at [475, 81] on div "Today" at bounding box center [499, 76] width 81 height 16
click at [465, 77] on icon "button" at bounding box center [467, 76] width 16 height 16
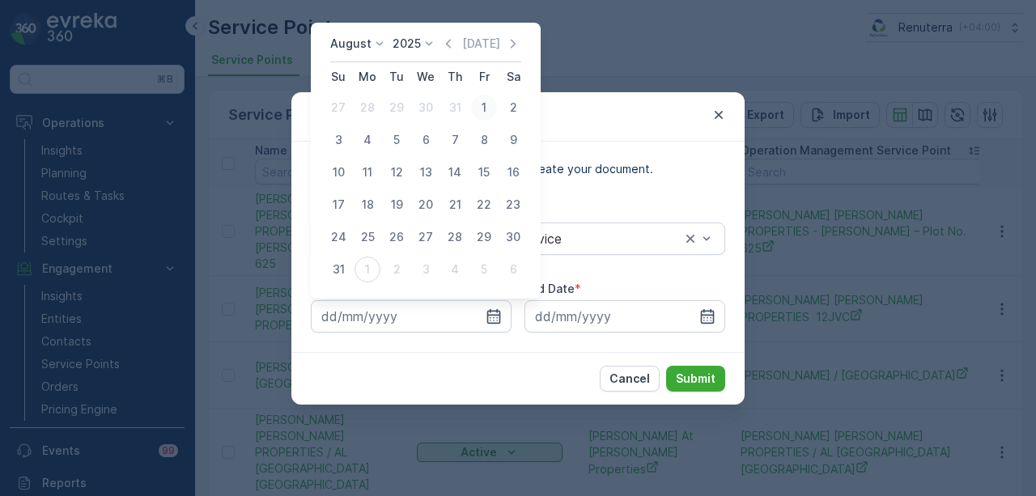
drag, startPoint x: 475, startPoint y: 91, endPoint x: 478, endPoint y: 114, distance: 23.6
click at [475, 93] on table "Su Mo Tu We Th Fr Sa 27 28 29 30 31 1 2 3 4 5 6 7 8 9 10 11 12 13 14 15 16 17 1…" at bounding box center [426, 173] width 204 height 223
click at [478, 114] on div "1" at bounding box center [484, 108] width 26 height 26
type input "01.08.2025"
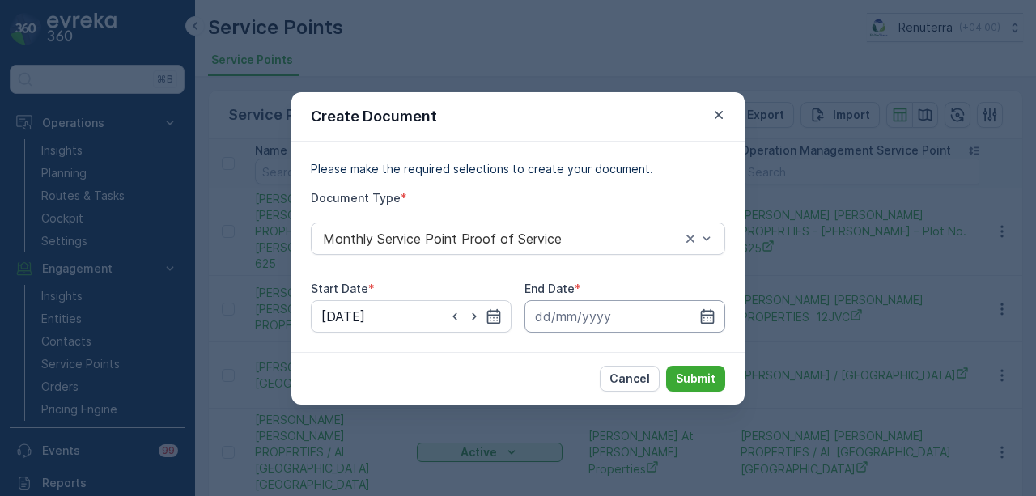
click at [716, 322] on input at bounding box center [625, 316] width 201 height 32
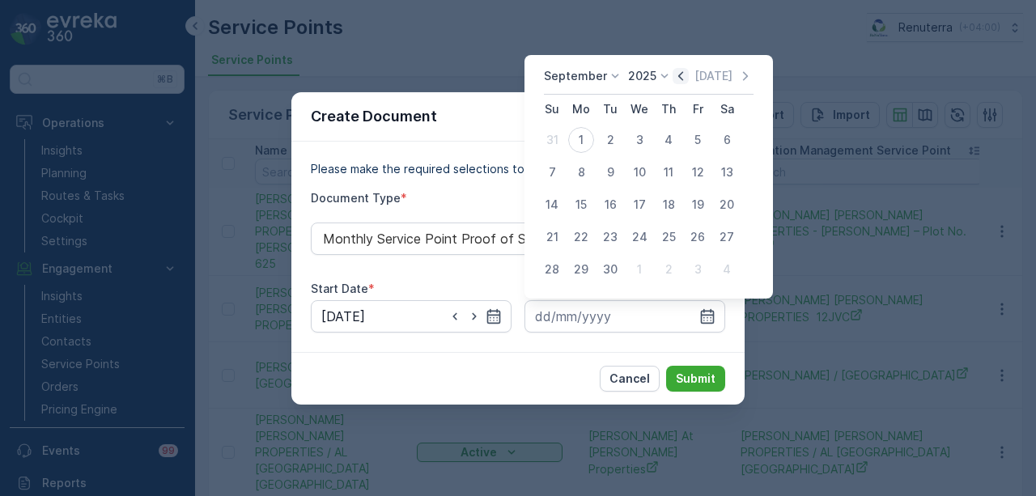
click at [678, 79] on icon "button" at bounding box center [680, 75] width 5 height 9
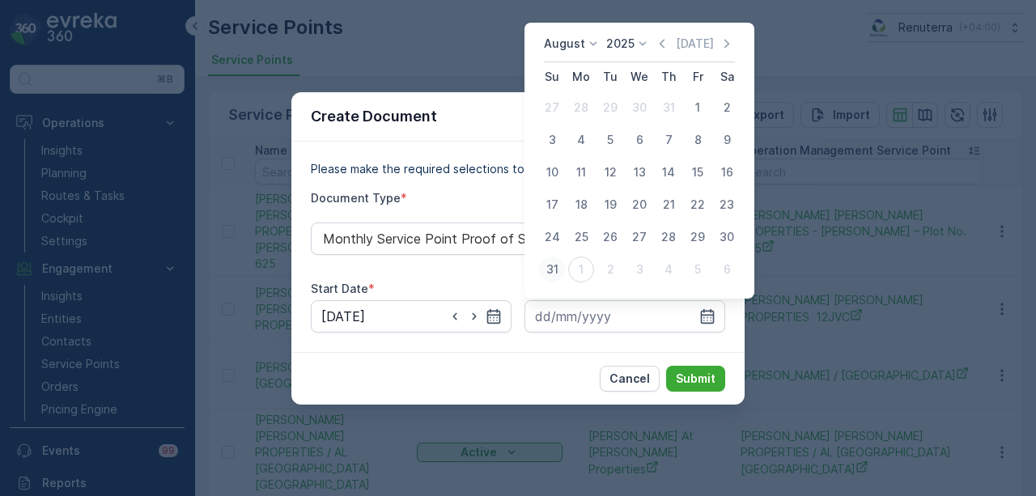
click at [556, 270] on div "31" at bounding box center [552, 270] width 26 height 26
type input "31.08.2025"
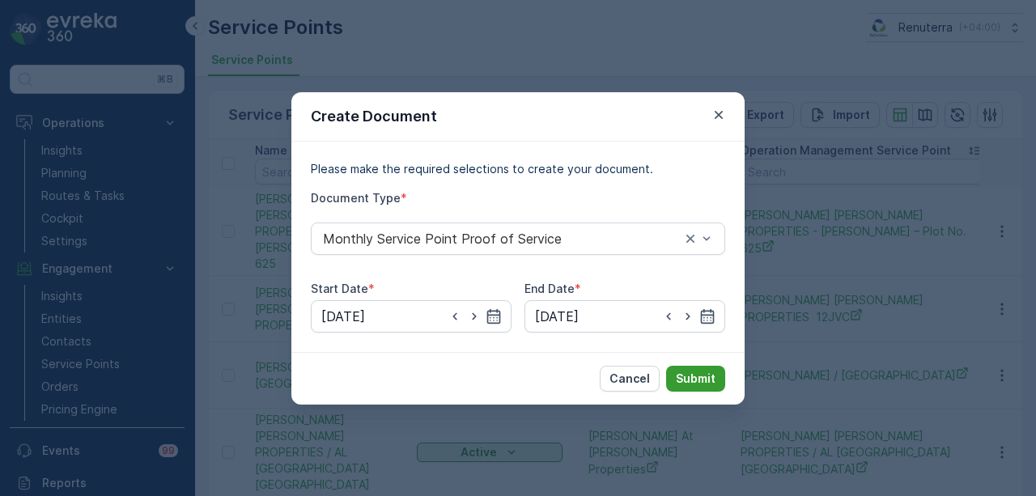
click at [690, 368] on button "Submit" at bounding box center [695, 379] width 59 height 26
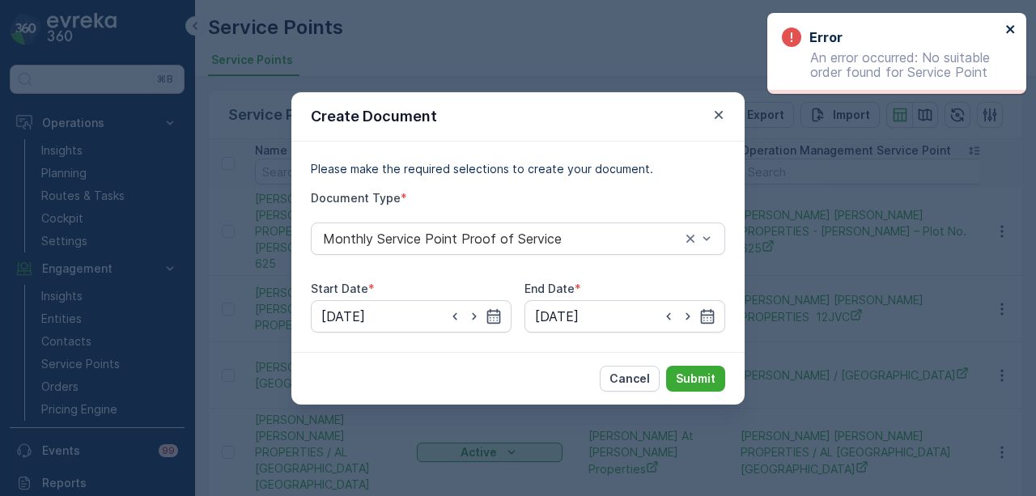
click at [1006, 27] on icon "close" at bounding box center [1011, 29] width 11 height 13
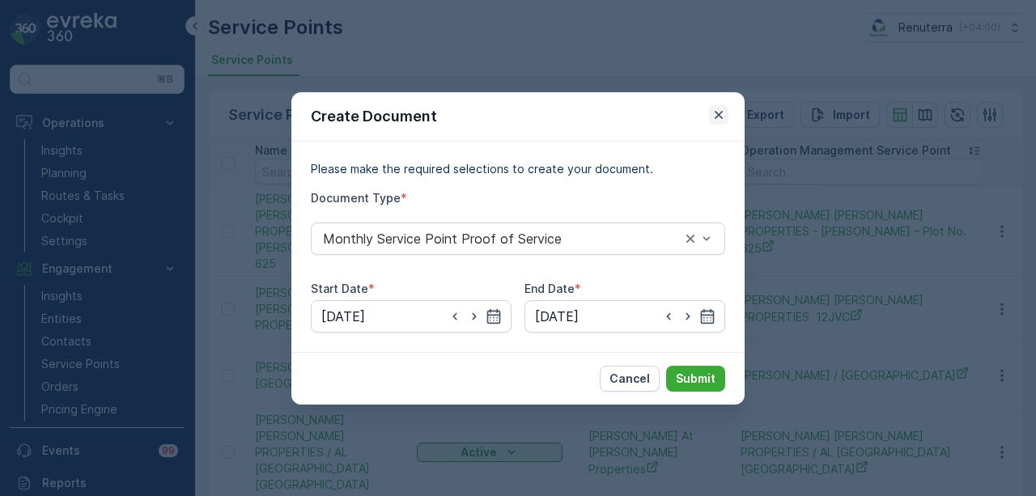
click at [719, 112] on icon "button" at bounding box center [719, 115] width 16 height 16
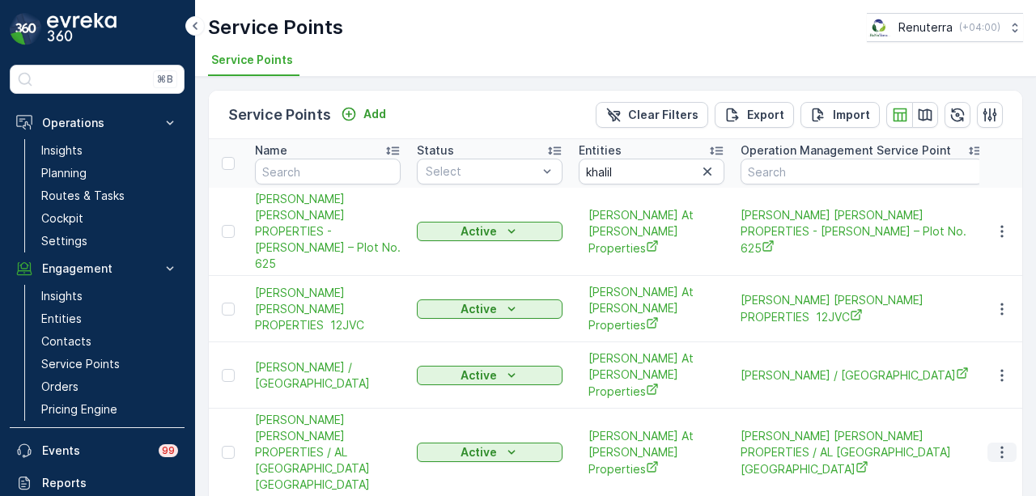
click at [989, 443] on button "button" at bounding box center [1002, 452] width 29 height 19
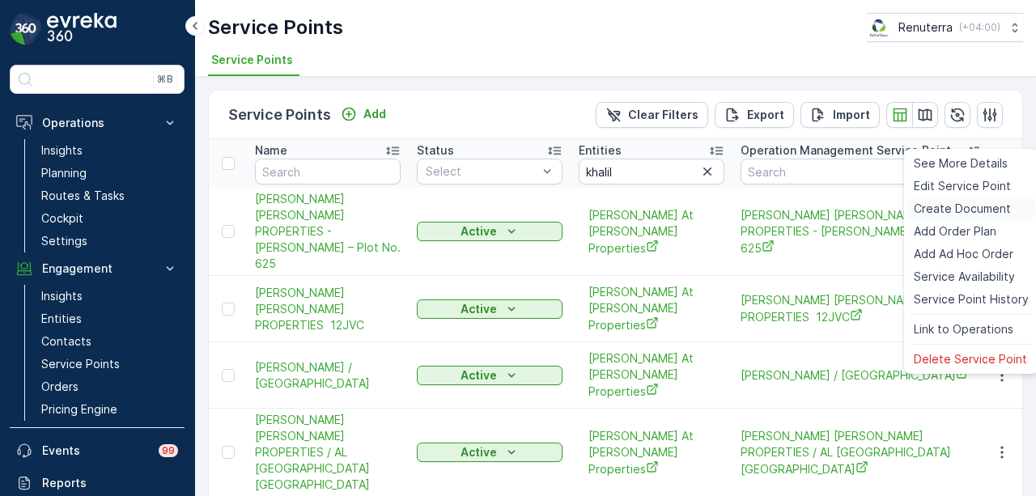
click at [958, 211] on span "Create Document" at bounding box center [962, 209] width 97 height 16
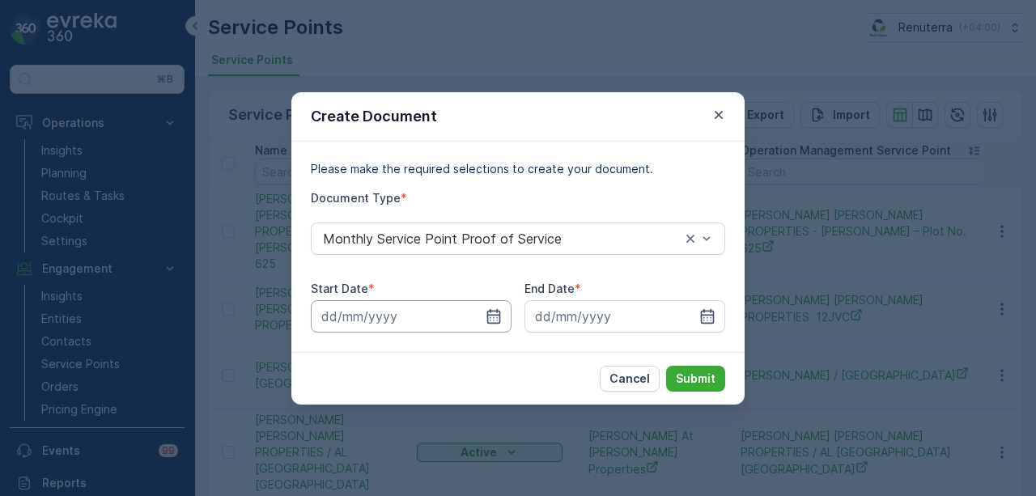
click at [502, 308] on input at bounding box center [411, 316] width 201 height 32
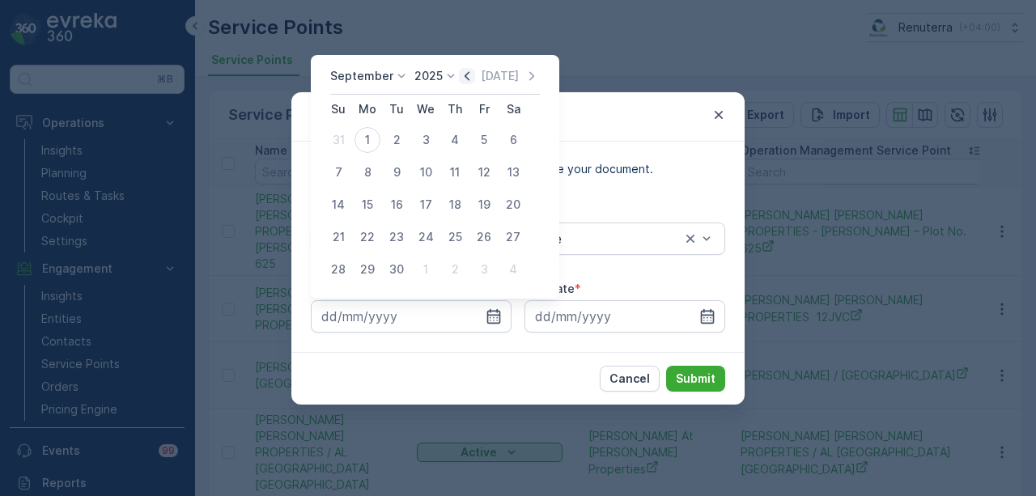
click at [463, 74] on icon "button" at bounding box center [467, 76] width 16 height 16
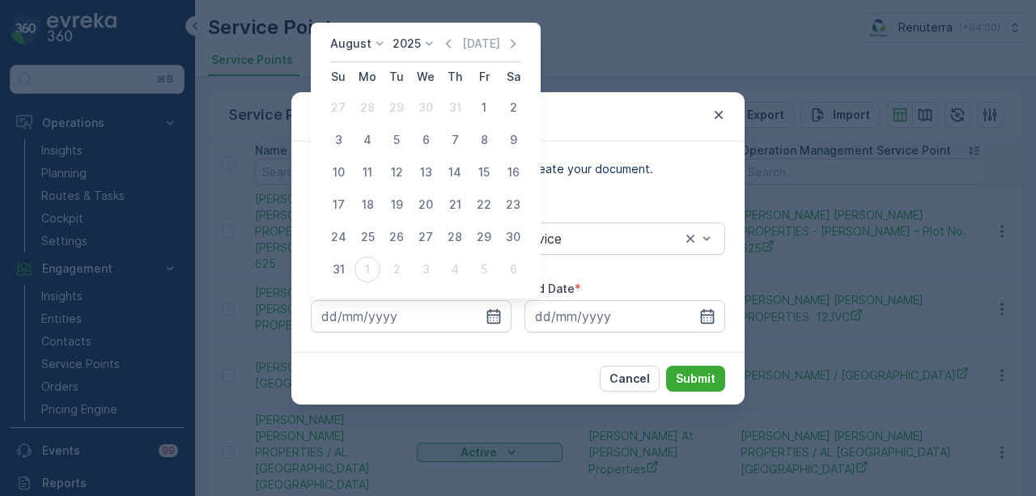
drag, startPoint x: 483, startPoint y: 114, endPoint x: 571, endPoint y: 213, distance: 132.5
click at [484, 117] on div "1" at bounding box center [484, 108] width 26 height 26
type input "01.08.2025"
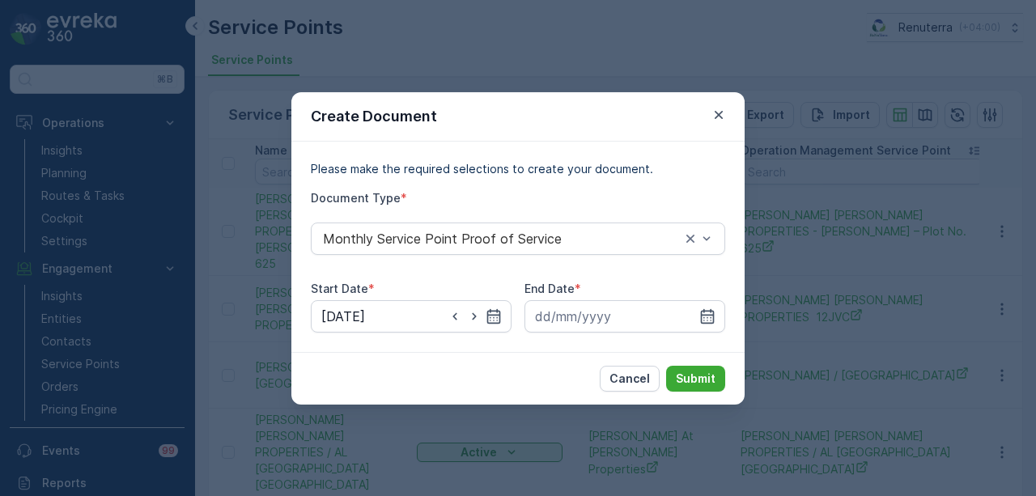
drag, startPoint x: 711, startPoint y: 313, endPoint x: 663, endPoint y: 116, distance: 202.5
click at [704, 287] on div "End Date *" at bounding box center [625, 307] width 201 height 52
drag, startPoint x: 706, startPoint y: 311, endPoint x: 670, endPoint y: 119, distance: 195.2
click at [704, 304] on div at bounding box center [625, 316] width 201 height 32
click at [709, 313] on icon "button" at bounding box center [708, 316] width 16 height 16
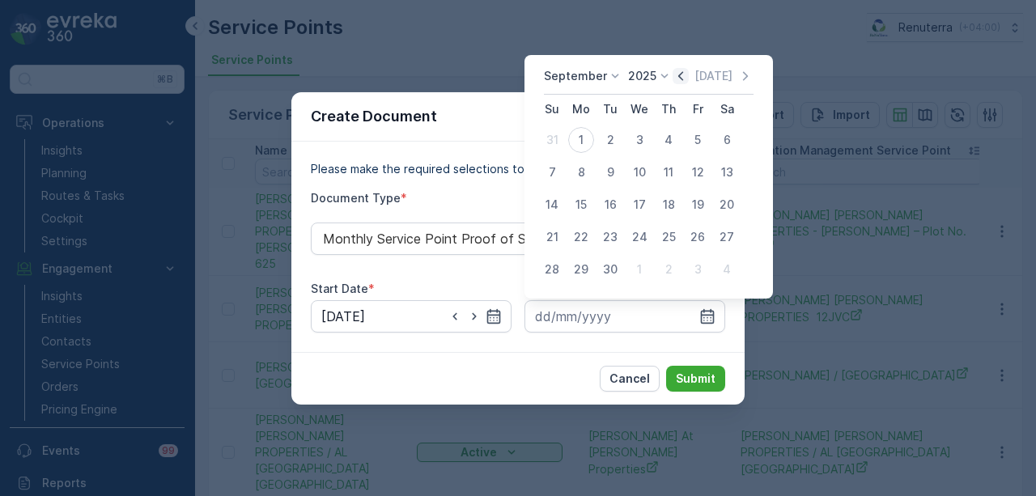
click at [681, 79] on icon "button" at bounding box center [681, 76] width 16 height 16
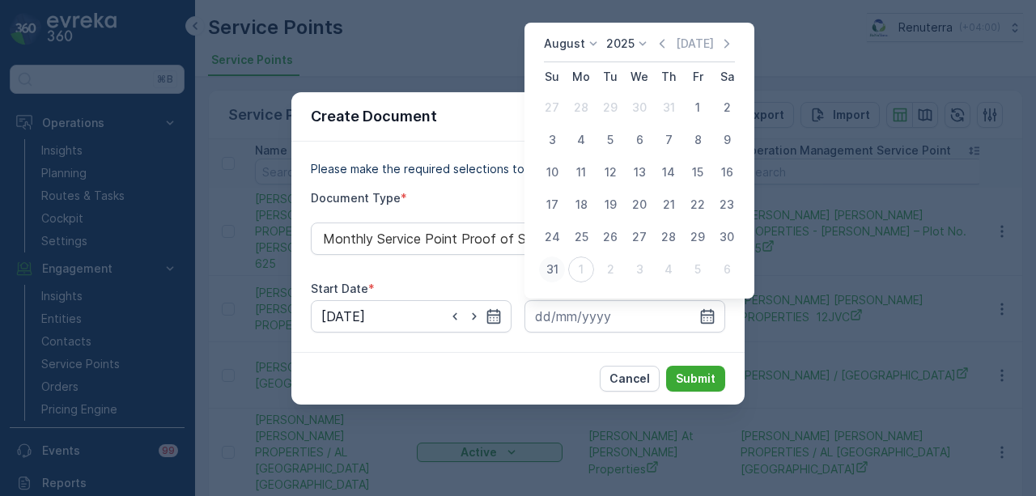
click at [551, 270] on div "31" at bounding box center [552, 270] width 26 height 26
type input "31.08.2025"
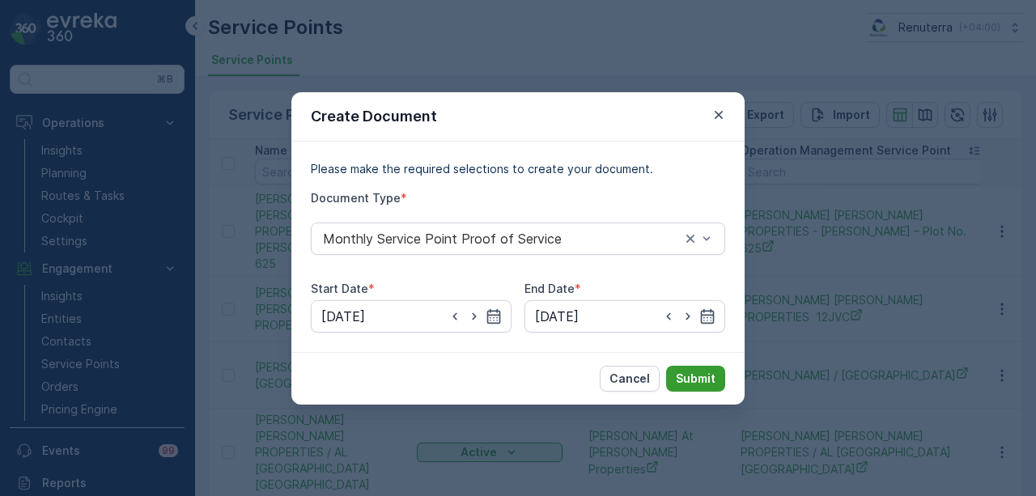
click at [684, 381] on p "Submit" at bounding box center [696, 379] width 40 height 16
click at [712, 115] on icon "button" at bounding box center [719, 115] width 16 height 16
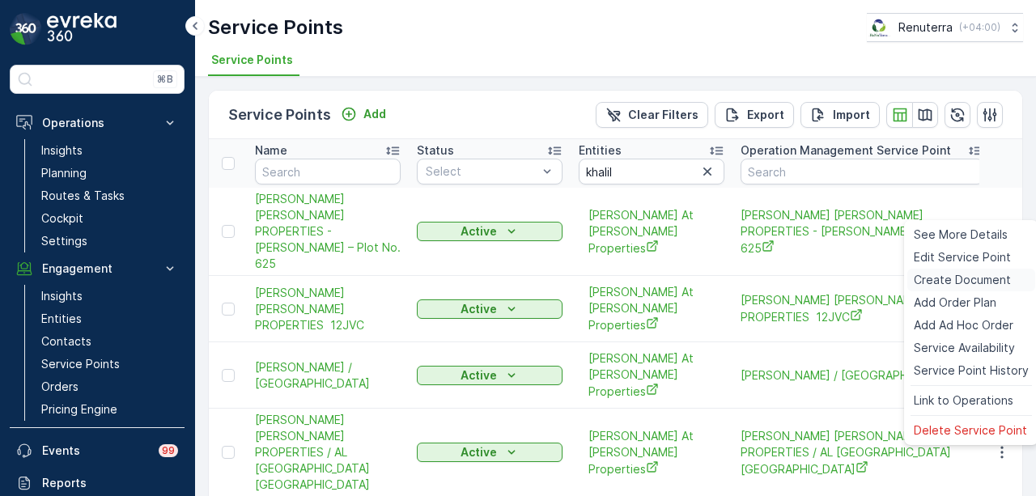
click at [975, 276] on span "Create Document" at bounding box center [962, 280] width 97 height 16
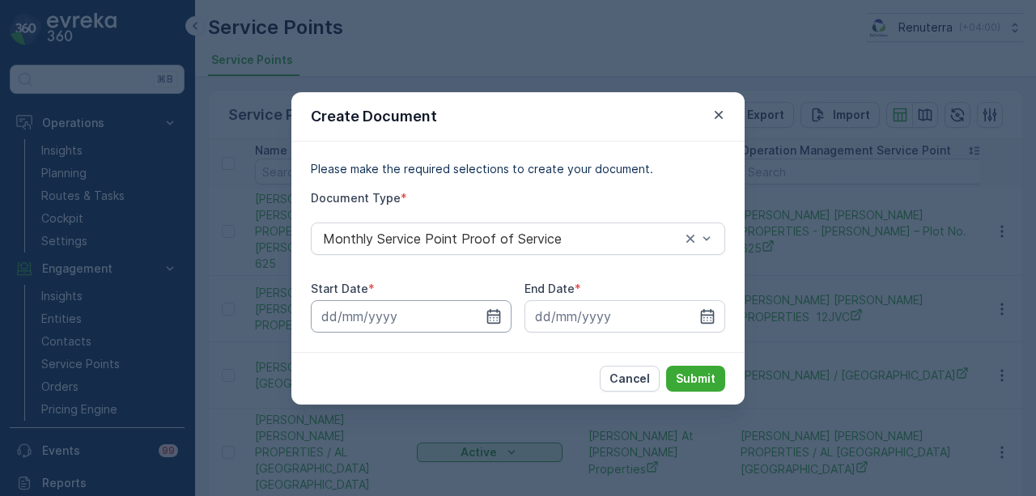
click at [504, 313] on input at bounding box center [411, 316] width 201 height 32
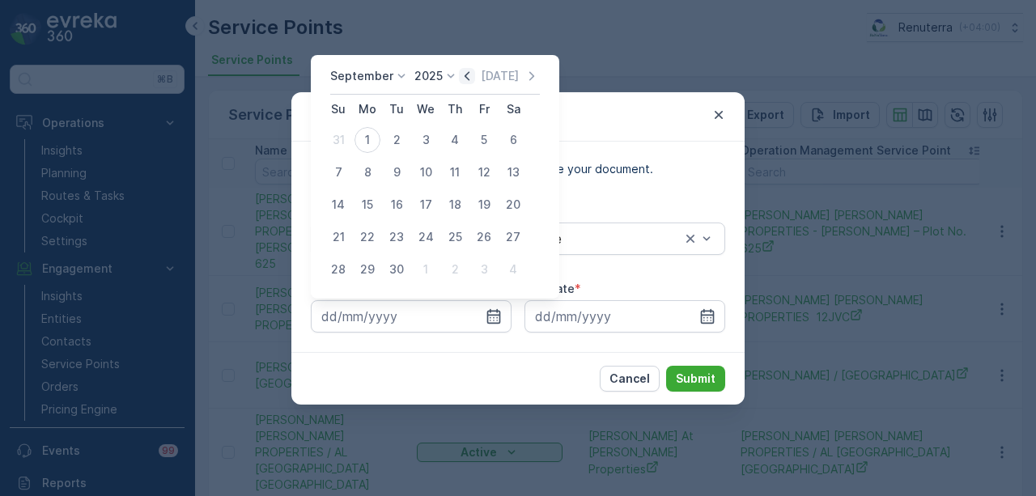
click at [461, 83] on icon "button" at bounding box center [467, 76] width 16 height 16
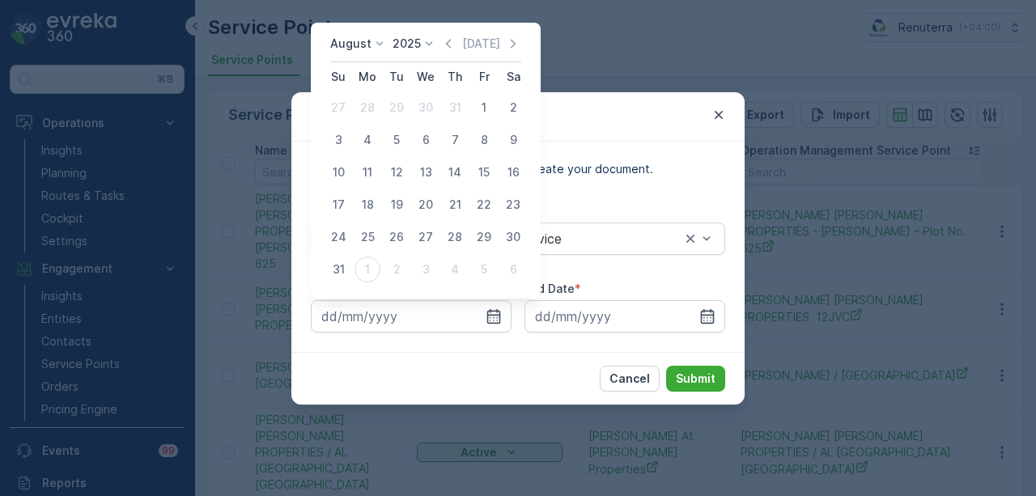
drag, startPoint x: 473, startPoint y: 109, endPoint x: 478, endPoint y: 124, distance: 15.4
click at [474, 109] on div "1" at bounding box center [484, 108] width 26 height 26
type input "01.08.2025"
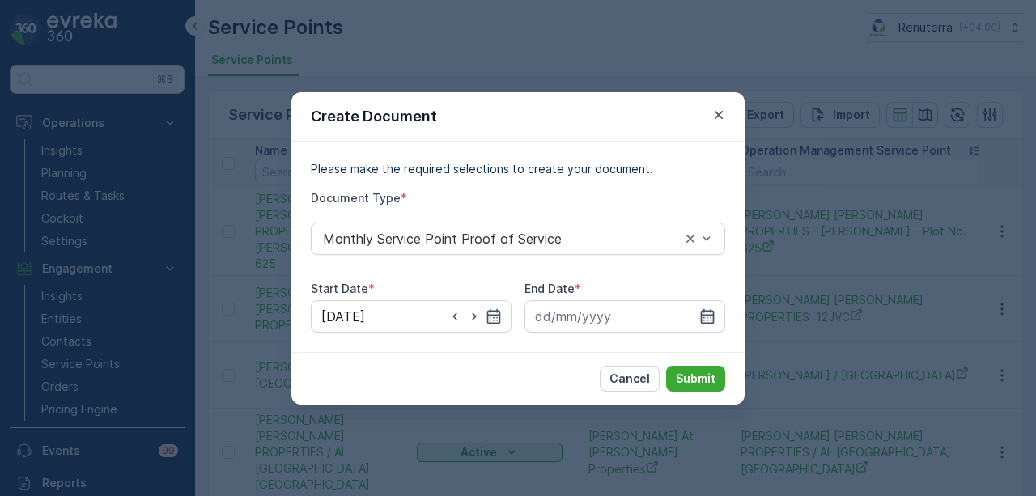
click at [706, 310] on icon "button" at bounding box center [708, 316] width 16 height 16
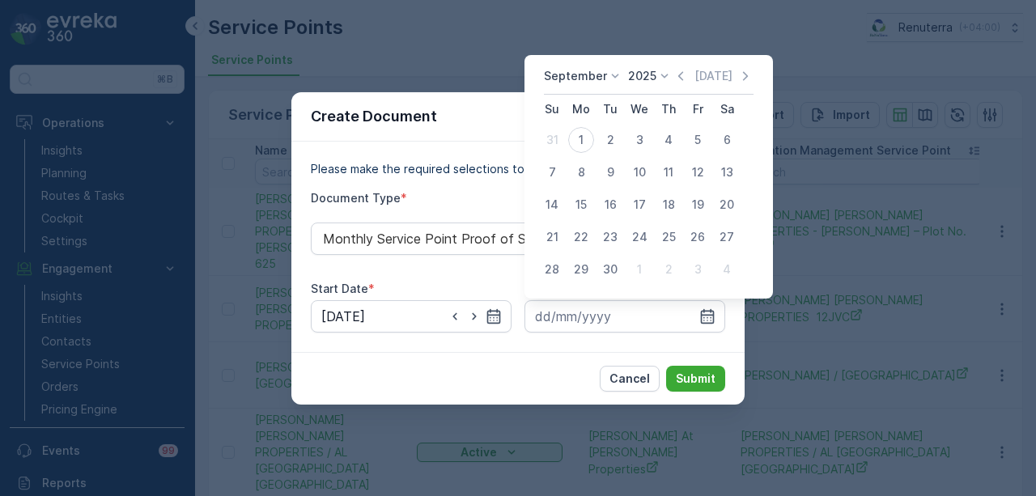
click at [673, 80] on icon "button" at bounding box center [681, 76] width 16 height 16
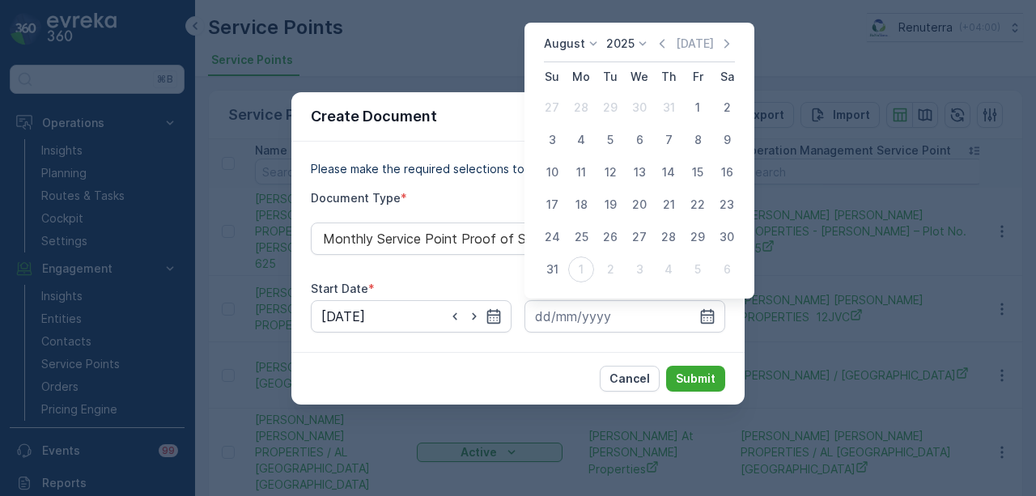
drag, startPoint x: 557, startPoint y: 266, endPoint x: 669, endPoint y: 346, distance: 137.5
click at [558, 269] on div "31" at bounding box center [552, 270] width 26 height 26
type input "31.08.2025"
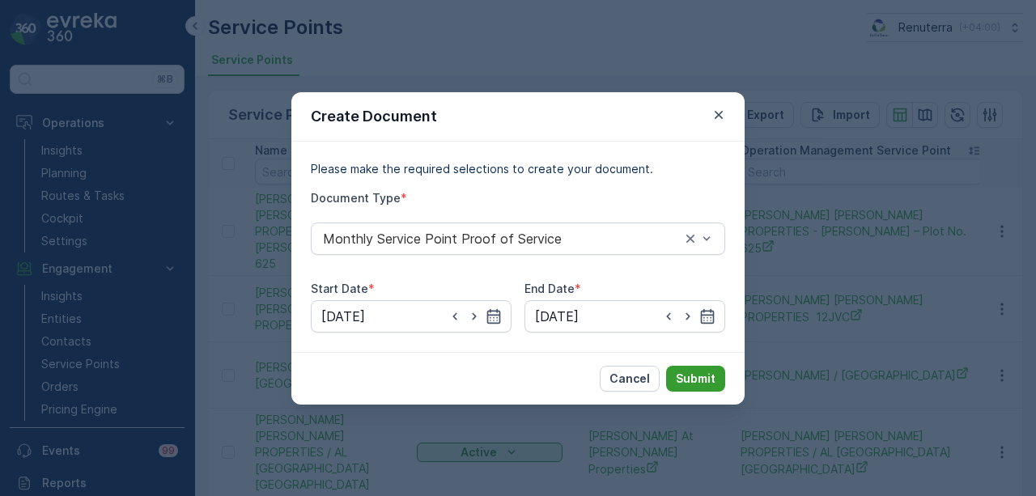
click at [680, 383] on p "Submit" at bounding box center [696, 379] width 40 height 16
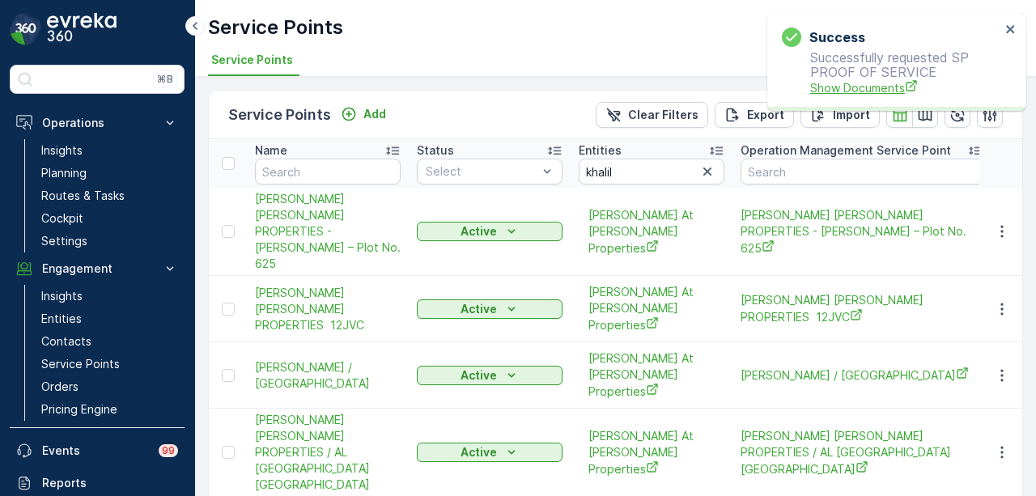
click at [827, 90] on span "Show Documents" at bounding box center [905, 87] width 190 height 17
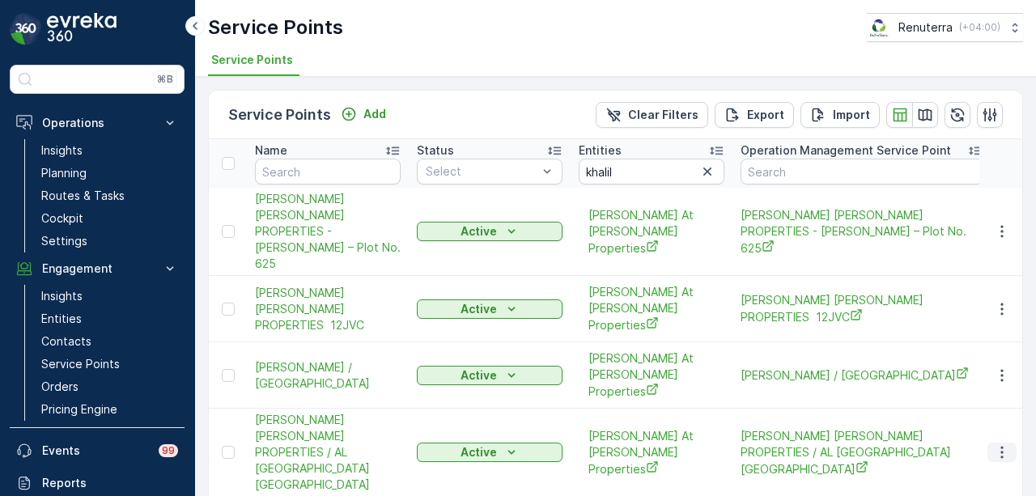
click at [988, 443] on button "button" at bounding box center [1002, 452] width 29 height 19
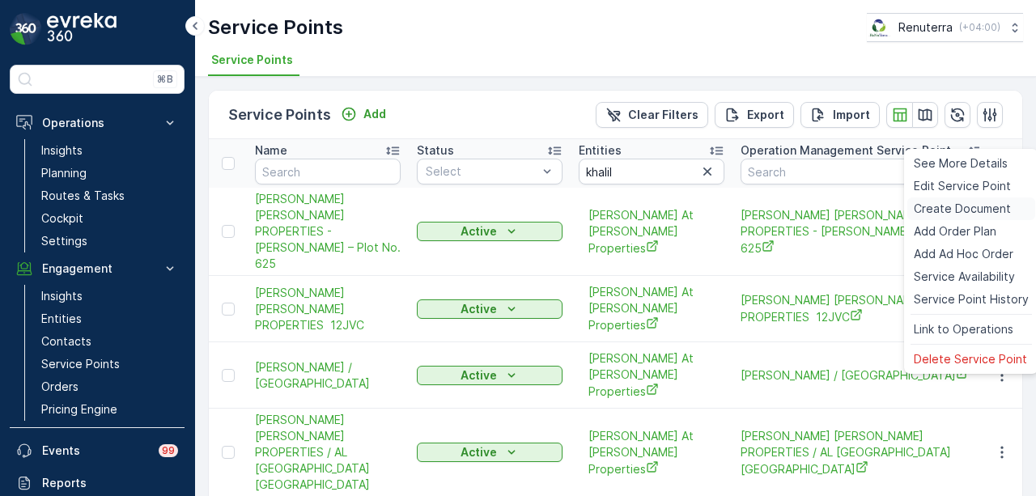
click at [921, 203] on span "Create Document" at bounding box center [962, 209] width 97 height 16
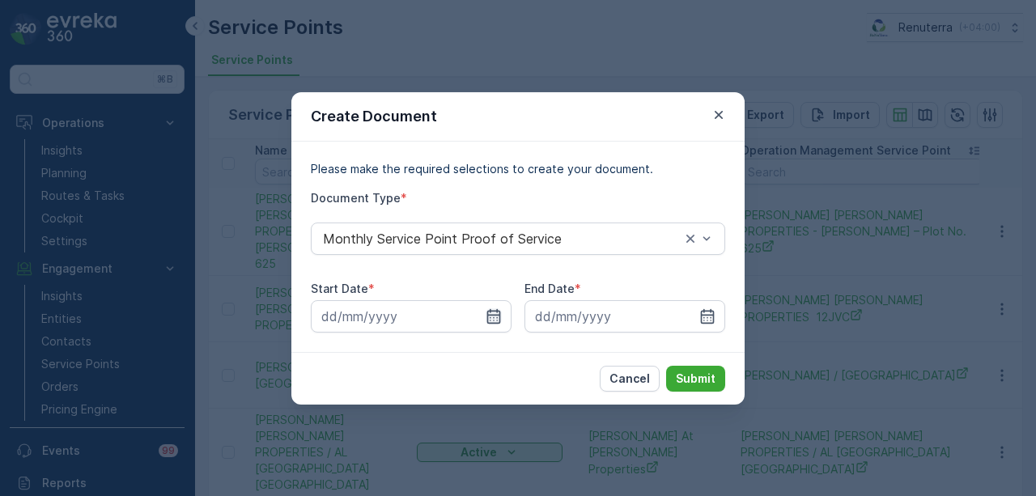
drag, startPoint x: 495, startPoint y: 317, endPoint x: 495, endPoint y: 308, distance: 8.1
click at [495, 308] on icon "button" at bounding box center [494, 316] width 16 height 16
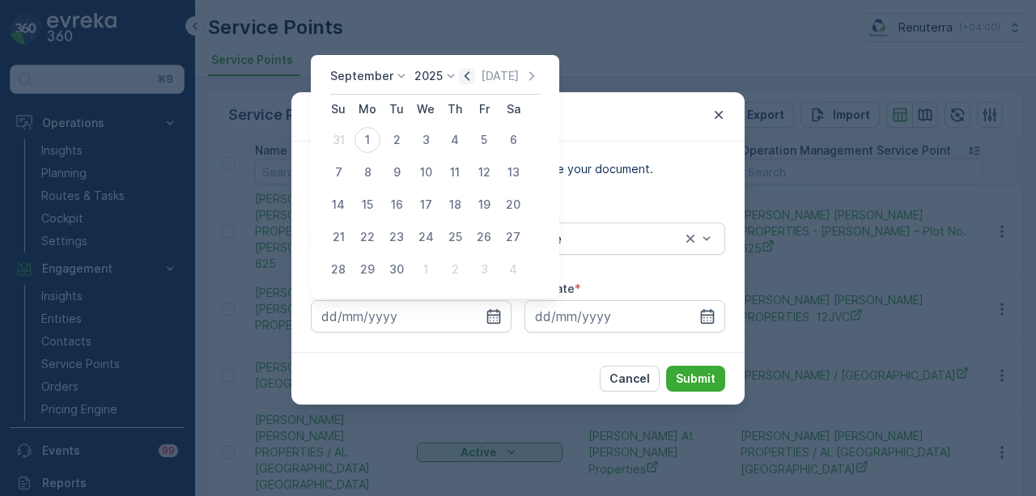
click at [470, 75] on icon "button" at bounding box center [467, 76] width 16 height 16
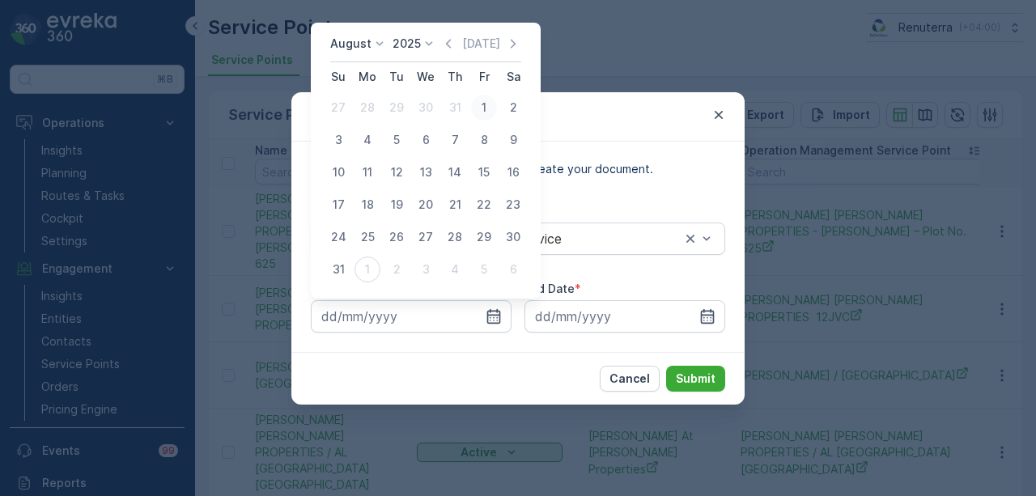
click at [478, 113] on div "1" at bounding box center [484, 108] width 26 height 26
type input "01.08.2025"
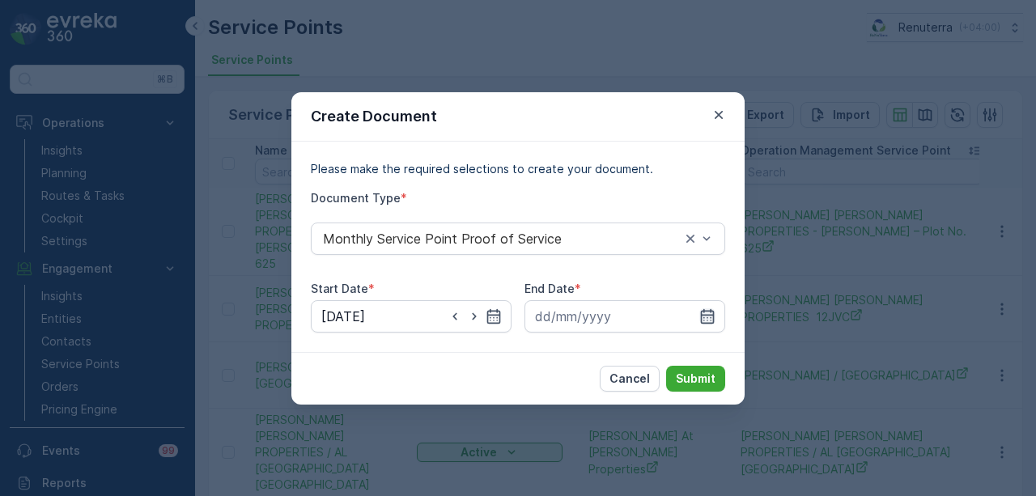
click at [706, 308] on icon "button" at bounding box center [708, 316] width 16 height 16
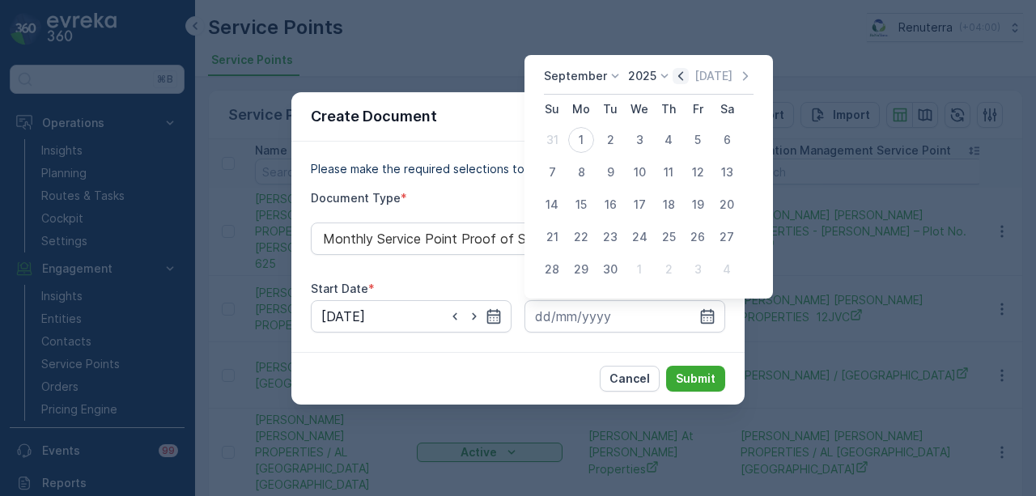
click at [674, 72] on icon "button" at bounding box center [681, 76] width 16 height 16
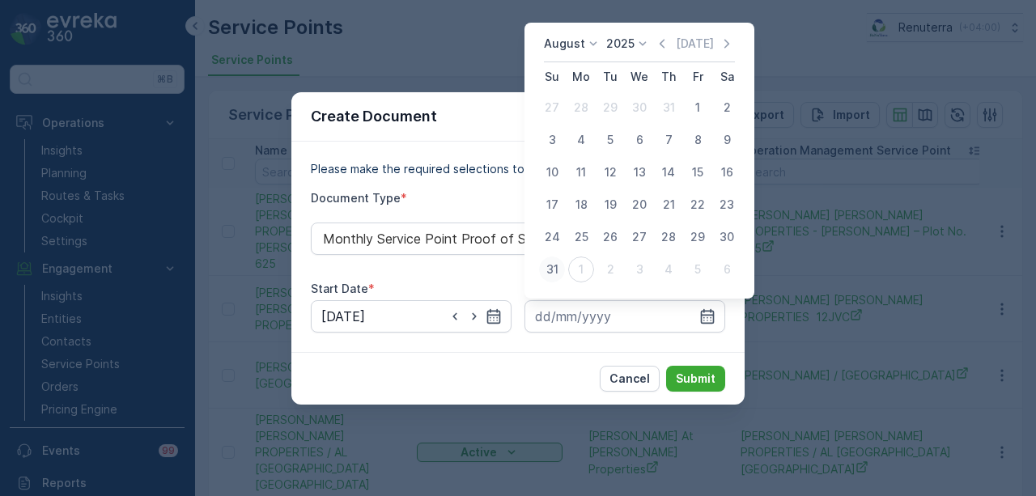
click at [561, 270] on div "31" at bounding box center [552, 270] width 26 height 26
type input "31.08.2025"
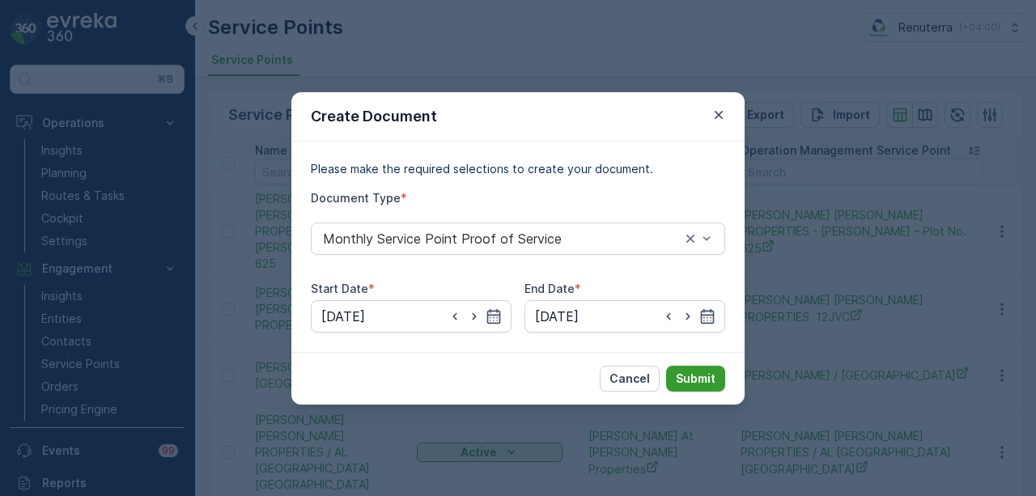
click at [711, 378] on p "Submit" at bounding box center [696, 379] width 40 height 16
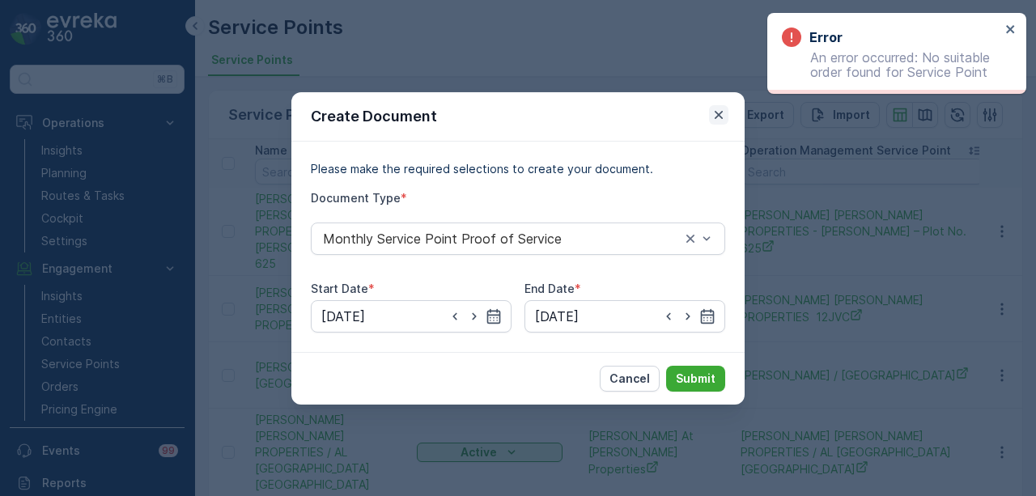
click at [711, 118] on icon "button" at bounding box center [719, 115] width 16 height 16
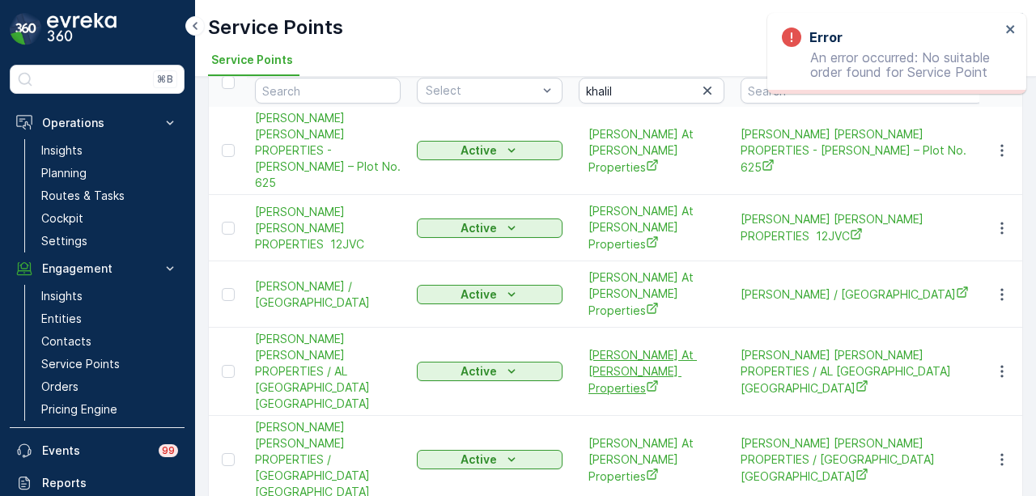
scroll to position [162, 0]
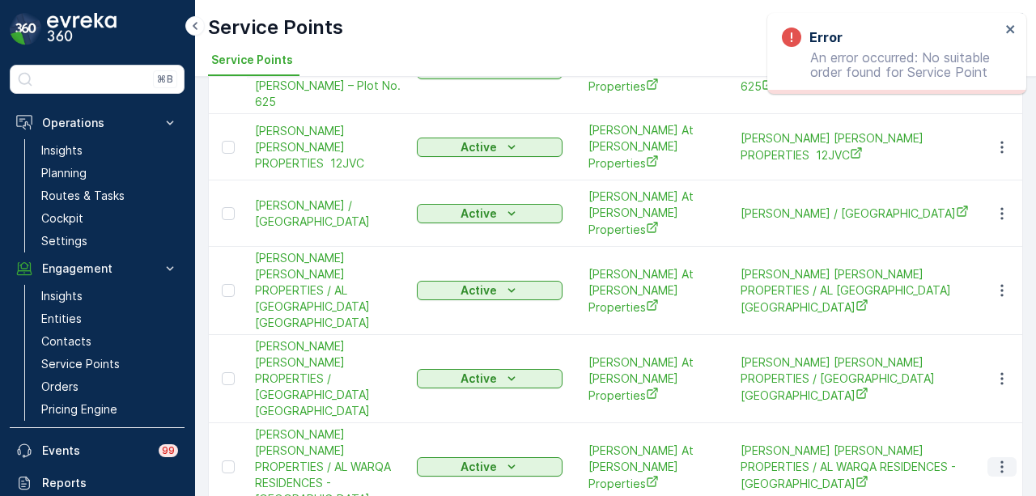
click at [1006, 459] on icon "button" at bounding box center [1002, 467] width 16 height 16
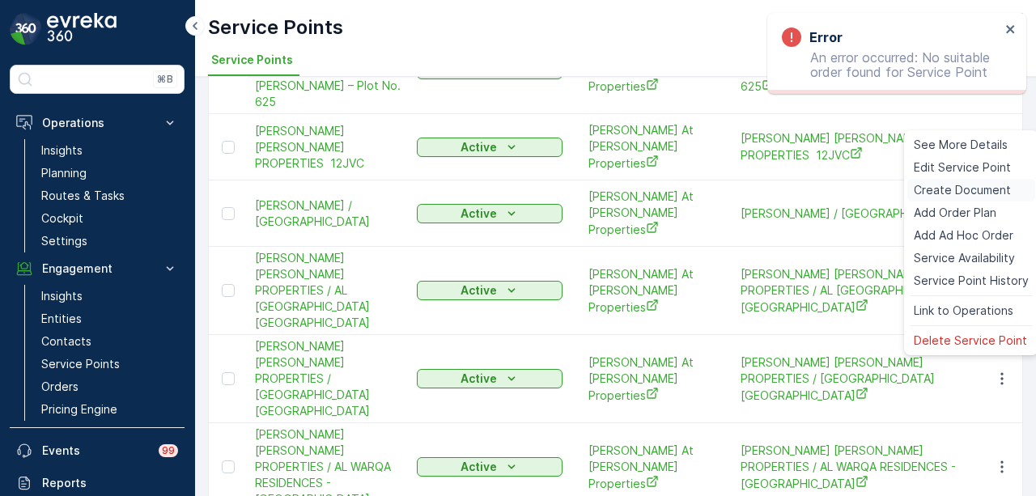
click at [970, 189] on span "Create Document" at bounding box center [962, 190] width 97 height 16
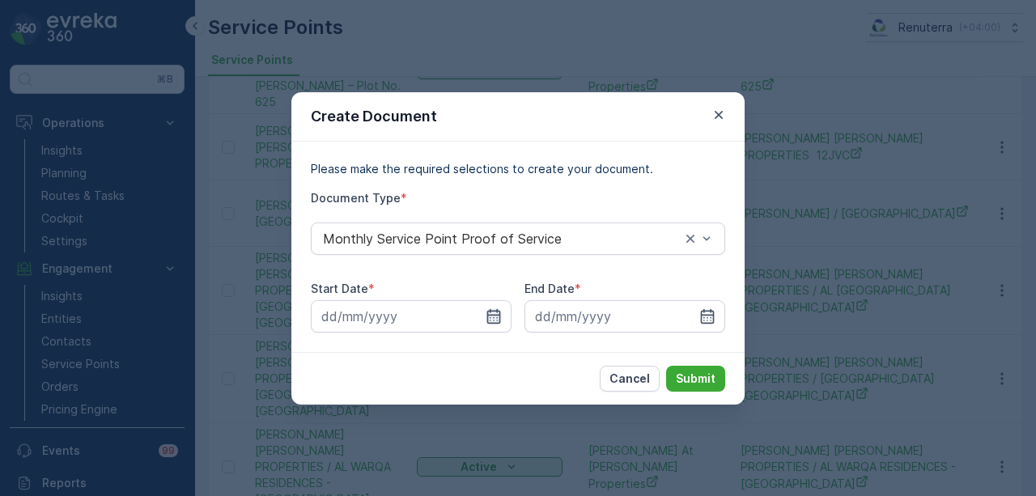
click at [499, 318] on icon "button" at bounding box center [494, 316] width 16 height 16
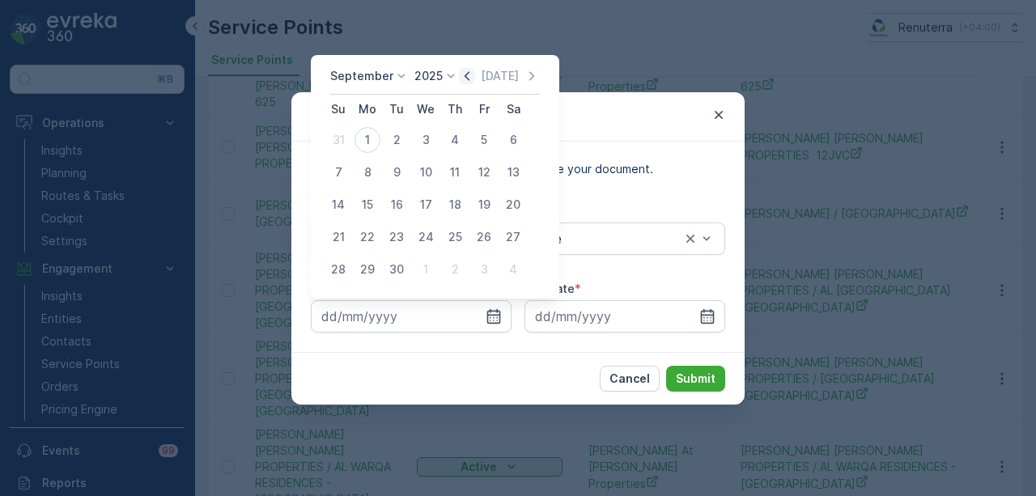
click at [461, 71] on icon "button" at bounding box center [467, 76] width 16 height 16
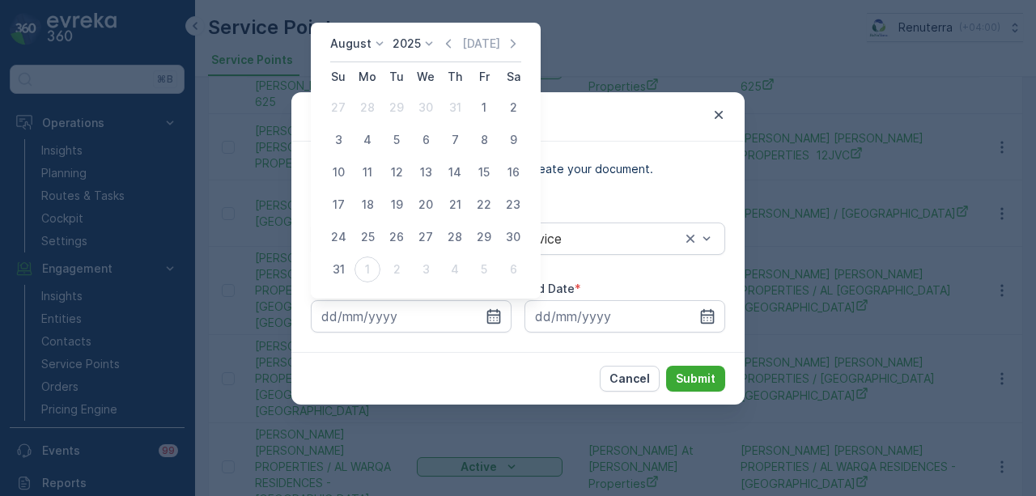
drag, startPoint x: 491, startPoint y: 106, endPoint x: 601, endPoint y: 284, distance: 209.4
click at [491, 108] on div "1" at bounding box center [484, 108] width 26 height 26
type input "01.08.2025"
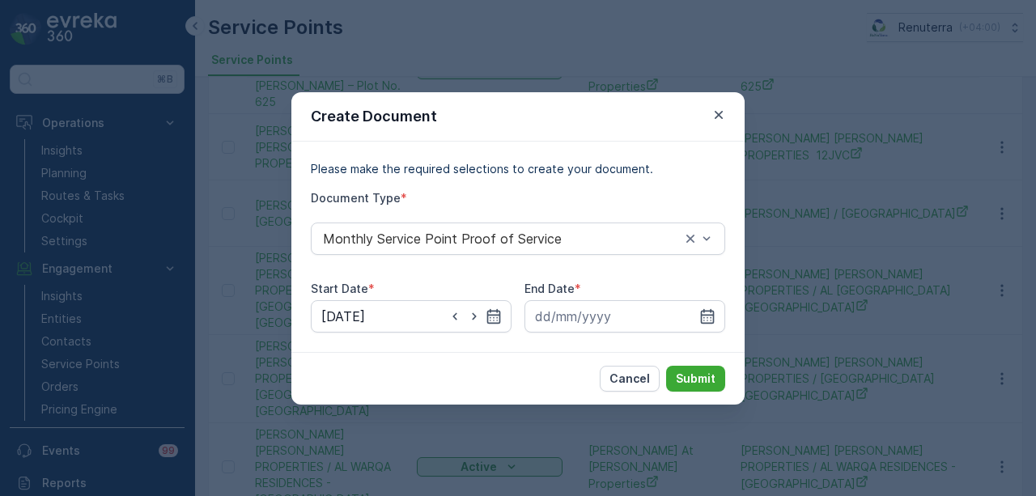
drag, startPoint x: 704, startPoint y: 307, endPoint x: 708, endPoint y: 289, distance: 18.3
click at [706, 298] on div "End Date *" at bounding box center [625, 307] width 201 height 52
drag, startPoint x: 714, startPoint y: 322, endPoint x: 708, endPoint y: 300, distance: 23.4
click at [713, 320] on icon "button" at bounding box center [708, 316] width 16 height 16
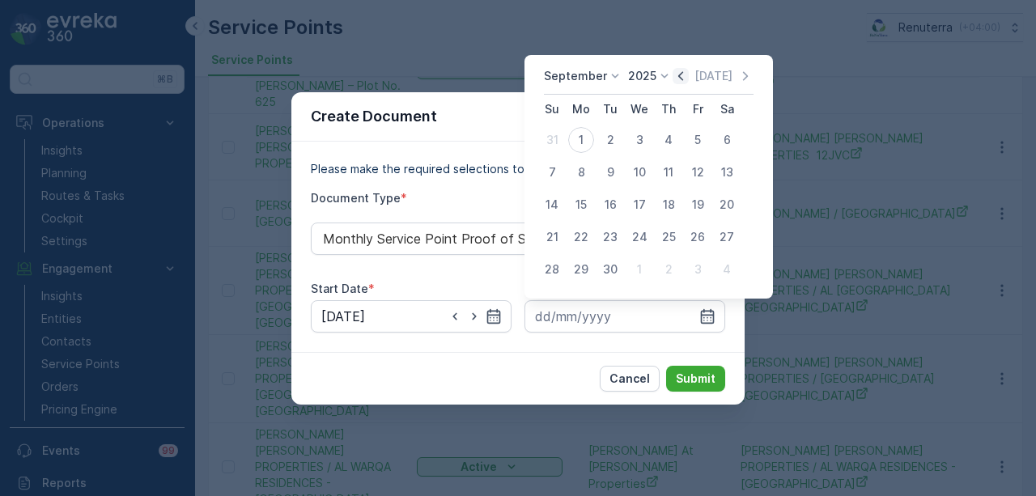
click at [673, 79] on icon "button" at bounding box center [681, 76] width 16 height 16
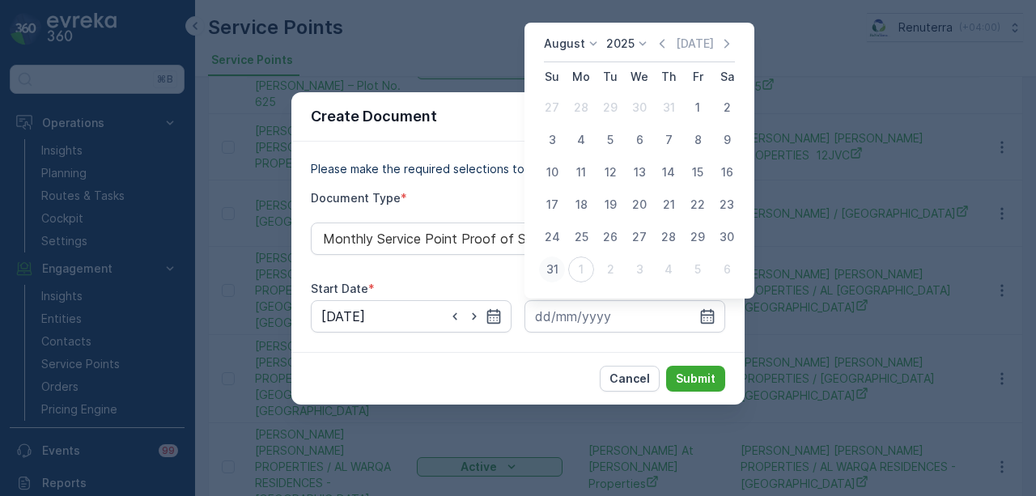
click at [561, 272] on div "31" at bounding box center [552, 270] width 26 height 26
type input "31.08.2025"
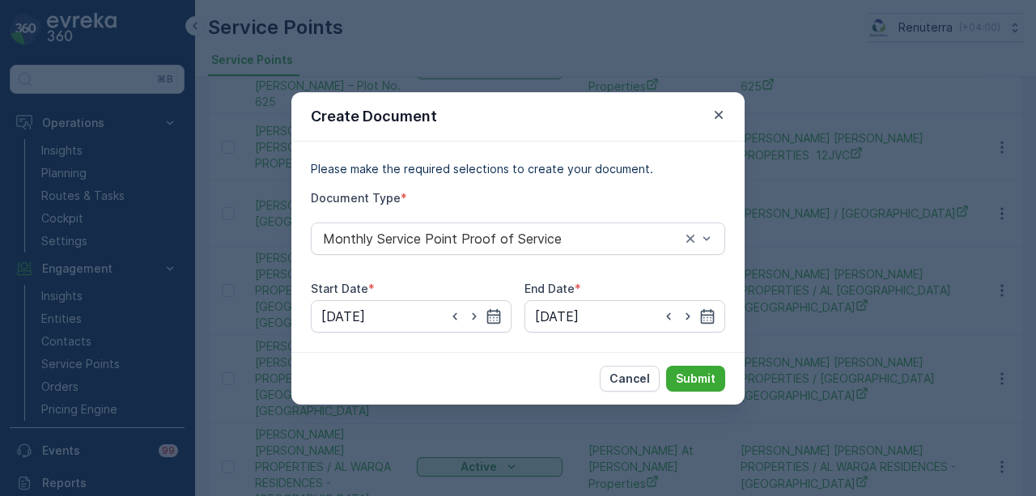
click at [684, 363] on div "Cancel Submit" at bounding box center [517, 378] width 453 height 53
click at [685, 371] on p "Submit" at bounding box center [696, 379] width 40 height 16
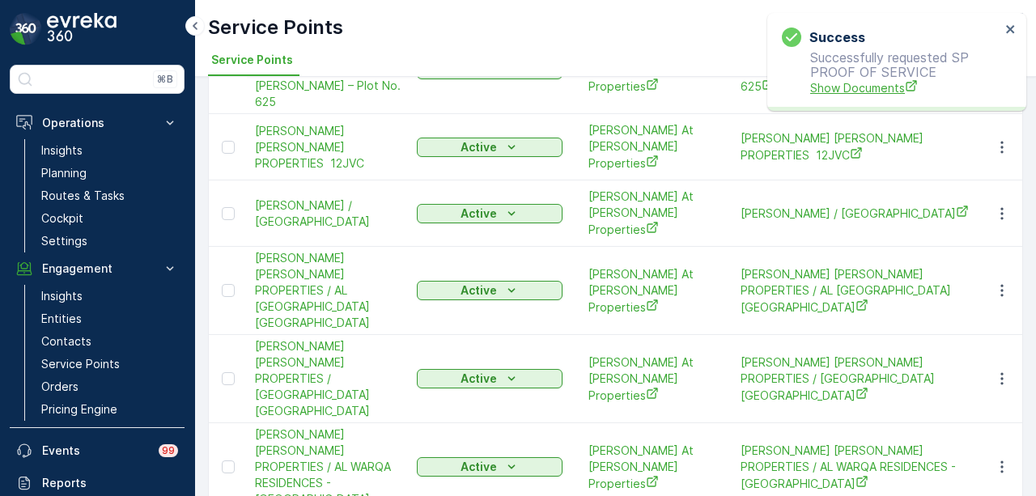
click at [881, 87] on span "Show Documents" at bounding box center [905, 87] width 190 height 17
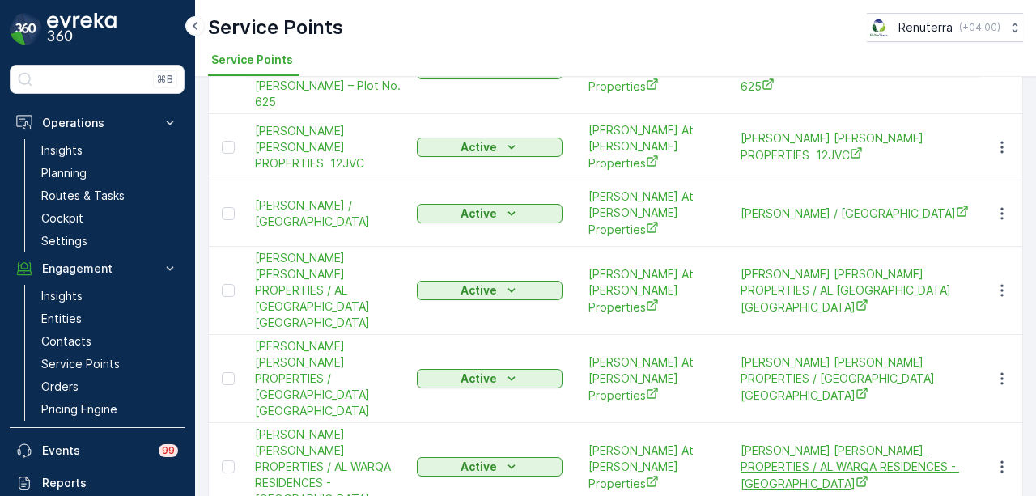
scroll to position [324, 0]
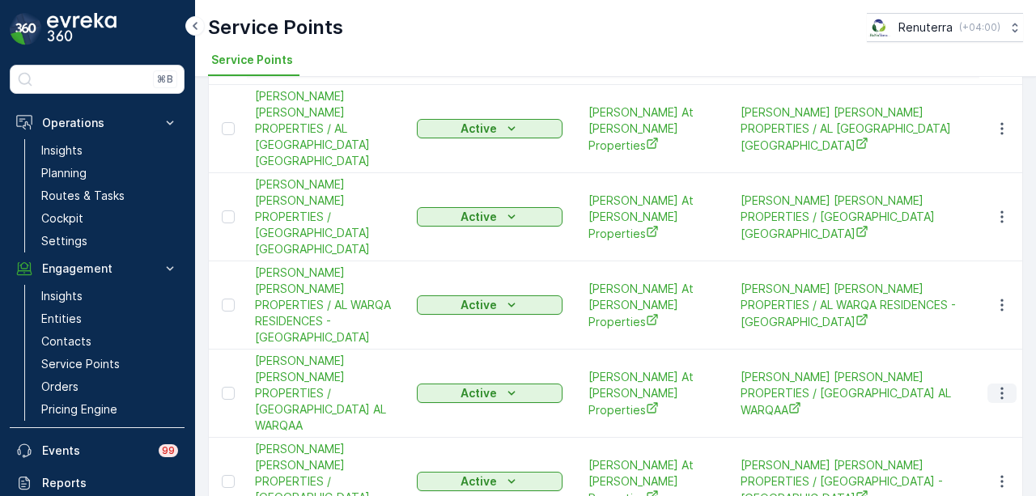
click at [999, 385] on icon "button" at bounding box center [1002, 393] width 16 height 16
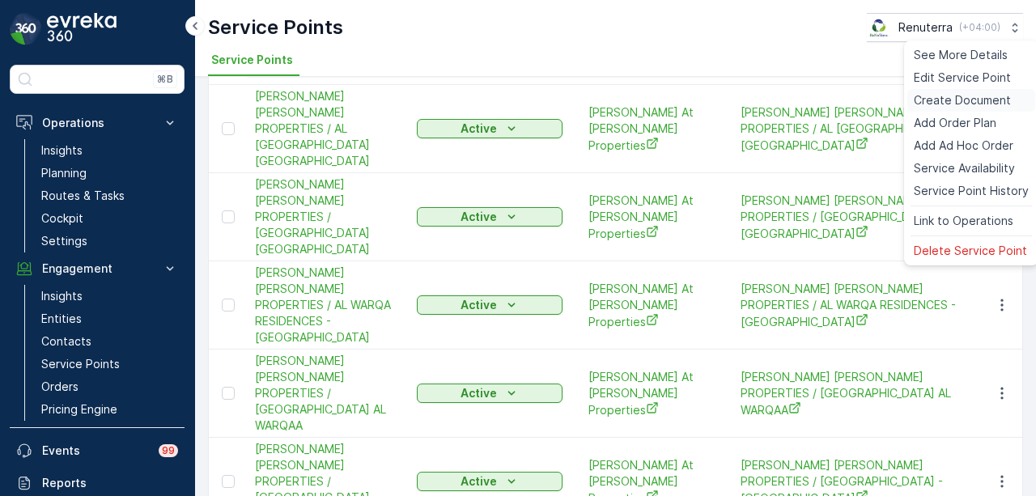
click at [988, 100] on span "Create Document" at bounding box center [962, 100] width 97 height 16
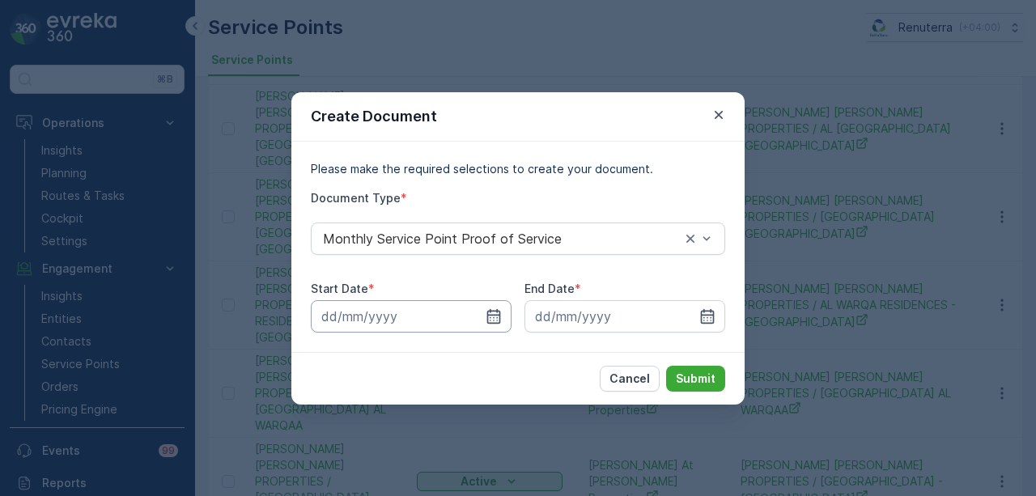
click at [483, 315] on input at bounding box center [411, 316] width 201 height 32
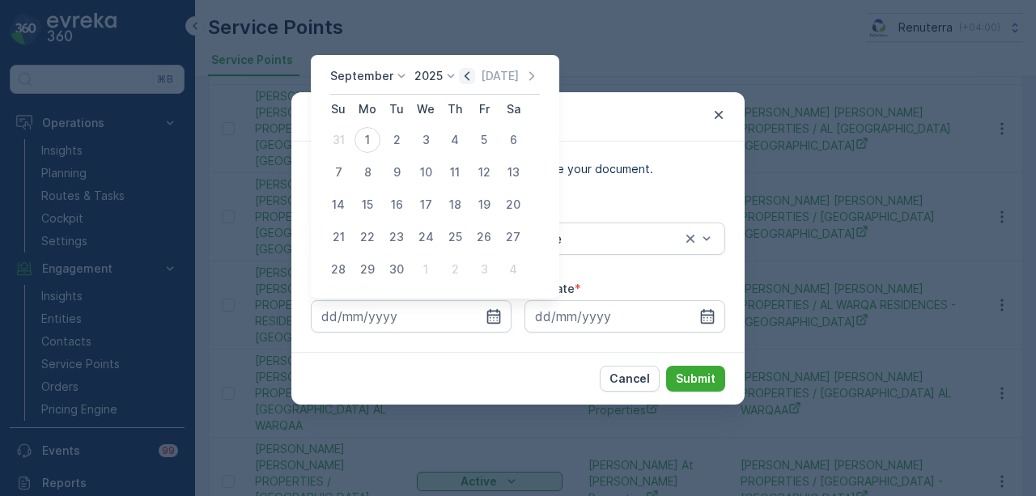
click at [459, 79] on icon "button" at bounding box center [467, 76] width 16 height 16
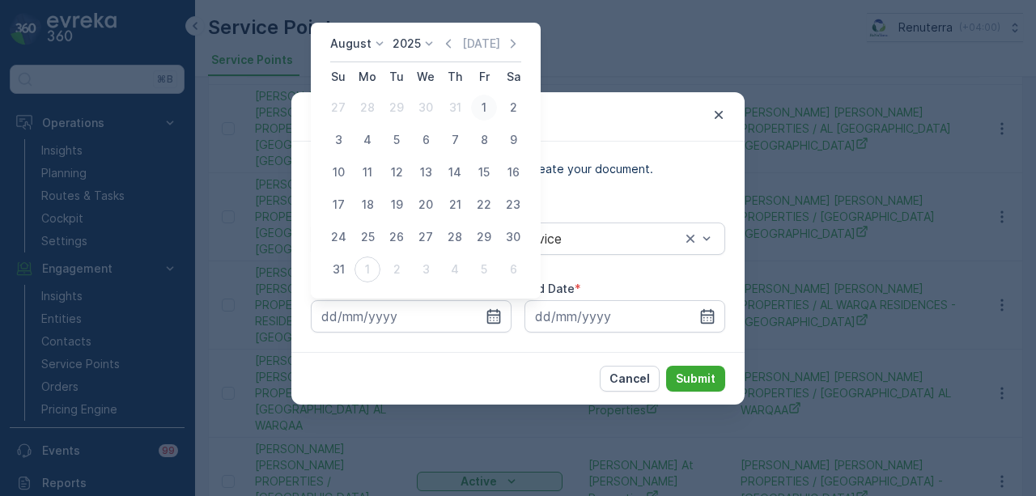
click at [483, 108] on div "1" at bounding box center [484, 108] width 26 height 26
type input "01.08.2025"
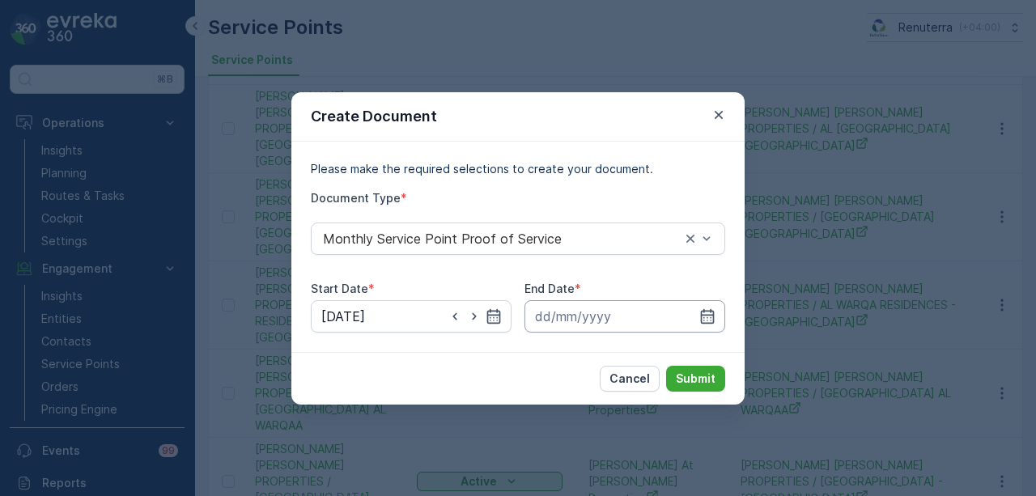
drag, startPoint x: 711, startPoint y: 317, endPoint x: 713, endPoint y: 301, distance: 16.4
click at [712, 313] on icon "button" at bounding box center [708, 315] width 14 height 15
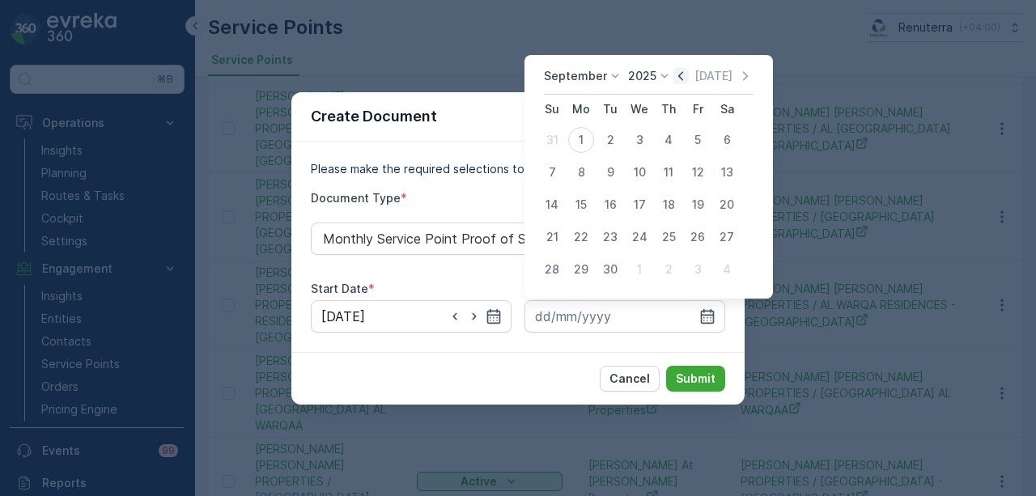
click at [675, 75] on icon "button" at bounding box center [681, 76] width 16 height 16
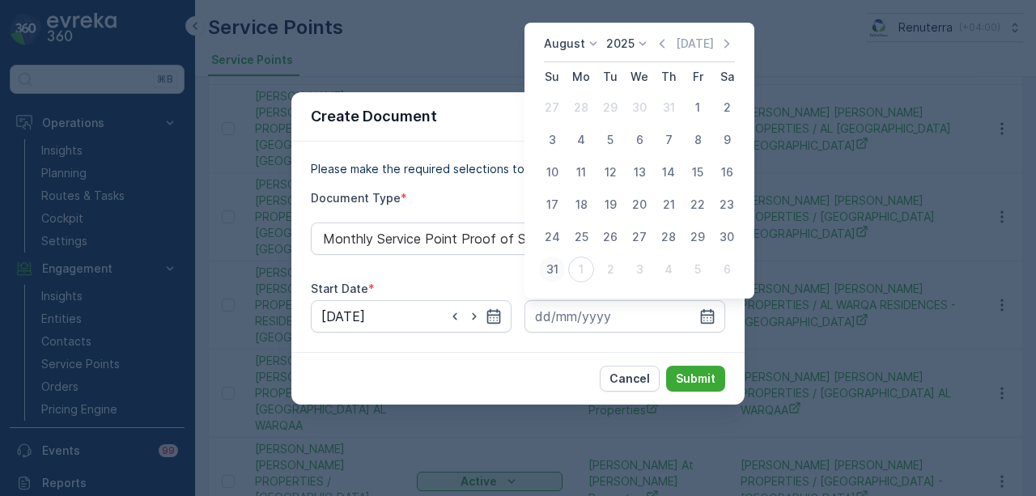
click at [551, 264] on div "31" at bounding box center [552, 270] width 26 height 26
type input "31.08.2025"
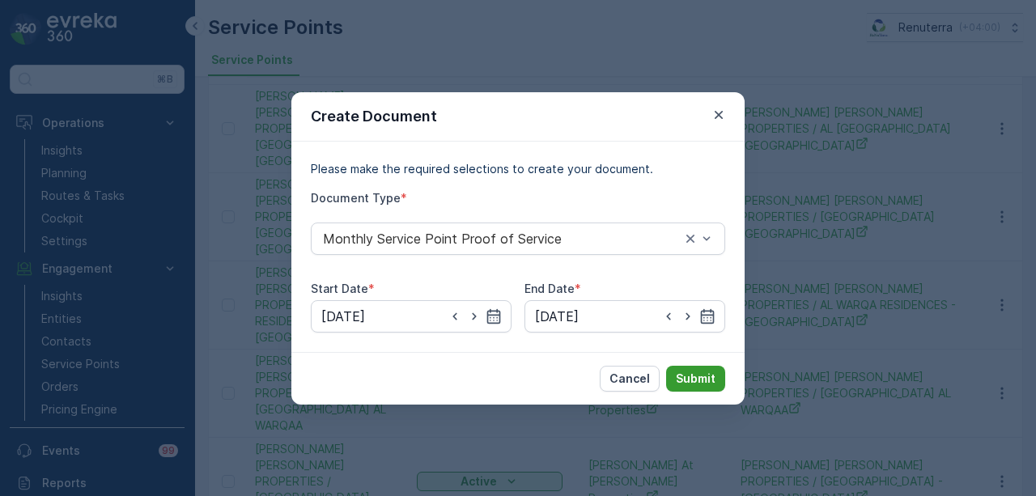
click at [688, 371] on p "Submit" at bounding box center [696, 379] width 40 height 16
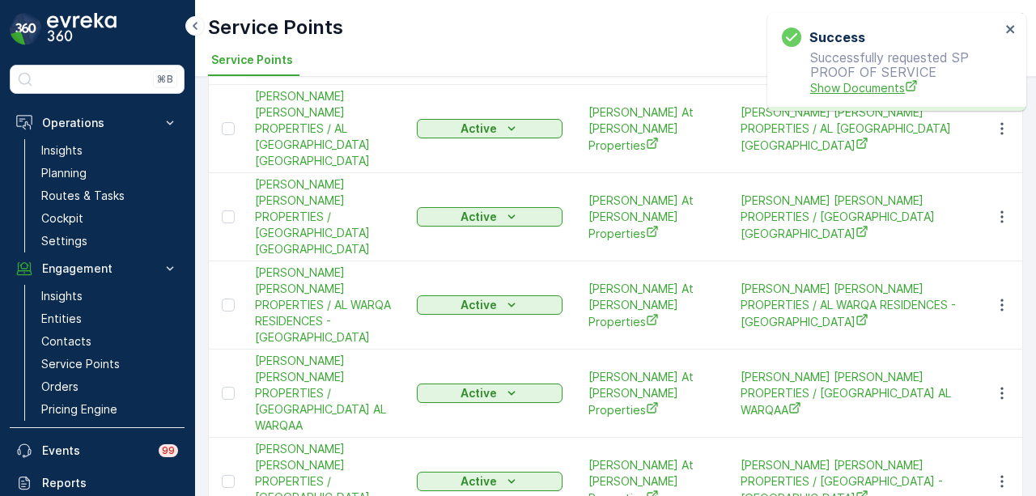
click at [845, 91] on span "Show Documents" at bounding box center [905, 87] width 190 height 17
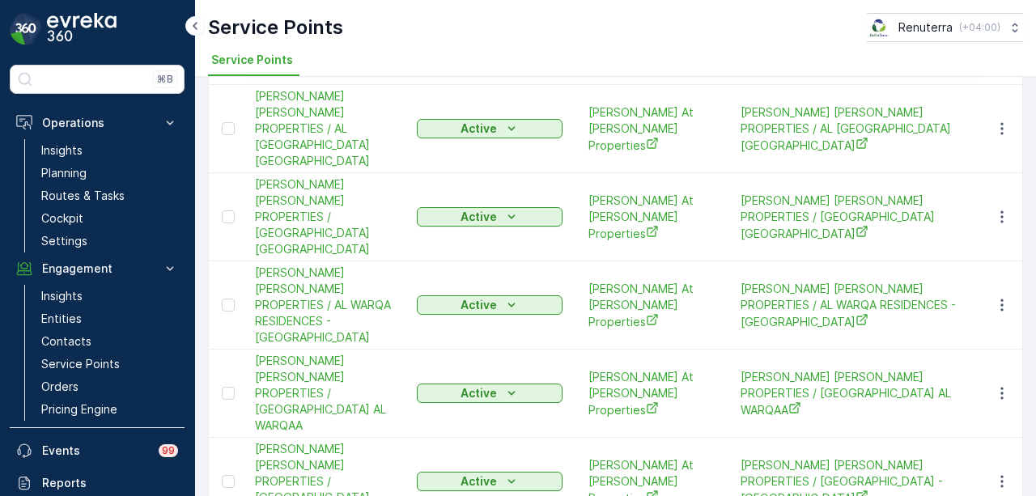
scroll to position [405, 0]
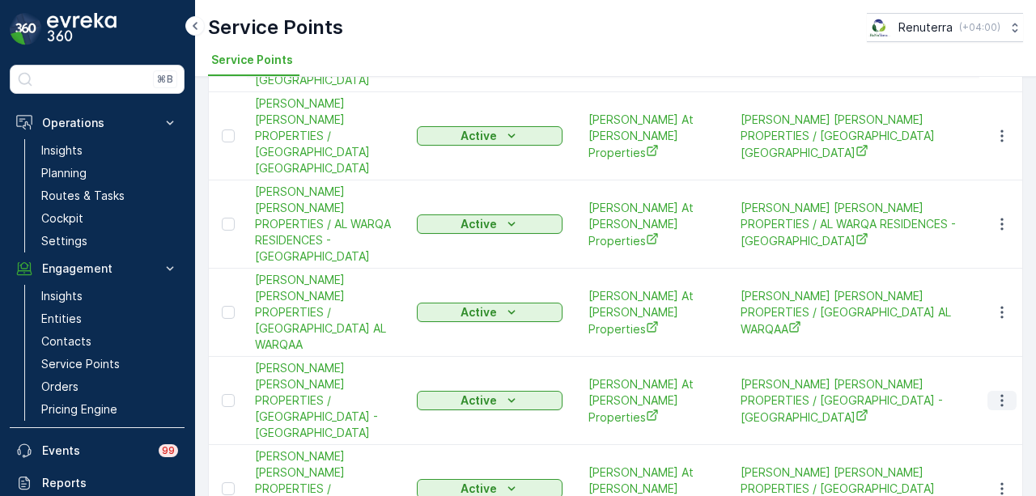
click at [1010, 391] on button "button" at bounding box center [1002, 400] width 29 height 19
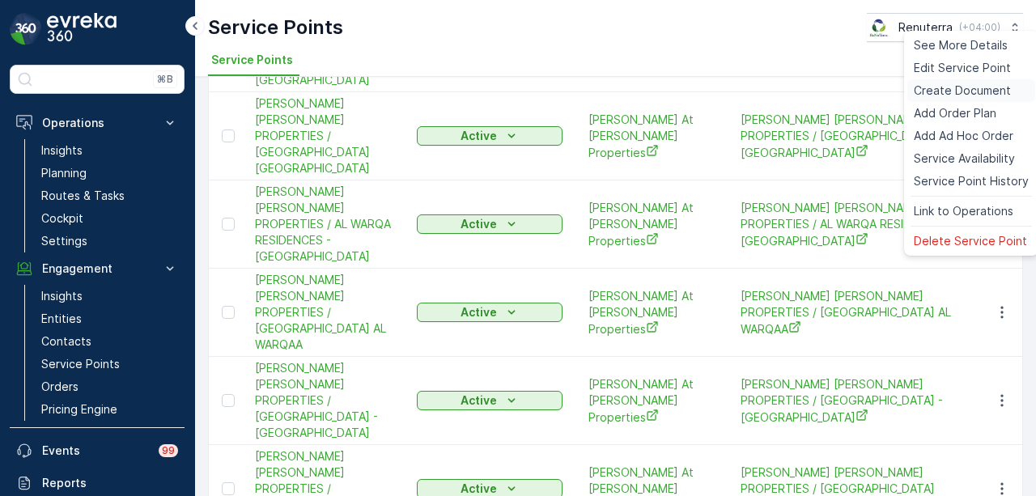
click at [972, 93] on span "Create Document" at bounding box center [962, 91] width 97 height 16
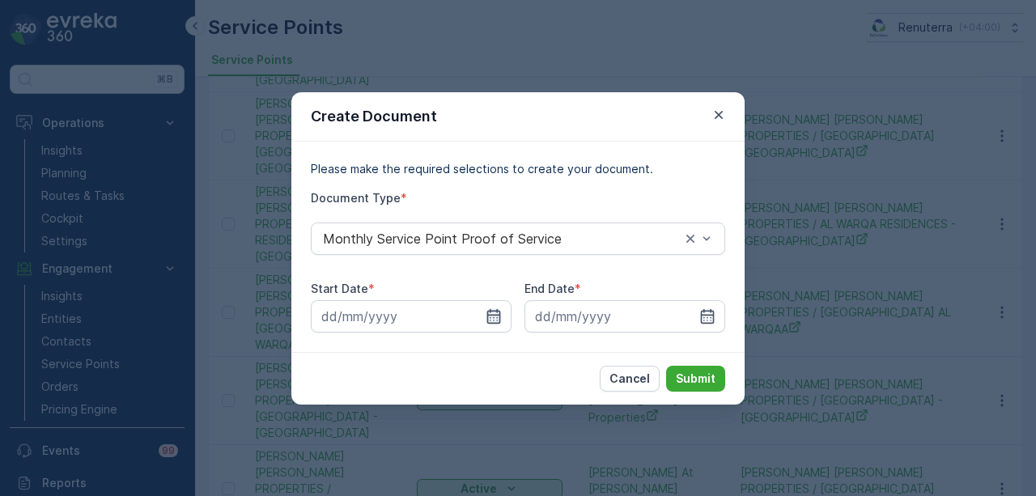
click at [500, 324] on icon "button" at bounding box center [494, 316] width 16 height 16
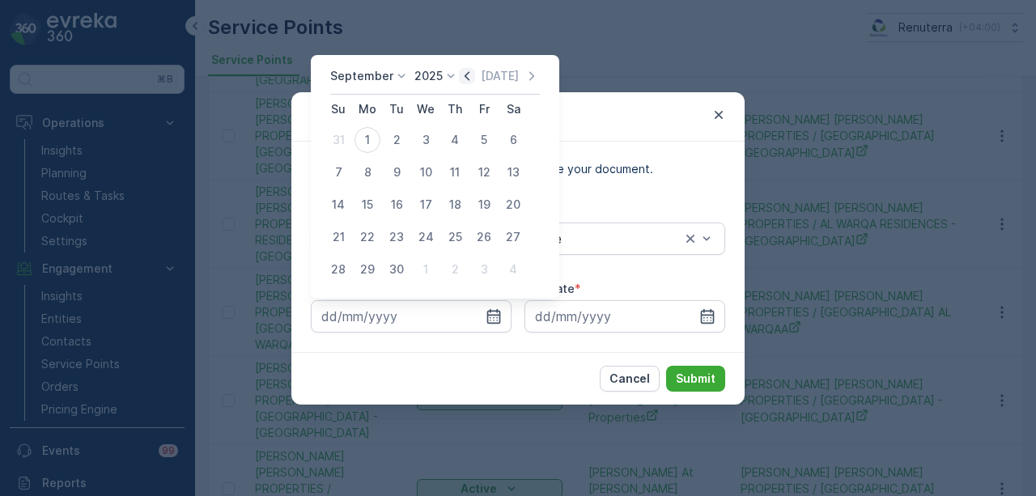
click at [465, 75] on icon "button" at bounding box center [467, 76] width 16 height 16
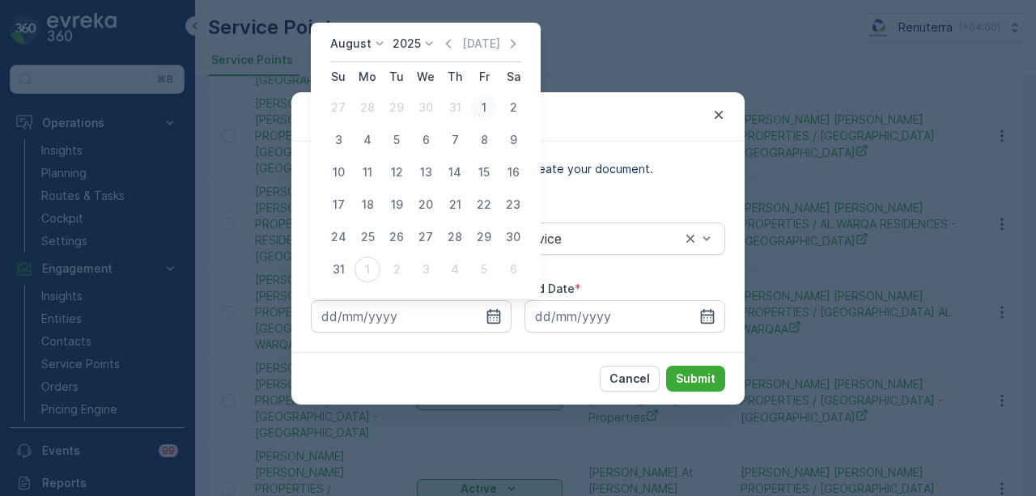
click at [481, 110] on div "1" at bounding box center [484, 108] width 26 height 26
type input "01.08.2025"
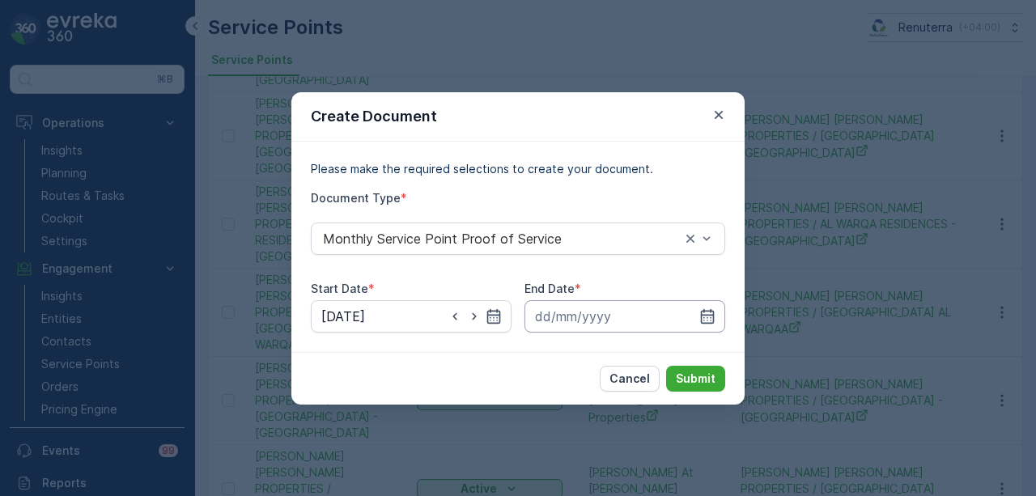
drag, startPoint x: 710, startPoint y: 315, endPoint x: 709, endPoint y: 300, distance: 14.6
click at [711, 314] on icon "button" at bounding box center [708, 315] width 14 height 15
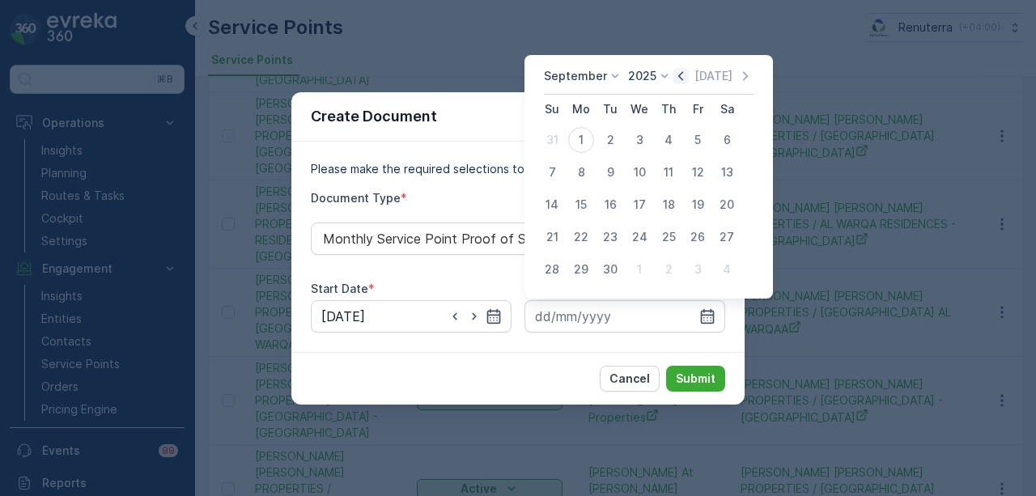
click at [683, 70] on icon "button" at bounding box center [681, 76] width 16 height 16
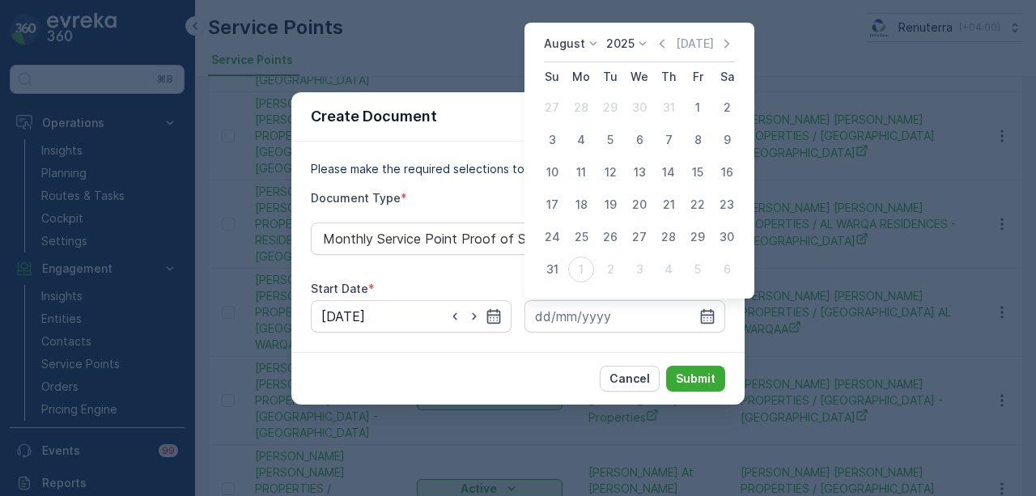
drag, startPoint x: 549, startPoint y: 263, endPoint x: 693, endPoint y: 341, distance: 163.7
click at [549, 266] on div "31" at bounding box center [552, 270] width 26 height 26
type input "31.08.2025"
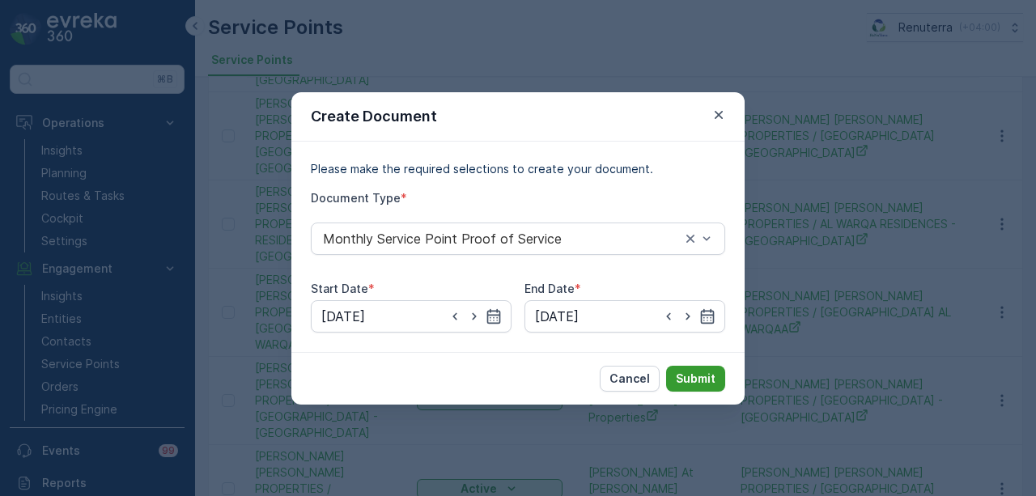
click at [712, 377] on p "Submit" at bounding box center [696, 379] width 40 height 16
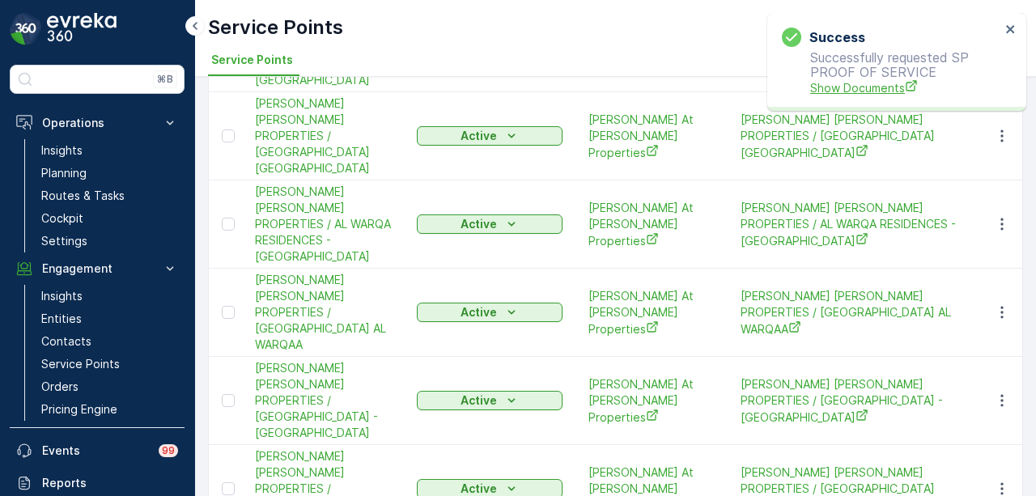
click at [865, 85] on span "Show Documents" at bounding box center [905, 87] width 190 height 17
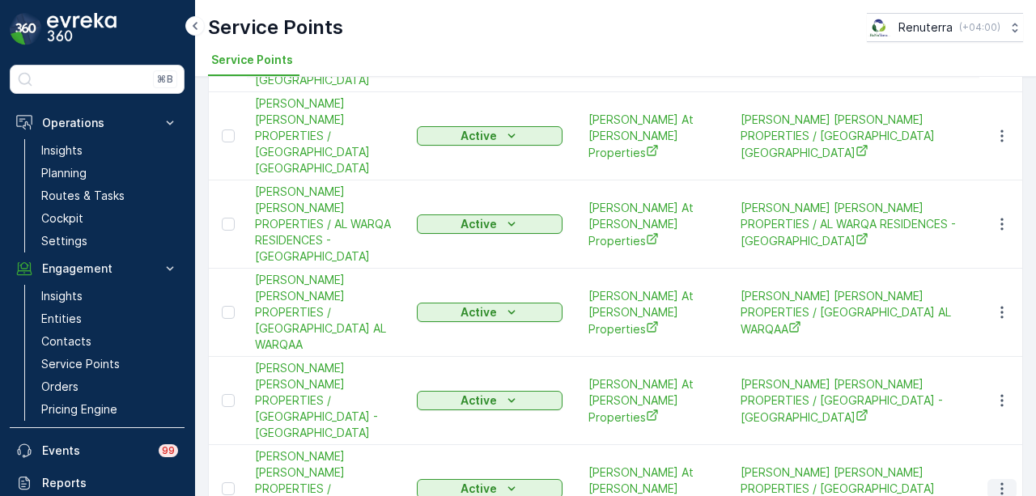
click at [994, 481] on icon "button" at bounding box center [1002, 489] width 16 height 16
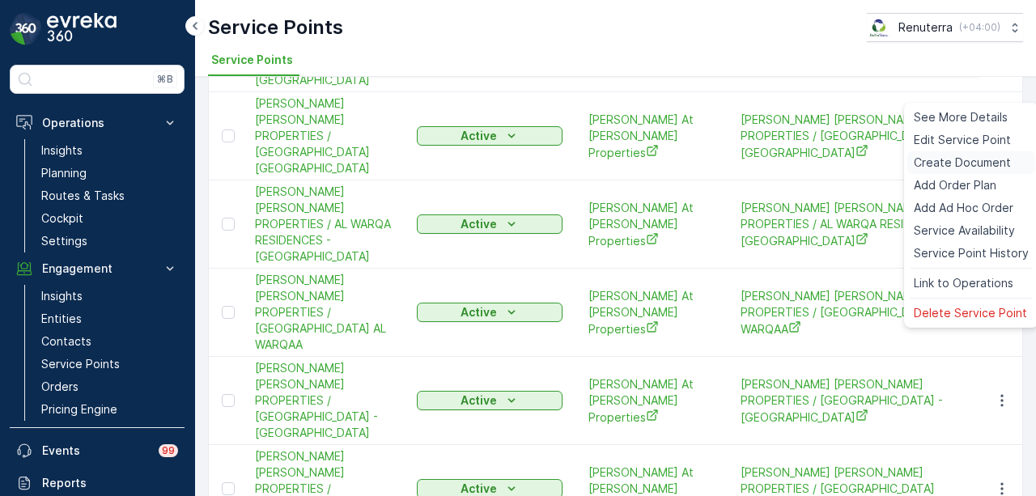
click at [956, 161] on span "Create Document" at bounding box center [962, 163] width 97 height 16
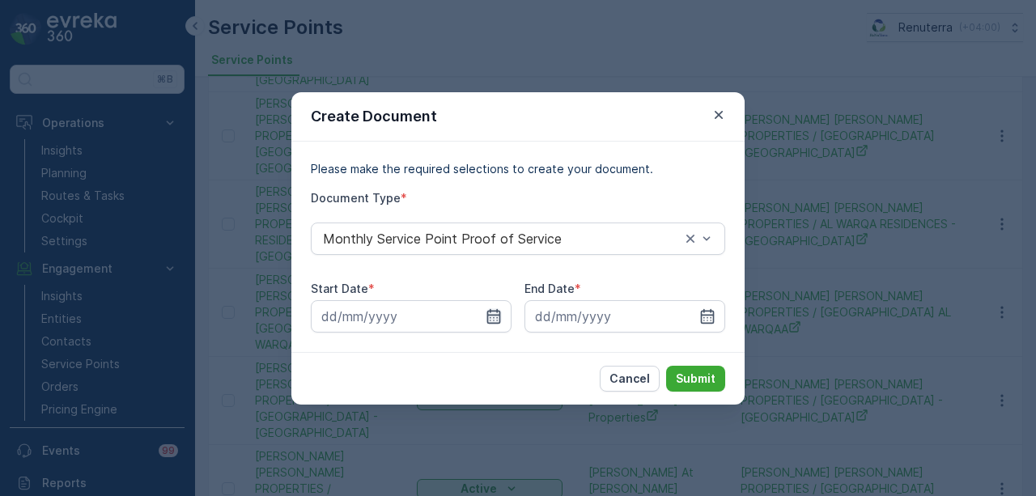
drag, startPoint x: 490, startPoint y: 321, endPoint x: 487, endPoint y: 308, distance: 13.4
click at [489, 321] on icon "button" at bounding box center [494, 316] width 16 height 16
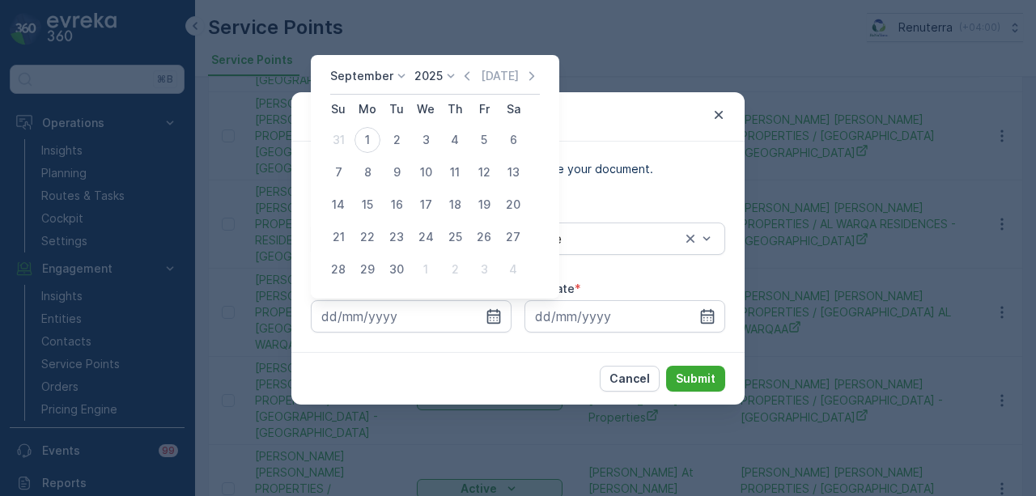
click at [466, 76] on icon "button" at bounding box center [467, 76] width 16 height 16
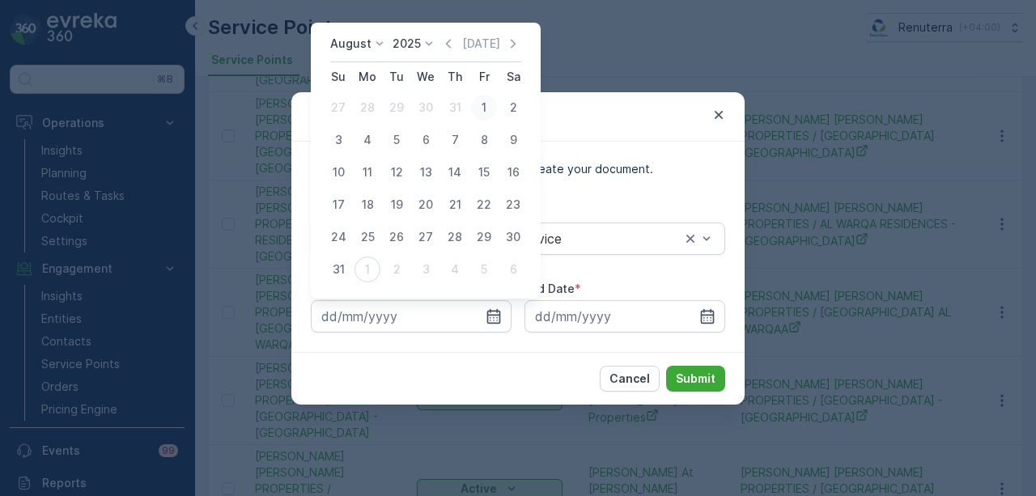
click at [484, 113] on div "1" at bounding box center [484, 108] width 26 height 26
type input "01.08.2025"
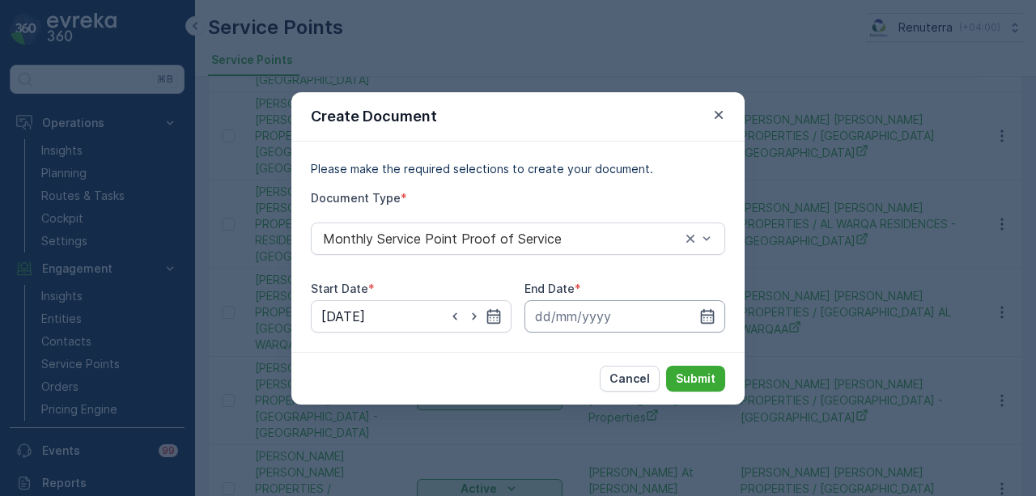
click at [705, 307] on input at bounding box center [625, 316] width 201 height 32
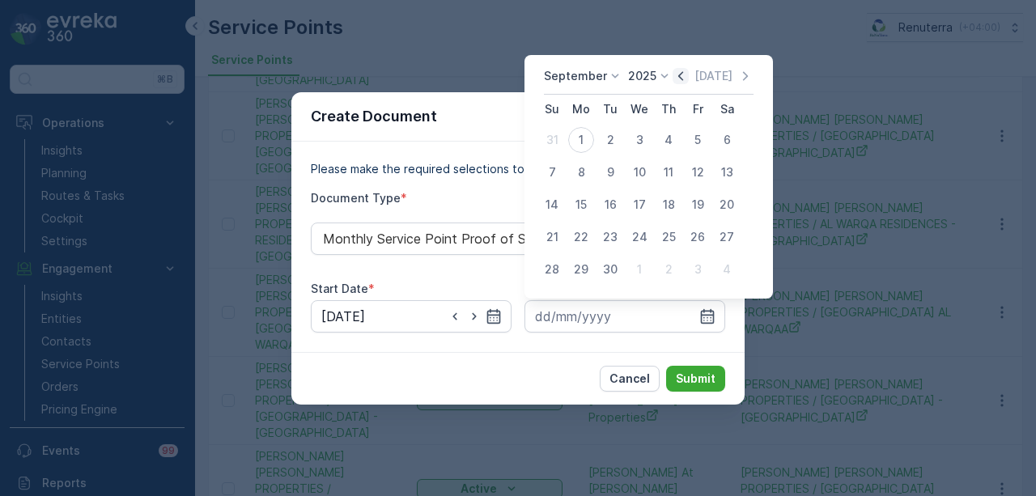
click at [678, 74] on icon "button" at bounding box center [681, 76] width 16 height 16
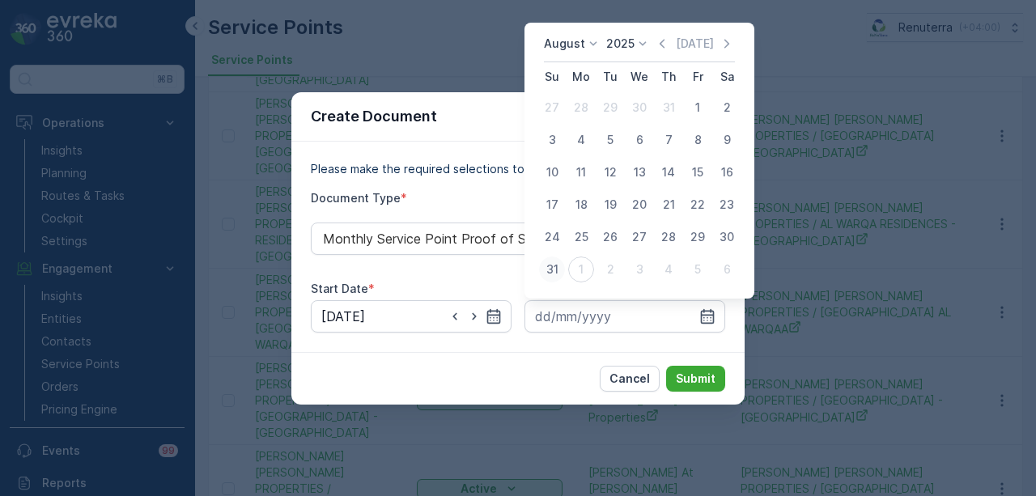
click at [547, 274] on div "31" at bounding box center [552, 270] width 26 height 26
type input "31.08.2025"
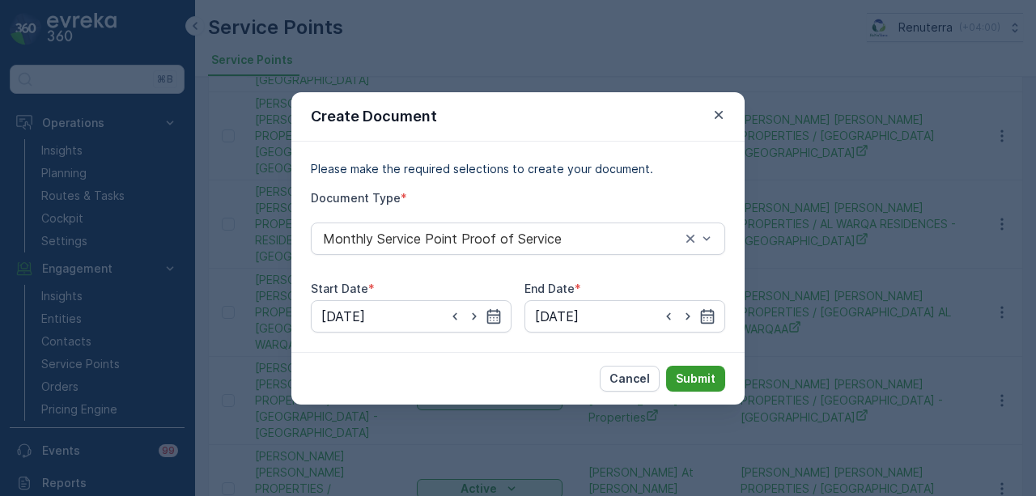
click at [724, 377] on button "Submit" at bounding box center [695, 379] width 59 height 26
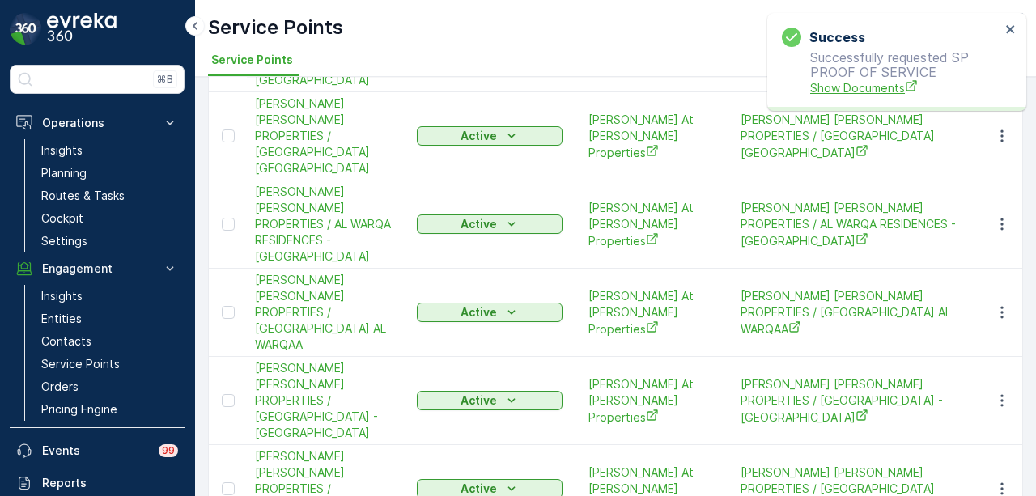
click at [832, 86] on span "Show Documents" at bounding box center [905, 87] width 190 height 17
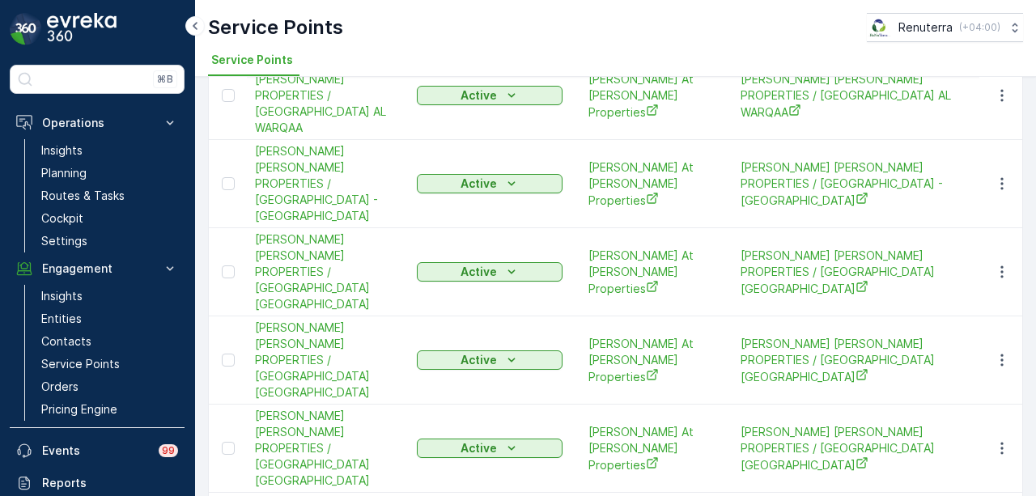
scroll to position [648, 0]
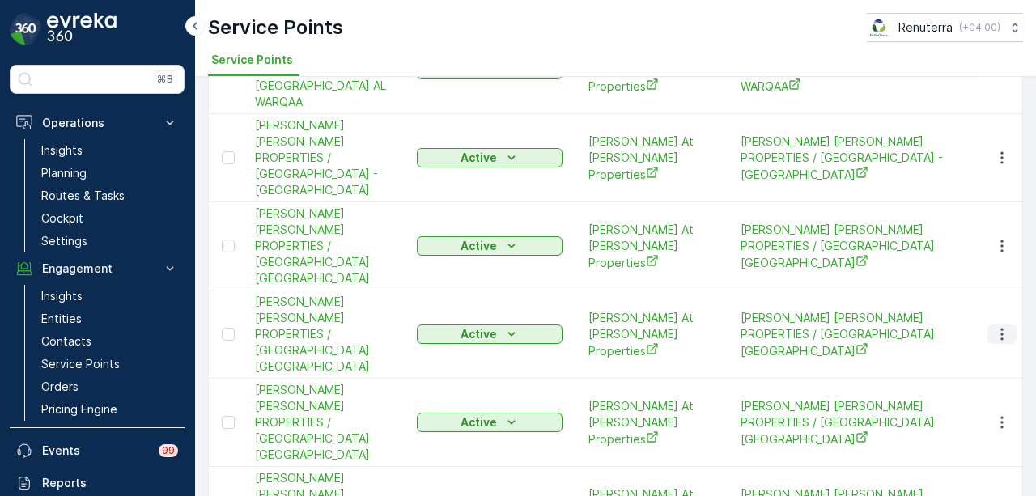
click at [1000, 326] on icon "button" at bounding box center [1002, 334] width 16 height 16
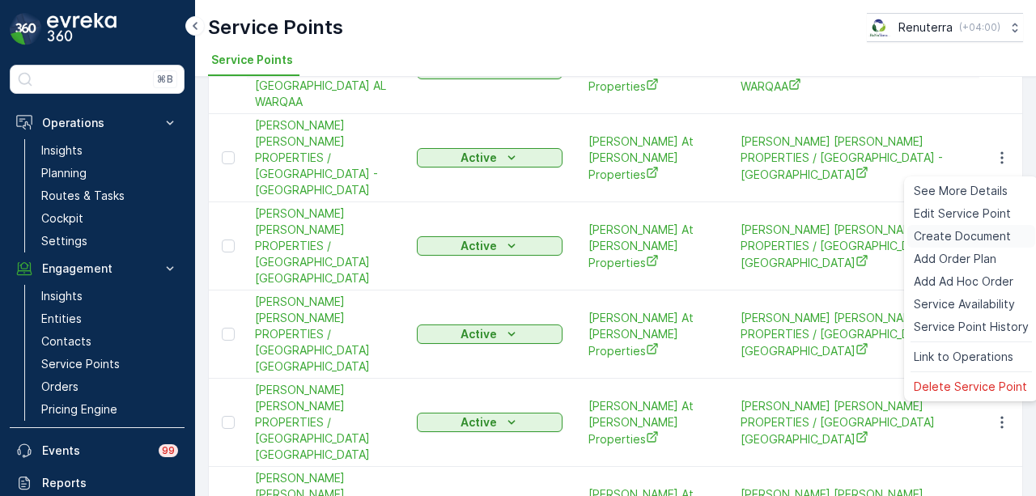
click at [956, 241] on span "Create Document" at bounding box center [962, 236] width 97 height 16
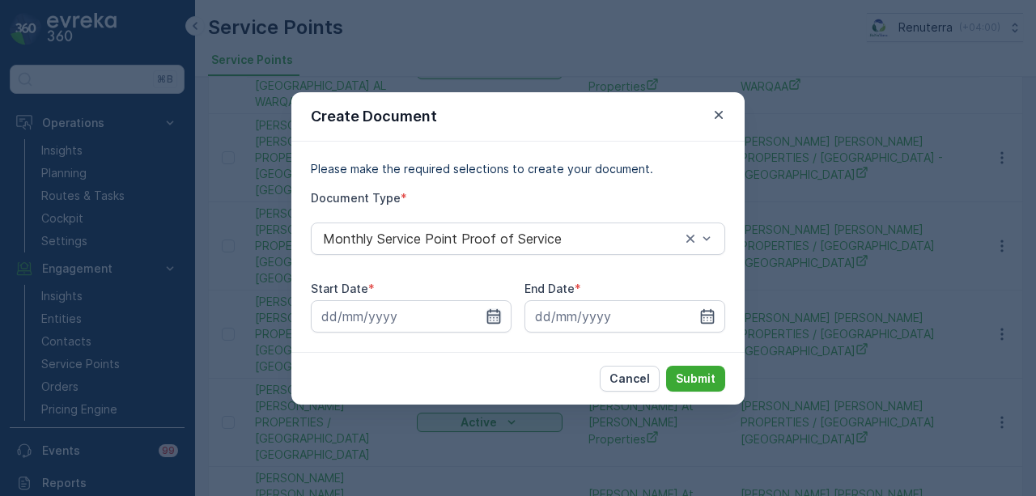
click at [486, 320] on icon "button" at bounding box center [494, 316] width 16 height 16
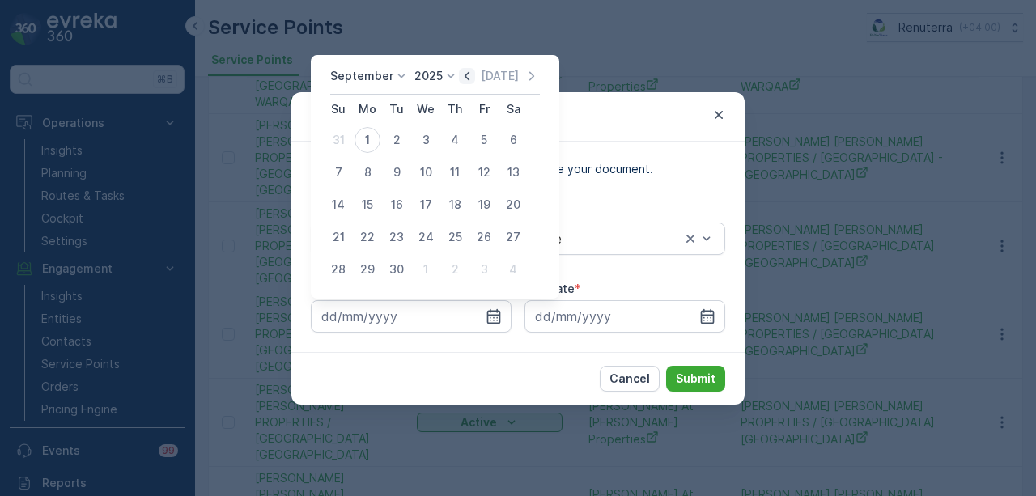
click at [459, 77] on icon "button" at bounding box center [467, 76] width 16 height 16
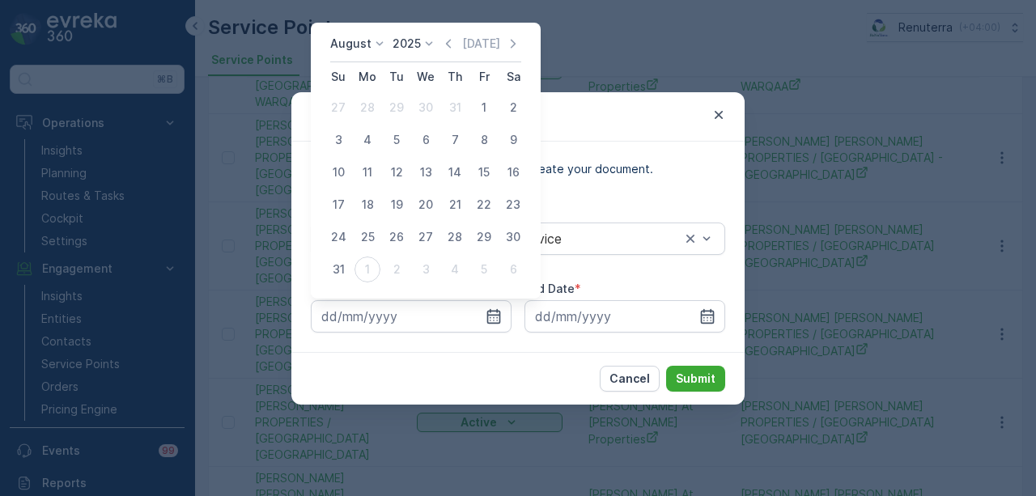
drag, startPoint x: 487, startPoint y: 102, endPoint x: 520, endPoint y: 151, distance: 59.5
click at [487, 104] on div "1" at bounding box center [484, 108] width 26 height 26
type input "01.08.2025"
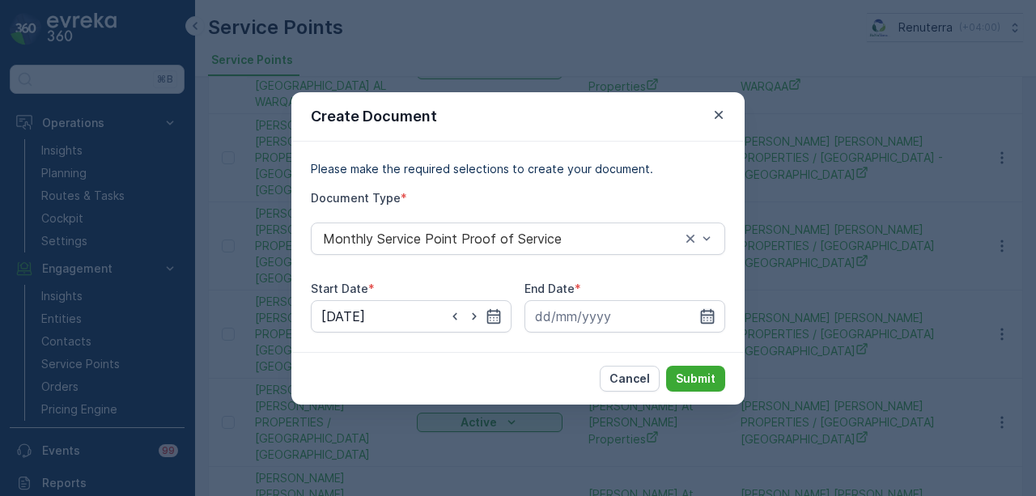
click at [704, 315] on icon "button" at bounding box center [708, 315] width 14 height 15
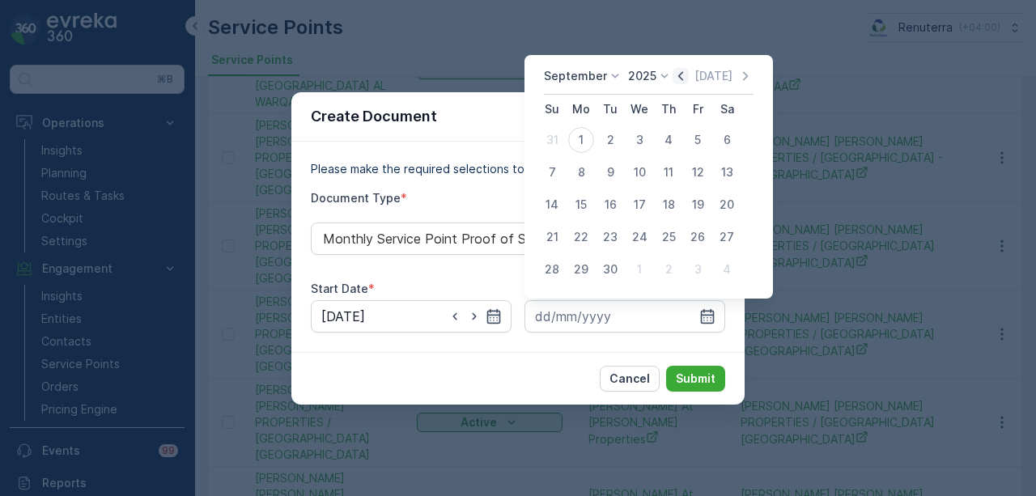
click at [680, 84] on icon "button" at bounding box center [681, 76] width 16 height 16
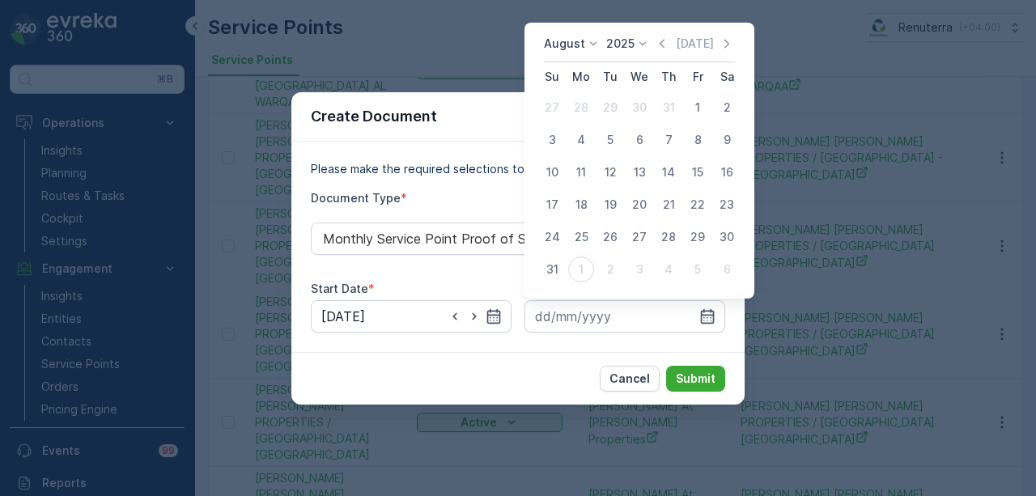
drag, startPoint x: 551, startPoint y: 266, endPoint x: 662, endPoint y: 339, distance: 132.7
click at [552, 268] on div "31" at bounding box center [552, 270] width 26 height 26
type input "31.08.2025"
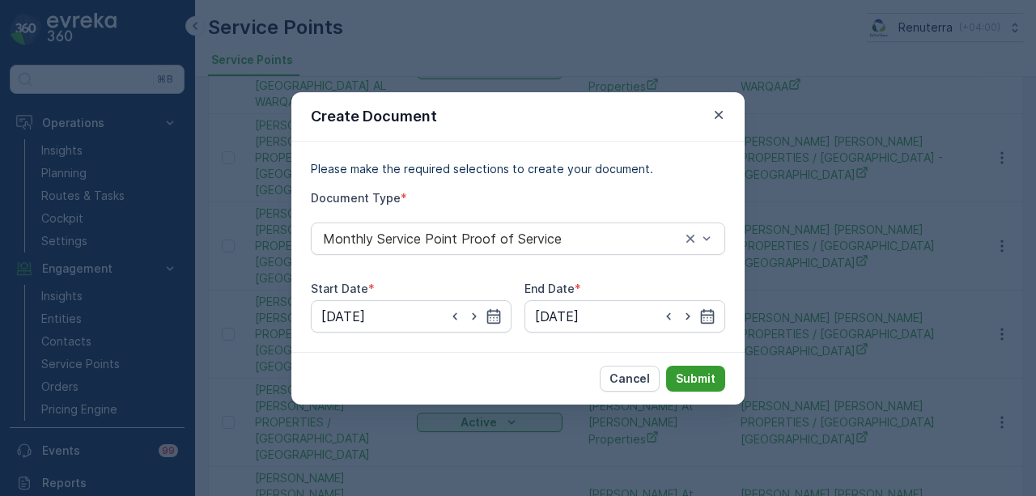
click at [688, 372] on p "Submit" at bounding box center [696, 379] width 40 height 16
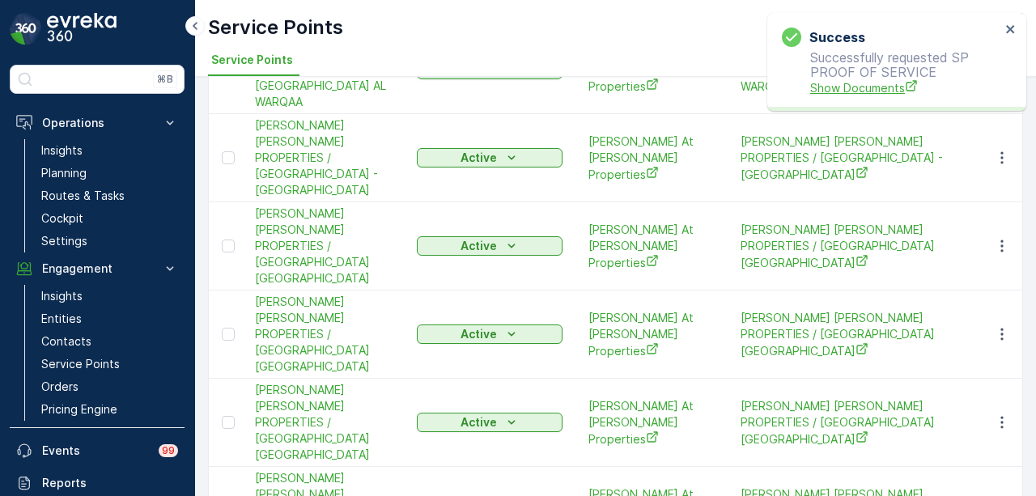
click at [853, 88] on span "Show Documents" at bounding box center [905, 87] width 190 height 17
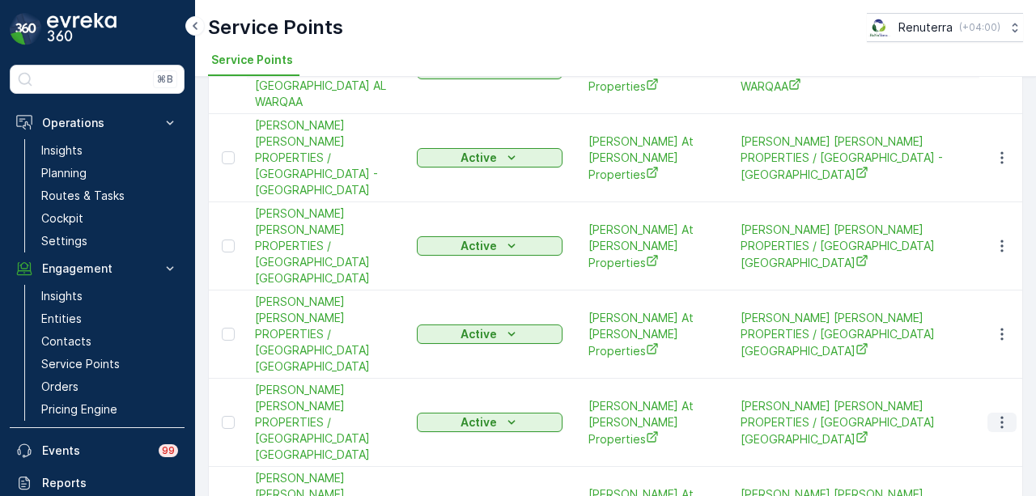
click at [1001, 415] on icon "button" at bounding box center [1002, 423] width 16 height 16
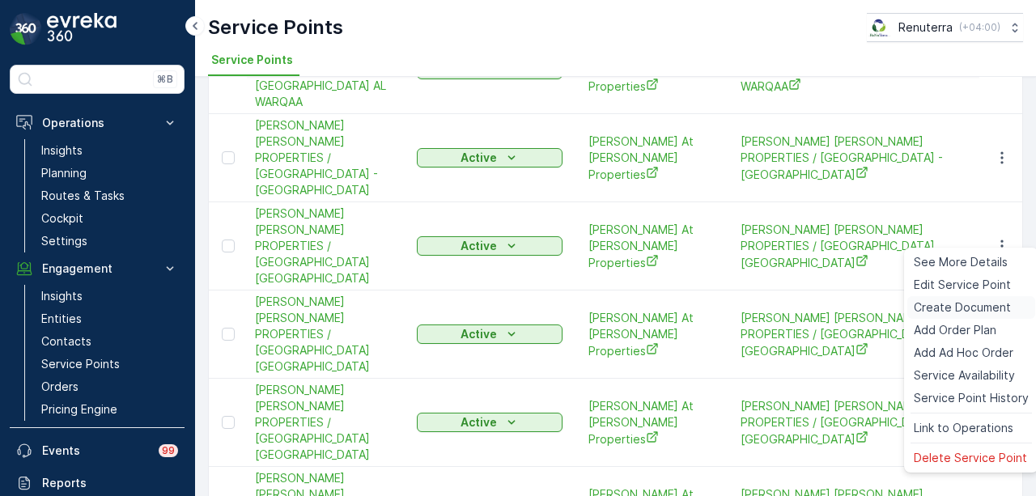
click at [954, 308] on span "Create Document" at bounding box center [962, 308] width 97 height 16
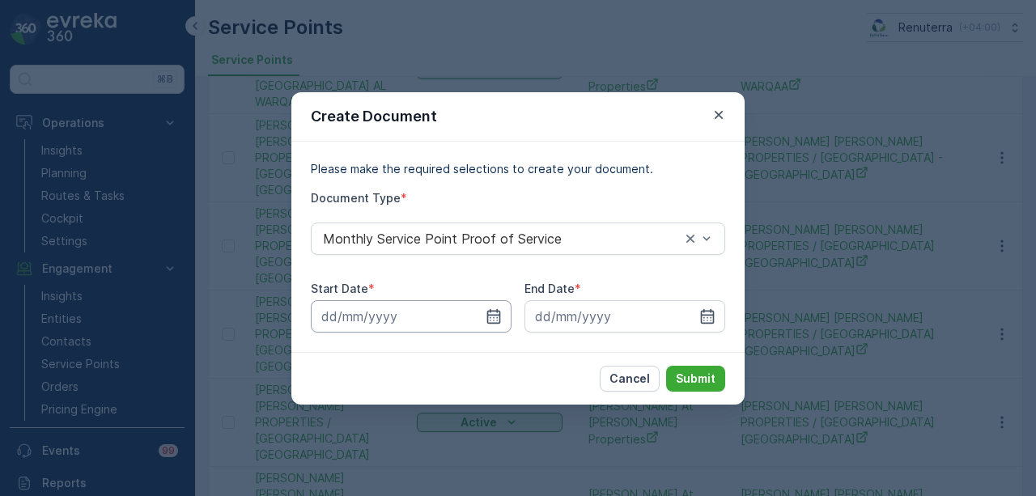
click at [504, 321] on input at bounding box center [411, 316] width 201 height 32
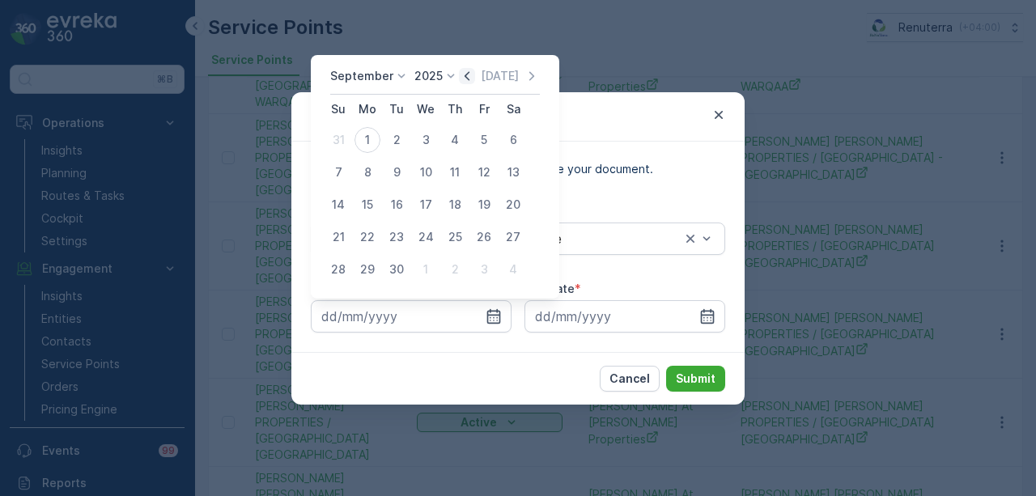
click at [467, 83] on icon "button" at bounding box center [467, 76] width 16 height 16
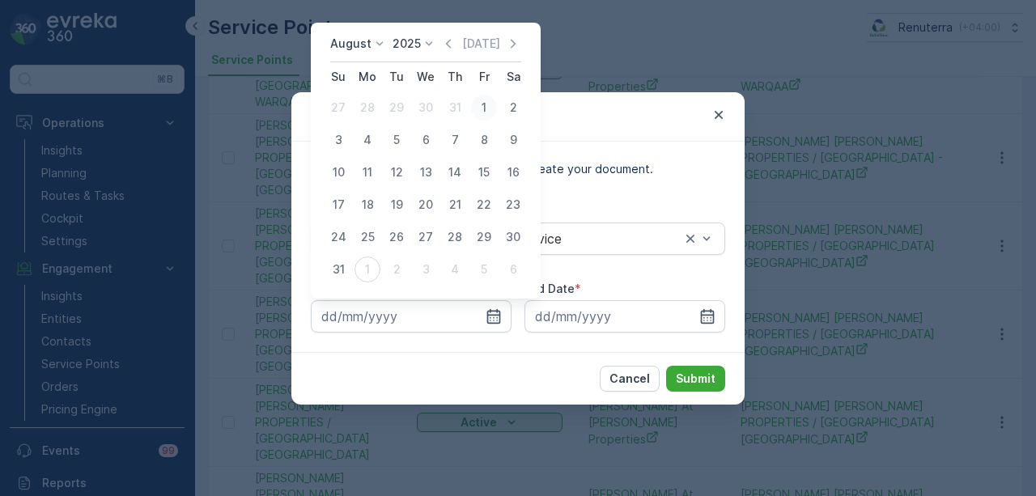
click at [483, 113] on div "1" at bounding box center [484, 108] width 26 height 26
type input "01.08.2025"
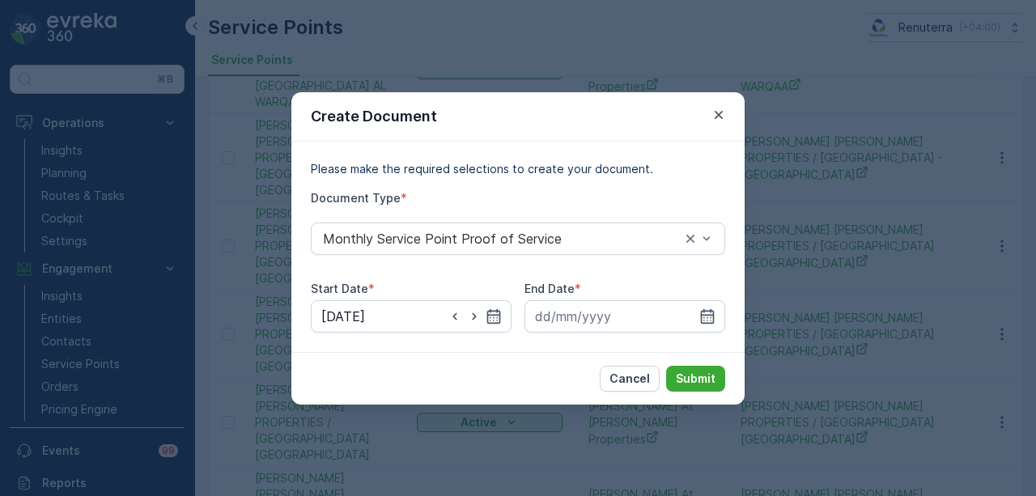
drag, startPoint x: 711, startPoint y: 312, endPoint x: 712, endPoint y: 299, distance: 13.1
click at [712, 308] on icon "button" at bounding box center [708, 316] width 16 height 16
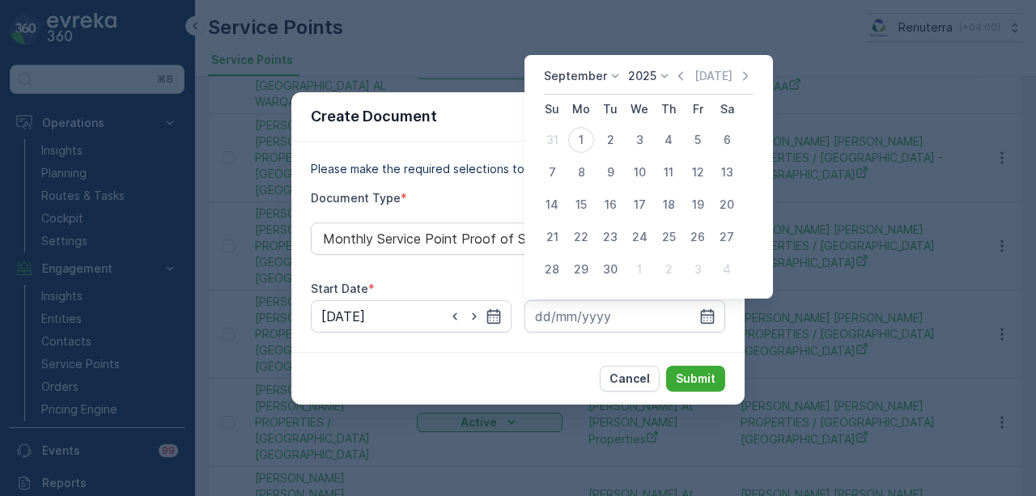
click at [681, 85] on div "September 2025 Today" at bounding box center [649, 81] width 210 height 27
click at [678, 80] on icon "button" at bounding box center [681, 76] width 16 height 16
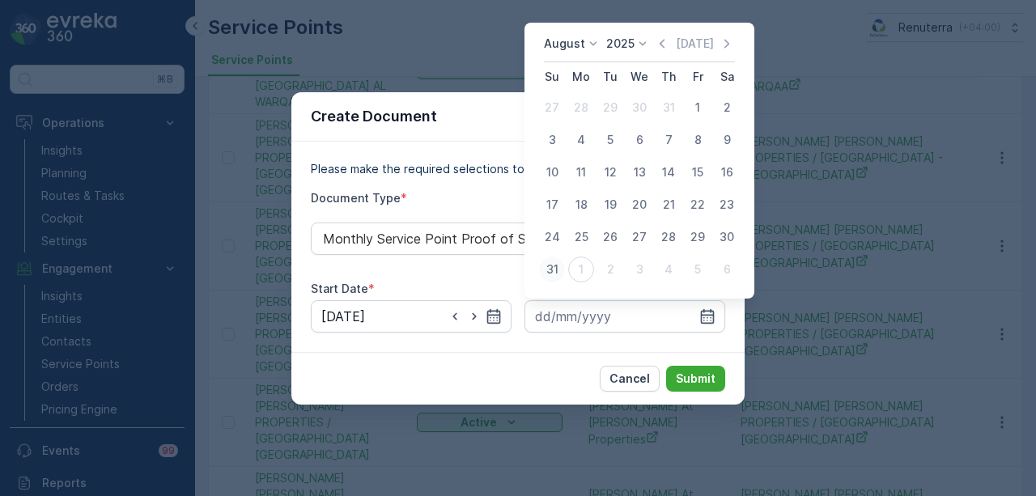
click at [559, 263] on div "31" at bounding box center [552, 270] width 26 height 26
type input "31.08.2025"
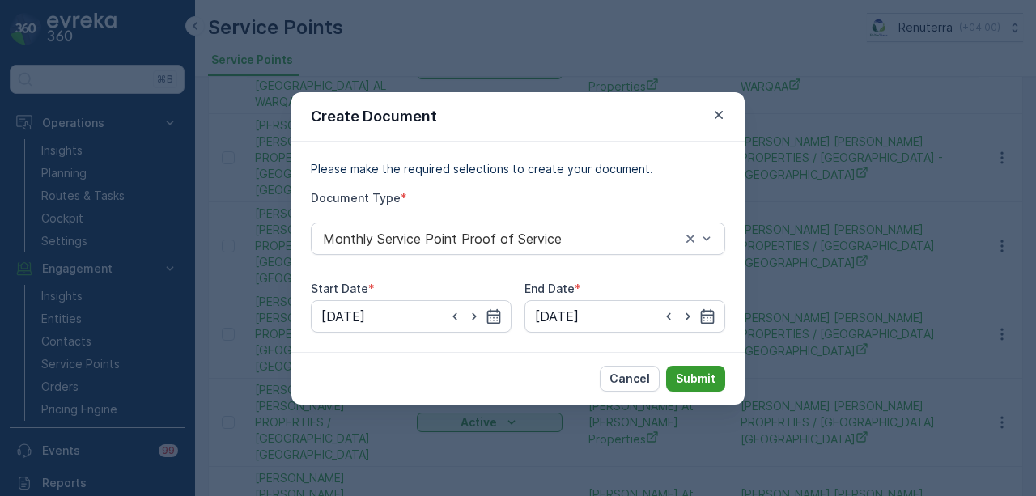
click at [677, 376] on p "Submit" at bounding box center [696, 379] width 40 height 16
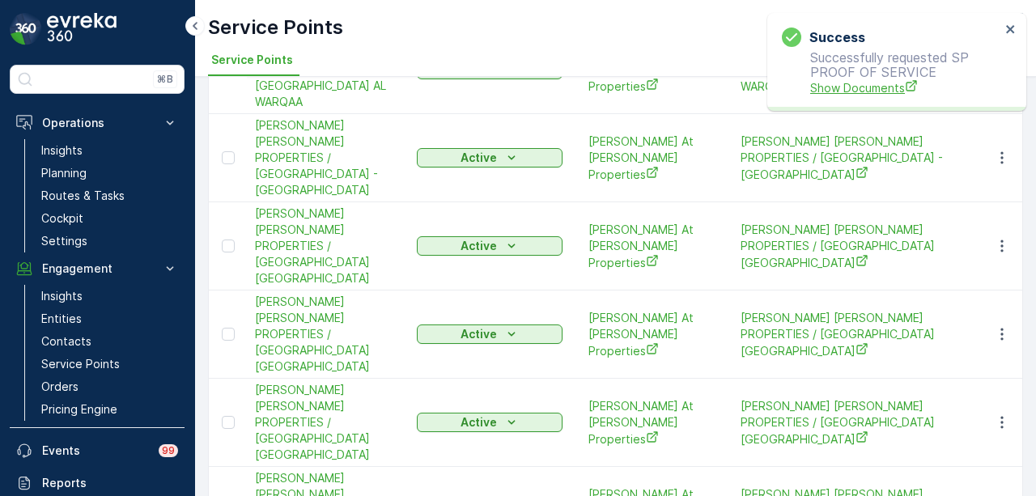
click at [851, 92] on span "Show Documents" at bounding box center [905, 87] width 190 height 17
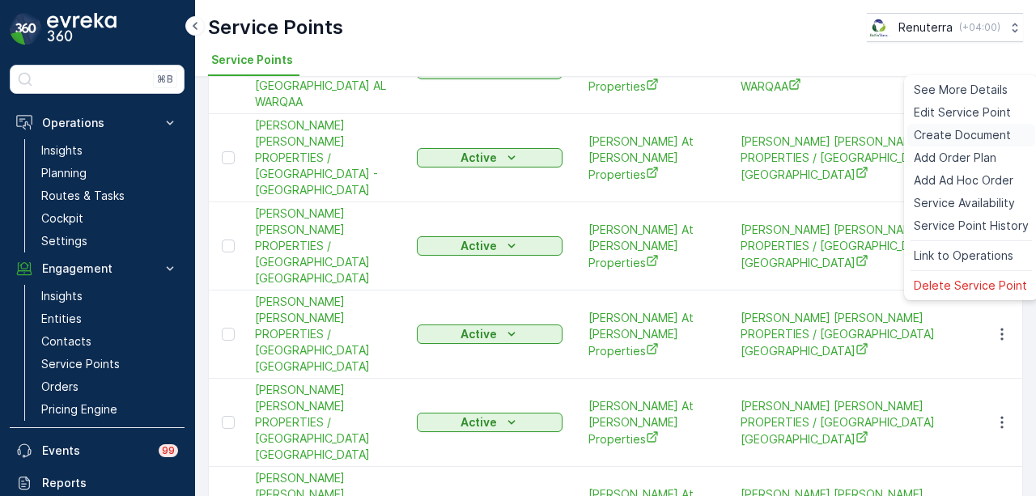
click at [971, 130] on span "Create Document" at bounding box center [962, 135] width 97 height 16
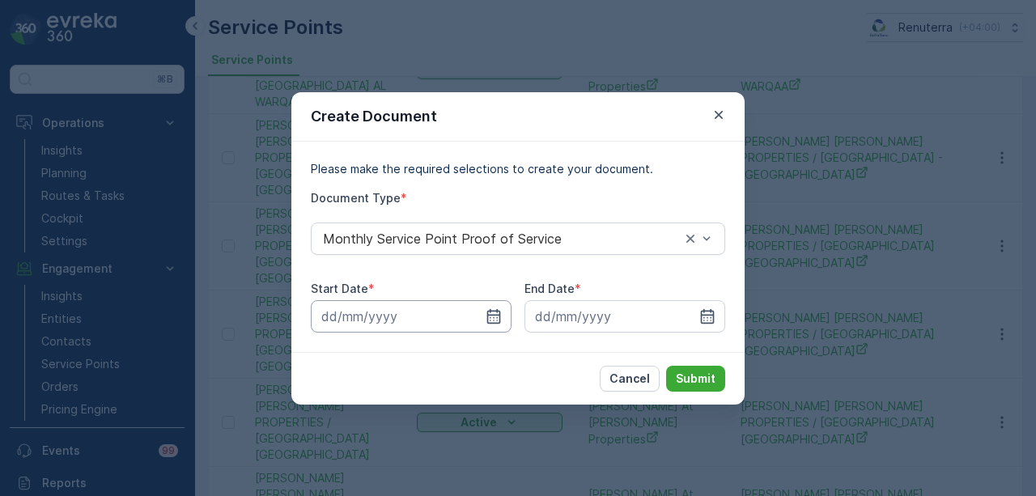
click at [503, 302] on input at bounding box center [411, 316] width 201 height 32
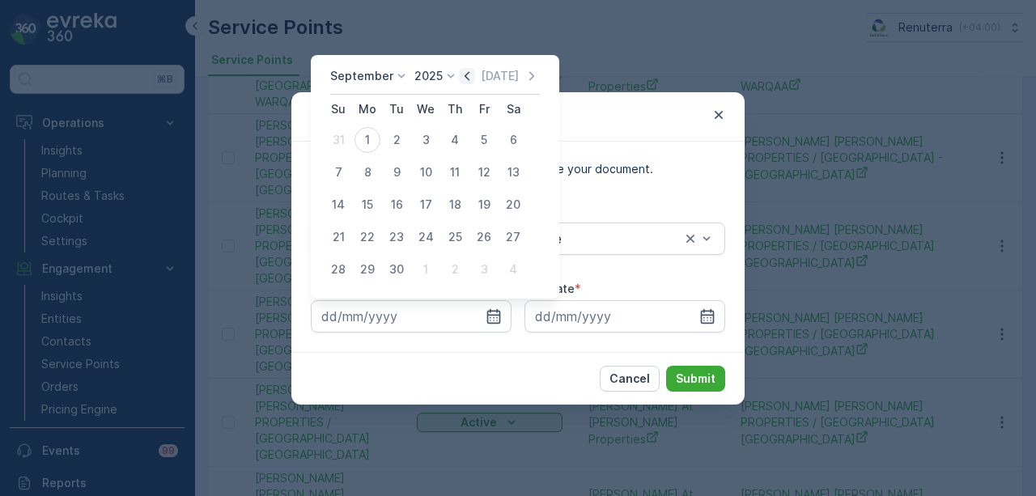
click at [460, 72] on icon "button" at bounding box center [467, 76] width 16 height 16
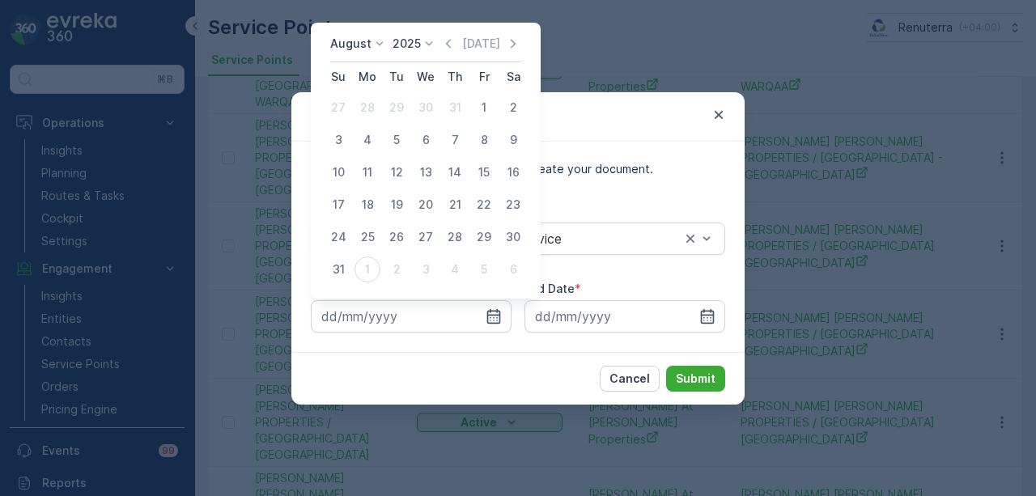
click at [497, 96] on td "1" at bounding box center [484, 107] width 29 height 32
click at [481, 105] on div "1" at bounding box center [484, 108] width 26 height 26
type input "01.08.2025"
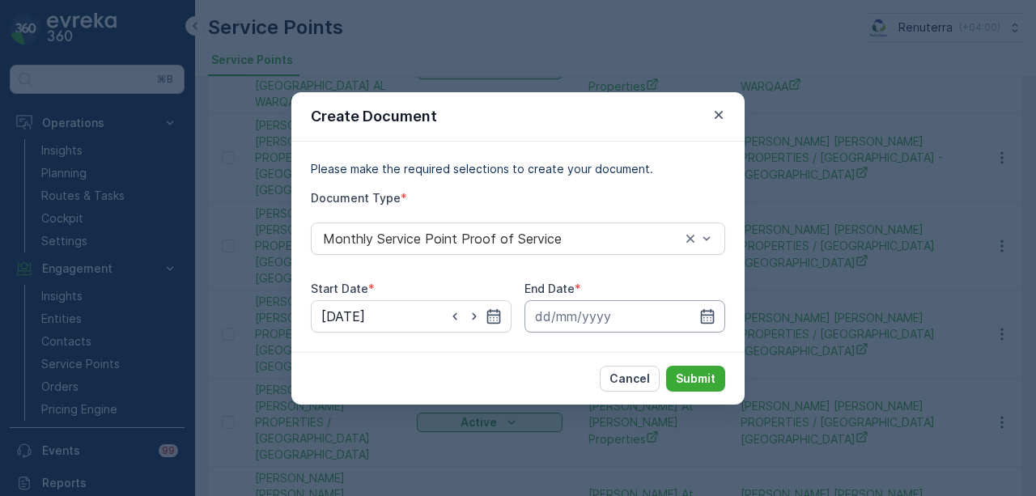
drag, startPoint x: 717, startPoint y: 315, endPoint x: 716, endPoint y: 304, distance: 11.4
click at [717, 315] on input at bounding box center [625, 316] width 201 height 32
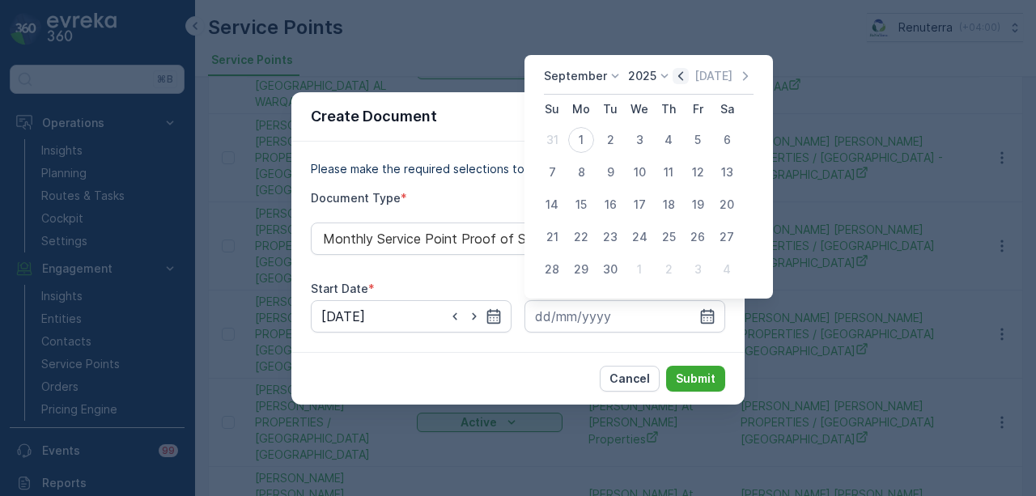
click at [678, 76] on icon "button" at bounding box center [681, 76] width 16 height 16
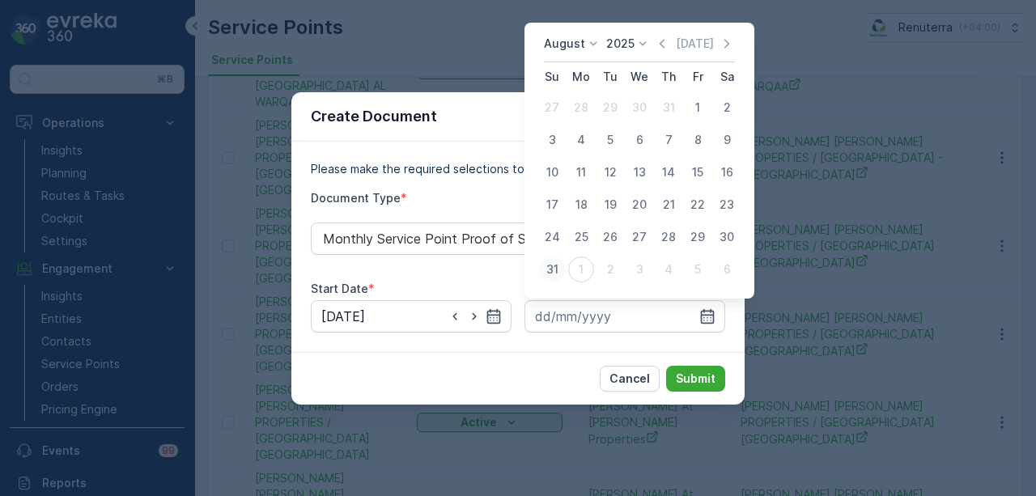
click at [551, 278] on div "31" at bounding box center [552, 270] width 26 height 26
type input "31.08.2025"
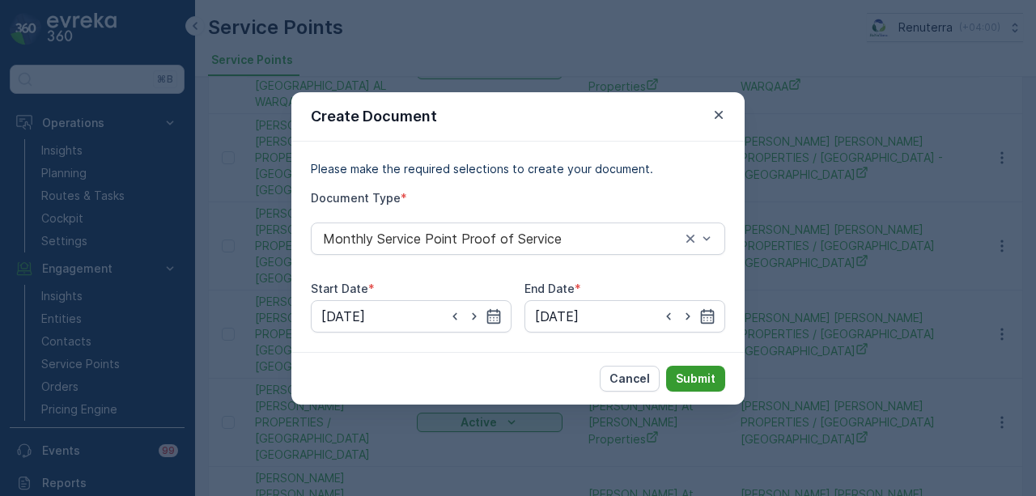
click at [678, 371] on p "Submit" at bounding box center [696, 379] width 40 height 16
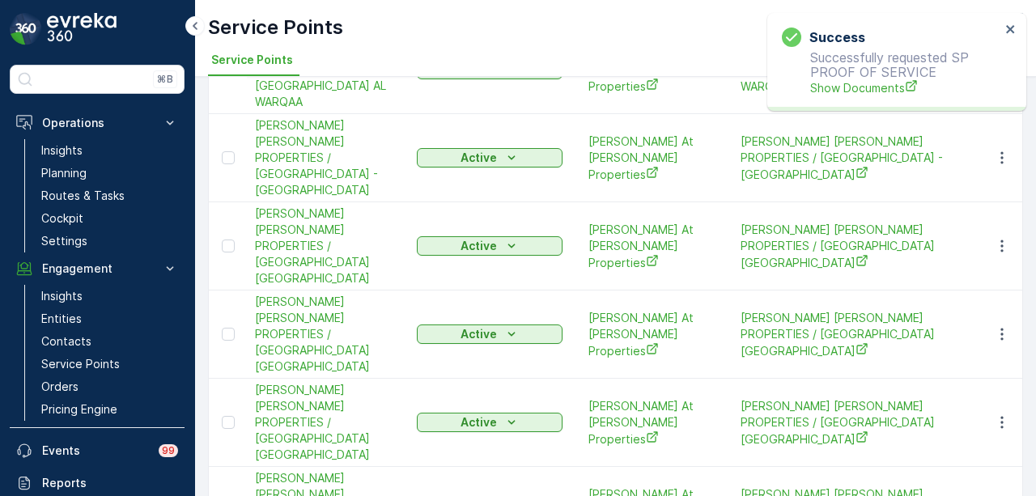
click at [881, 96] on div "Success Successfully requested SP PROOF OF SERVICE Show Documents" at bounding box center [891, 62] width 228 height 79
click at [879, 93] on span "Show Documents" at bounding box center [905, 87] width 190 height 17
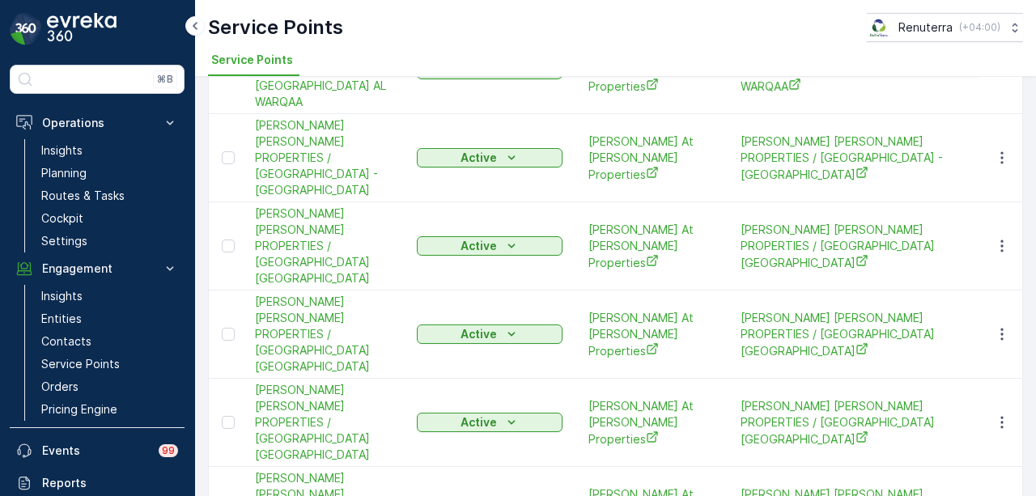
scroll to position [708, 0]
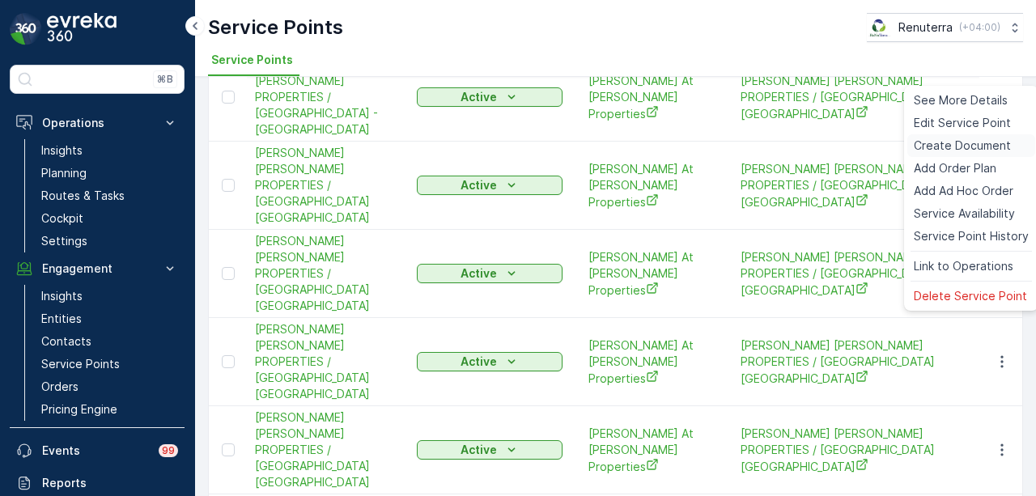
click at [948, 151] on span "Create Document" at bounding box center [962, 146] width 97 height 16
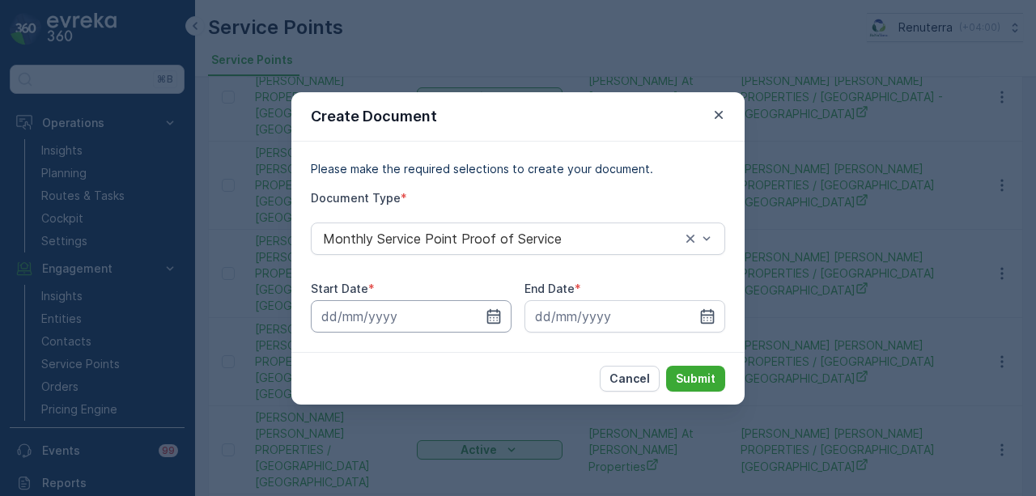
click at [481, 311] on input at bounding box center [411, 316] width 201 height 32
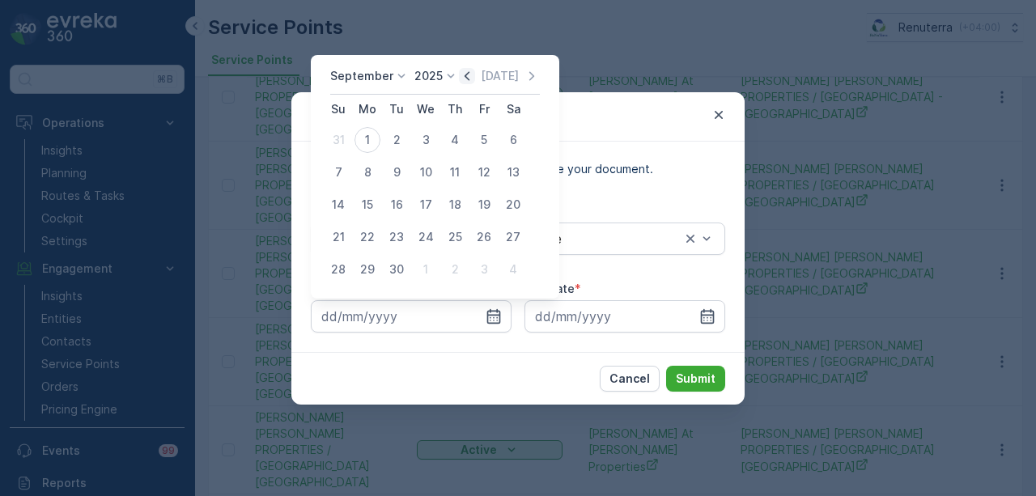
click at [465, 75] on icon "button" at bounding box center [467, 75] width 5 height 9
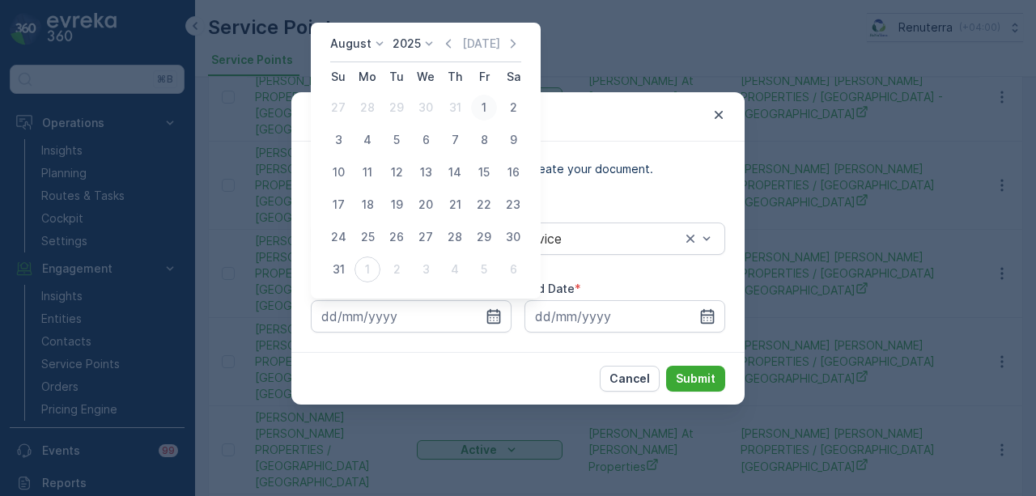
click at [491, 98] on div "1" at bounding box center [484, 108] width 26 height 26
type input "01.08.2025"
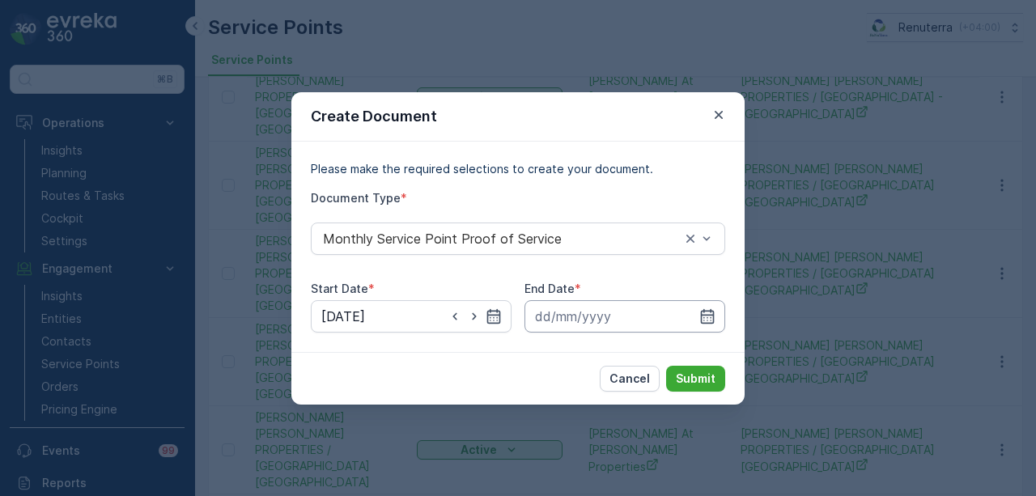
drag, startPoint x: 712, startPoint y: 316, endPoint x: 709, endPoint y: 302, distance: 14.1
click at [712, 314] on icon "button" at bounding box center [708, 316] width 16 height 16
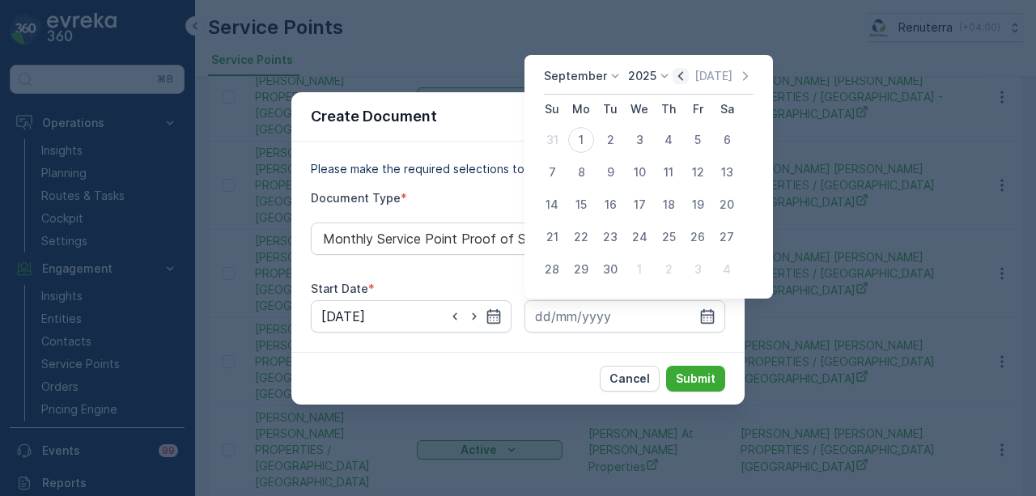
click at [676, 73] on icon "button" at bounding box center [681, 76] width 16 height 16
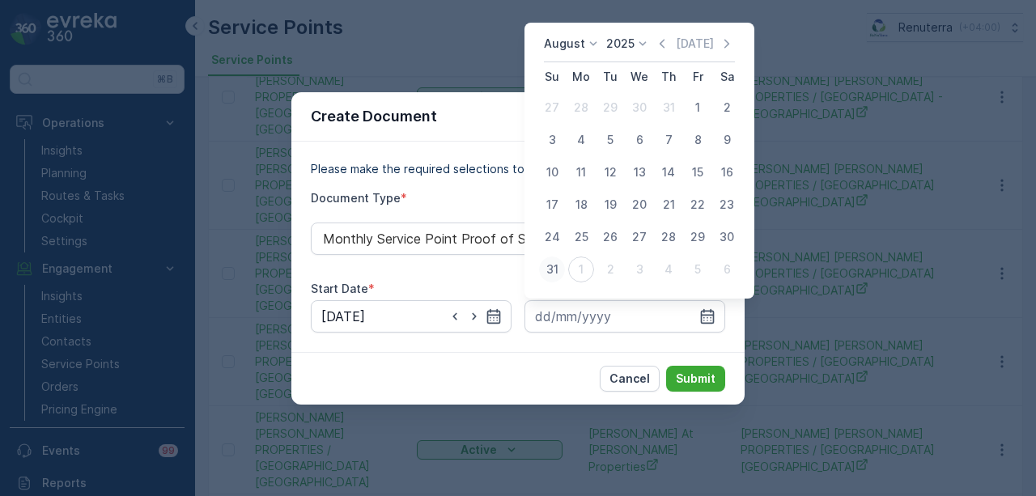
click at [554, 256] on button "31" at bounding box center [552, 269] width 29 height 29
type input "31.08.2025"
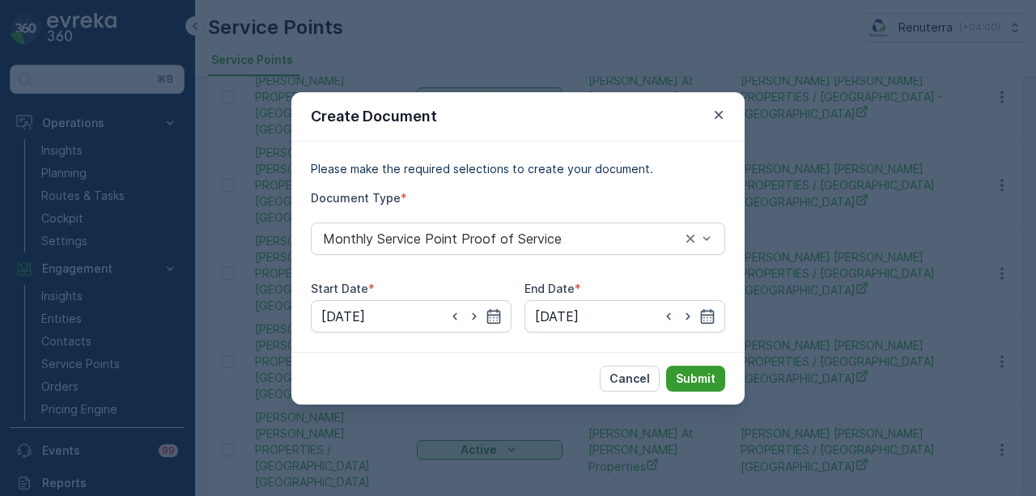
click at [677, 373] on p "Submit" at bounding box center [696, 379] width 40 height 16
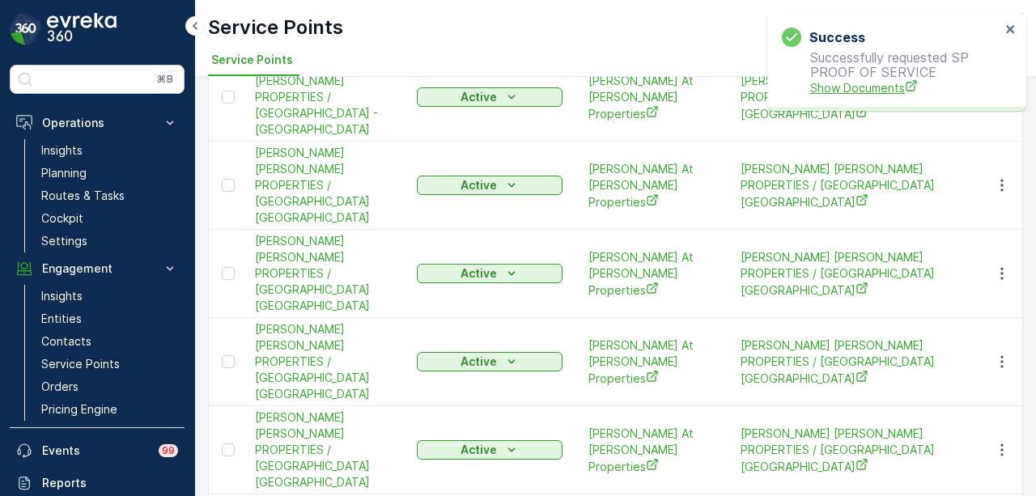
click at [858, 84] on span "Show Documents" at bounding box center [905, 87] width 190 height 17
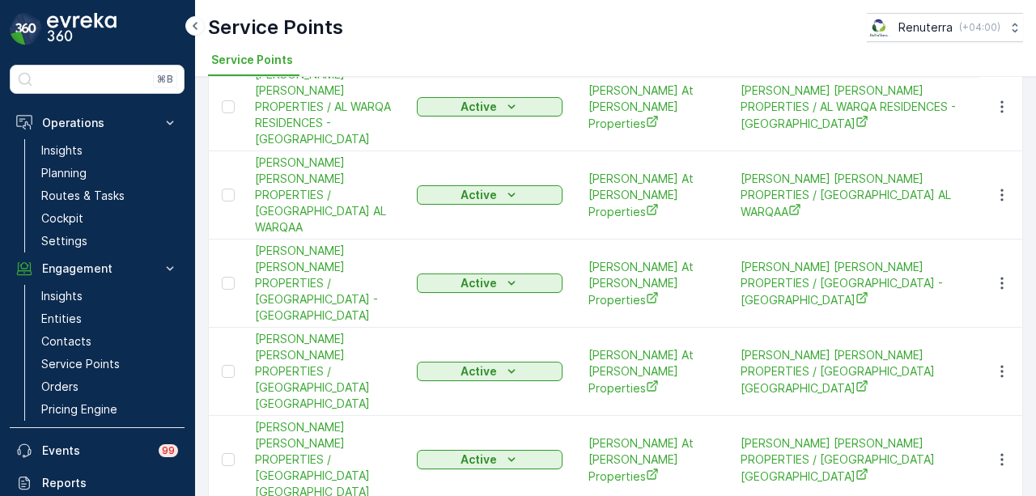
scroll to position [0, 0]
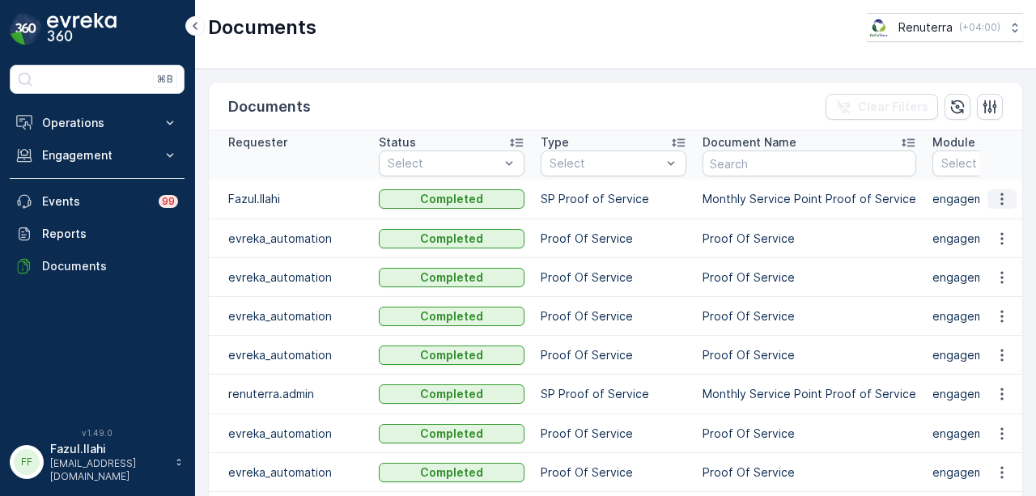
click at [988, 201] on button "button" at bounding box center [1002, 198] width 29 height 19
click at [988, 218] on span "See Details" at bounding box center [998, 222] width 62 height 16
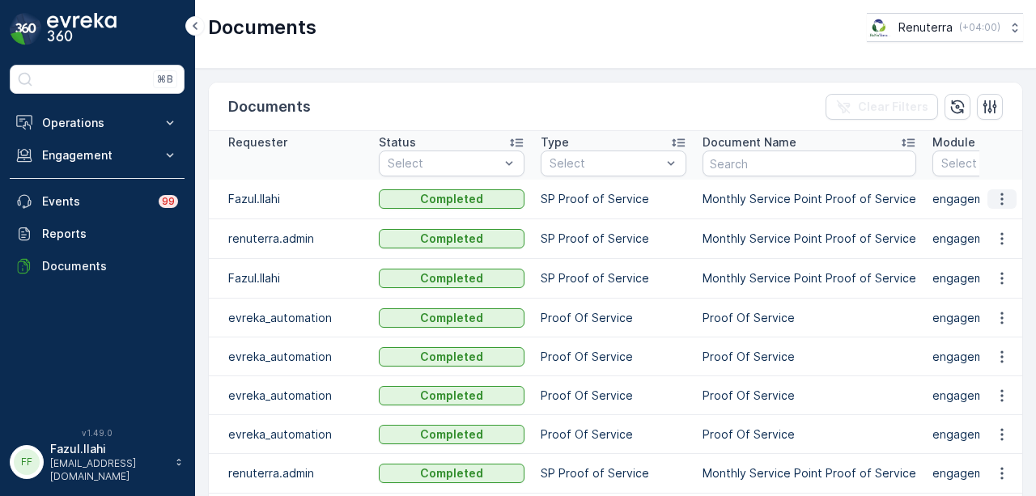
click at [996, 202] on icon "button" at bounding box center [1002, 199] width 16 height 16
click at [985, 232] on div "See Details" at bounding box center [997, 222] width 75 height 23
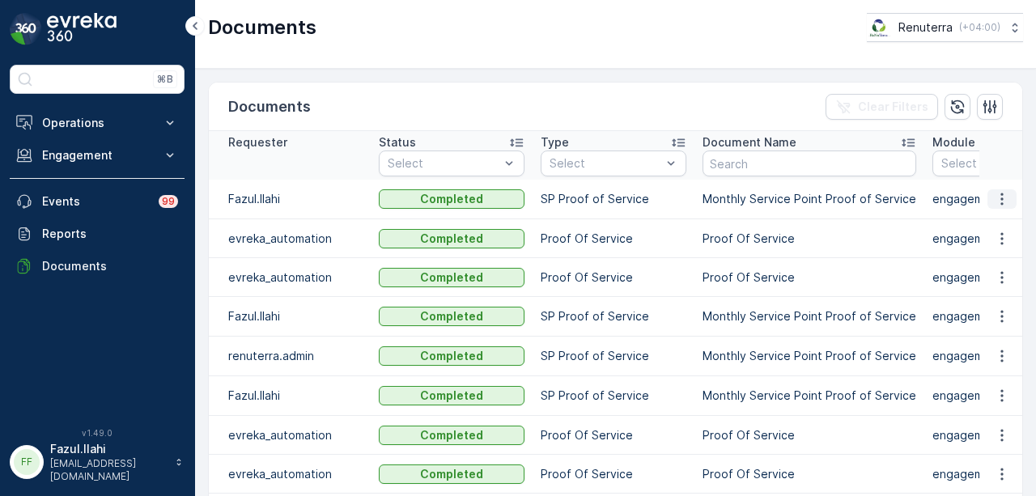
click at [1003, 192] on icon "button" at bounding box center [1002, 199] width 16 height 16
click at [997, 223] on span "See Details" at bounding box center [998, 222] width 62 height 16
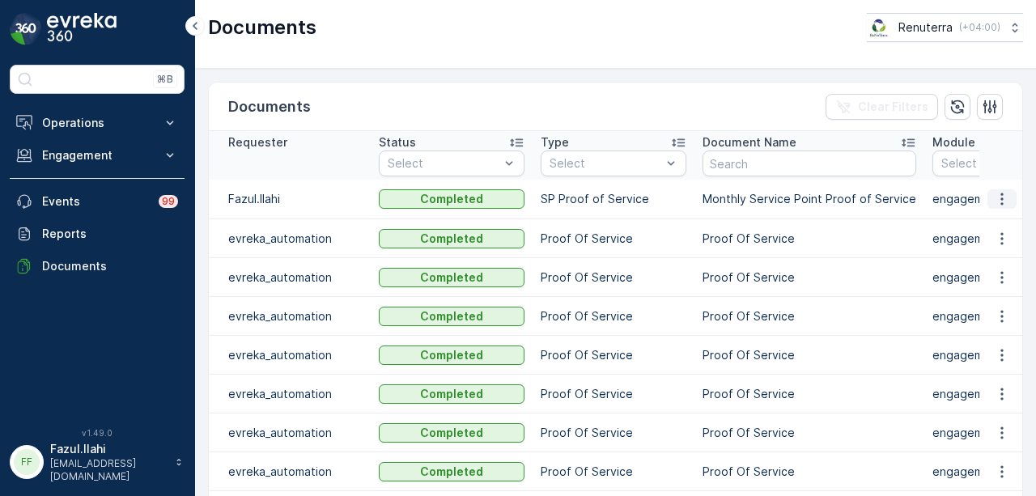
click at [1001, 194] on icon "button" at bounding box center [1002, 200] width 2 height 12
drag, startPoint x: 997, startPoint y: 203, endPoint x: 995, endPoint y: 215, distance: 12.4
click at [995, 215] on span "See Details" at bounding box center [998, 222] width 62 height 16
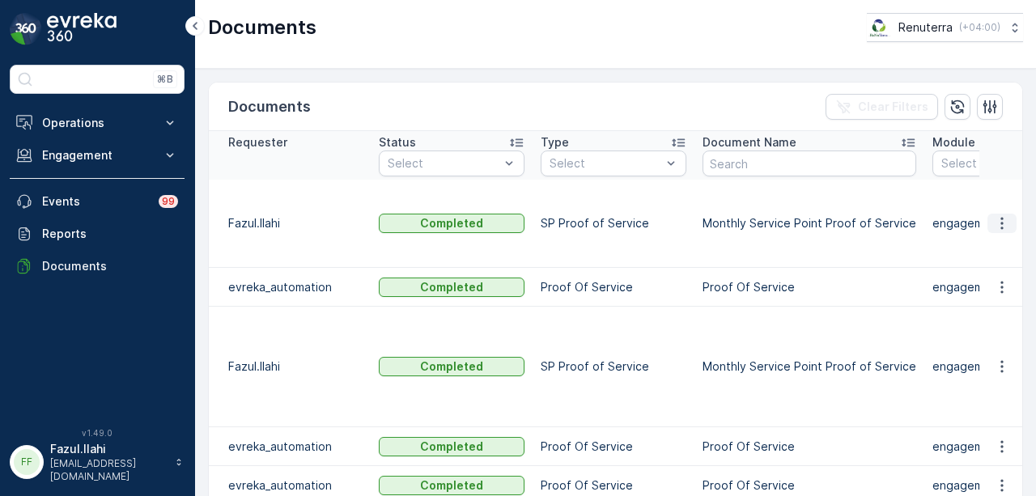
click at [1001, 215] on icon "button" at bounding box center [1002, 223] width 16 height 16
click at [1004, 240] on div "See Details" at bounding box center [997, 230] width 75 height 23
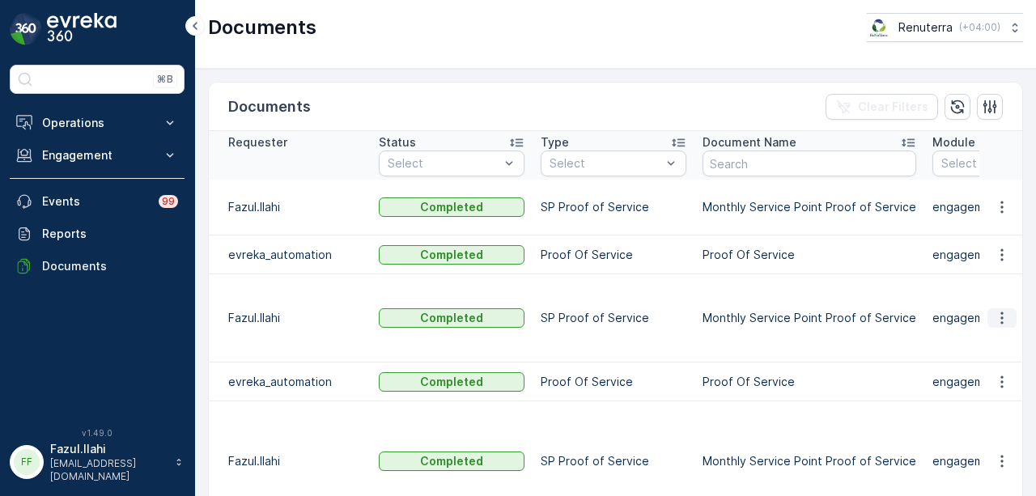
click at [1000, 310] on icon "button" at bounding box center [1002, 318] width 16 height 16
click at [993, 321] on span "See Details" at bounding box center [998, 325] width 62 height 16
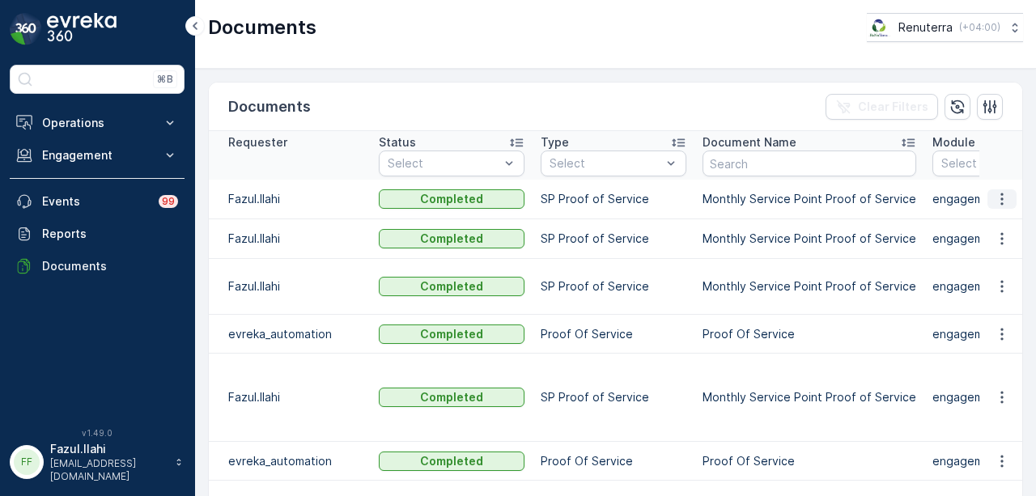
click at [1001, 203] on icon "button" at bounding box center [1002, 199] width 16 height 16
click at [1001, 215] on span "See Details" at bounding box center [998, 222] width 62 height 16
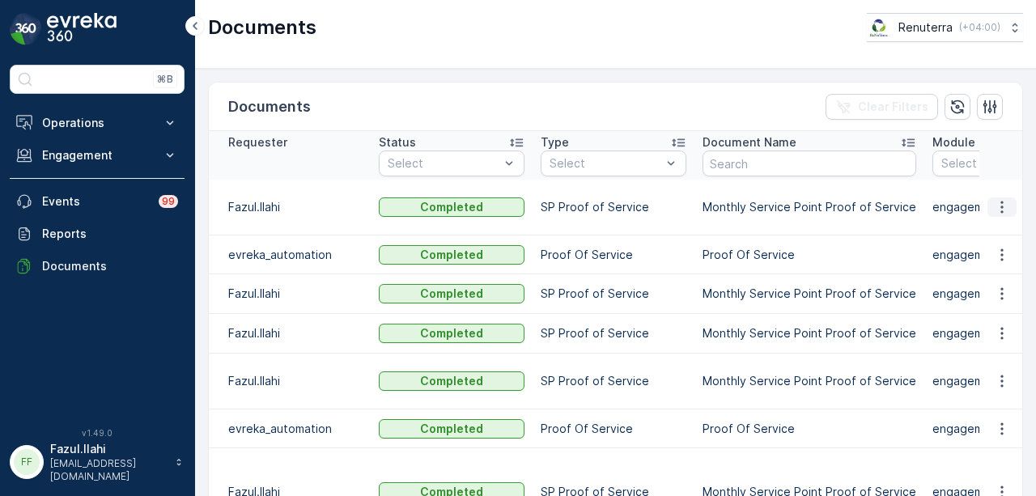
click at [1004, 205] on icon "button" at bounding box center [1002, 207] width 16 height 16
click at [994, 224] on span "See Details" at bounding box center [998, 230] width 62 height 16
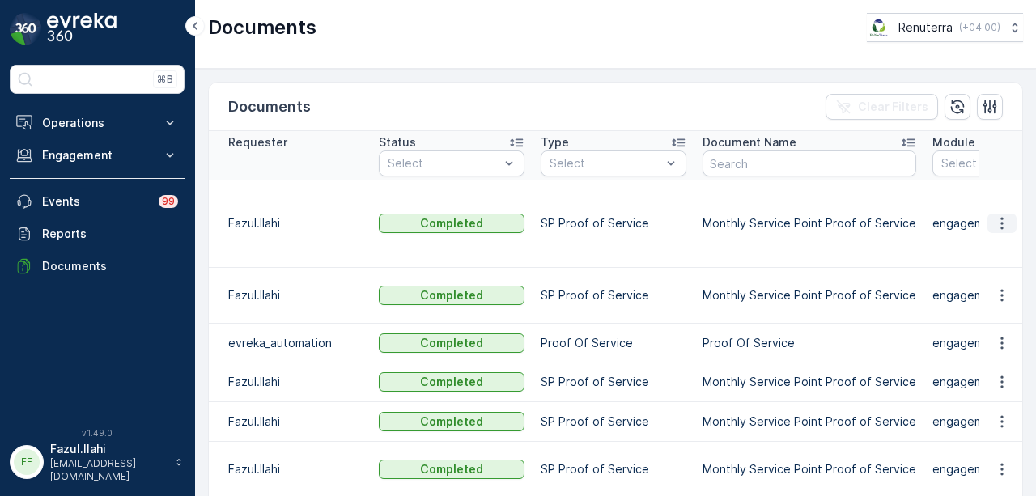
click at [994, 215] on icon "button" at bounding box center [1002, 223] width 16 height 16
click at [994, 228] on div "See Details" at bounding box center [997, 238] width 75 height 23
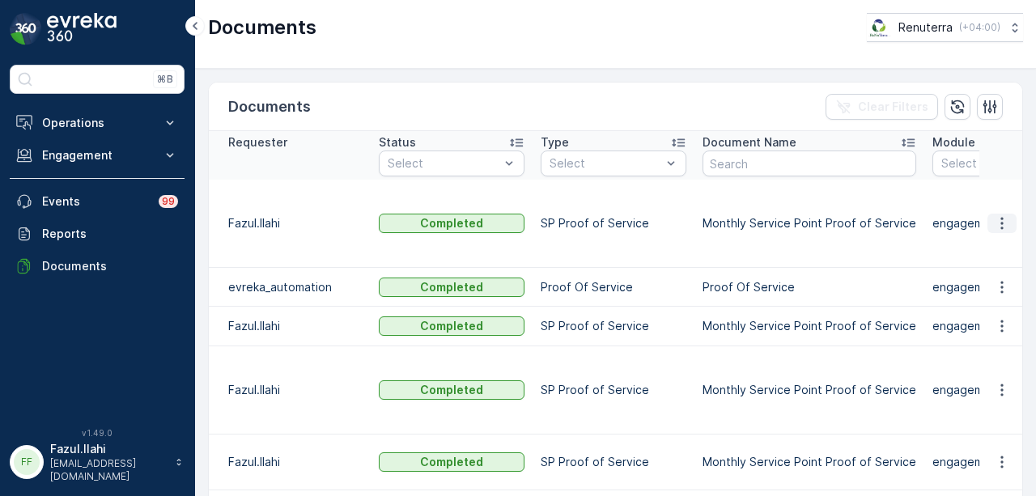
click at [1006, 215] on icon "button" at bounding box center [1002, 223] width 16 height 16
click at [1004, 242] on span "See Details" at bounding box center [998, 238] width 62 height 16
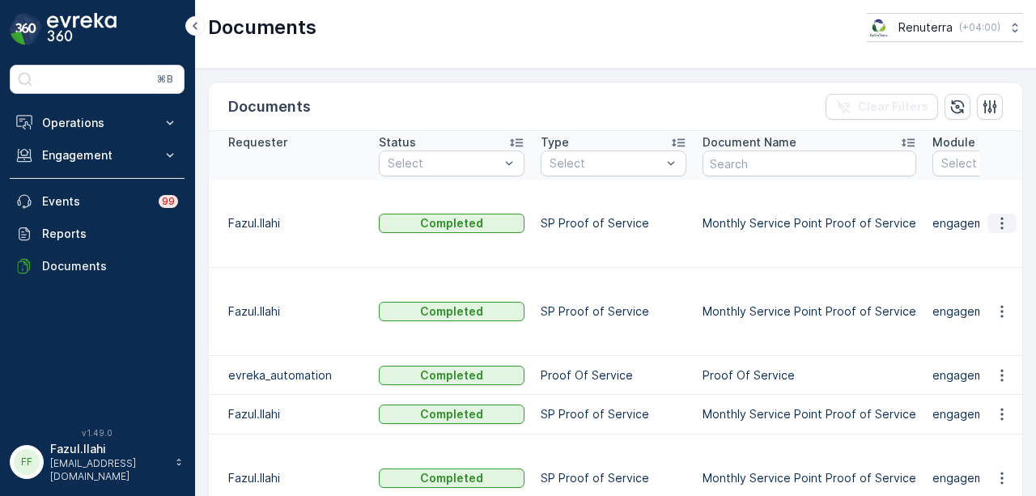
click at [1002, 216] on icon "button" at bounding box center [1002, 223] width 16 height 16
click at [1003, 234] on span "See Details" at bounding box center [998, 238] width 62 height 16
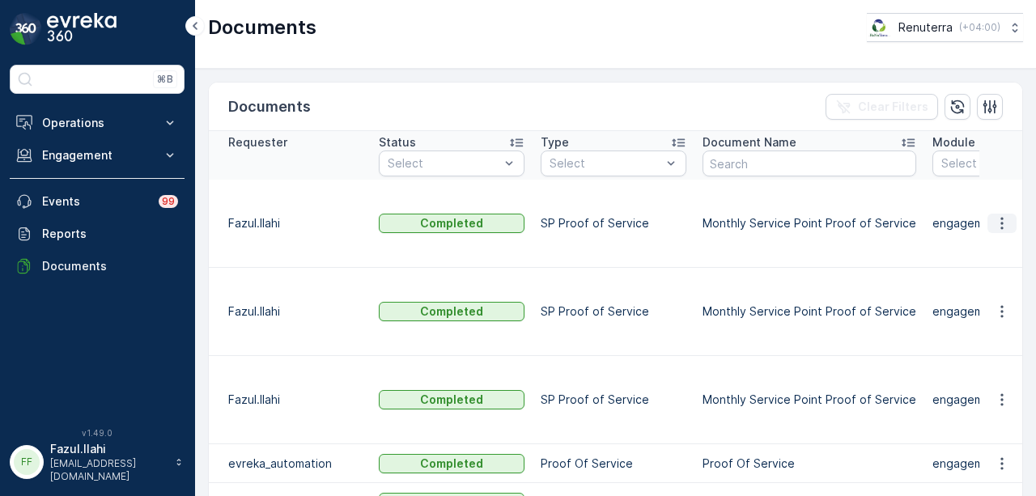
click at [1002, 216] on icon "button" at bounding box center [1002, 223] width 16 height 16
click at [999, 231] on span "See Details" at bounding box center [998, 238] width 62 height 16
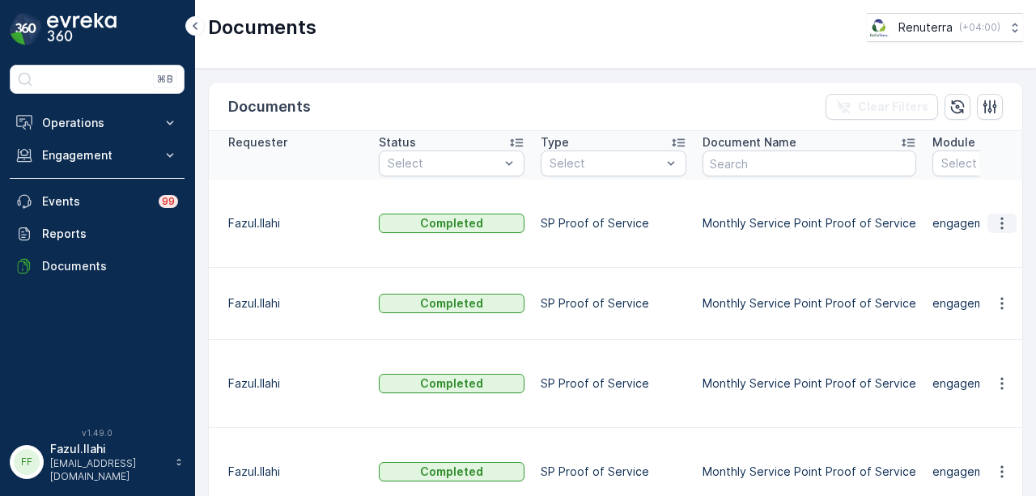
click at [997, 215] on icon "button" at bounding box center [1002, 223] width 16 height 16
click at [996, 238] on span "See Details" at bounding box center [998, 238] width 62 height 16
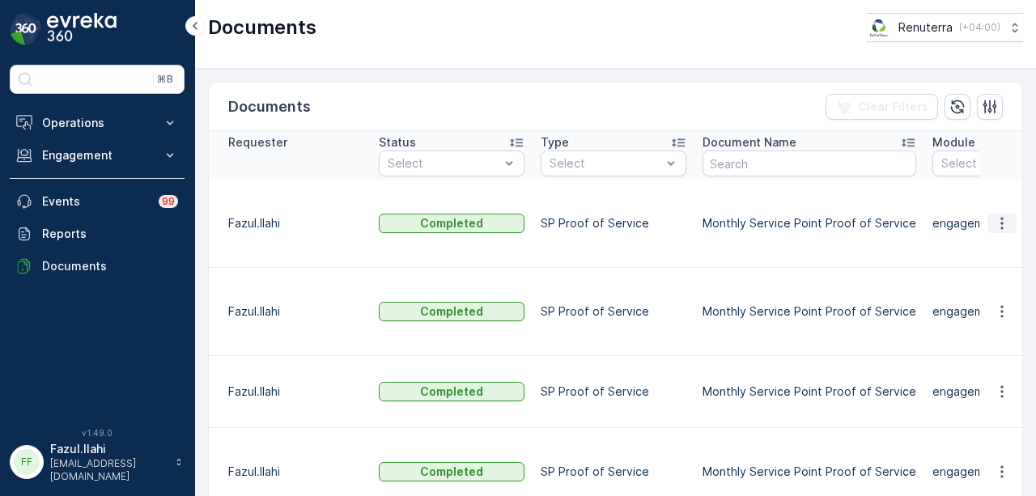
click at [1002, 218] on icon "button" at bounding box center [1002, 223] width 16 height 16
click at [1001, 232] on span "See Details" at bounding box center [998, 238] width 62 height 16
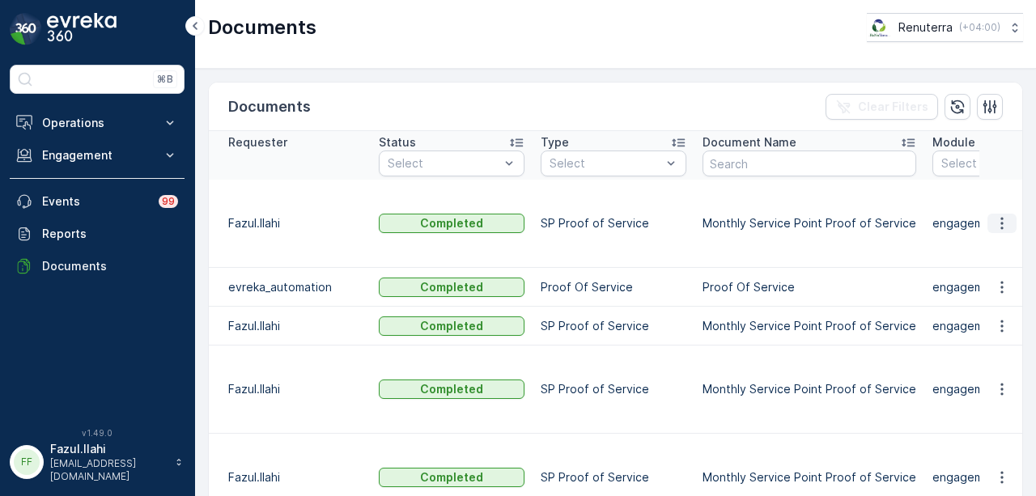
click at [994, 215] on icon "button" at bounding box center [1002, 223] width 16 height 16
drag, startPoint x: 994, startPoint y: 222, endPoint x: 994, endPoint y: 240, distance: 18.6
click at [994, 240] on span "See Details" at bounding box center [998, 238] width 62 height 16
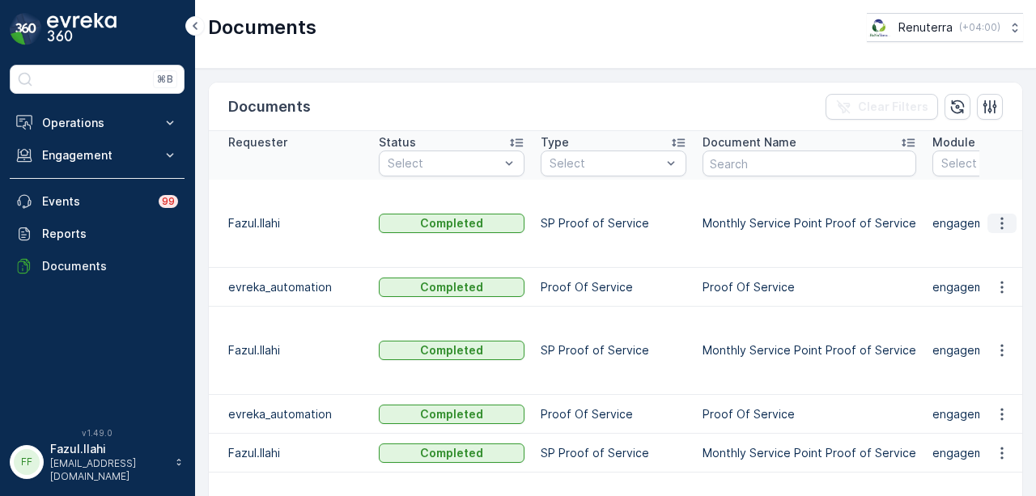
click at [1004, 221] on icon "button" at bounding box center [1002, 223] width 16 height 16
click at [995, 244] on span "See Details" at bounding box center [998, 238] width 62 height 16
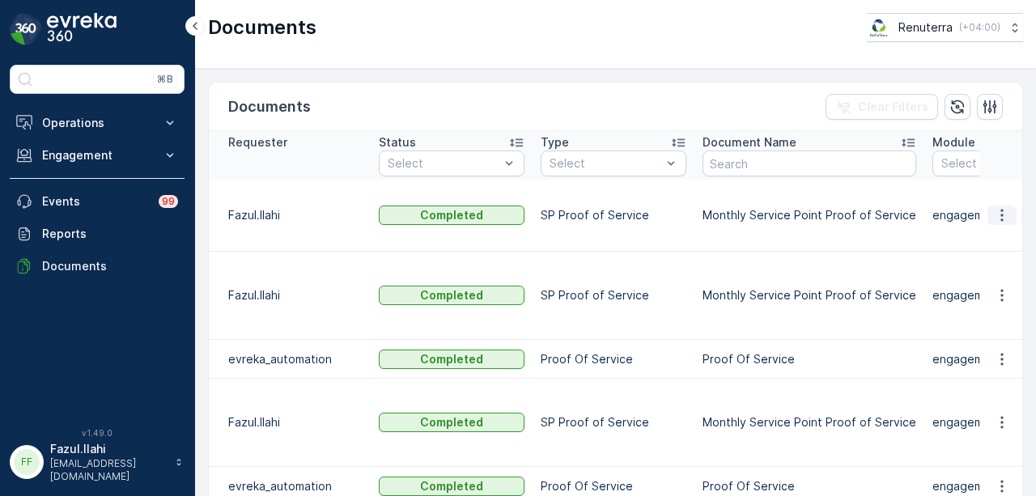
click at [989, 219] on button "button" at bounding box center [1002, 215] width 29 height 19
click at [991, 240] on span "See Details" at bounding box center [998, 238] width 62 height 16
